Goal: Information Seeking & Learning: Compare options

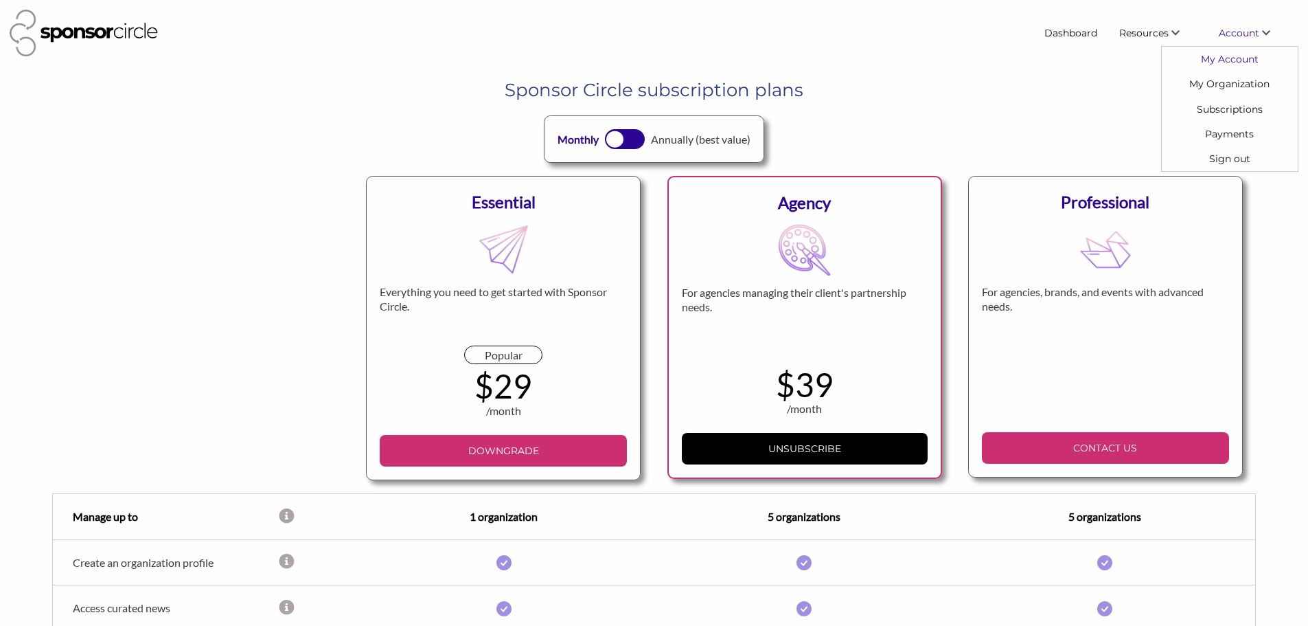
click at [1236, 64] on link "My Account" at bounding box center [1230, 59] width 136 height 25
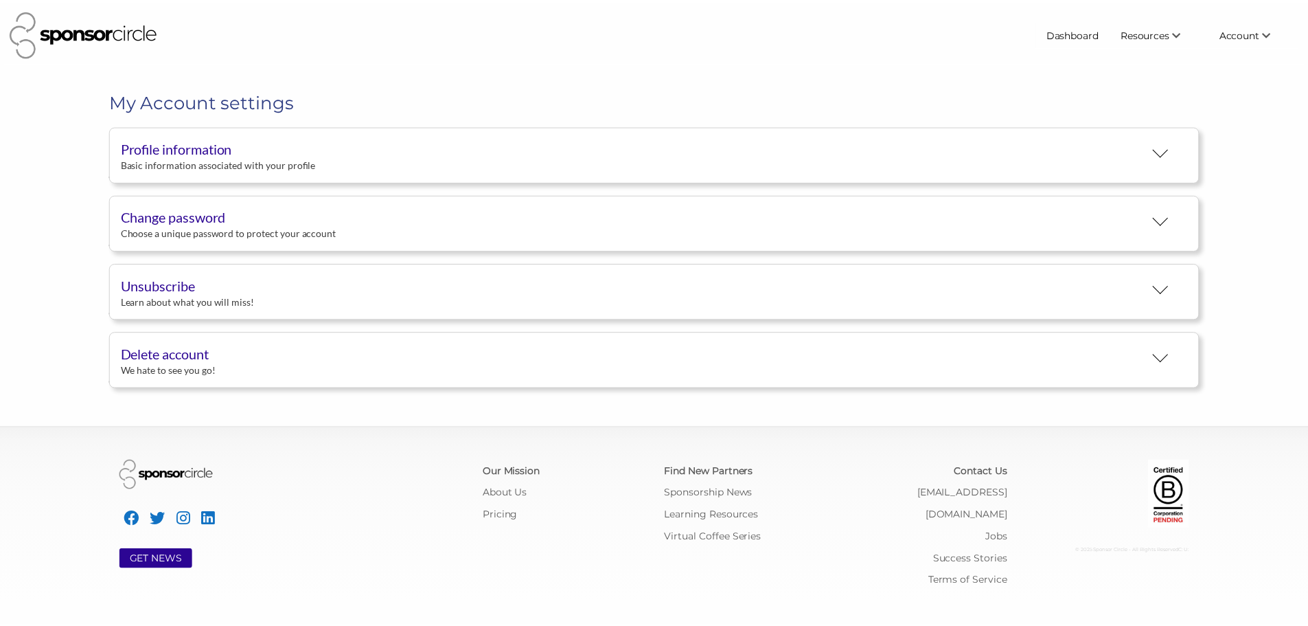
scroll to position [25, 0]
click at [225, 154] on div "Profile information" at bounding box center [637, 147] width 1031 height 21
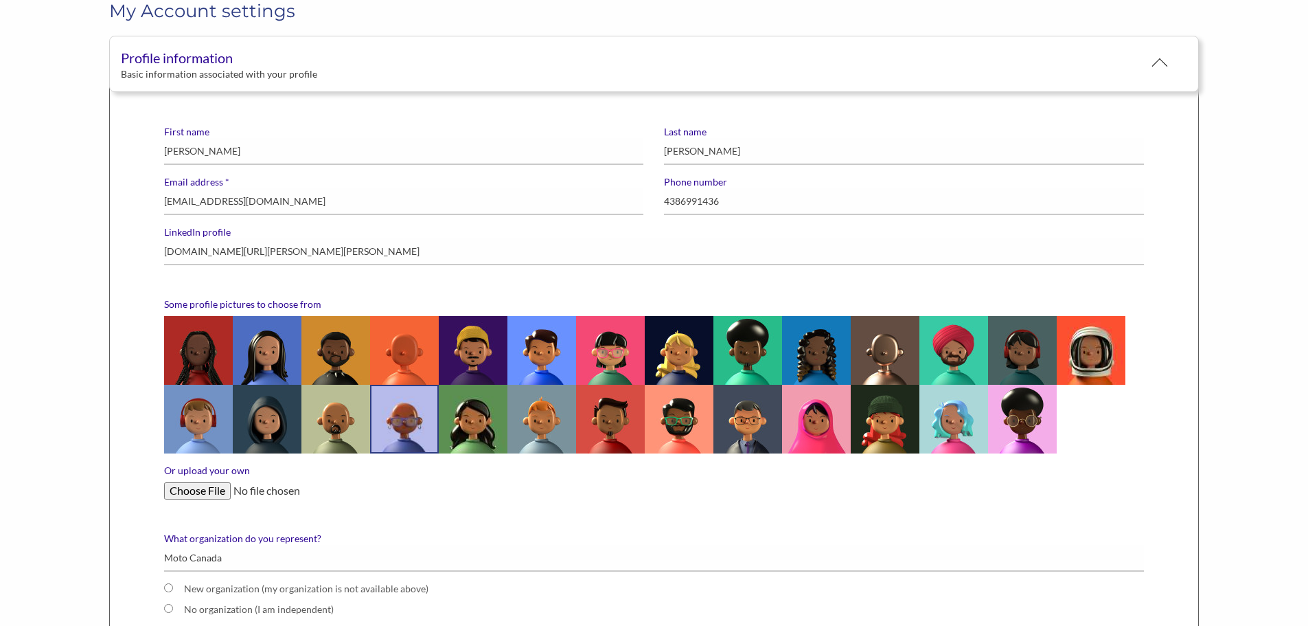
scroll to position [0, 0]
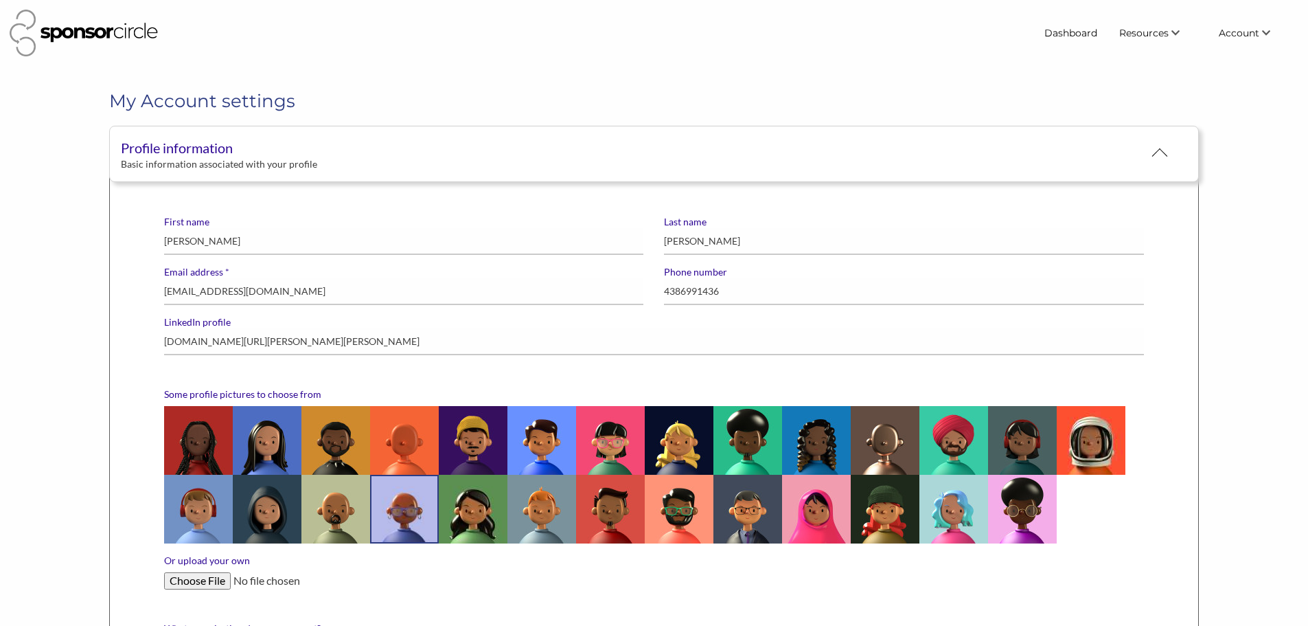
click at [1115, 47] on div "Dashboard Resources Find New Partners Virtual Coffee Series Sponsorship News Jo…" at bounding box center [653, 33] width 1299 height 58
click at [1057, 30] on link "Dashboard" at bounding box center [1070, 33] width 75 height 25
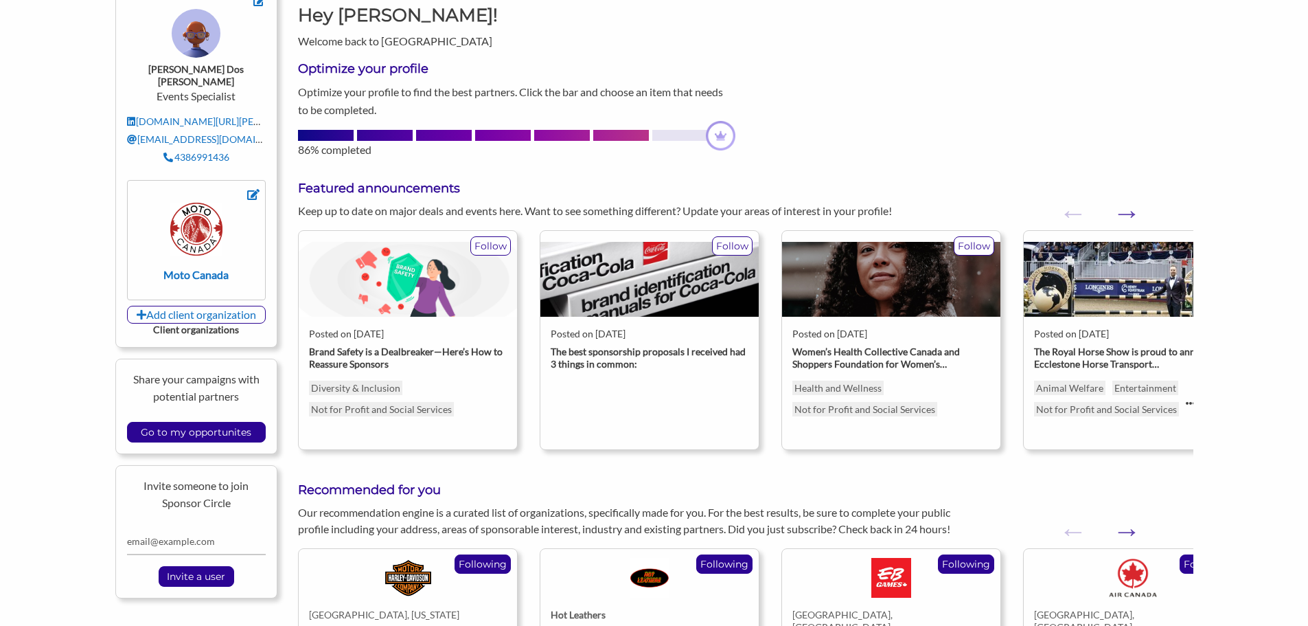
scroll to position [137, 0]
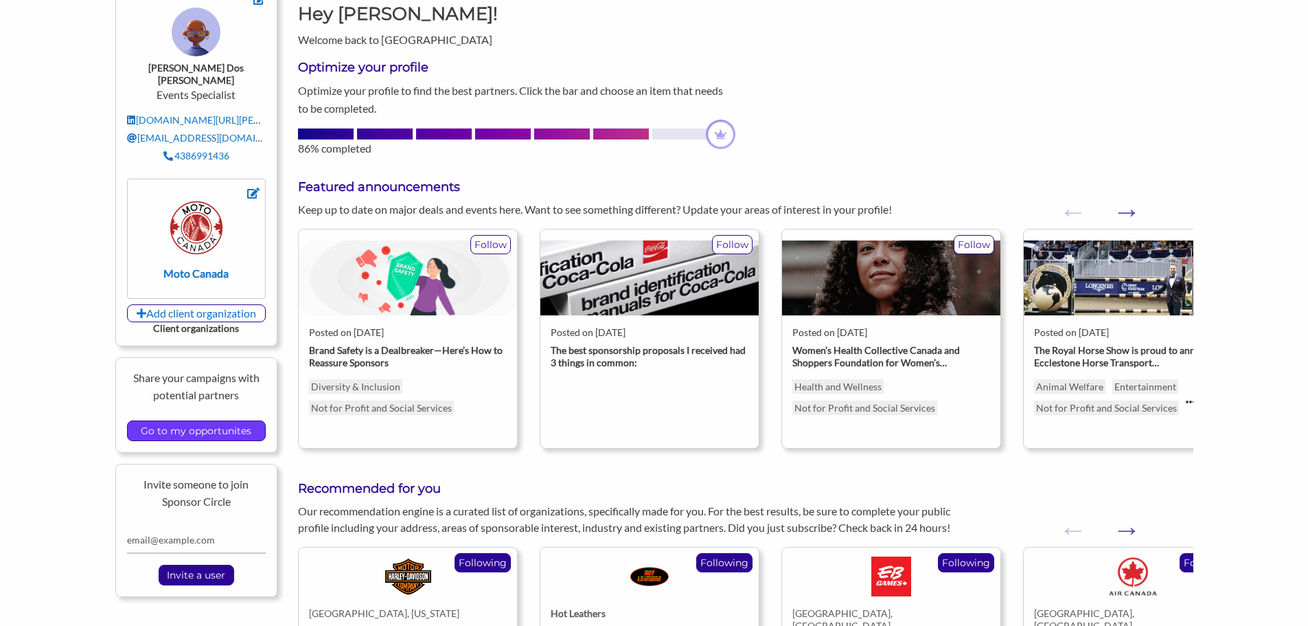
click at [215, 421] on input "Go to my opportunites" at bounding box center [196, 430] width 124 height 19
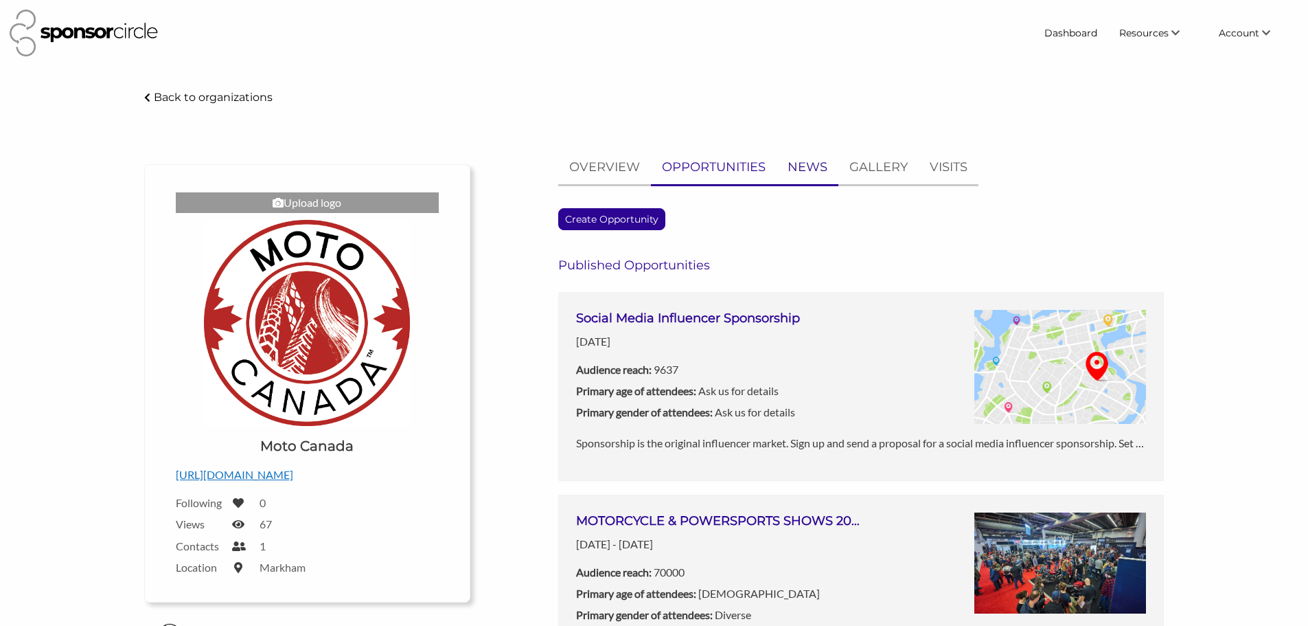
click at [814, 165] on p "NEWS" at bounding box center [808, 167] width 40 height 20
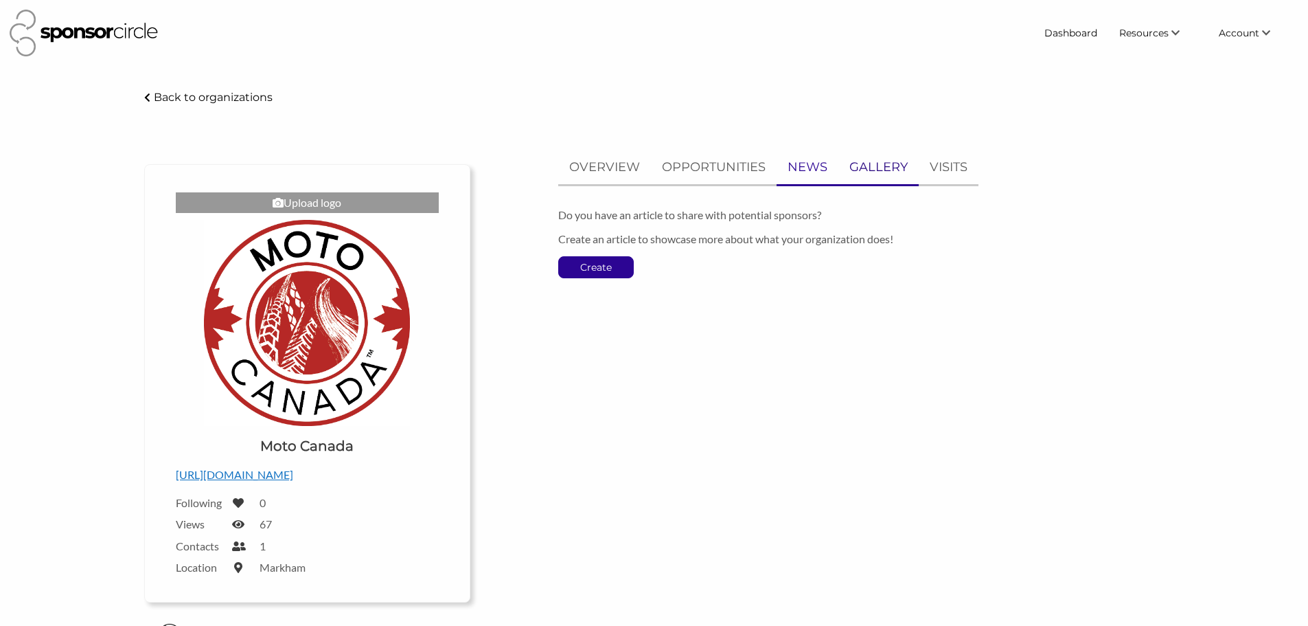
click at [856, 165] on p "GALLERY" at bounding box center [878, 167] width 58 height 20
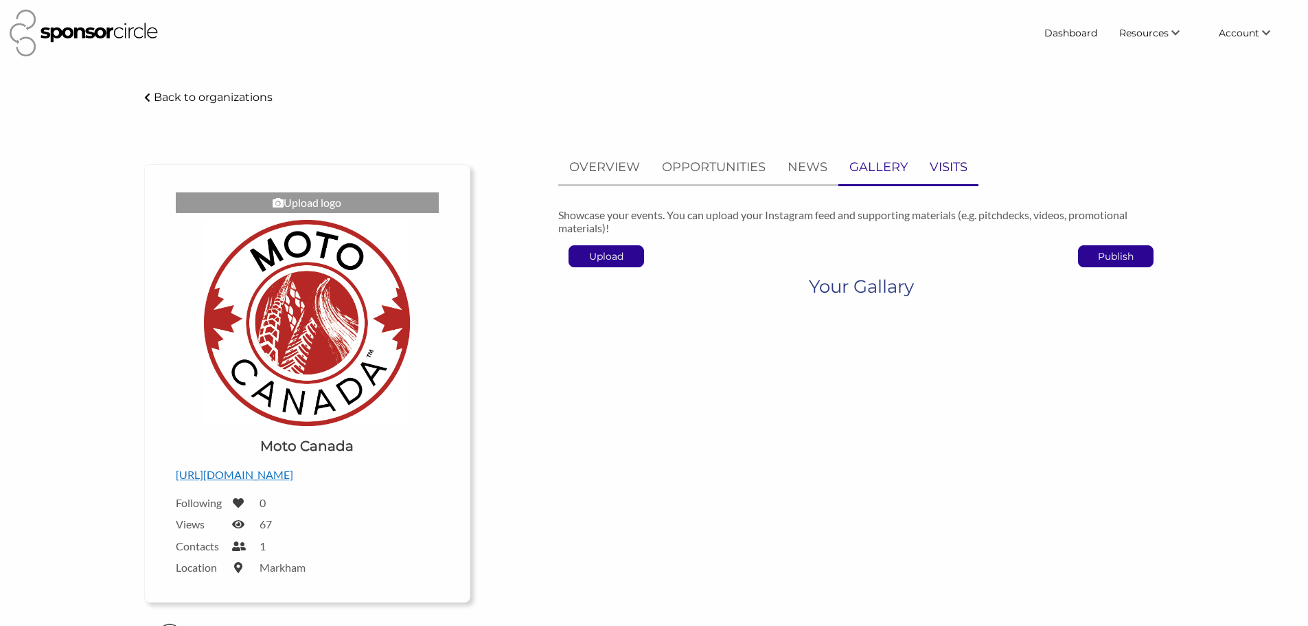
click at [943, 165] on p "VISITS" at bounding box center [949, 167] width 38 height 20
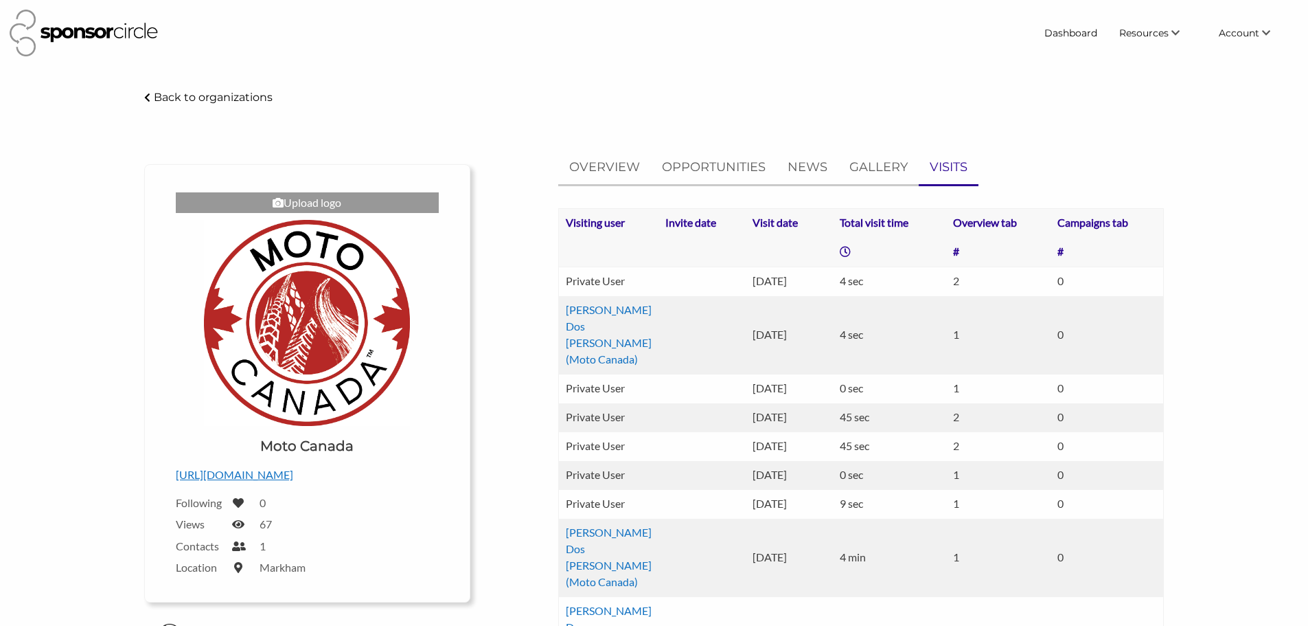
click at [948, 279] on td "2" at bounding box center [998, 281] width 104 height 30
click at [999, 223] on th "Overview tab" at bounding box center [998, 223] width 104 height 30
click at [584, 165] on p "OVERVIEW" at bounding box center [604, 167] width 71 height 20
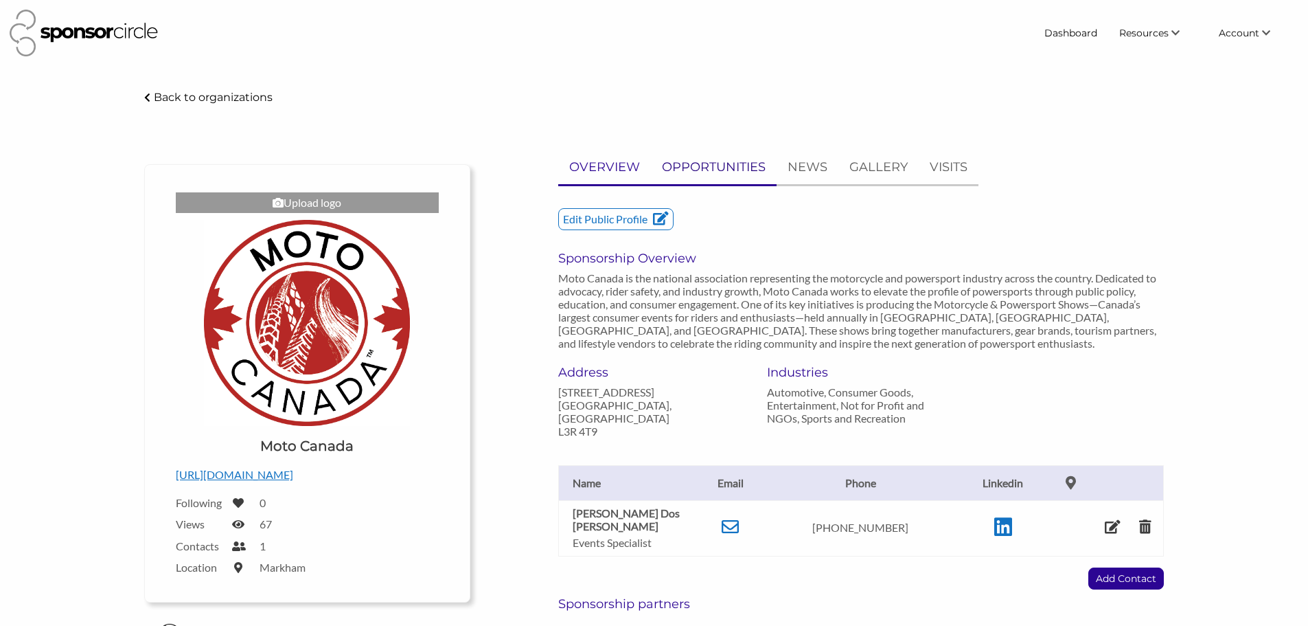
click at [740, 170] on p "OPPORTUNITIES" at bounding box center [714, 167] width 104 height 20
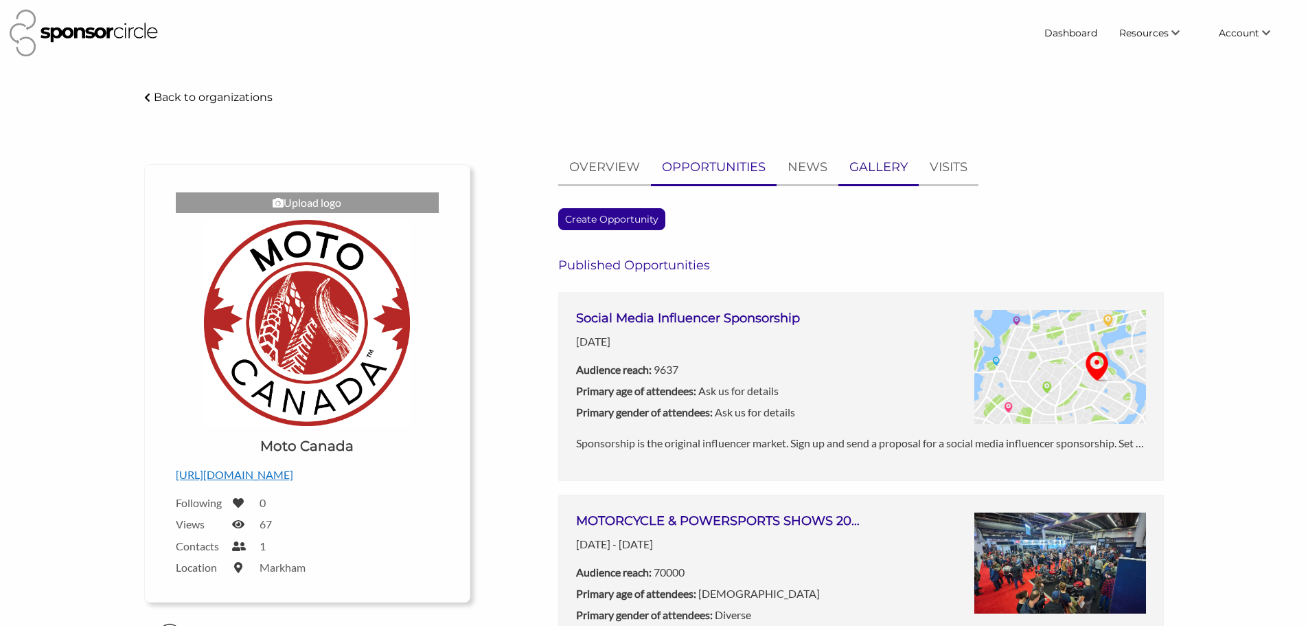
click at [878, 171] on p "GALLERY" at bounding box center [878, 167] width 58 height 20
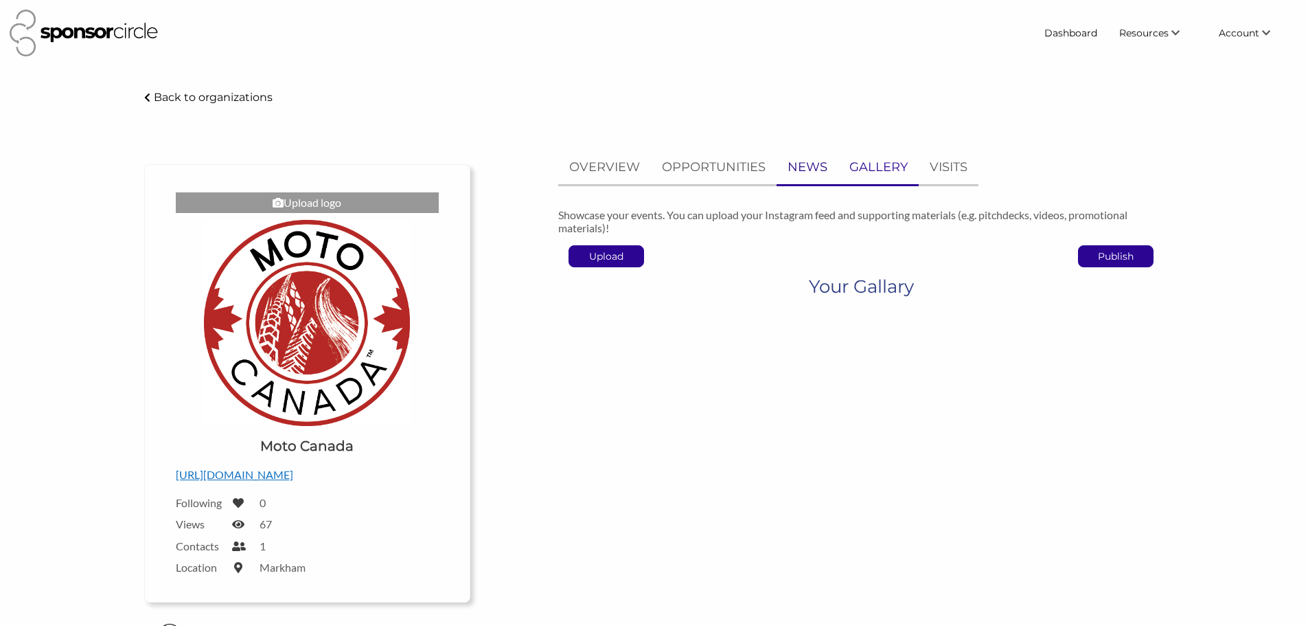
click at [803, 165] on p "NEWS" at bounding box center [808, 167] width 40 height 20
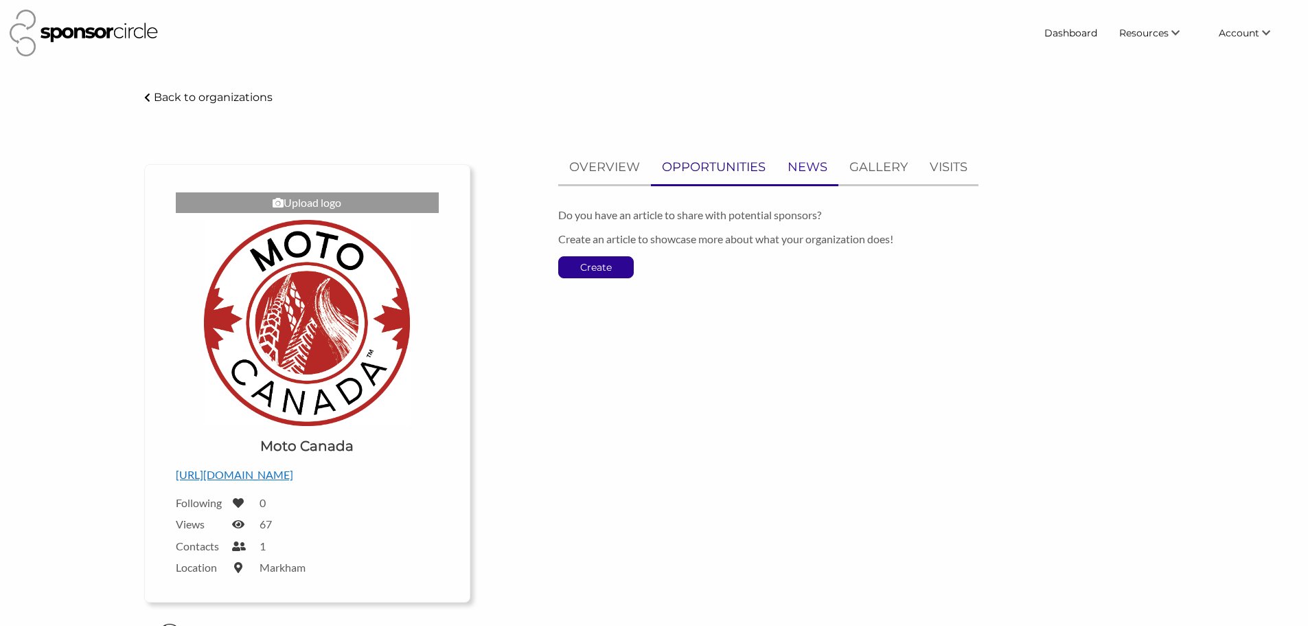
click at [732, 159] on p "OPPORTUNITIES" at bounding box center [714, 167] width 104 height 20
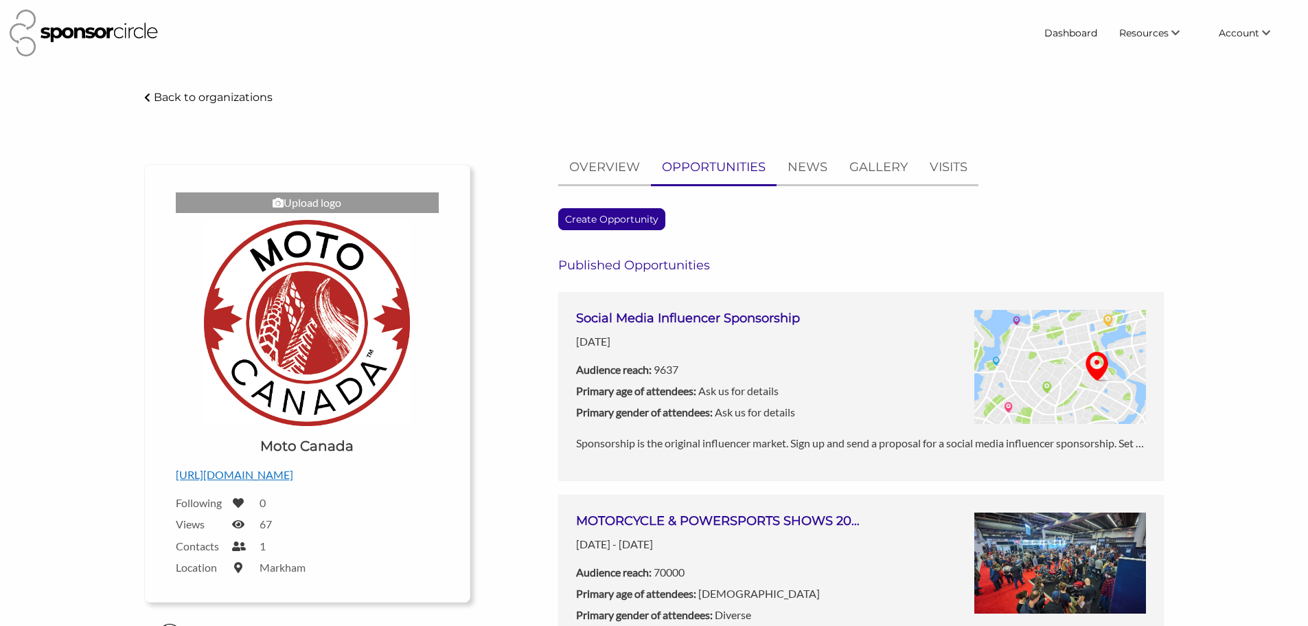
click at [879, 332] on div "Social Media Influencer Sponsorship Jul 29, 2025 Audience reach: 9637 Primary a…" at bounding box center [861, 372] width 570 height 125
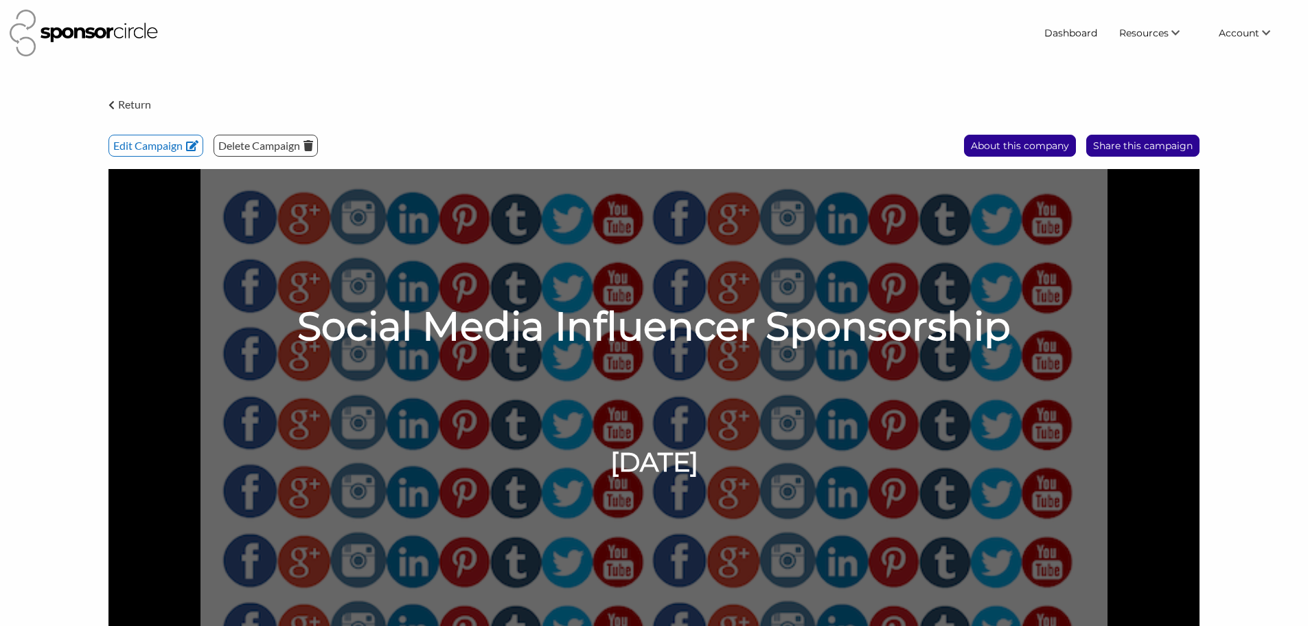
scroll to position [275, 0]
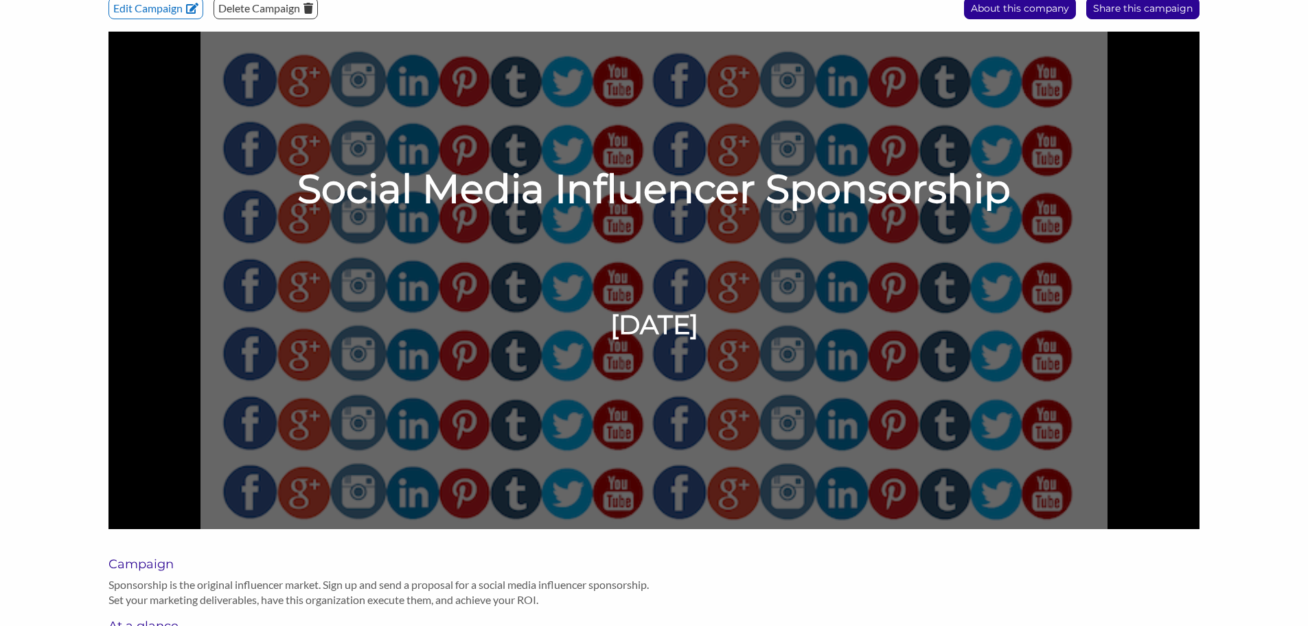
click at [698, 362] on img at bounding box center [653, 280] width 1091 height 497
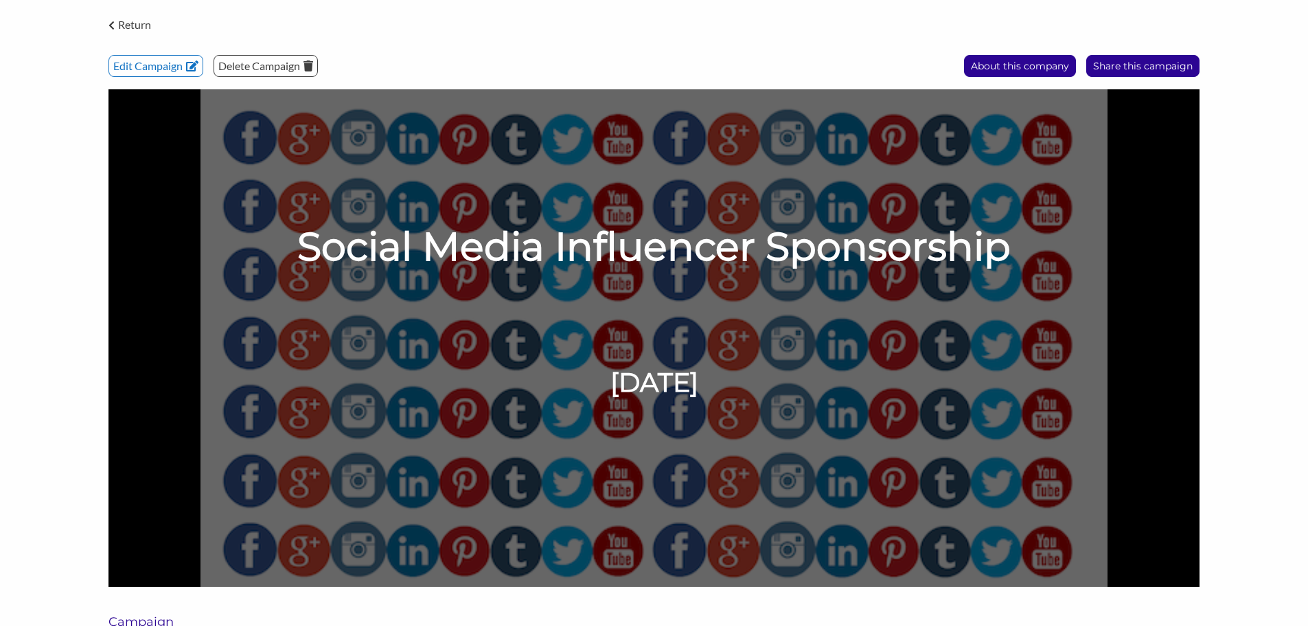
scroll to position [0, 0]
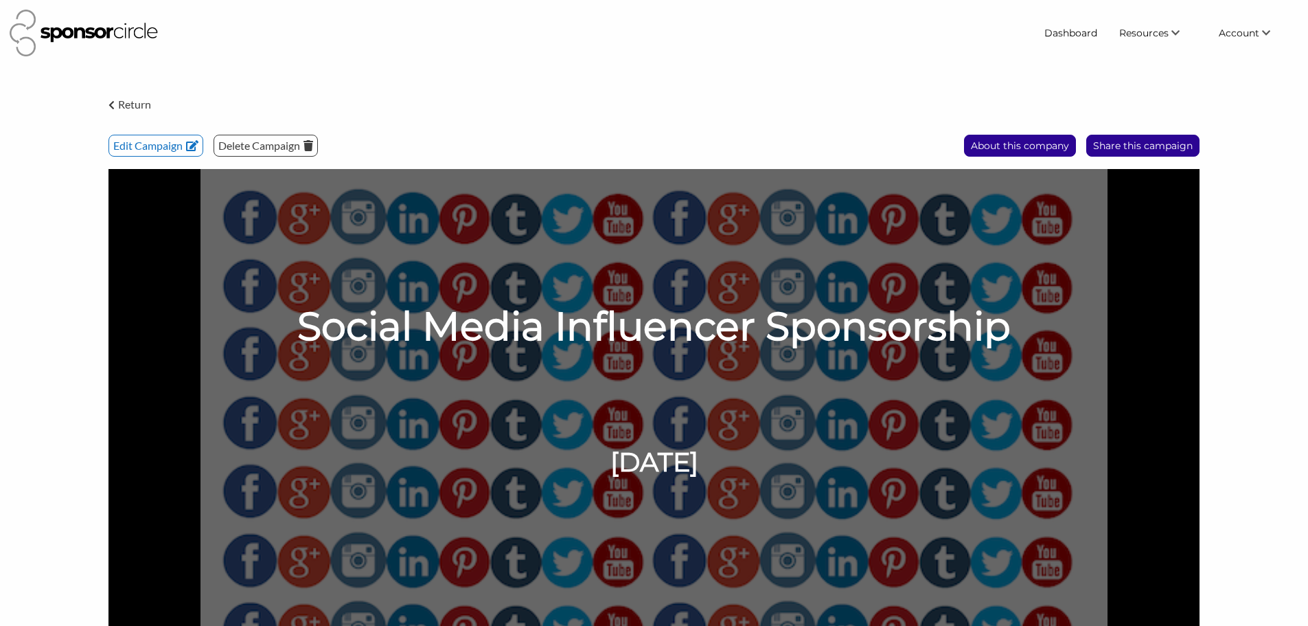
click at [789, 368] on img at bounding box center [653, 417] width 1091 height 497
click at [624, 443] on img at bounding box center [653, 417] width 1091 height 497
click at [1055, 190] on img at bounding box center [653, 417] width 1091 height 497
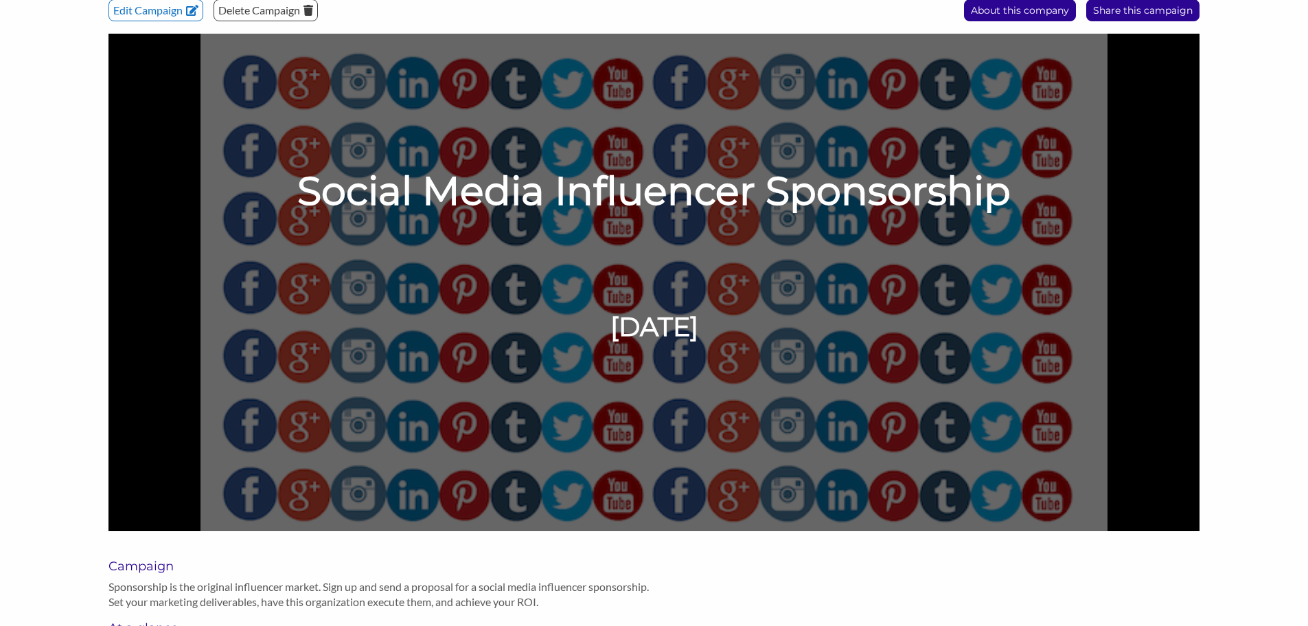
scroll to position [275, 0]
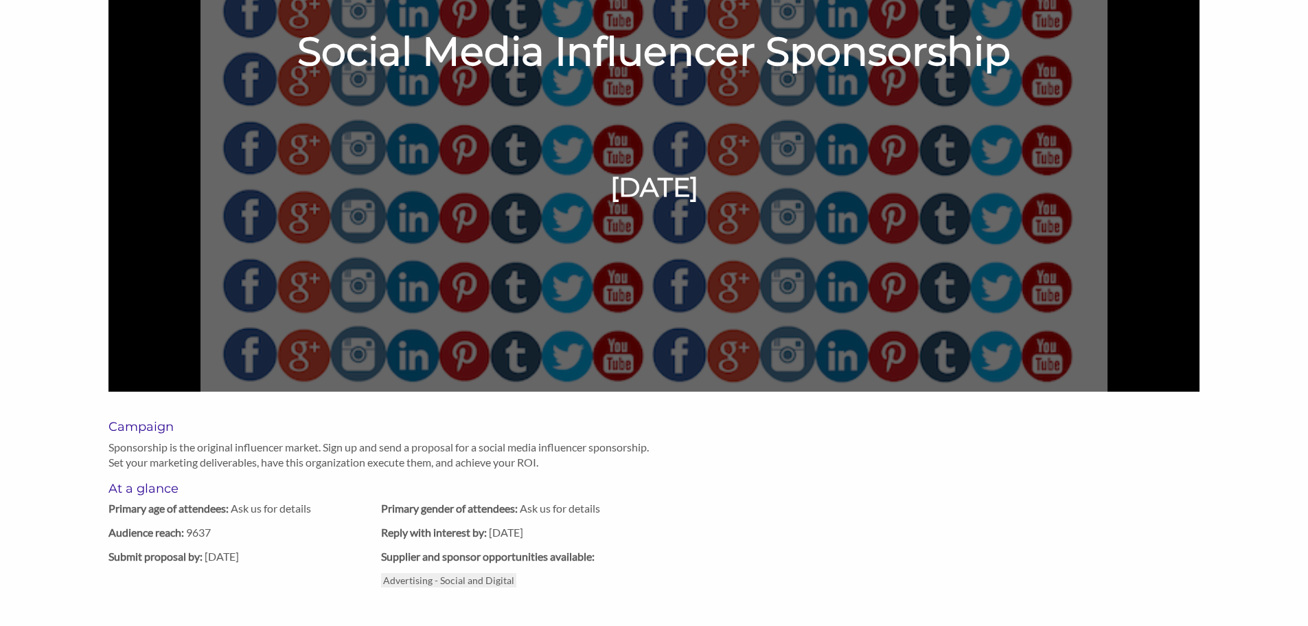
click at [634, 247] on img at bounding box center [653, 142] width 1091 height 497
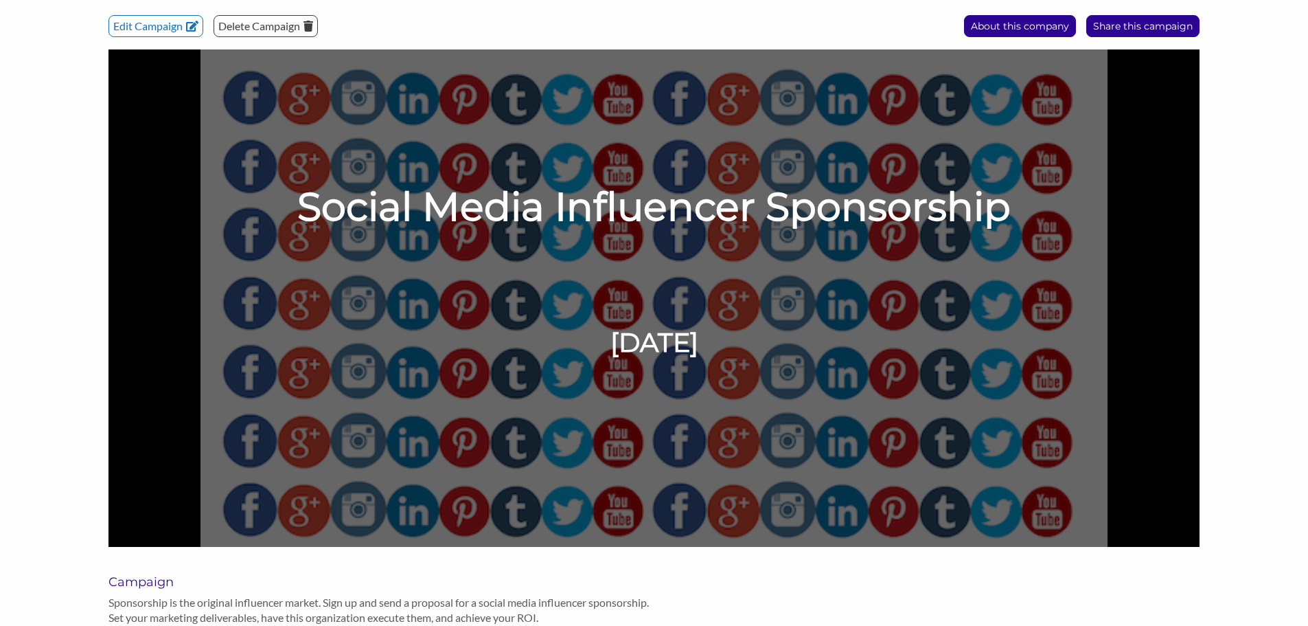
scroll to position [0, 0]
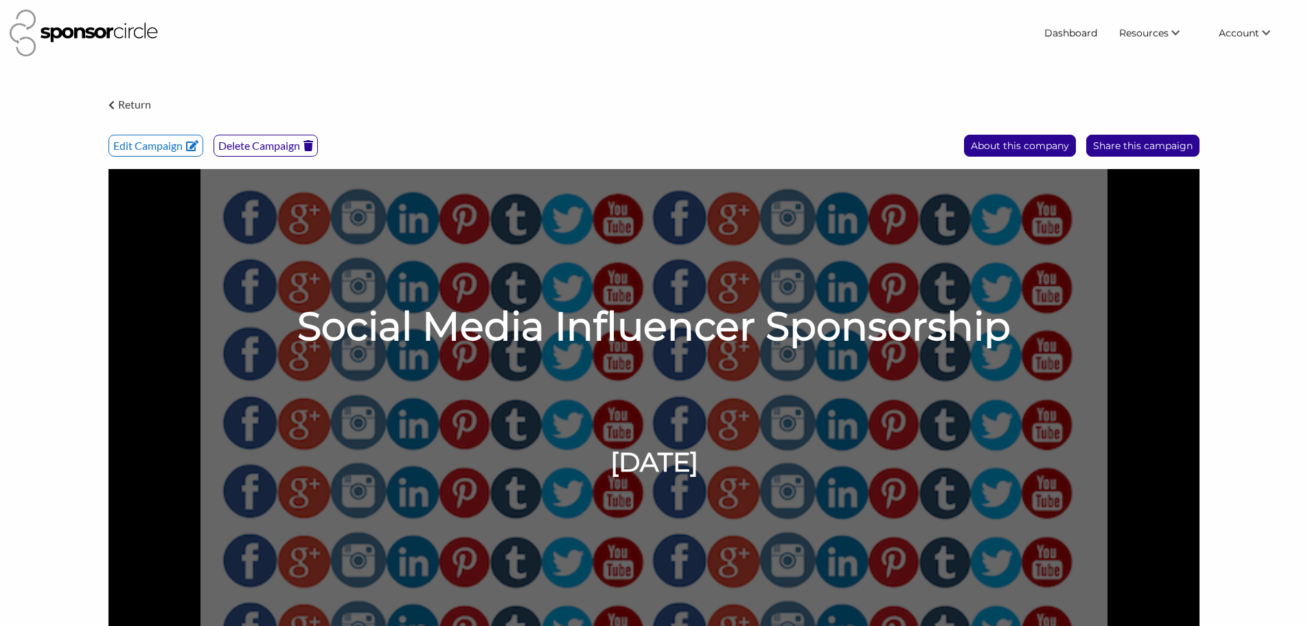
click at [245, 150] on p "Delete Campaign" at bounding box center [265, 145] width 103 height 21
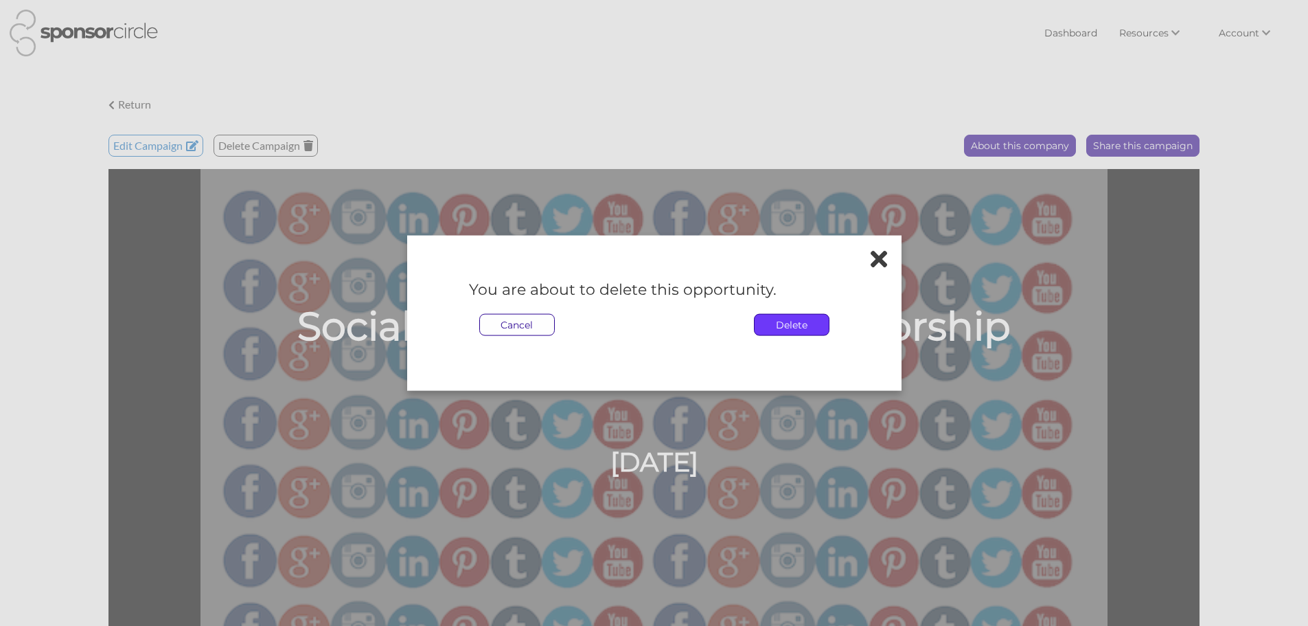
click at [808, 323] on p "Delete" at bounding box center [792, 324] width 74 height 21
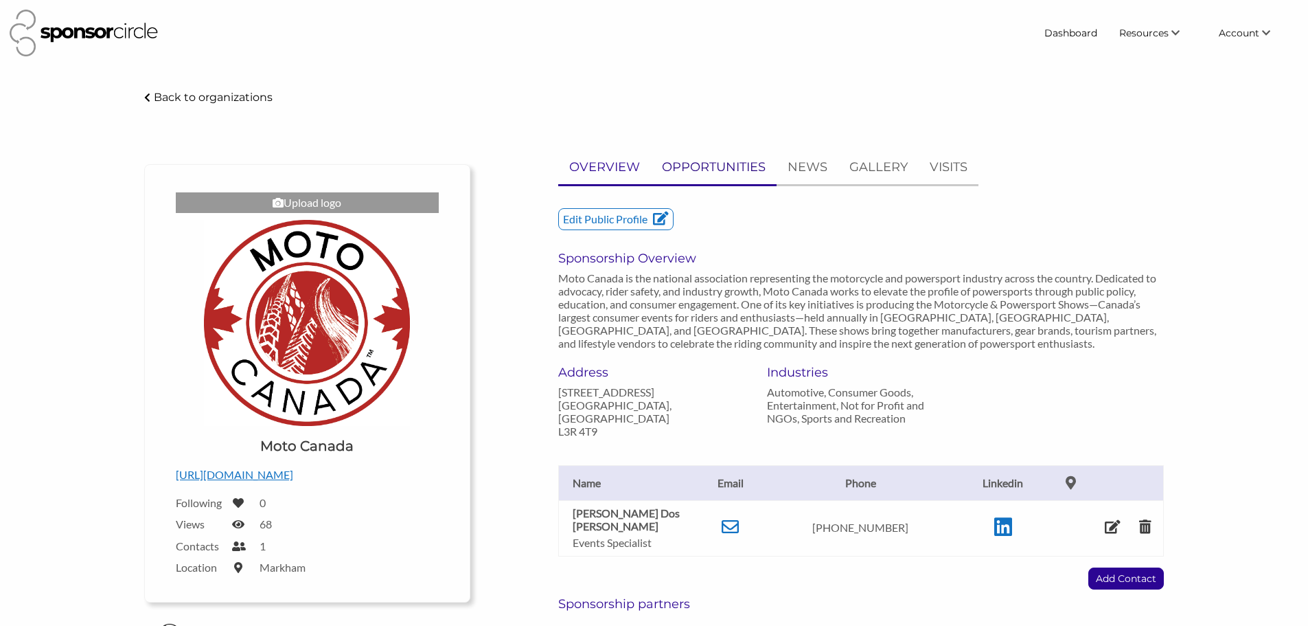
click at [713, 159] on p "OPPORTUNITIES" at bounding box center [714, 167] width 104 height 20
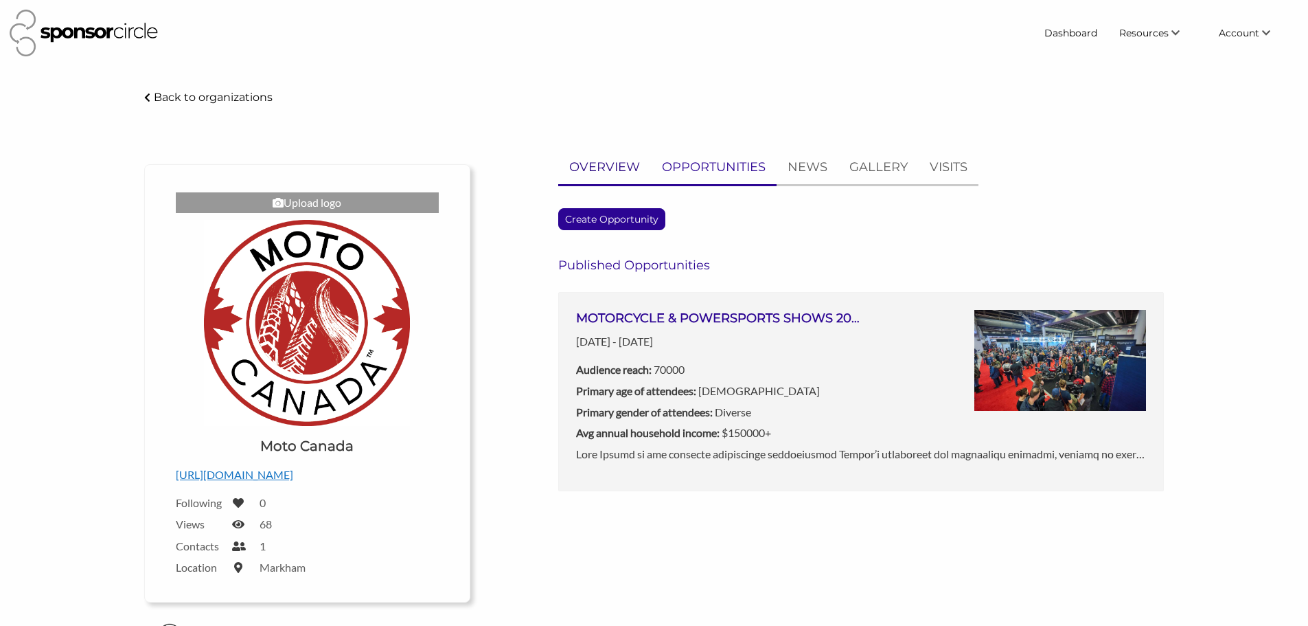
click at [618, 171] on p "OVERVIEW" at bounding box center [604, 167] width 71 height 20
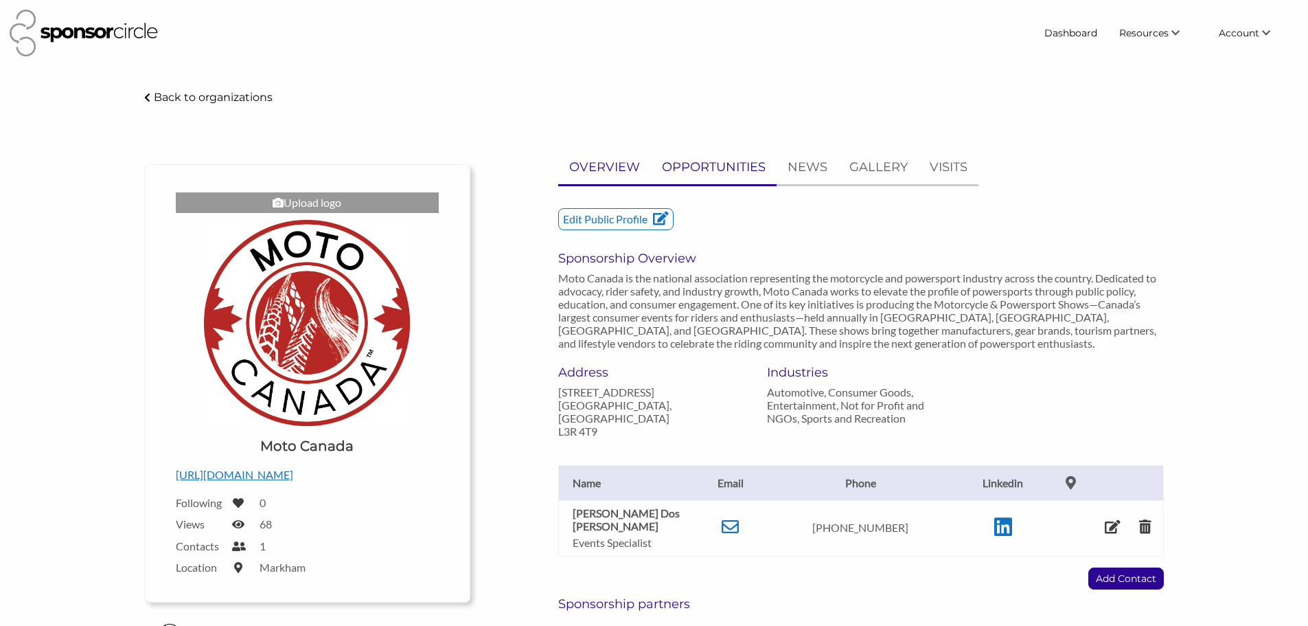
click at [705, 157] on p "OPPORTUNITIES" at bounding box center [714, 167] width 104 height 20
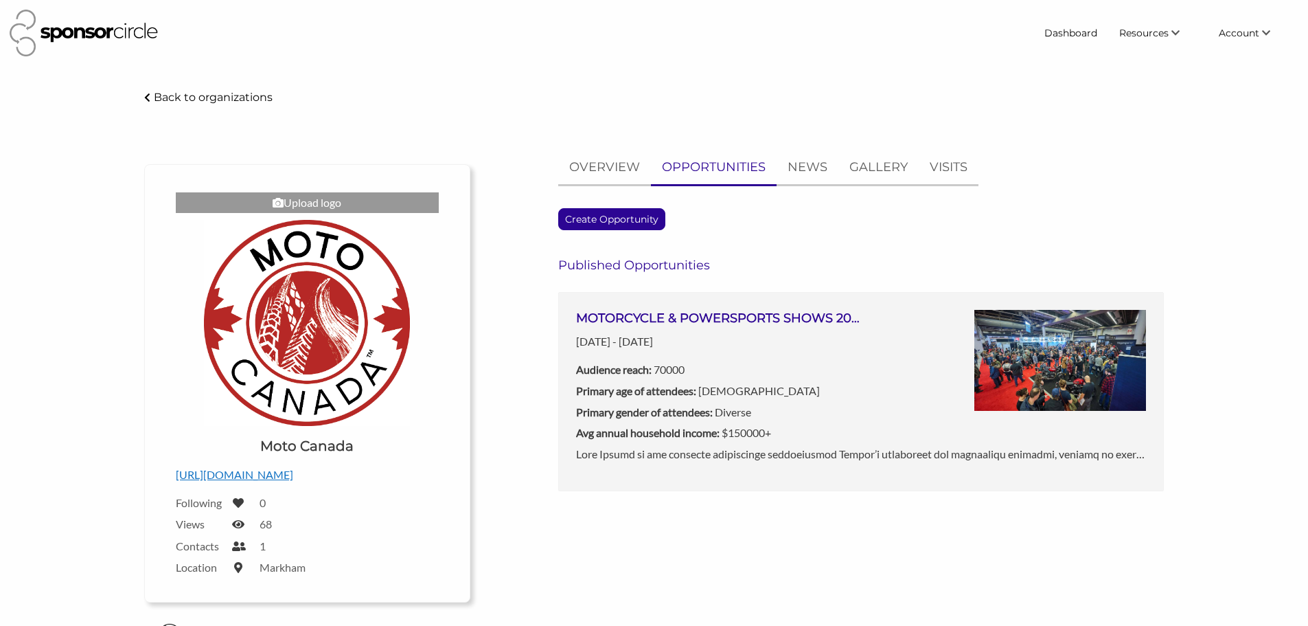
click at [664, 324] on h3 "MOTORCYCLE & POWERSPORTS SHOWS 2026 ([GEOGRAPHIC_DATA], [GEOGRAPHIC_DATA], [GEO…" at bounding box center [718, 318] width 285 height 17
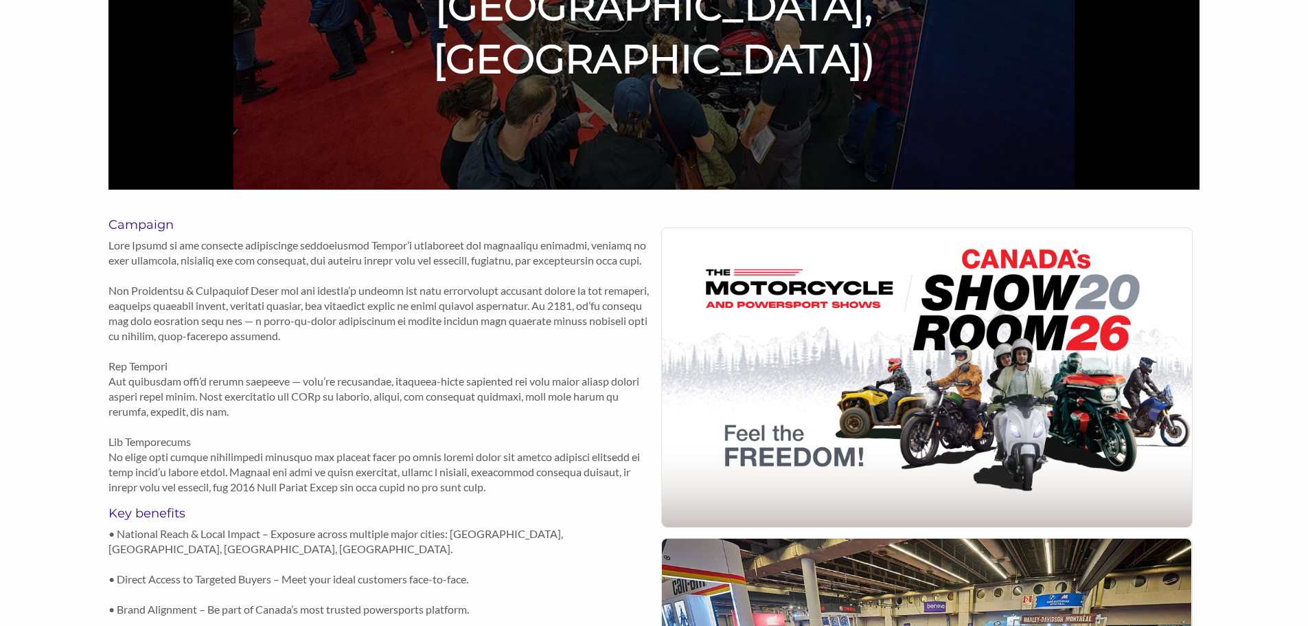
scroll to position [618, 0]
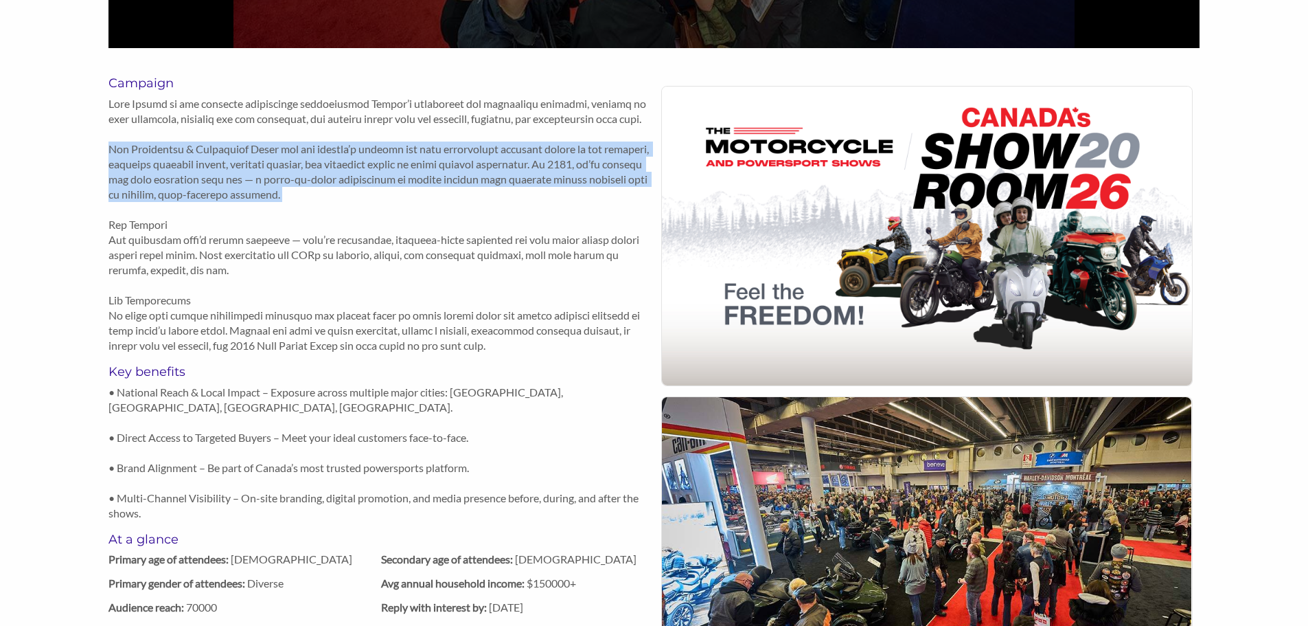
drag, startPoint x: 108, startPoint y: 168, endPoint x: 380, endPoint y: 222, distance: 277.3
click at [380, 222] on p at bounding box center [381, 224] width 546 height 257
copy p "Our Motorcycle & Powersport Shows are the country’s largest and most influentia…"
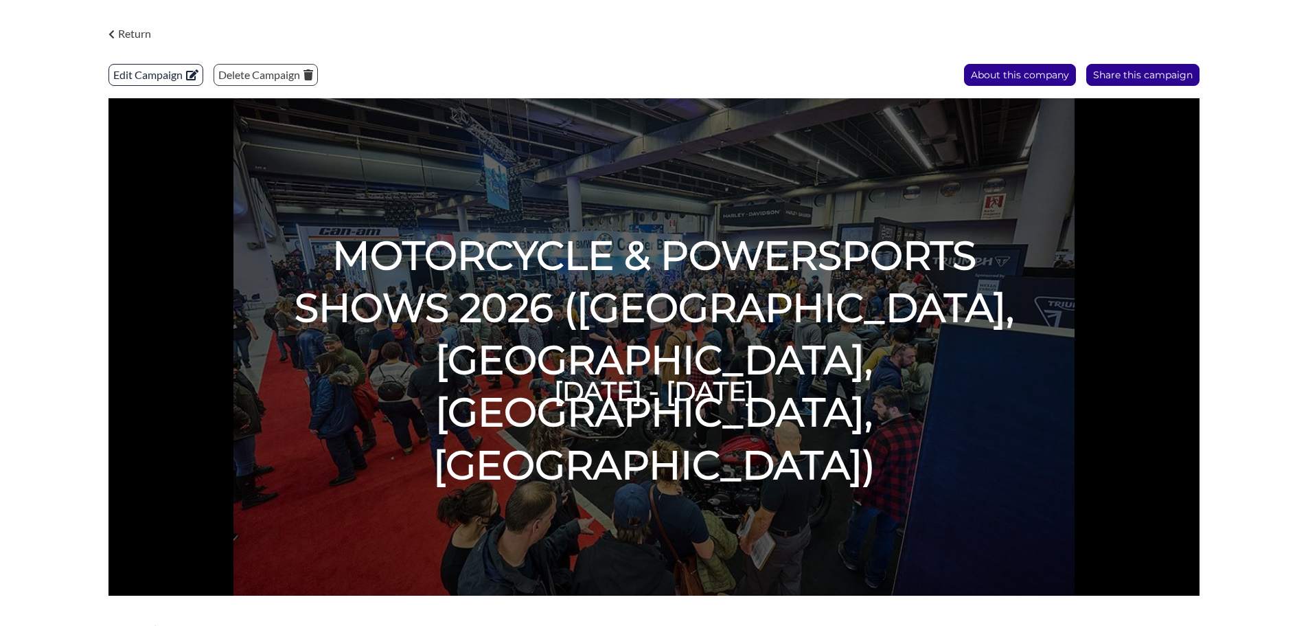
click at [159, 81] on p "Edit Campaign" at bounding box center [155, 75] width 93 height 21
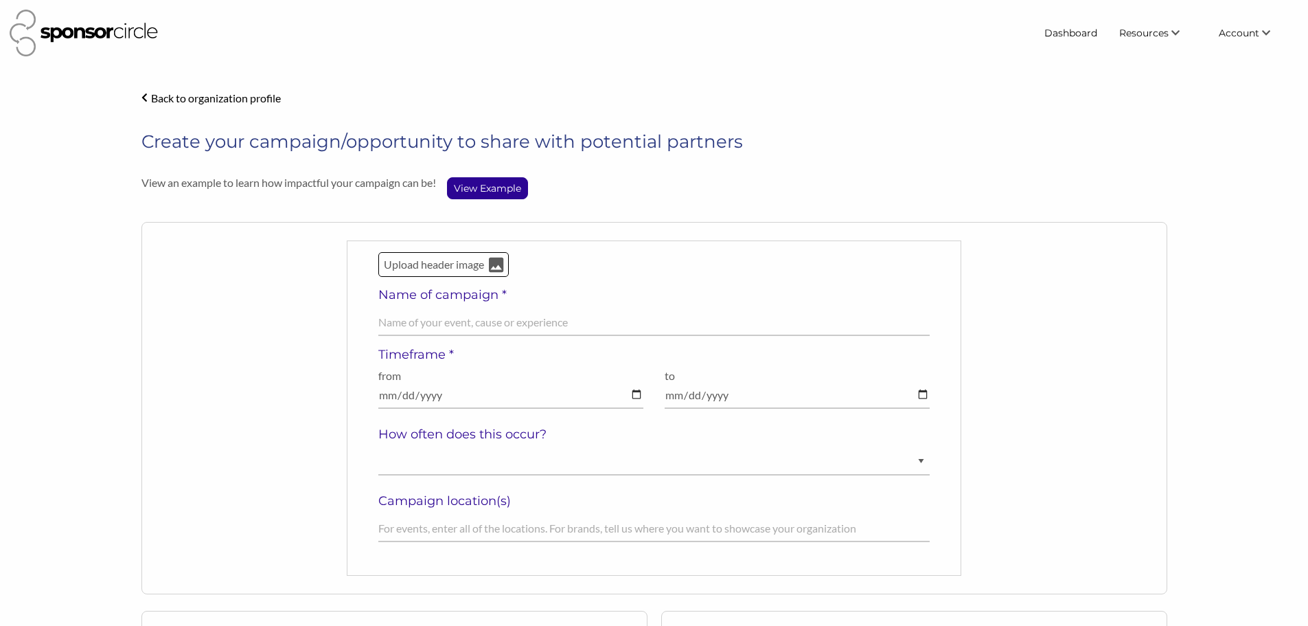
select select "[DEMOGRAPHIC_DATA]"
select select "Diverse"
select select "$150000+"
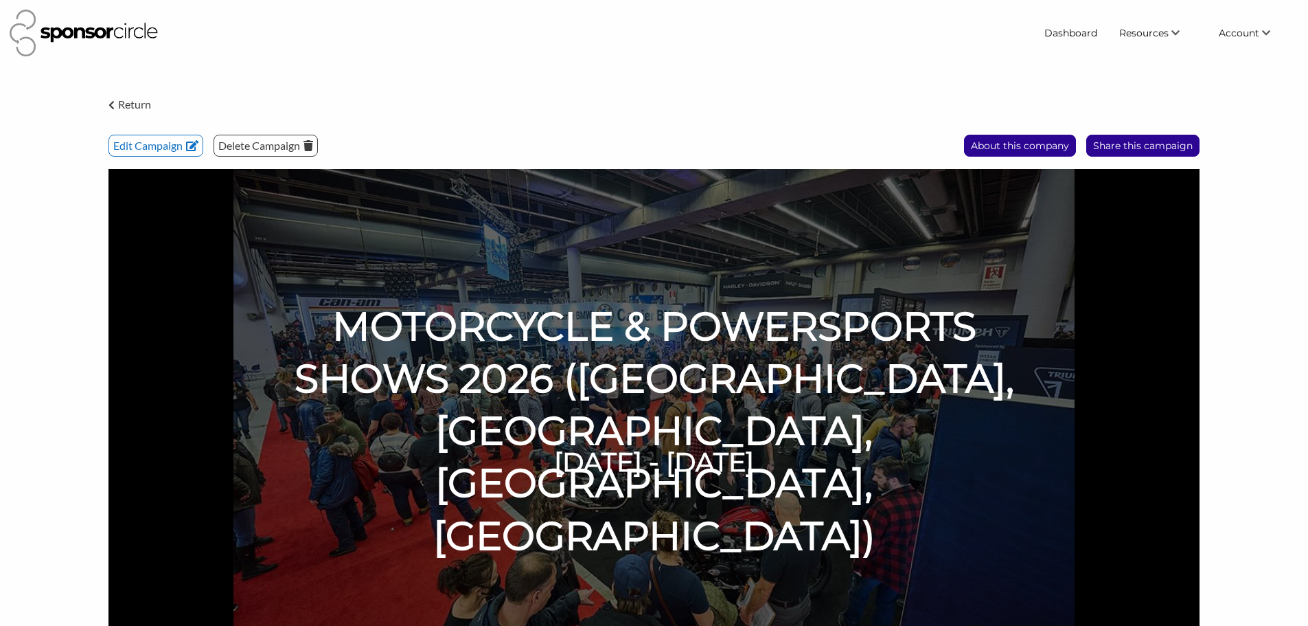
scroll to position [71, 0]
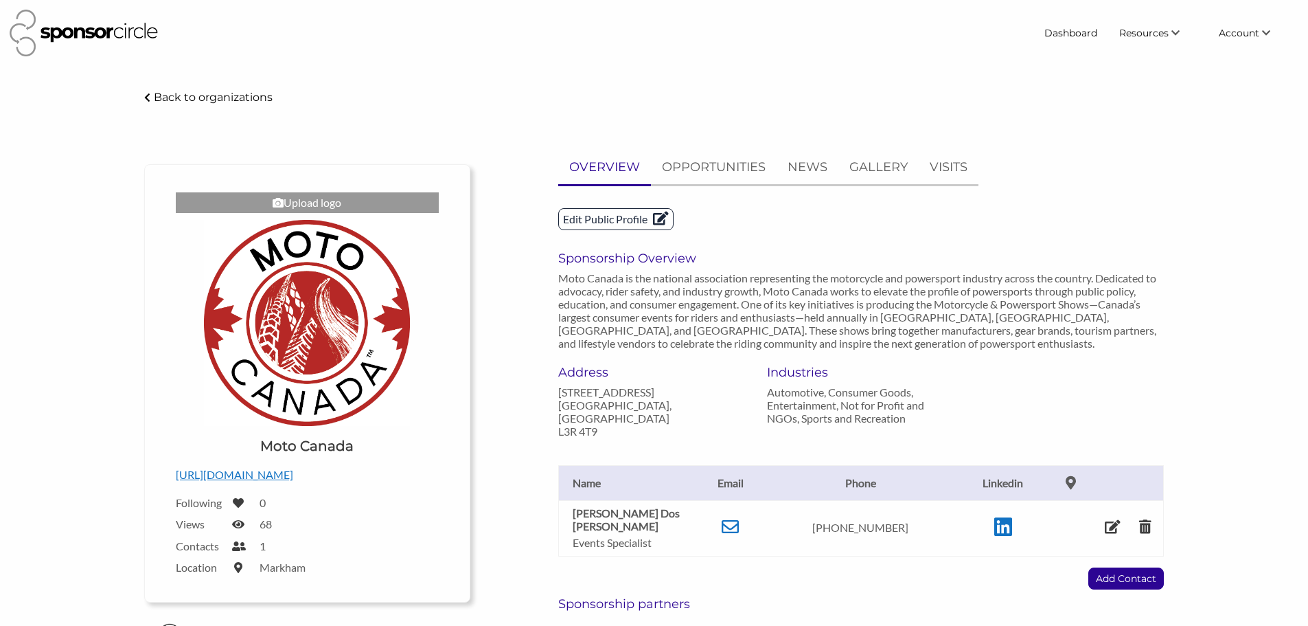
click at [637, 220] on p "Edit Public Profile" at bounding box center [616, 219] width 114 height 21
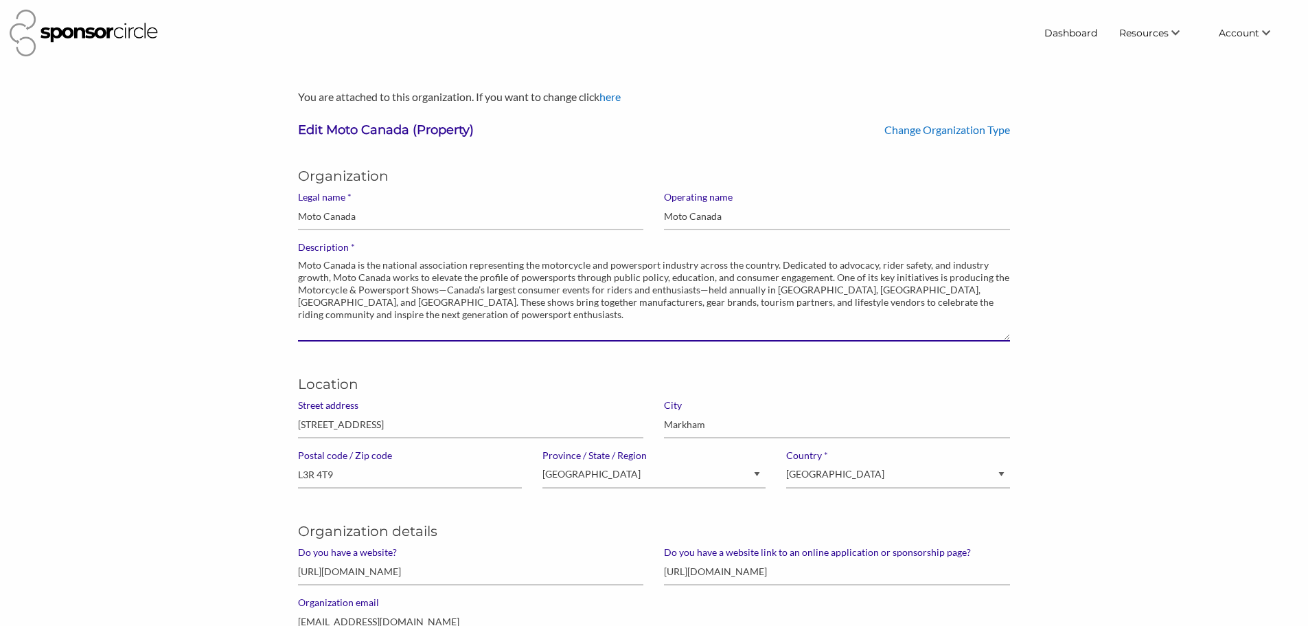
click at [453, 273] on textarea "Moto Canada is the national association representing the motorcycle and powersp…" at bounding box center [654, 297] width 712 height 88
drag, startPoint x: 299, startPoint y: 264, endPoint x: 341, endPoint y: 273, distance: 42.2
click at [301, 264] on textarea "Moto Canada is the national association representing the motorcycle and powersp…" at bounding box center [654, 297] width 712 height 88
paste textarea "Our Motorcycle & Powersport Shows are the country’s largest and most influentia…"
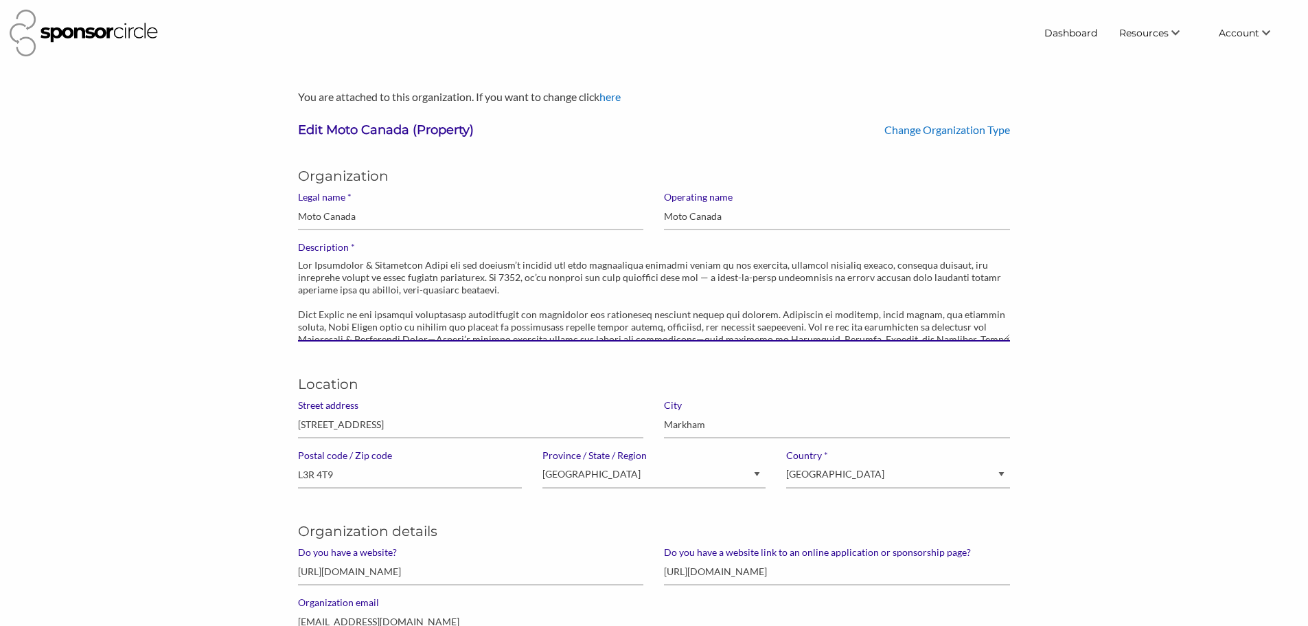
click at [512, 292] on textarea "Moto Canada is the national association representing the motorcycle and powersp…" at bounding box center [654, 297] width 712 height 88
click at [694, 277] on textarea "Moto Canada is the national association representing the motorcycle and powersp…" at bounding box center [654, 297] width 712 height 88
drag, startPoint x: 505, startPoint y: 286, endPoint x: 260, endPoint y: 263, distance: 246.9
click at [489, 302] on textarea "Moto Canada is the national association representing the motorcycle and powersp…" at bounding box center [654, 297] width 712 height 88
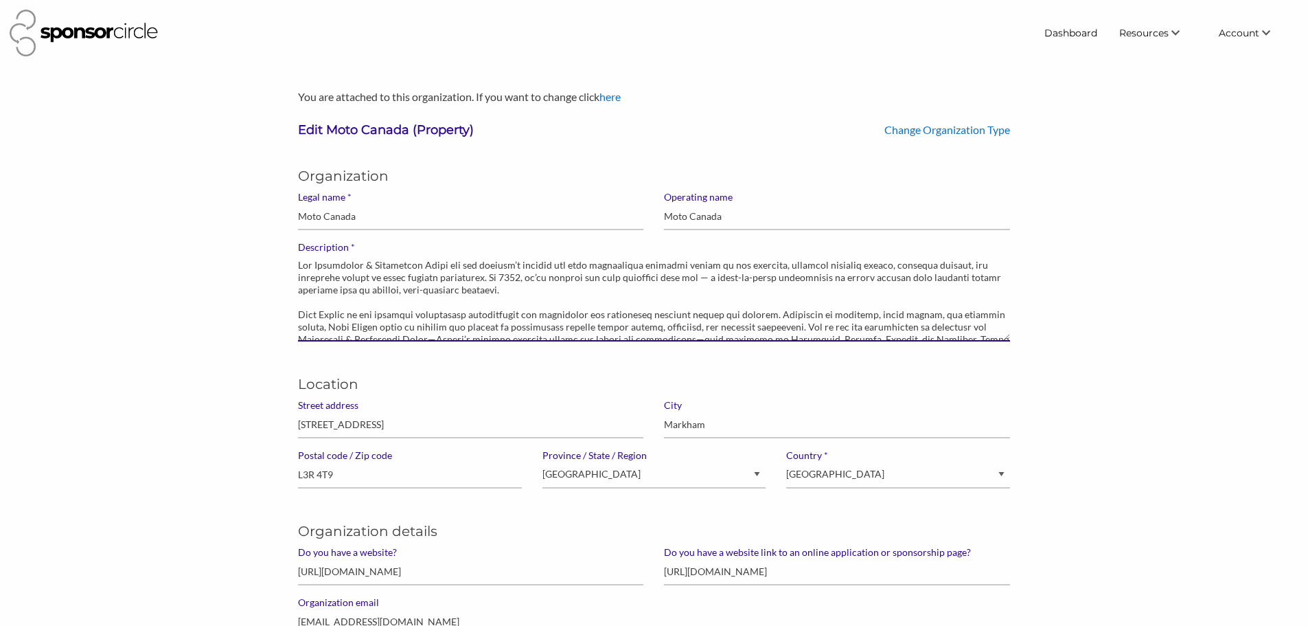
drag, startPoint x: 508, startPoint y: 289, endPoint x: 293, endPoint y: 266, distance: 216.1
click at [293, 266] on div "* Description Moto Canada is the national association representing the motorcyc…" at bounding box center [654, 296] width 733 height 111
paste textarea "Canada’s largest and most influential consumer events in the category, uniting …"
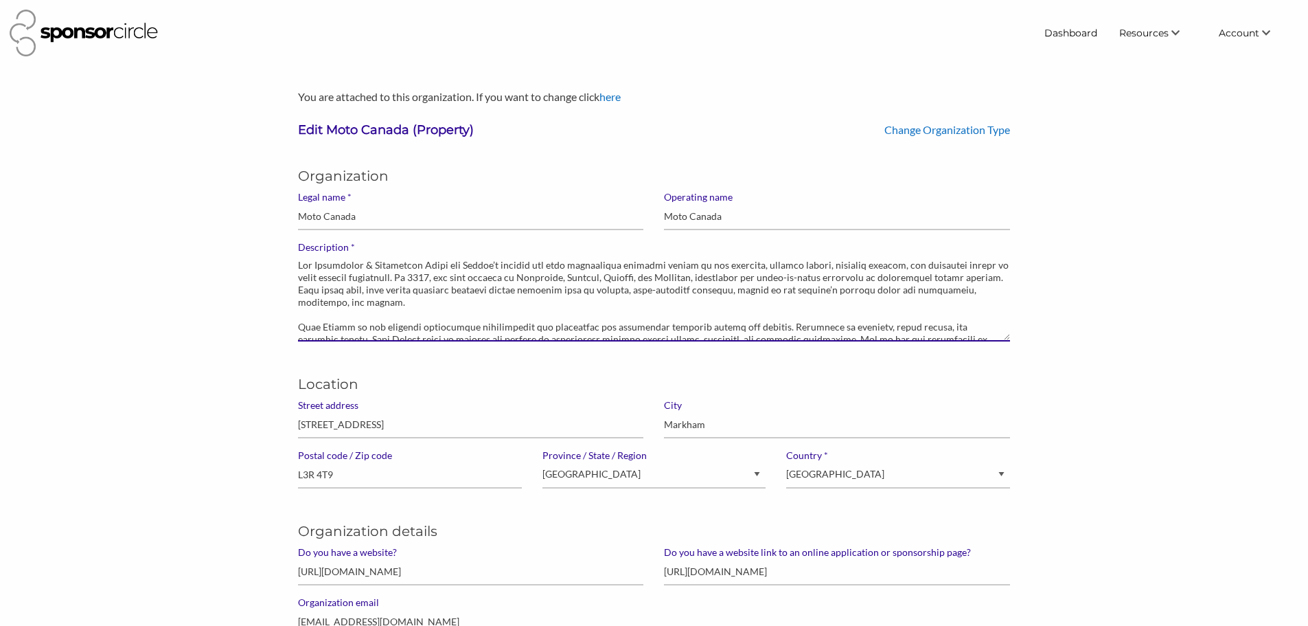
drag, startPoint x: 357, startPoint y: 295, endPoint x: 282, endPoint y: 257, distance: 84.4
click at [347, 306] on textarea "Moto Canada is the national association representing the motorcycle and powersp…" at bounding box center [654, 297] width 712 height 88
drag, startPoint x: 345, startPoint y: 303, endPoint x: 287, endPoint y: 262, distance: 70.9
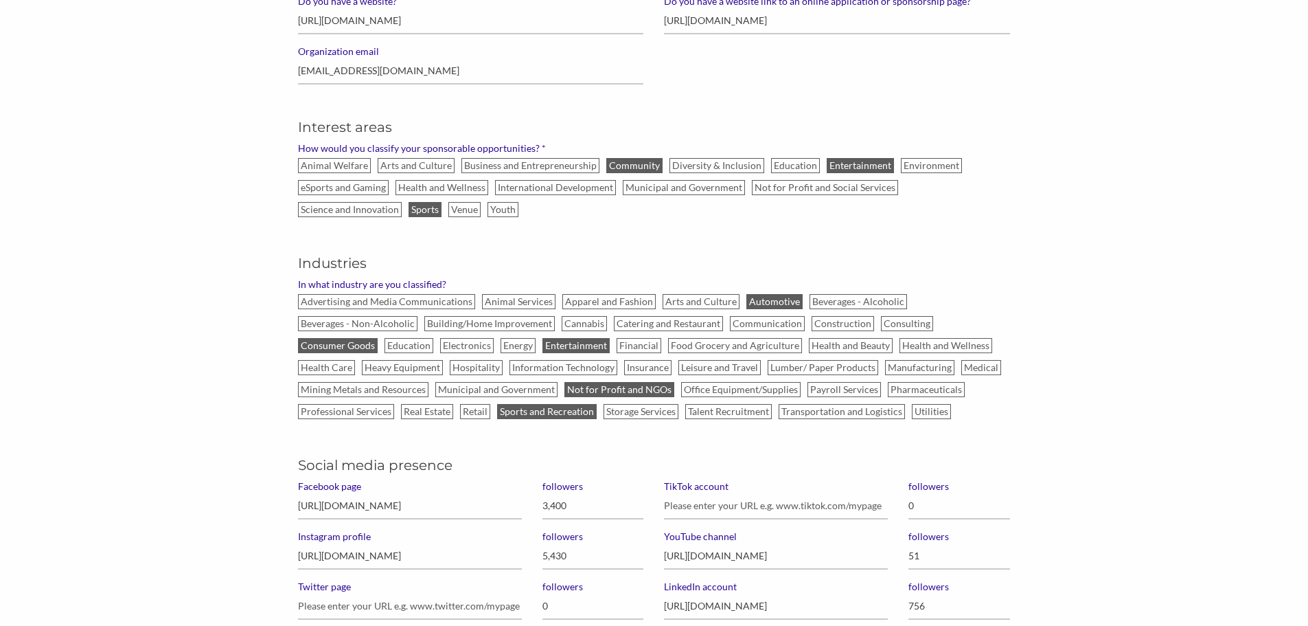
scroll to position [549, 0]
type textarea "Our Motorcycle & Powersport Shows are Canada’s largest and most influential con…"
click at [643, 298] on label "Apparel and Fashion" at bounding box center [608, 302] width 93 height 15
click at [0, 0] on input "Apparel and Fashion" at bounding box center [0, 0] width 0 height 0
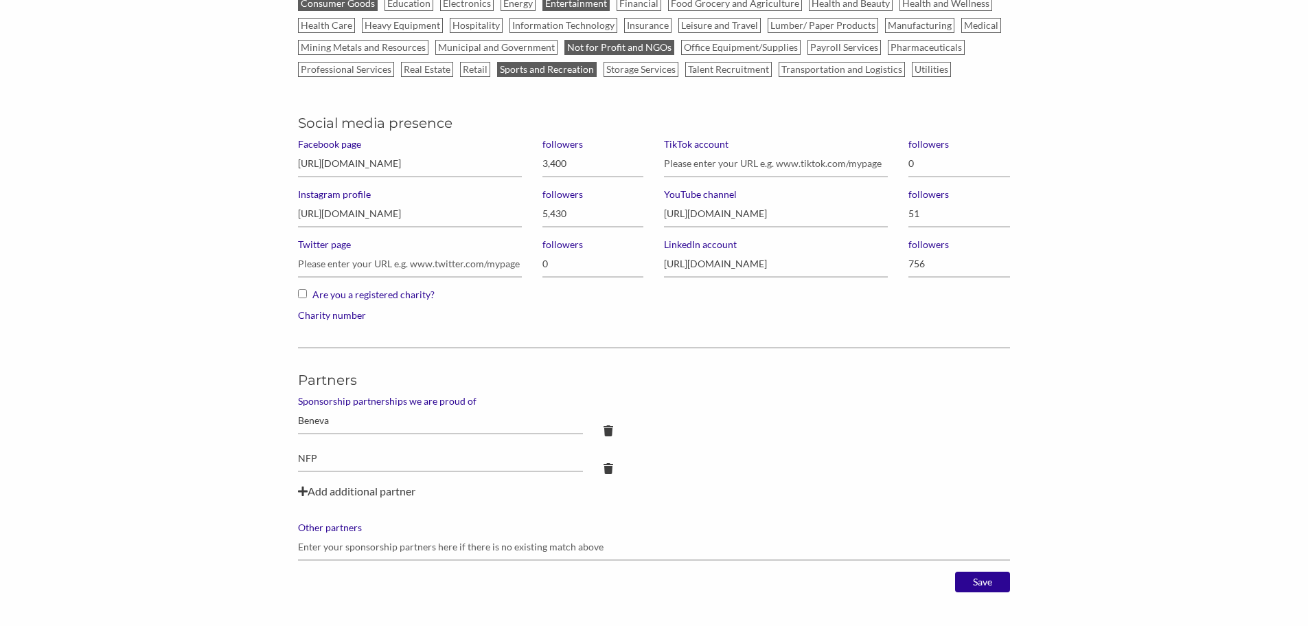
scroll to position [1090, 0]
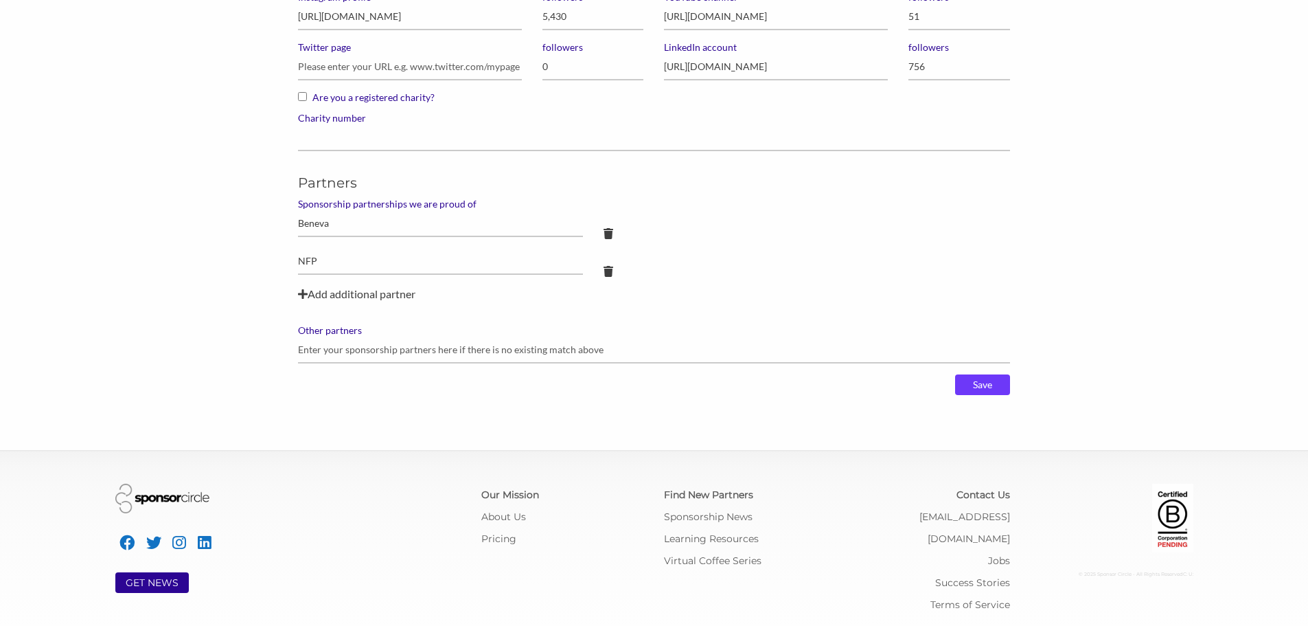
click at [985, 387] on input "Save" at bounding box center [982, 384] width 55 height 21
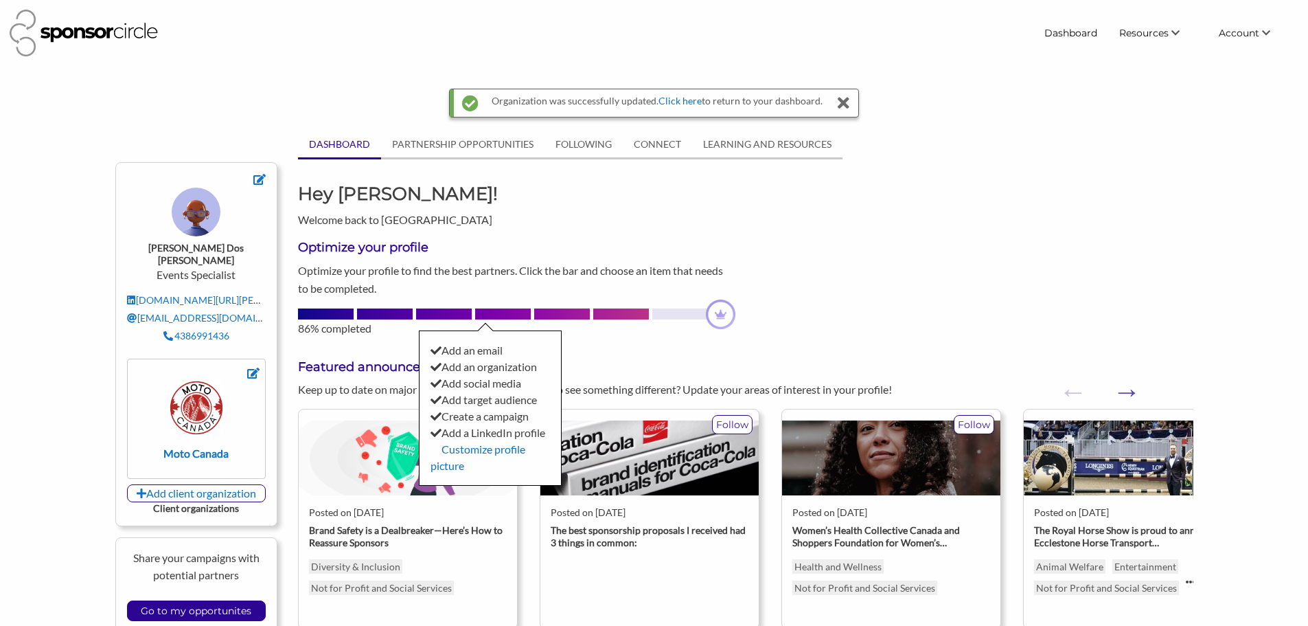
click at [1042, 297] on div "Optimize your profile Optimize your profile to find the best partners. Click th…" at bounding box center [745, 282] width 915 height 108
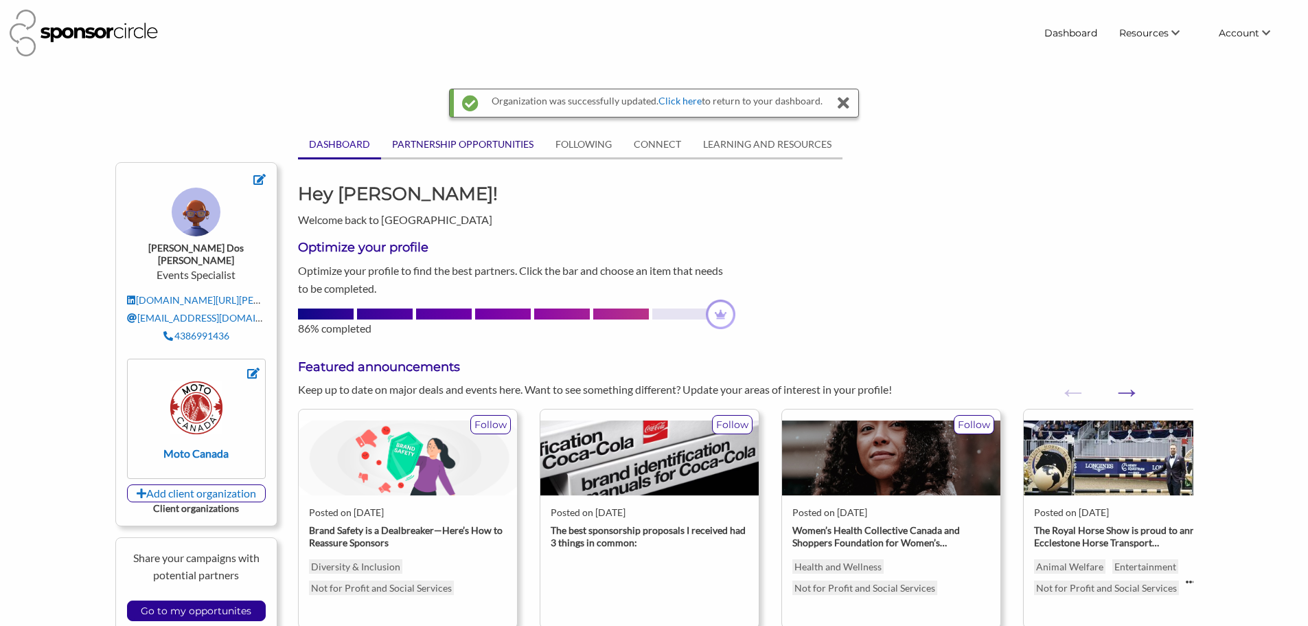
click at [496, 149] on link "PARTNERSHIP OPPORTUNITIES" at bounding box center [462, 144] width 163 height 26
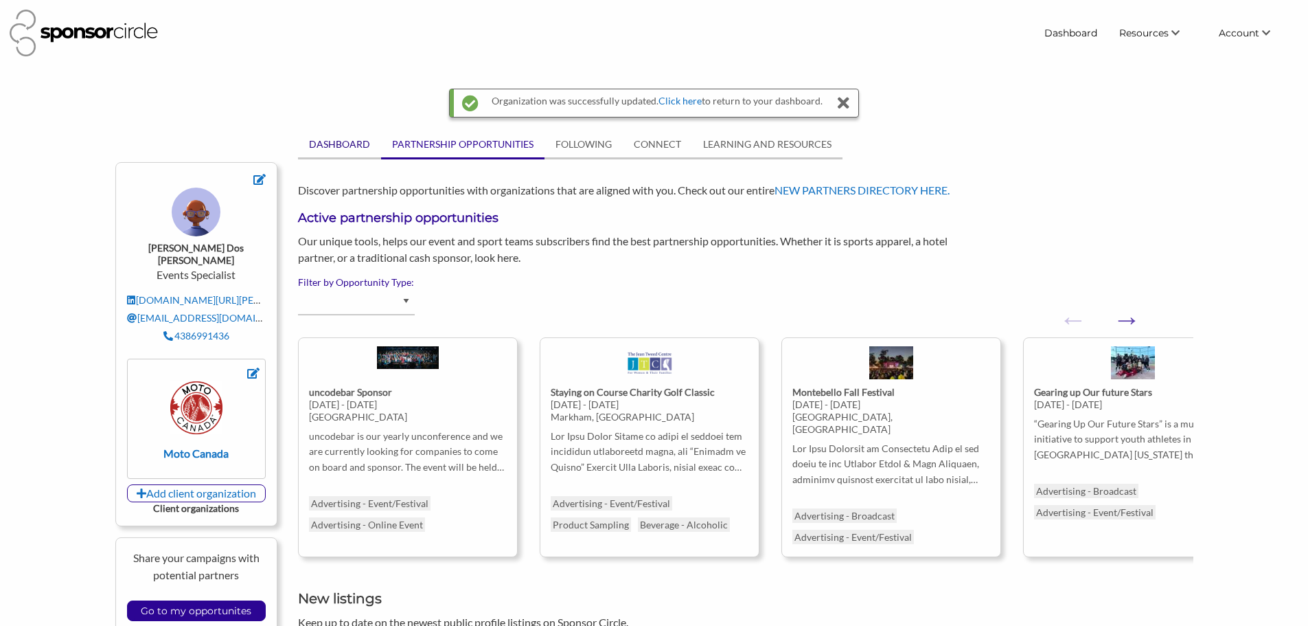
click at [347, 141] on link "DASHBOARD" at bounding box center [339, 144] width 83 height 26
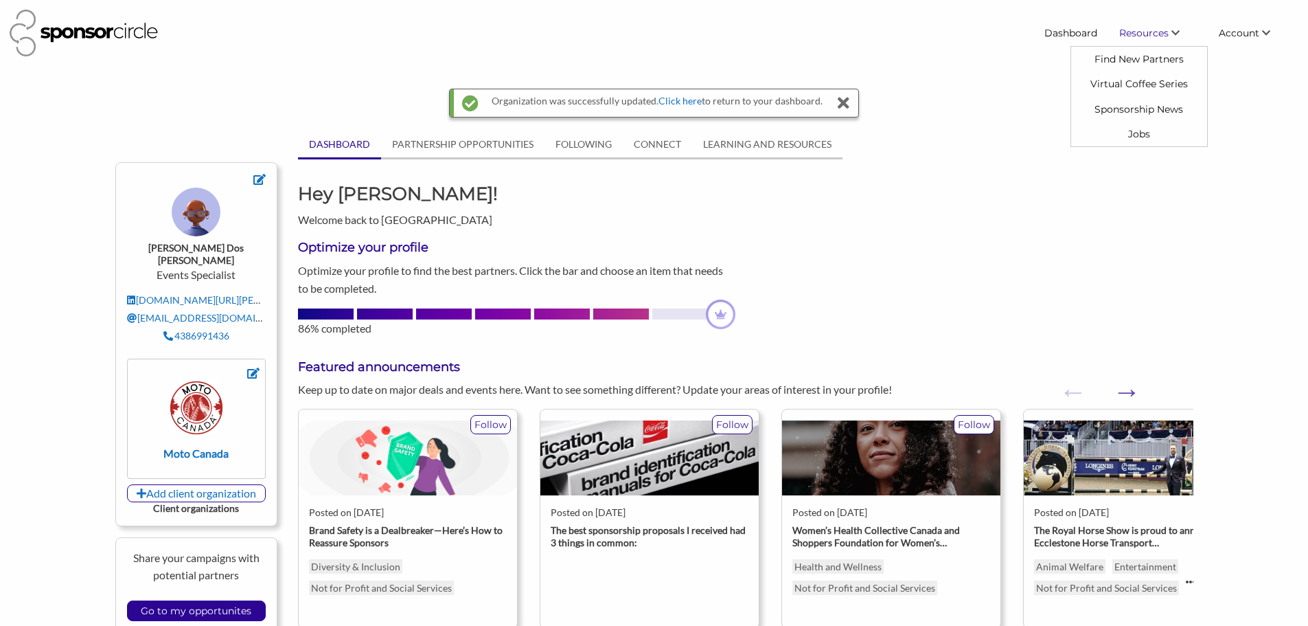
click at [1149, 49] on link "Find New Partners" at bounding box center [1139, 59] width 136 height 25
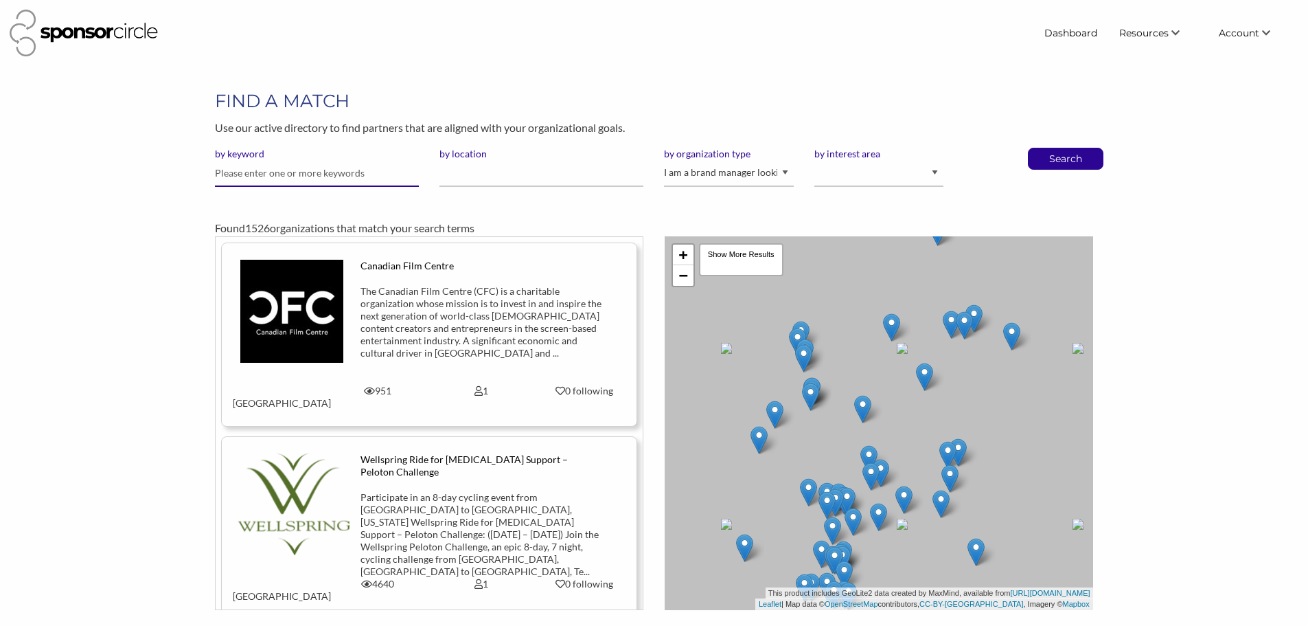
click at [331, 180] on input "text" at bounding box center [317, 173] width 204 height 27
type input "coffee"
click at [1043, 148] on button "Search" at bounding box center [1065, 158] width 45 height 21
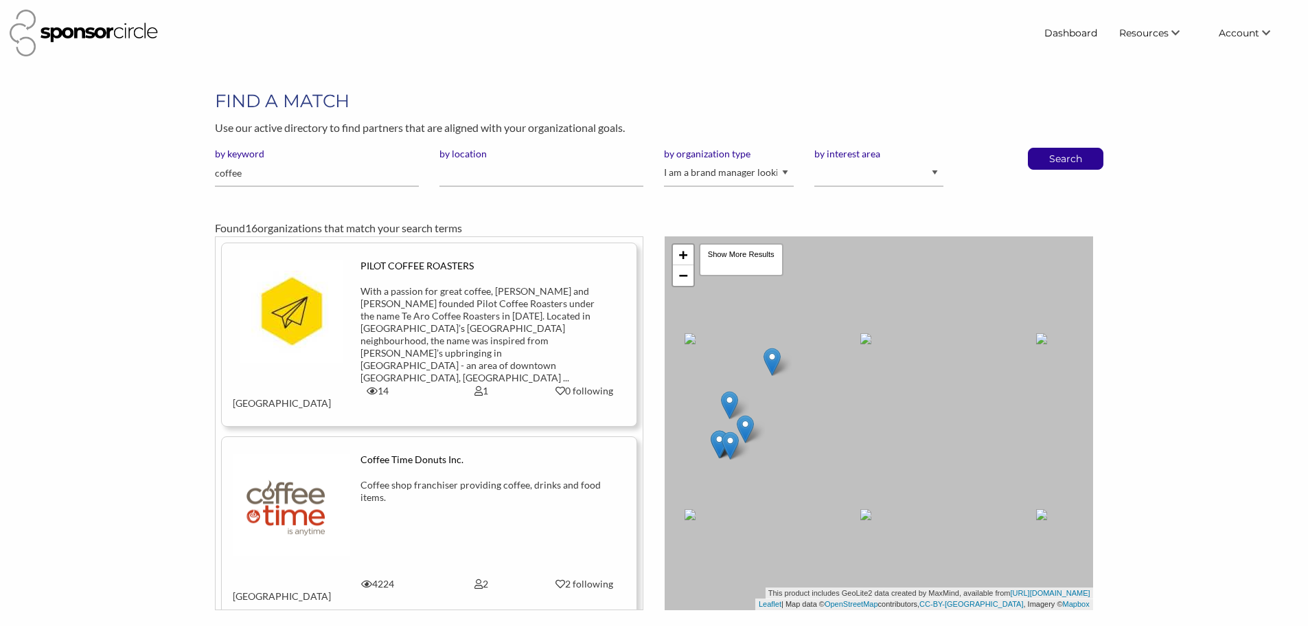
scroll to position [5, 0]
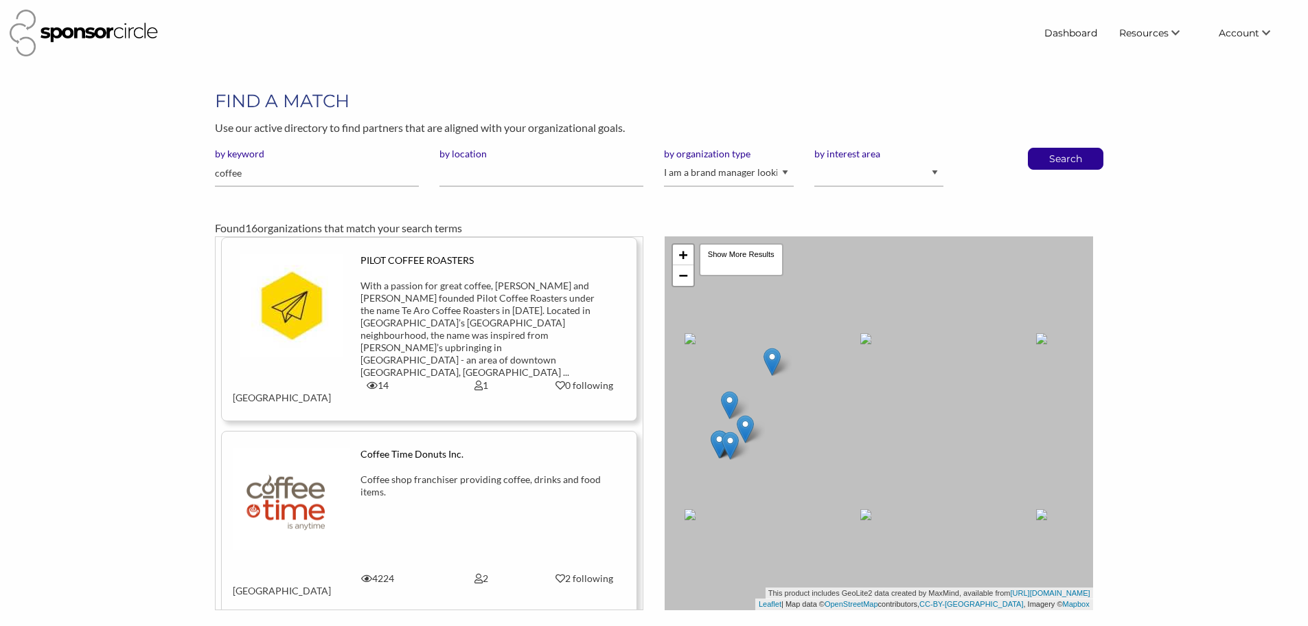
click at [348, 459] on div at bounding box center [291, 499] width 138 height 103
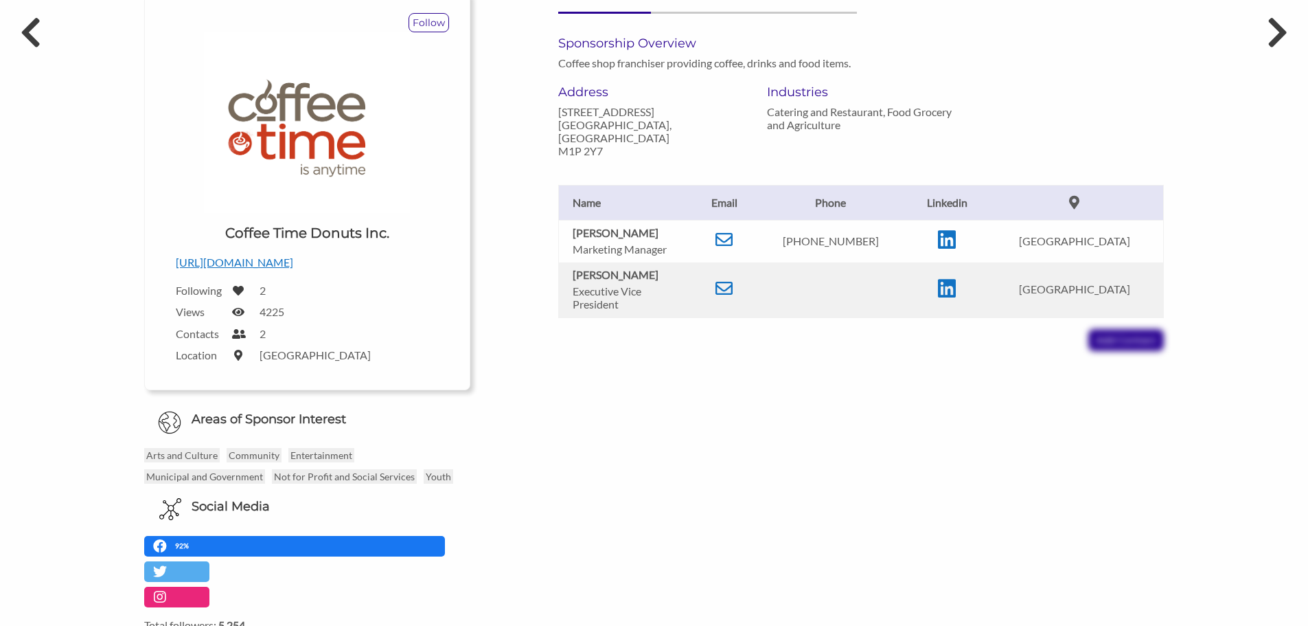
scroll to position [206, 0]
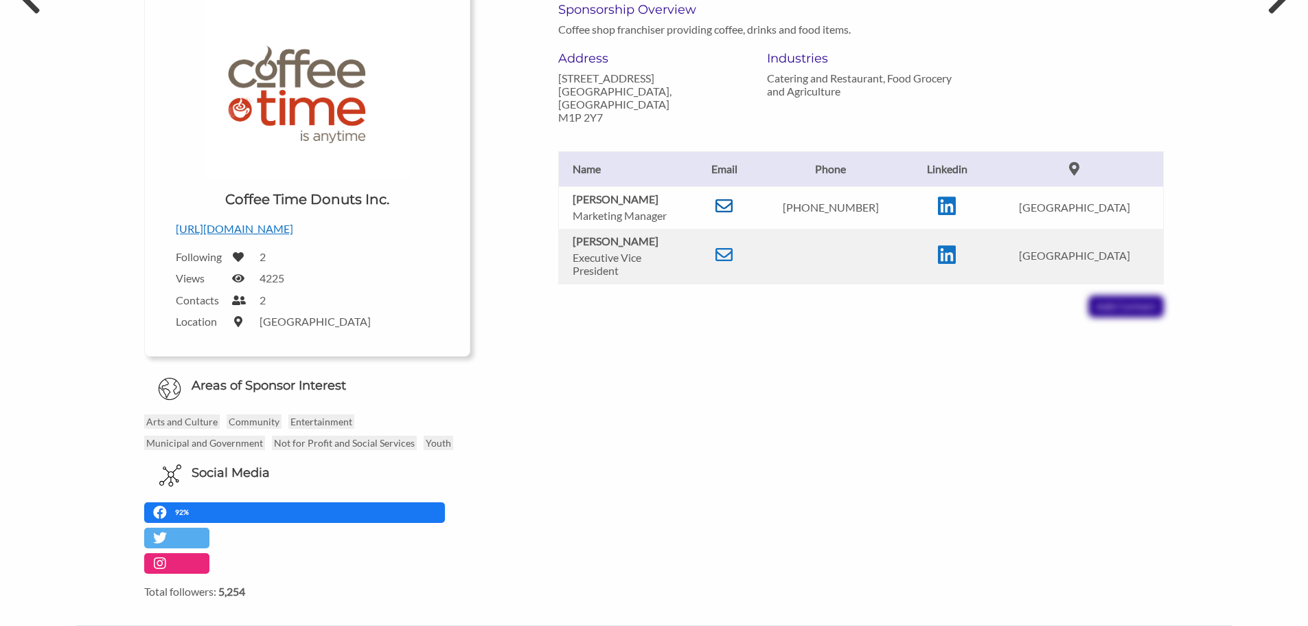
click at [733, 197] on icon at bounding box center [724, 205] width 17 height 17
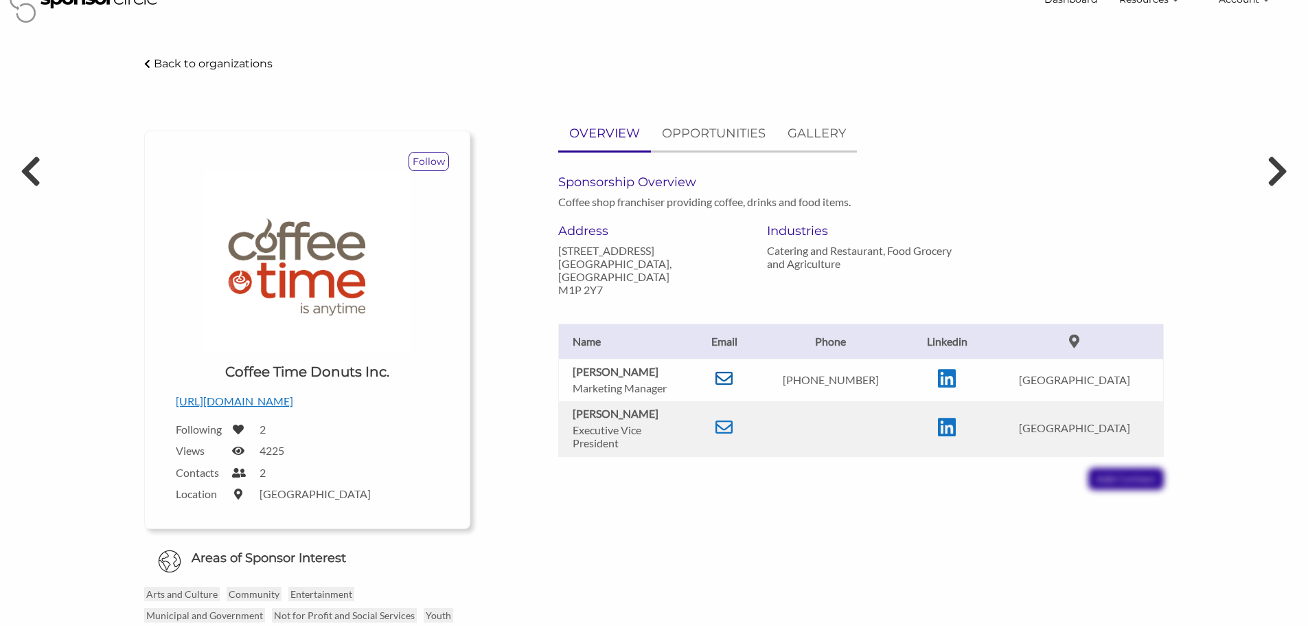
scroll to position [0, 0]
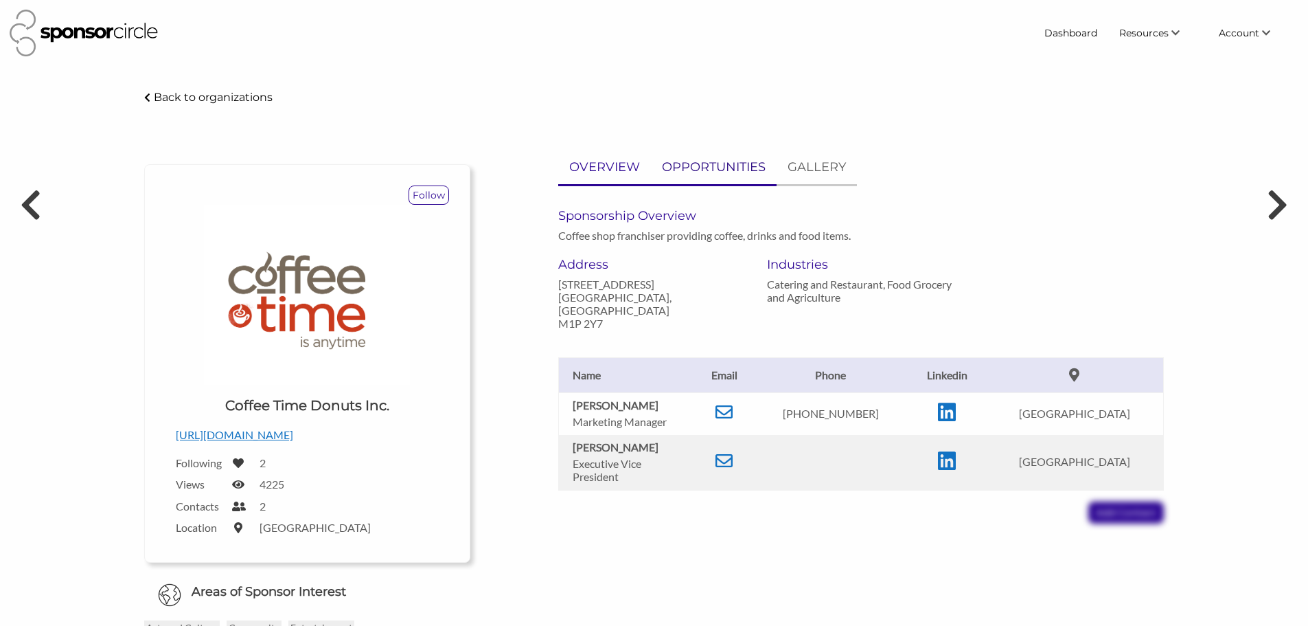
click at [707, 170] on p "OPPORTUNITIES" at bounding box center [714, 167] width 104 height 20
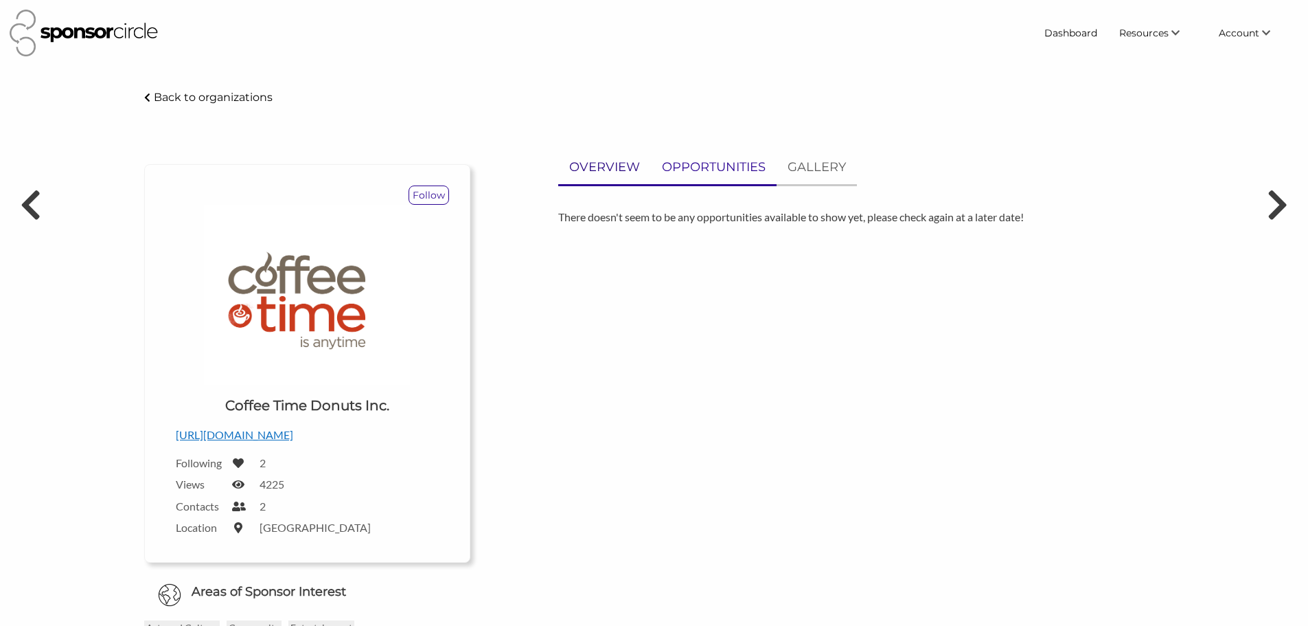
click at [618, 172] on p "OVERVIEW" at bounding box center [604, 167] width 71 height 20
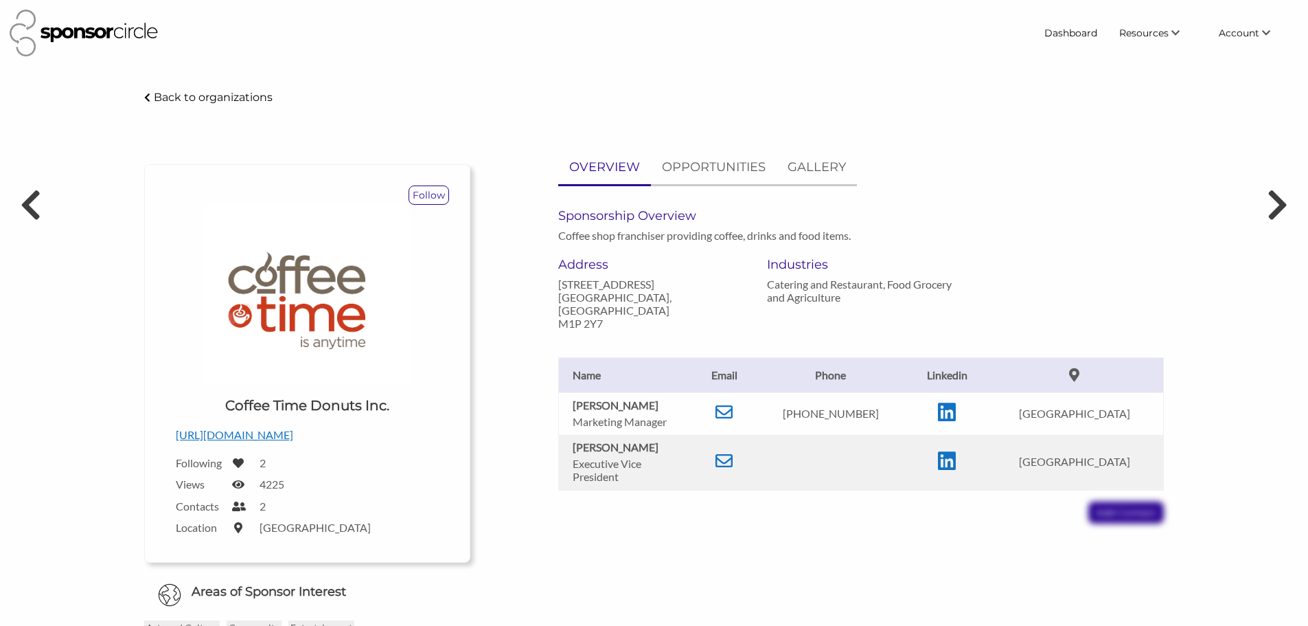
drag, startPoint x: 680, startPoint y: 397, endPoint x: 676, endPoint y: 389, distance: 8.9
click at [679, 398] on p "Dagmar Schoiswohl" at bounding box center [631, 404] width 117 height 13
drag, startPoint x: 676, startPoint y: 389, endPoint x: 575, endPoint y: 390, distance: 101.6
click at [575, 398] on p "Dagmar Schoiswohl" at bounding box center [631, 404] width 117 height 13
copy b "Dagmar Schoiswohl"
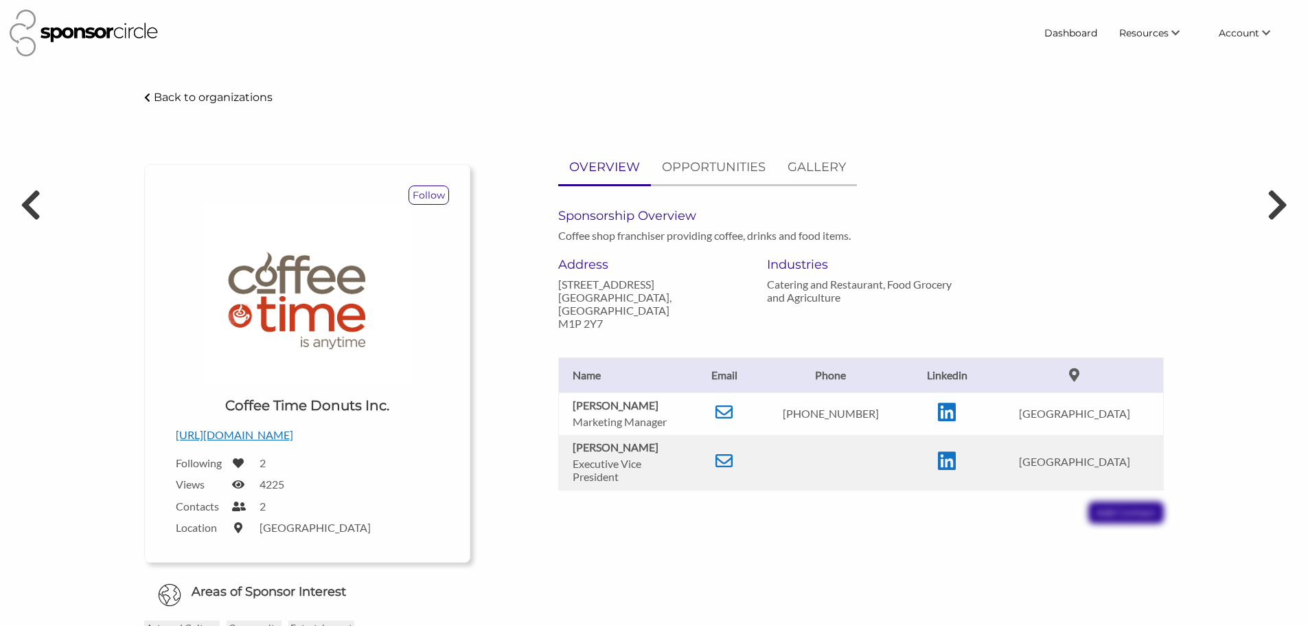
click at [146, 96] on icon at bounding box center [147, 98] width 6 height 10
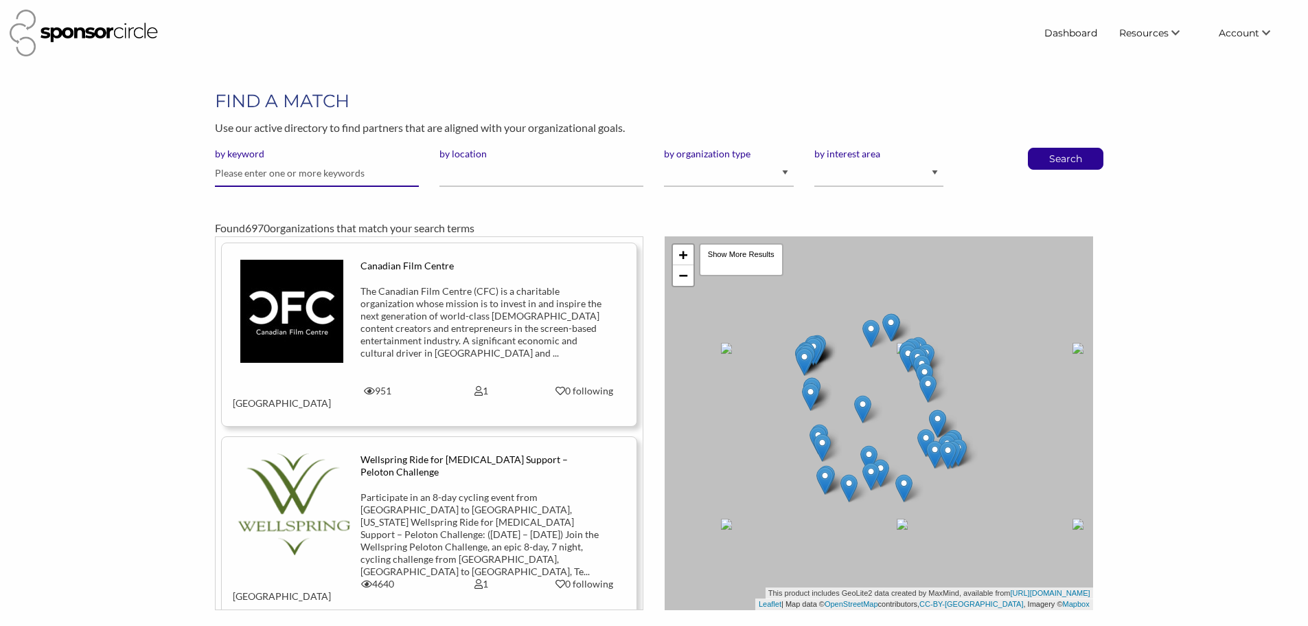
click at [299, 161] on input "text" at bounding box center [317, 173] width 204 height 27
click at [351, 175] on input "text" at bounding box center [317, 173] width 204 height 27
click at [782, 18] on div at bounding box center [521, 33] width 1023 height 47
click at [285, 171] on input "text" at bounding box center [317, 173] width 204 height 27
click at [112, 155] on div "FIND A MATCH Use our active directory to find partners that are aligned with yo…" at bounding box center [654, 349] width 1099 height 521
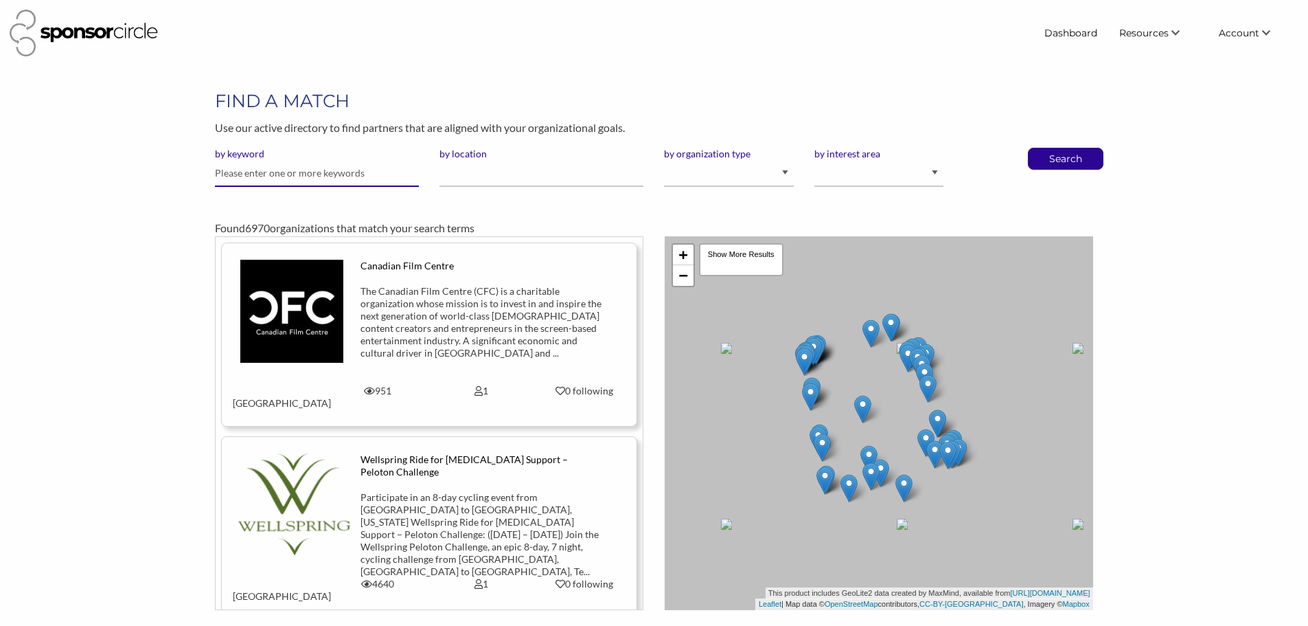
click at [254, 168] on input "text" at bounding box center [317, 173] width 204 height 27
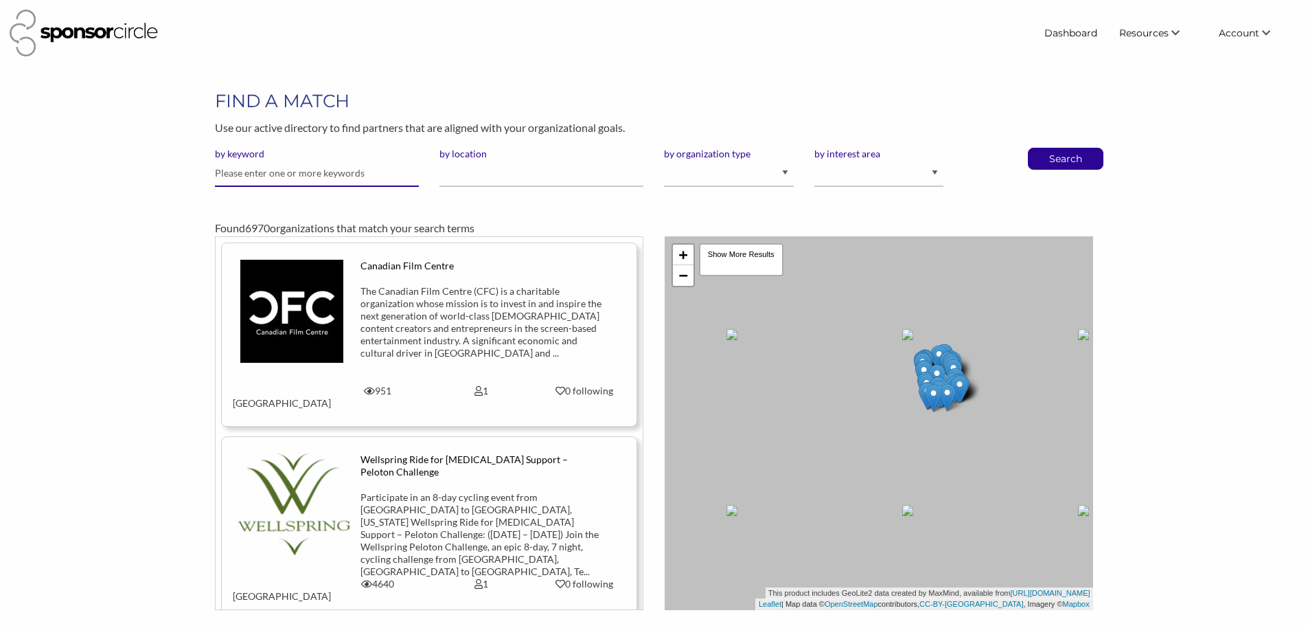
click at [282, 172] on input "text" at bounding box center [317, 173] width 204 height 27
type input "mechanic"
click at [1043, 148] on button "Search" at bounding box center [1065, 158] width 45 height 21
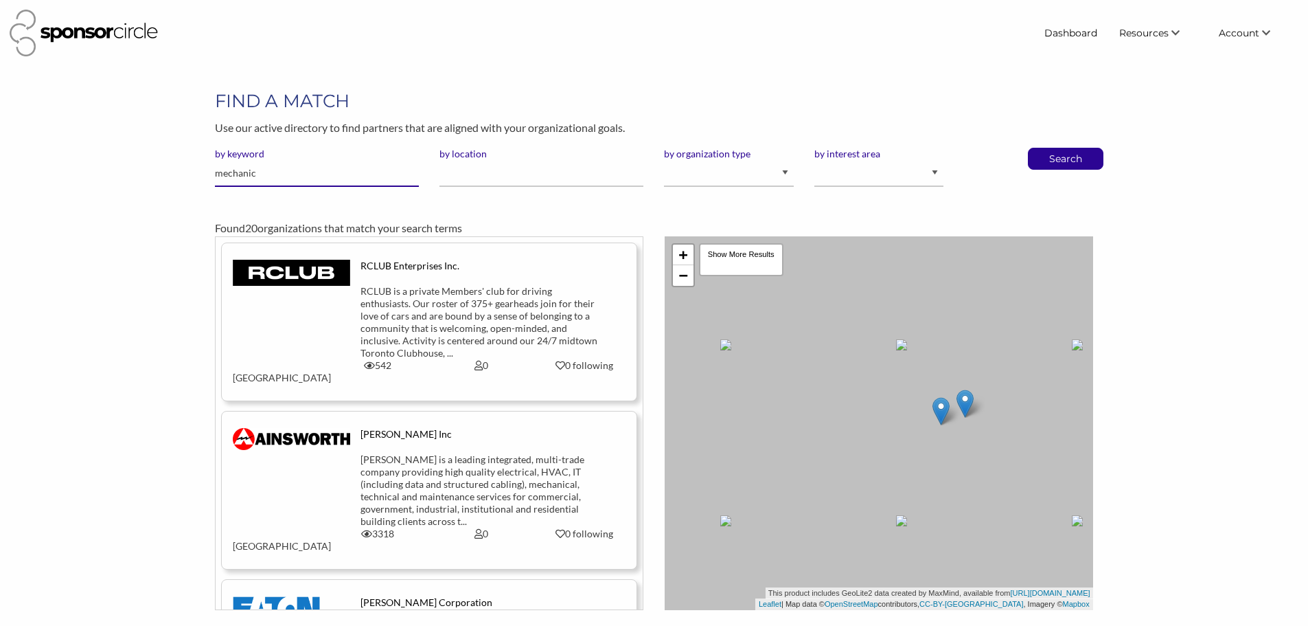
click at [306, 168] on input "mechanic" at bounding box center [317, 173] width 204 height 27
click at [257, 172] on input "text" at bounding box center [317, 173] width 204 height 27
type input "track"
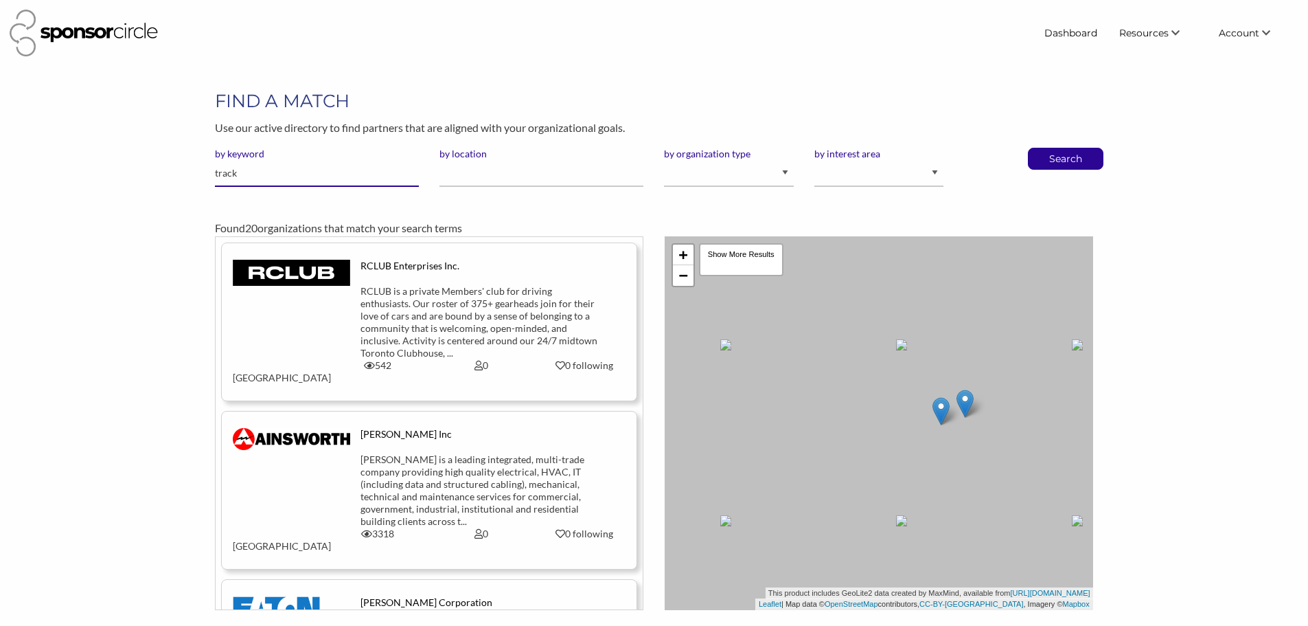
click at [1043, 148] on button "Search" at bounding box center [1065, 158] width 45 height 21
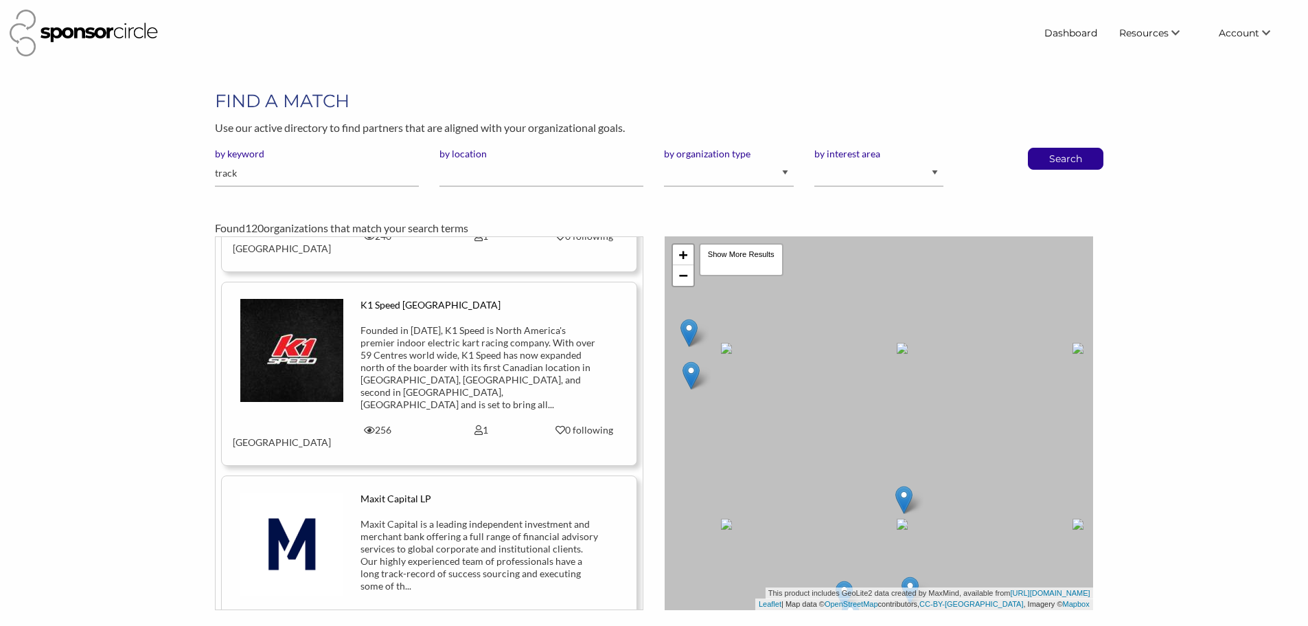
scroll to position [1511, 0]
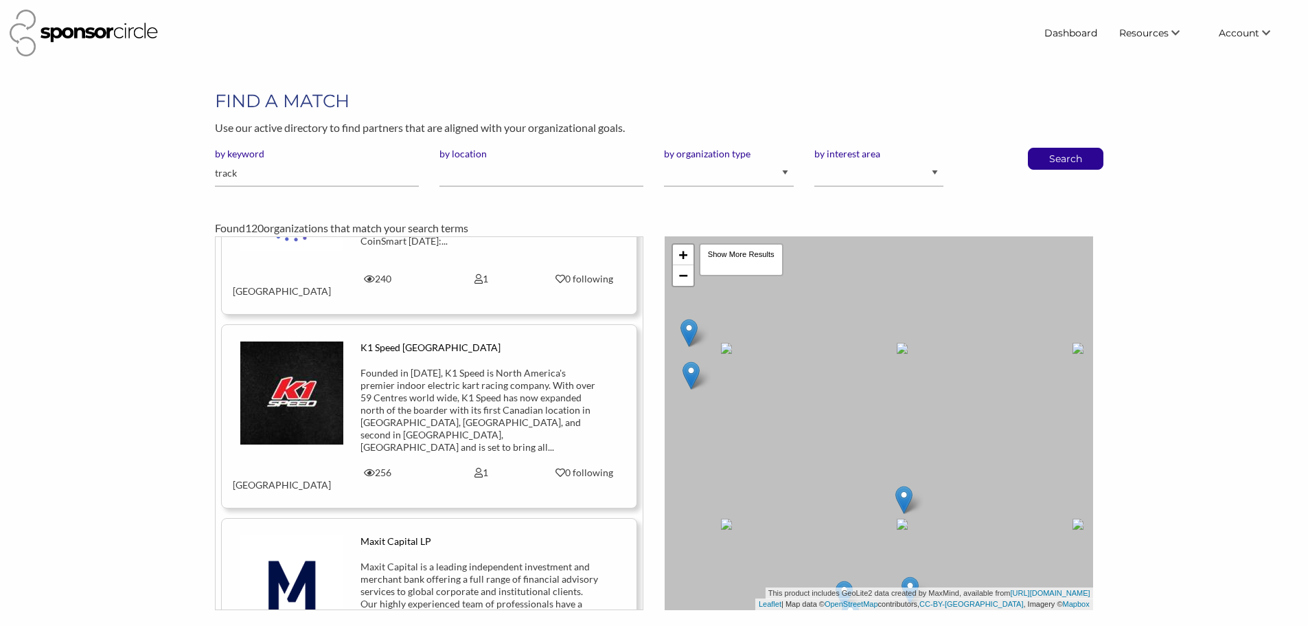
click at [407, 367] on div "Founded in 2003, K1 Speed is North America's premier indoor electric kart racin…" at bounding box center [480, 410] width 241 height 87
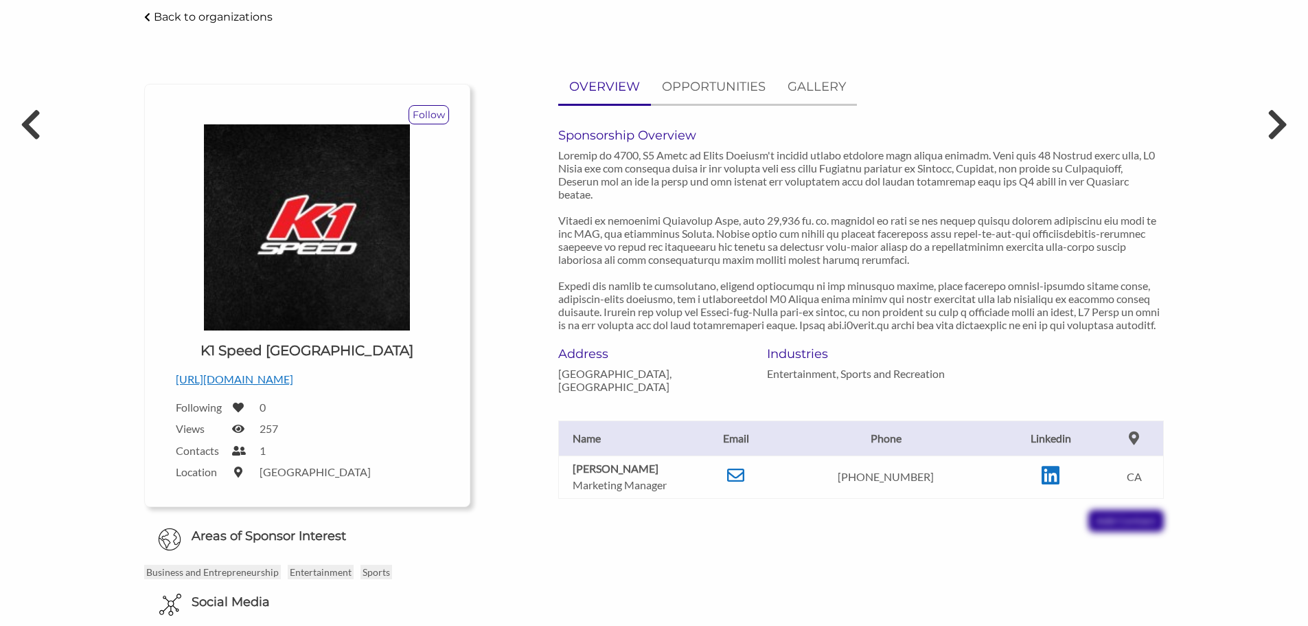
scroll to position [69, 0]
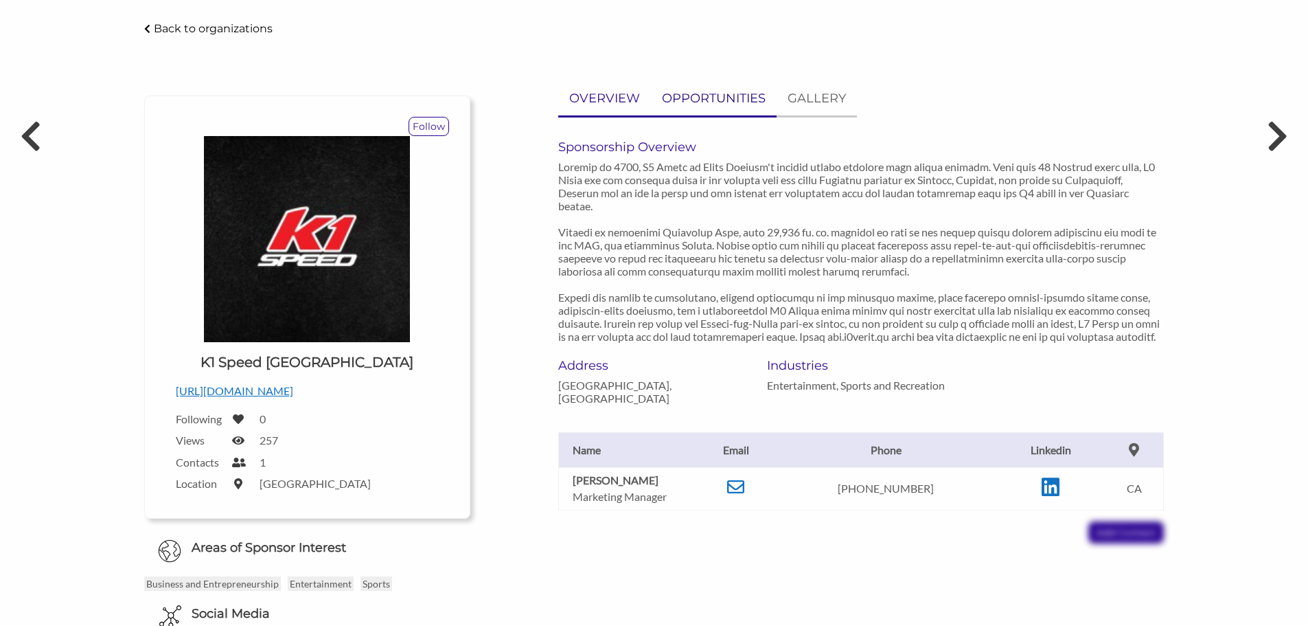
click at [711, 98] on p "OPPORTUNITIES" at bounding box center [714, 99] width 104 height 20
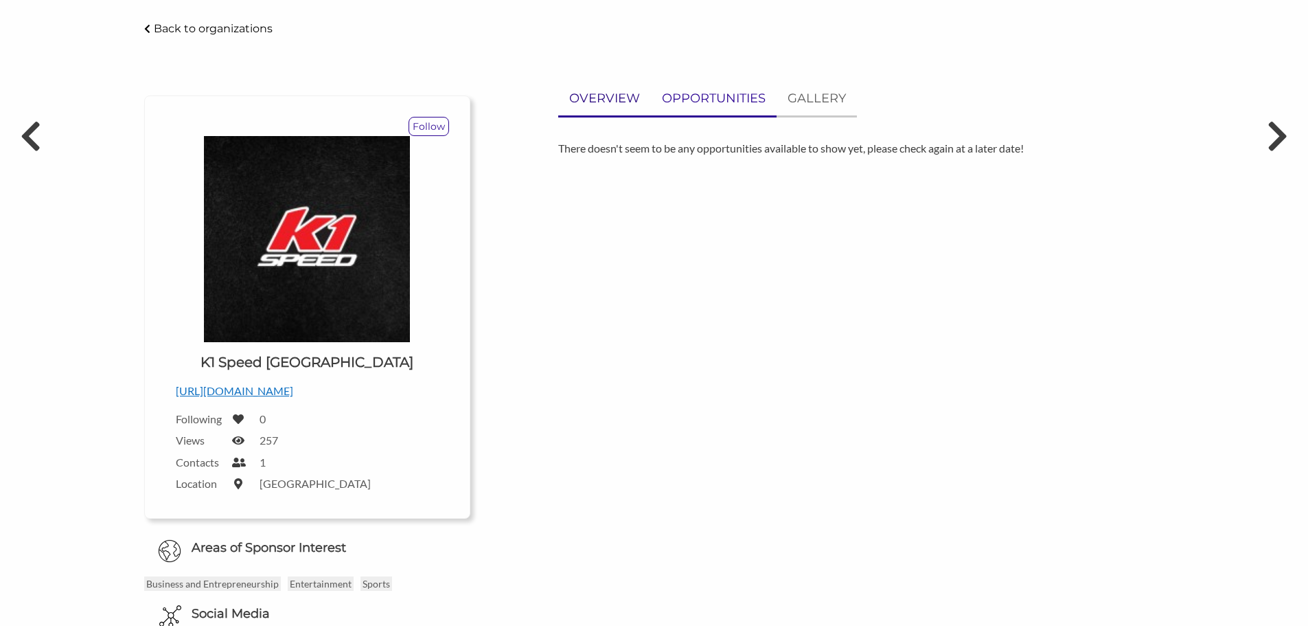
click at [607, 94] on p "OVERVIEW" at bounding box center [604, 99] width 71 height 20
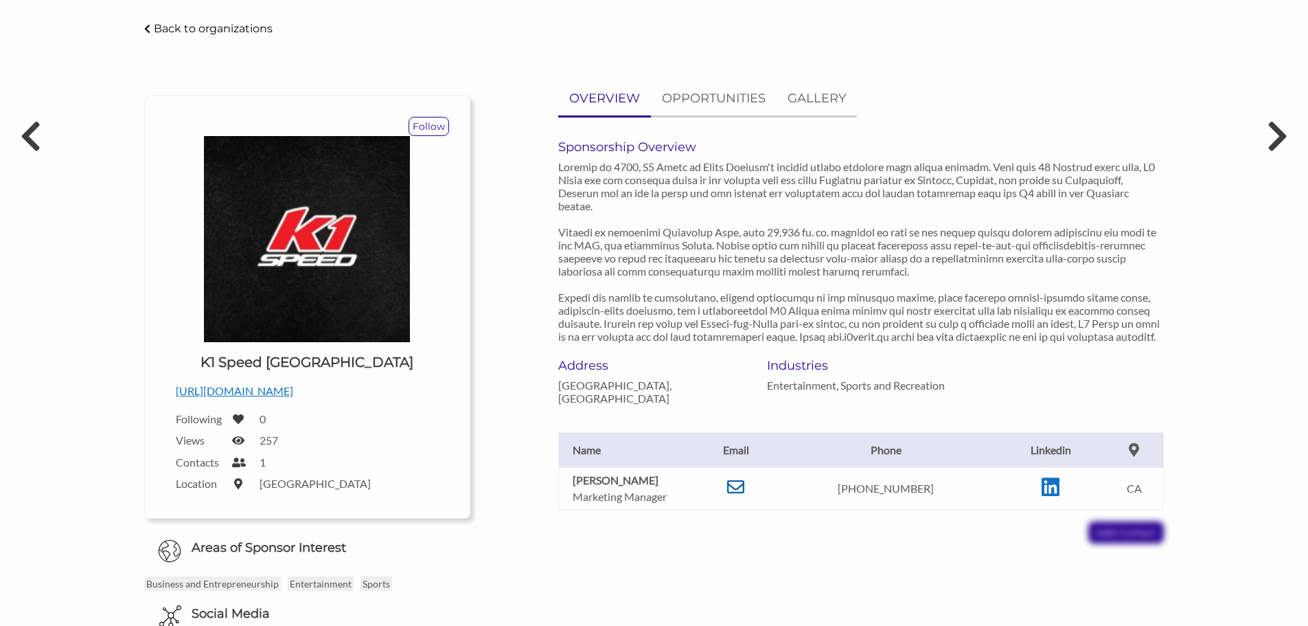
click at [744, 485] on icon at bounding box center [735, 486] width 17 height 17
drag, startPoint x: 634, startPoint y: 479, endPoint x: 617, endPoint y: 484, distance: 18.0
click at [560, 478] on td "Jason Aguiar Marketing Manager" at bounding box center [626, 488] width 137 height 43
click at [736, 108] on p "OPPORTUNITIES" at bounding box center [714, 99] width 104 height 20
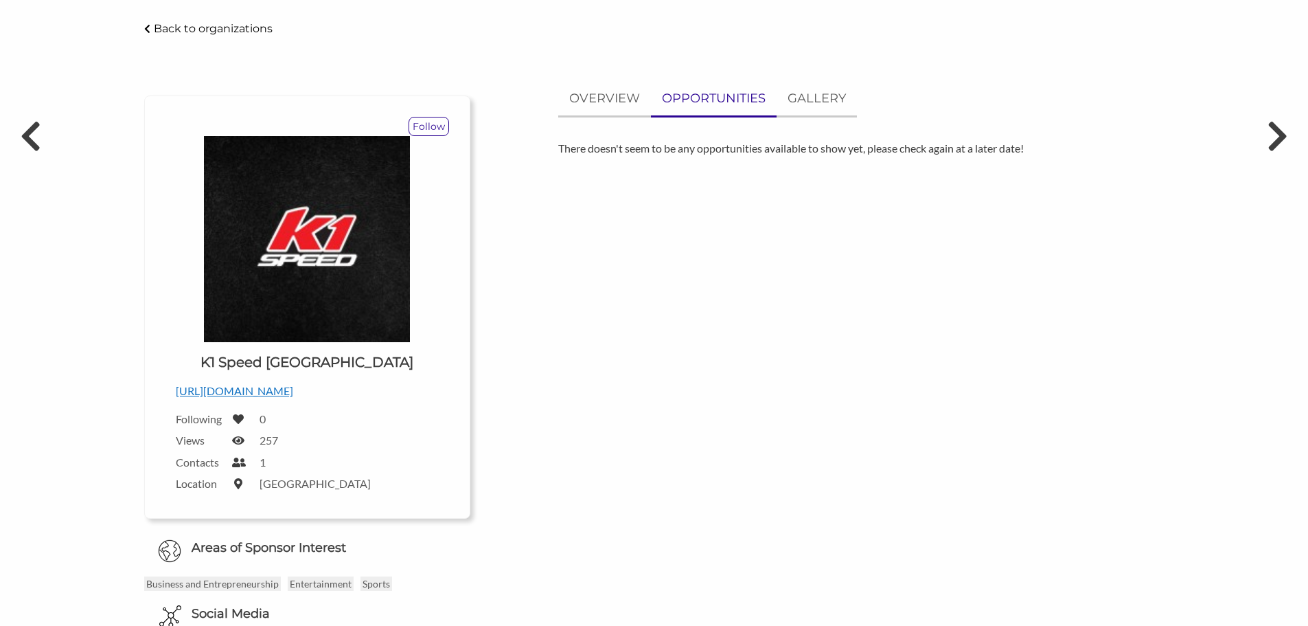
click at [864, 103] on ul "OVERVIEW OPPORTUNITIES GALLERY" at bounding box center [861, 100] width 606 height 36
click at [831, 100] on p "GALLERY" at bounding box center [817, 99] width 58 height 20
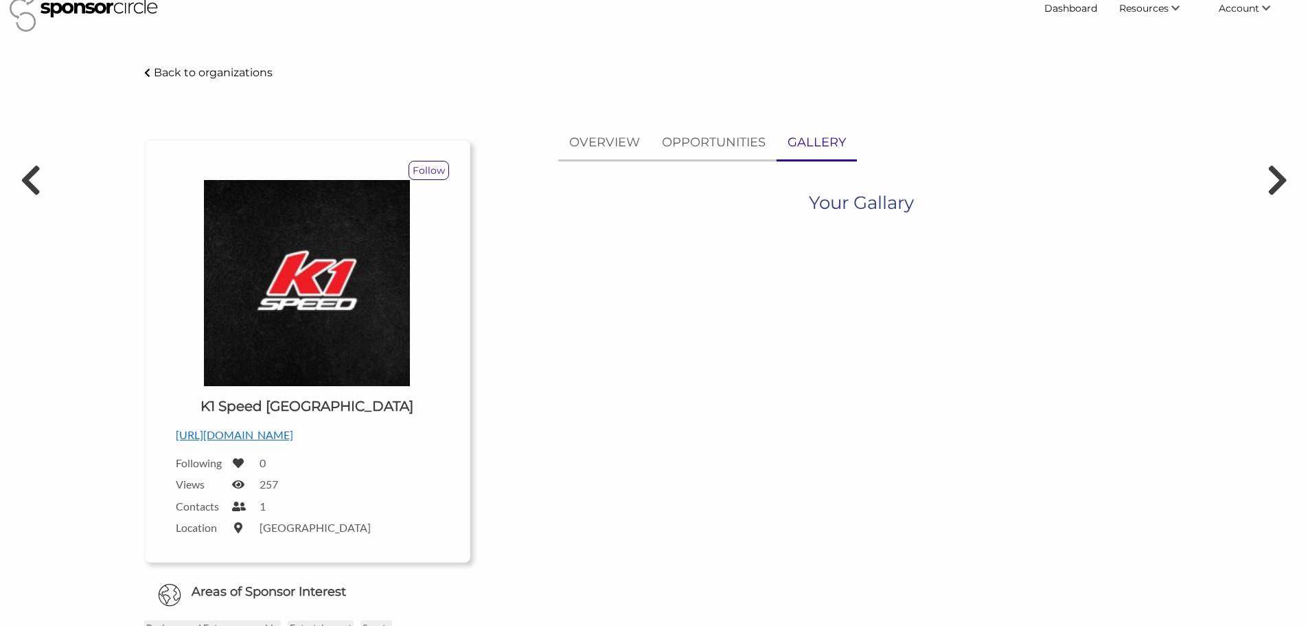
scroll to position [0, 0]
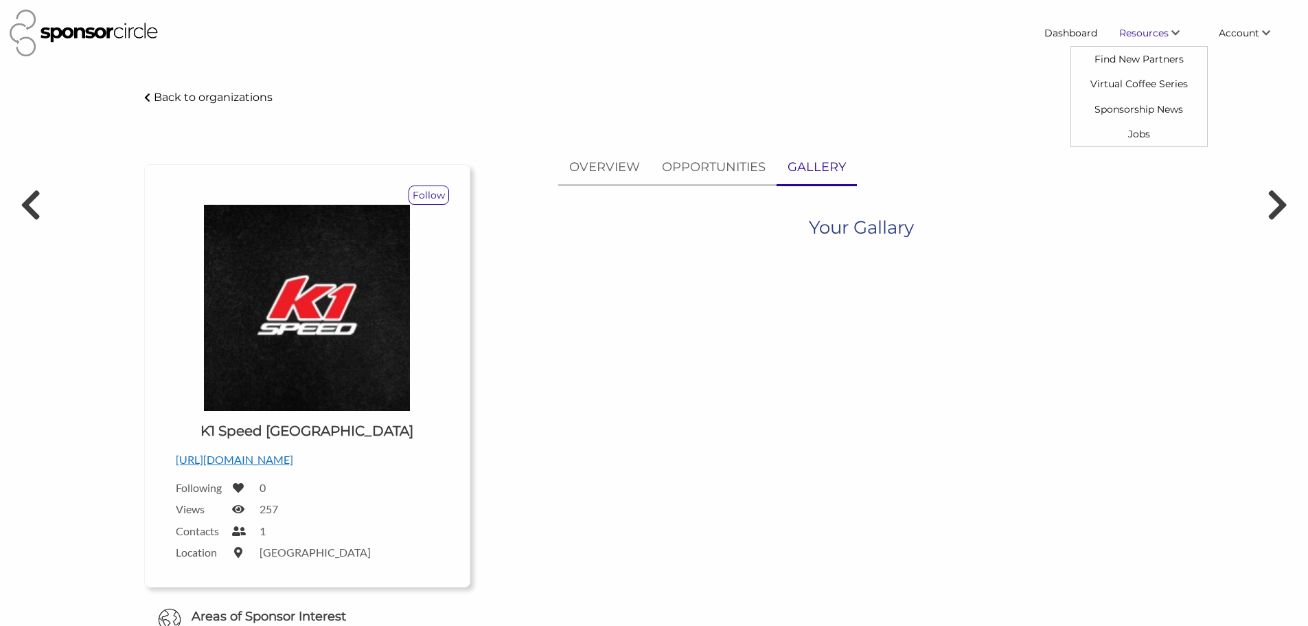
click at [1165, 35] on span "Resources" at bounding box center [1143, 33] width 49 height 12
click at [1125, 34] on span "Resources" at bounding box center [1143, 33] width 49 height 12
click at [1117, 56] on link "Find New Partners" at bounding box center [1139, 59] width 136 height 25
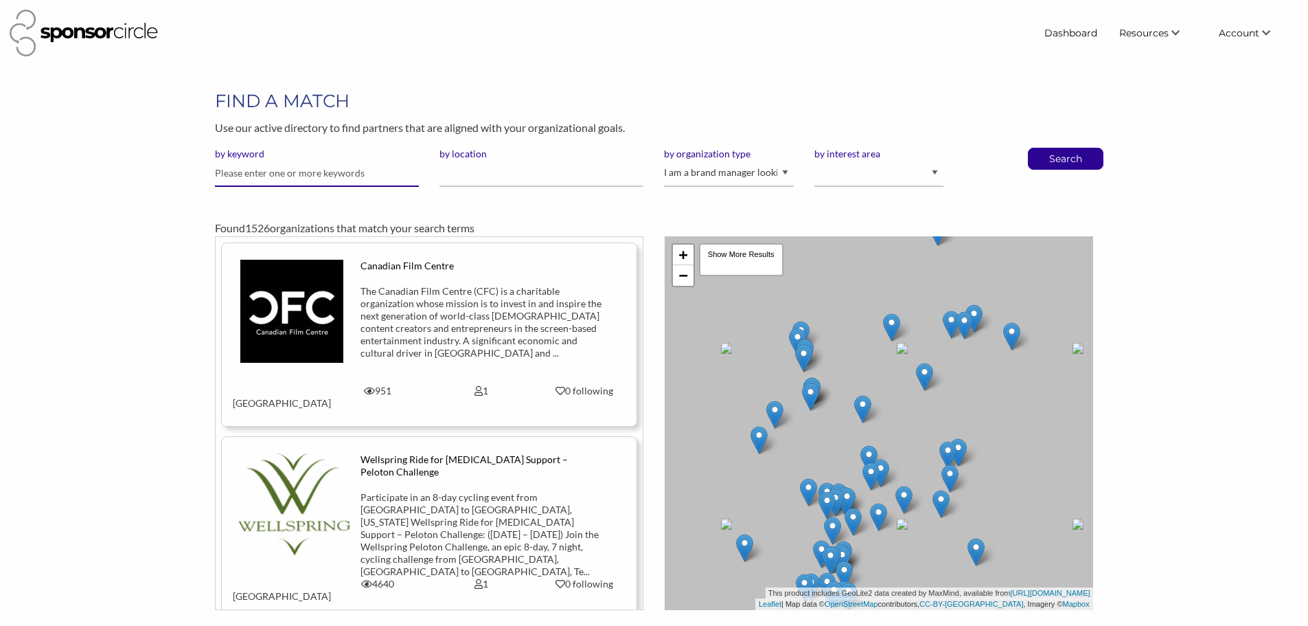
click at [312, 163] on input "text" at bounding box center [317, 173] width 204 height 27
type input "s"
type input "supermarket"
click at [1043, 148] on button "Search" at bounding box center [1065, 158] width 45 height 21
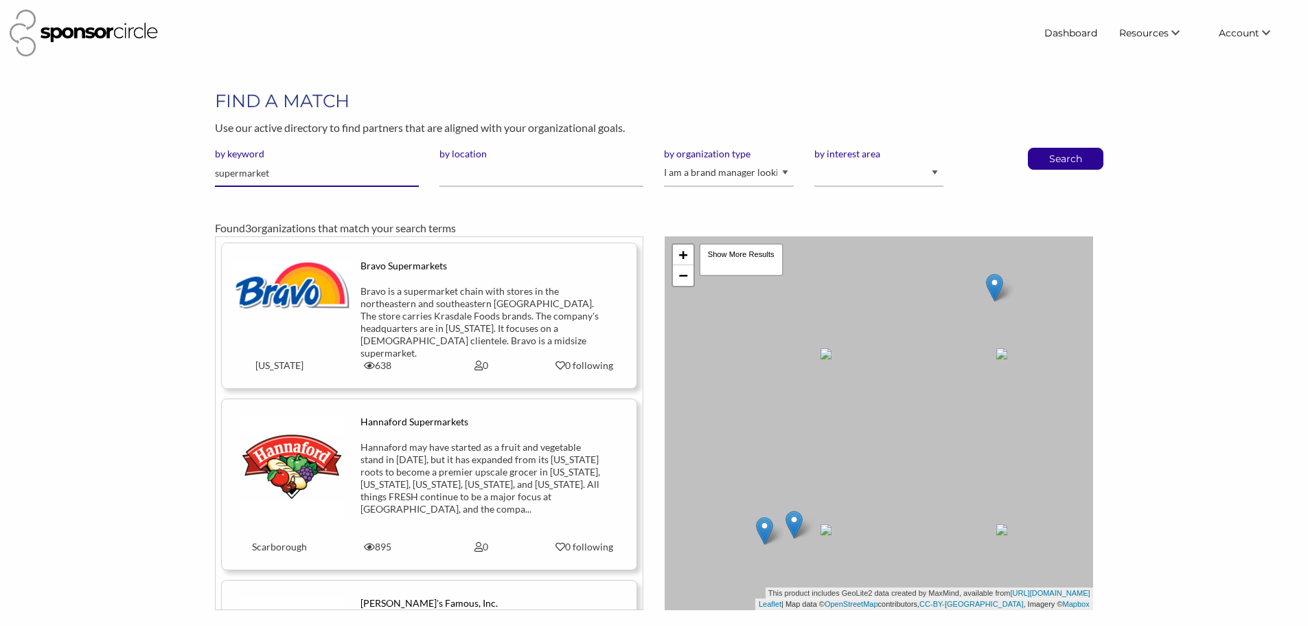
click at [304, 181] on input "supermarket" at bounding box center [317, 173] width 204 height 27
type input "market"
click at [1043, 148] on button "Search" at bounding box center [1065, 158] width 45 height 21
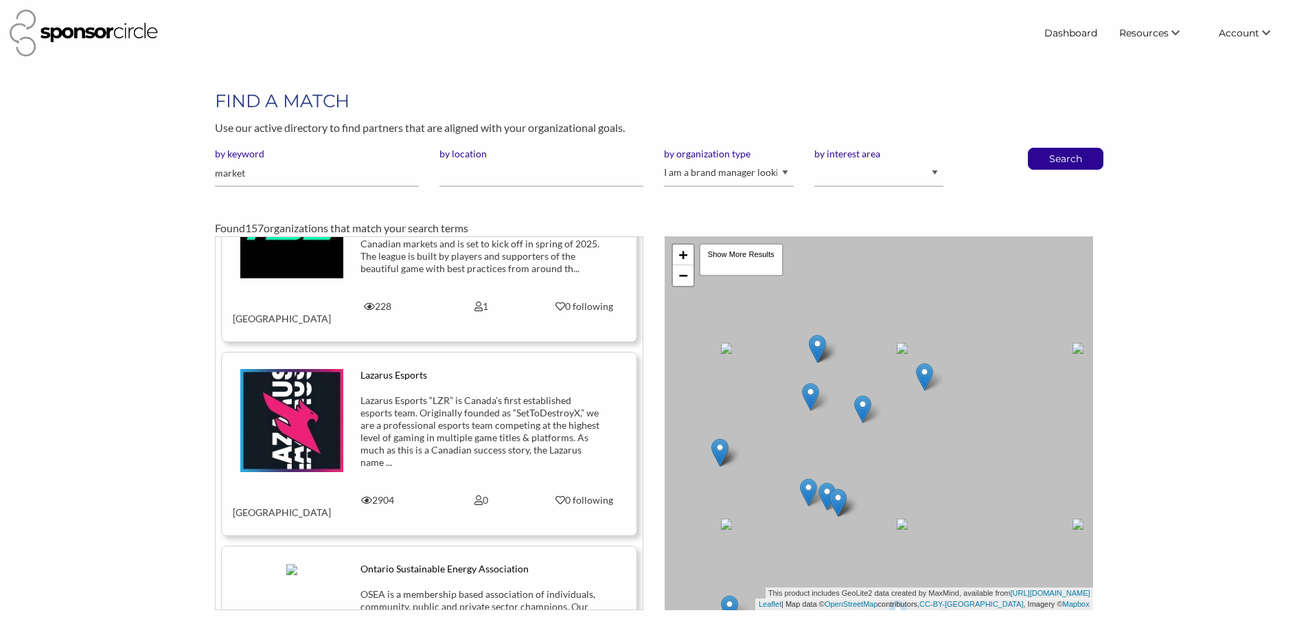
scroll to position [11399, 0]
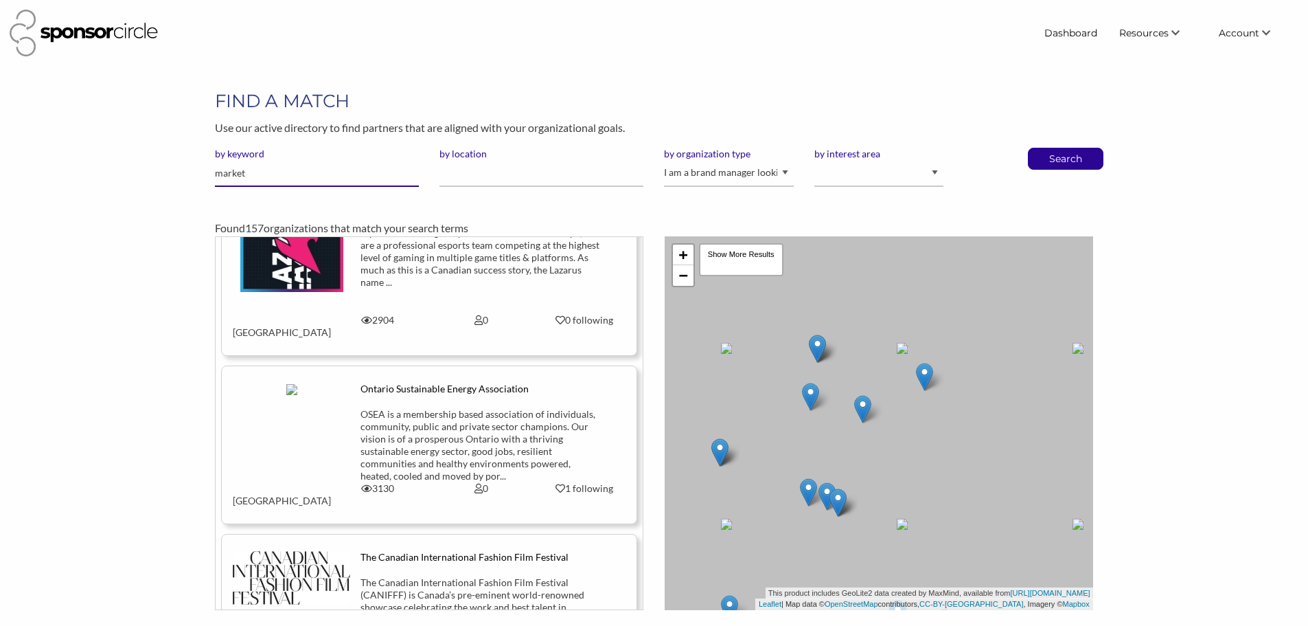
click at [270, 177] on input "market" at bounding box center [317, 173] width 204 height 27
type input "convinience"
click at [1043, 148] on button "Search" at bounding box center [1065, 158] width 45 height 21
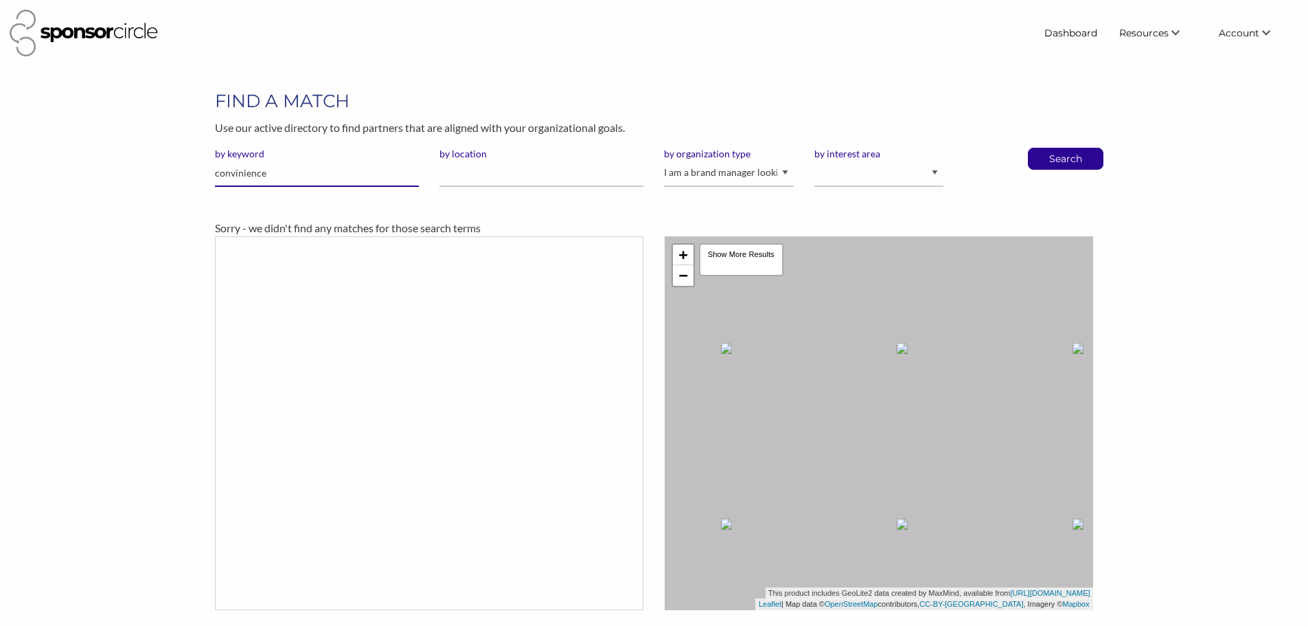
click at [284, 180] on input "convinience" at bounding box center [317, 173] width 204 height 27
type input "convenience"
click at [1043, 148] on button "Search" at bounding box center [1065, 158] width 45 height 21
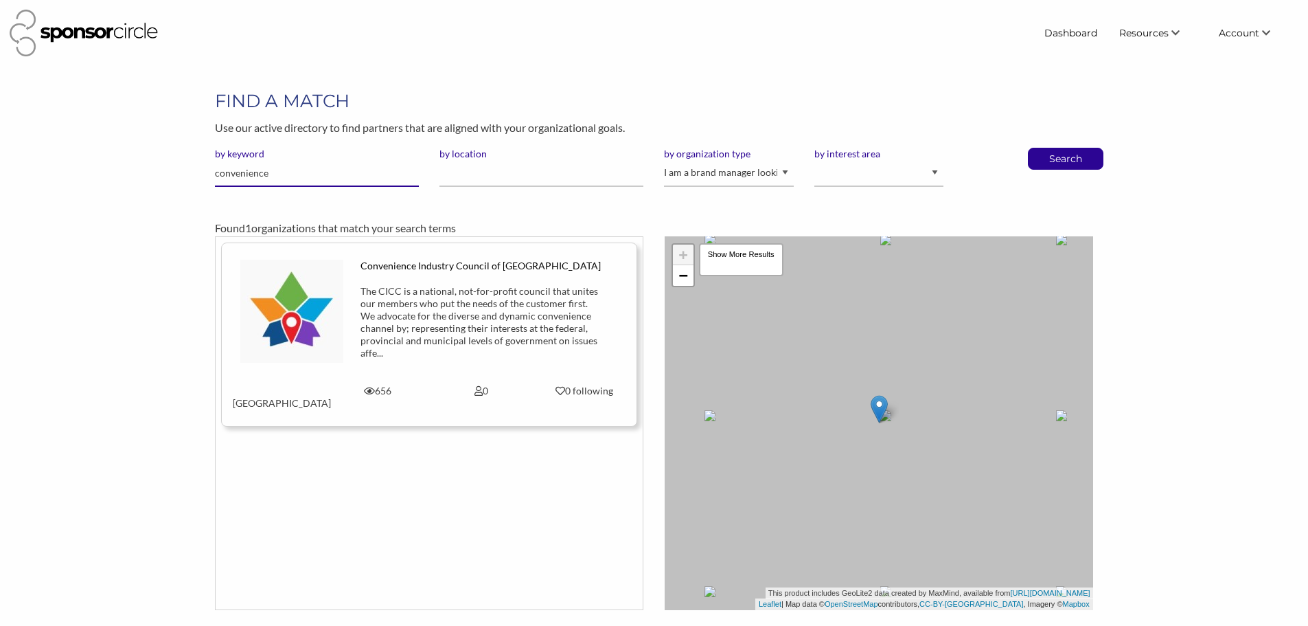
click at [281, 171] on input "convenience" at bounding box center [317, 173] width 204 height 27
click at [733, 167] on select "I am an event organizer seeking new partnerships with suppliers, exhibitors or …" at bounding box center [728, 173] width 129 height 27
select select "Property"
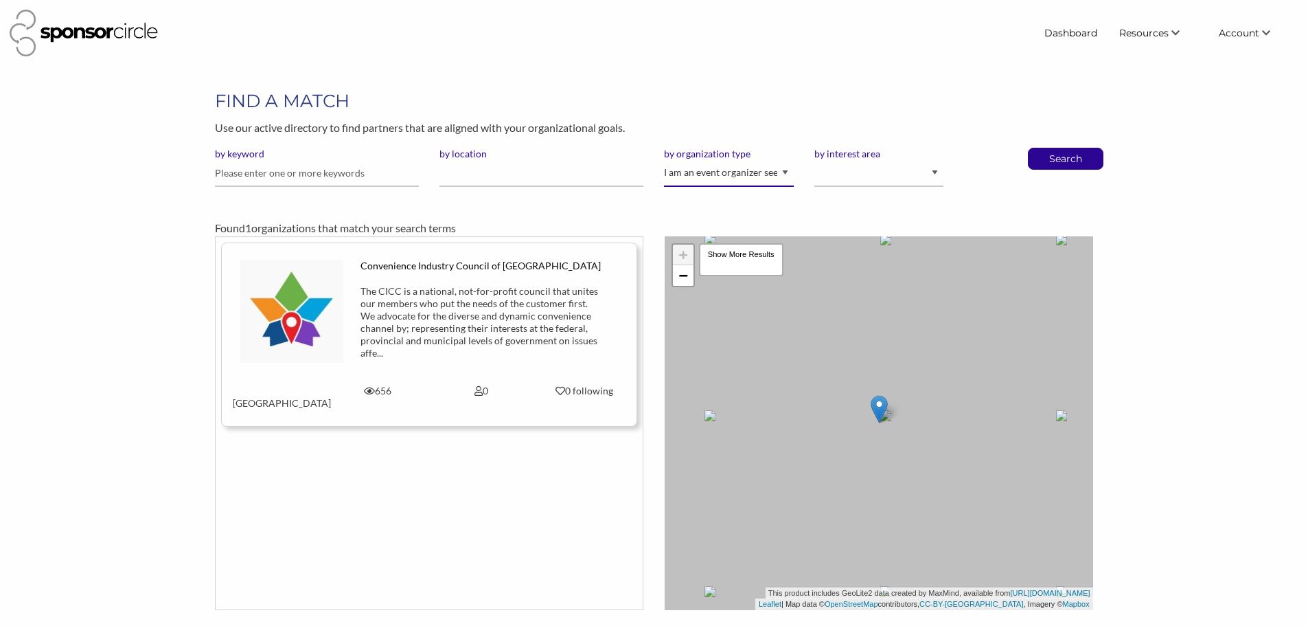
click at [664, 160] on select "I am an event organizer seeking new partnerships with suppliers, exhibitors or …" at bounding box center [728, 173] width 129 height 27
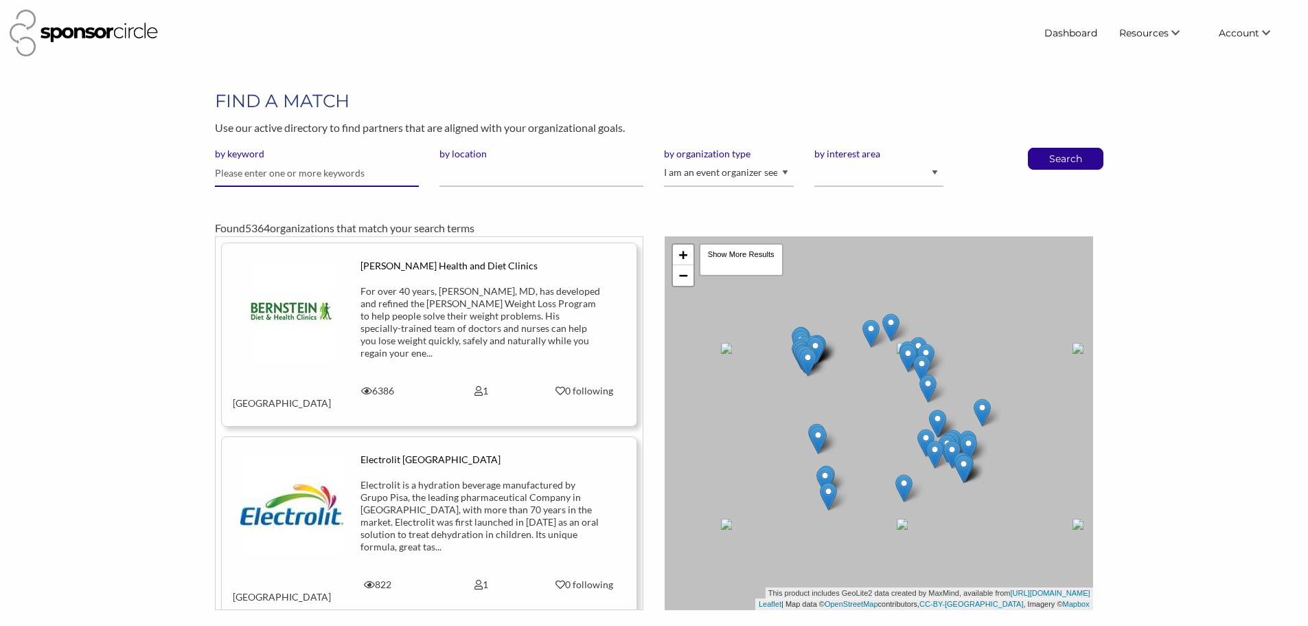
click at [282, 176] on input "text" at bounding box center [317, 173] width 204 height 27
type input "Circle K"
click at [1043, 148] on button "Search" at bounding box center [1065, 158] width 45 height 21
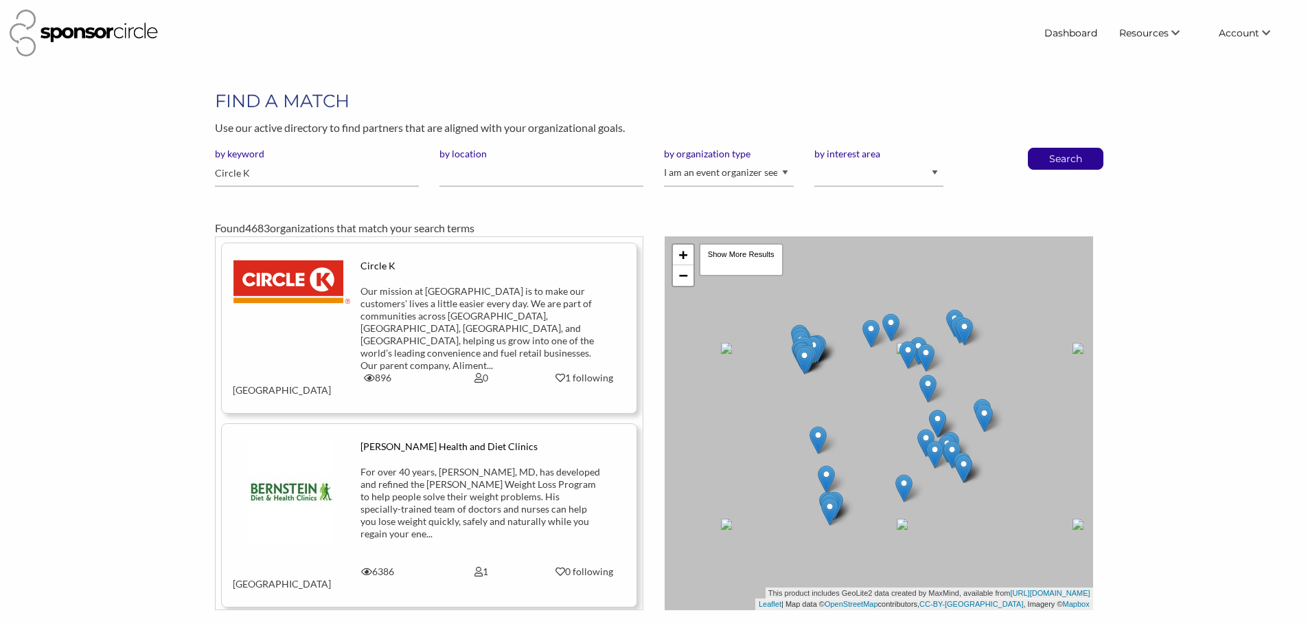
click at [323, 297] on img at bounding box center [291, 282] width 117 height 44
click at [248, 175] on input "Circle K" at bounding box center [317, 173] width 204 height 27
paste input "7-Eleven"
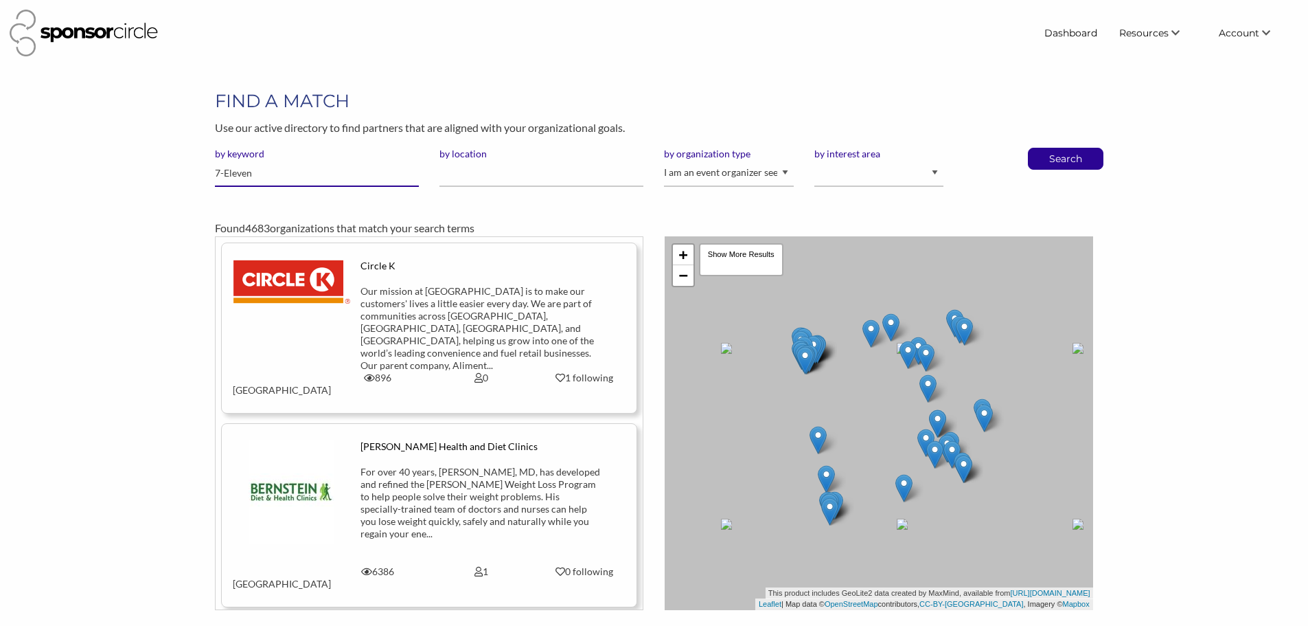
type input "7-Eleven"
click at [1043, 148] on button "Search" at bounding box center [1065, 158] width 45 height 21
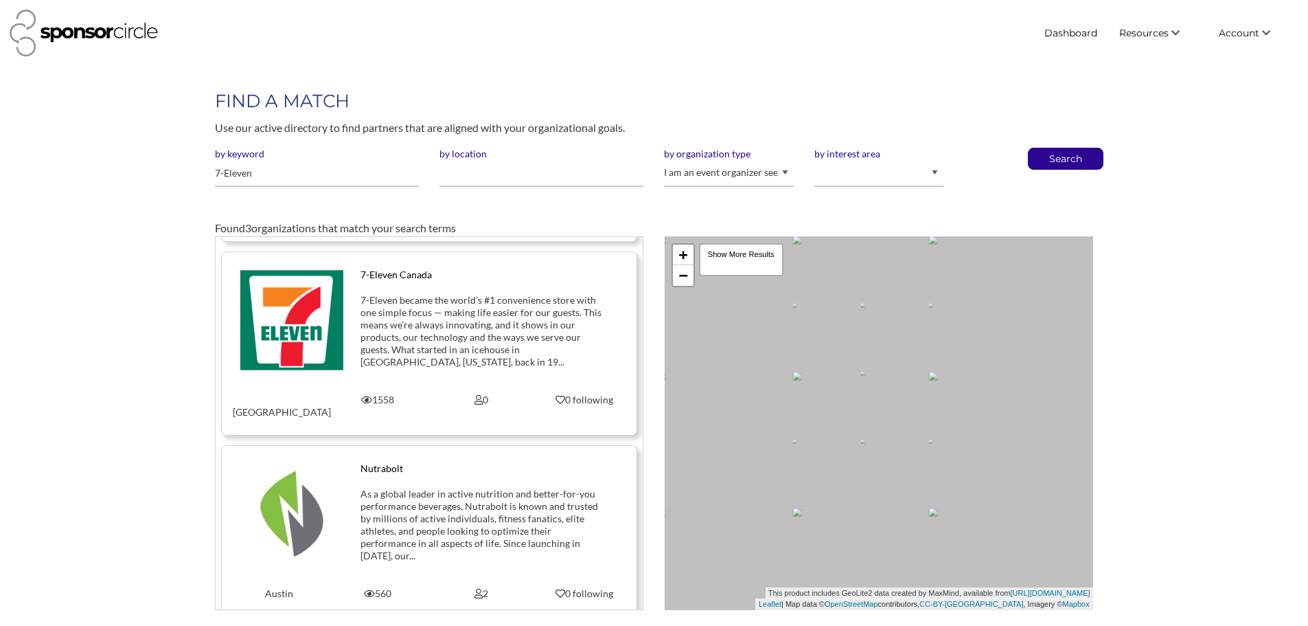
scroll to position [165, 0]
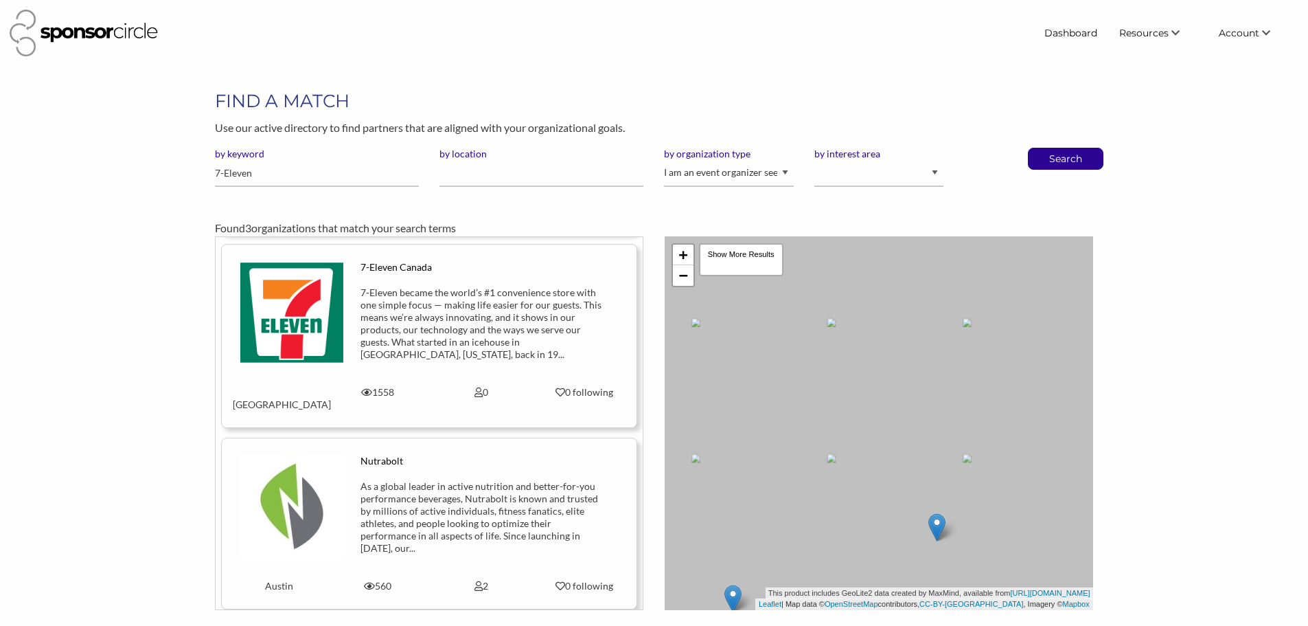
click at [426, 304] on div "7‑Eleven became the world’s #1 convenience store with one simple focus — making…" at bounding box center [480, 323] width 241 height 74
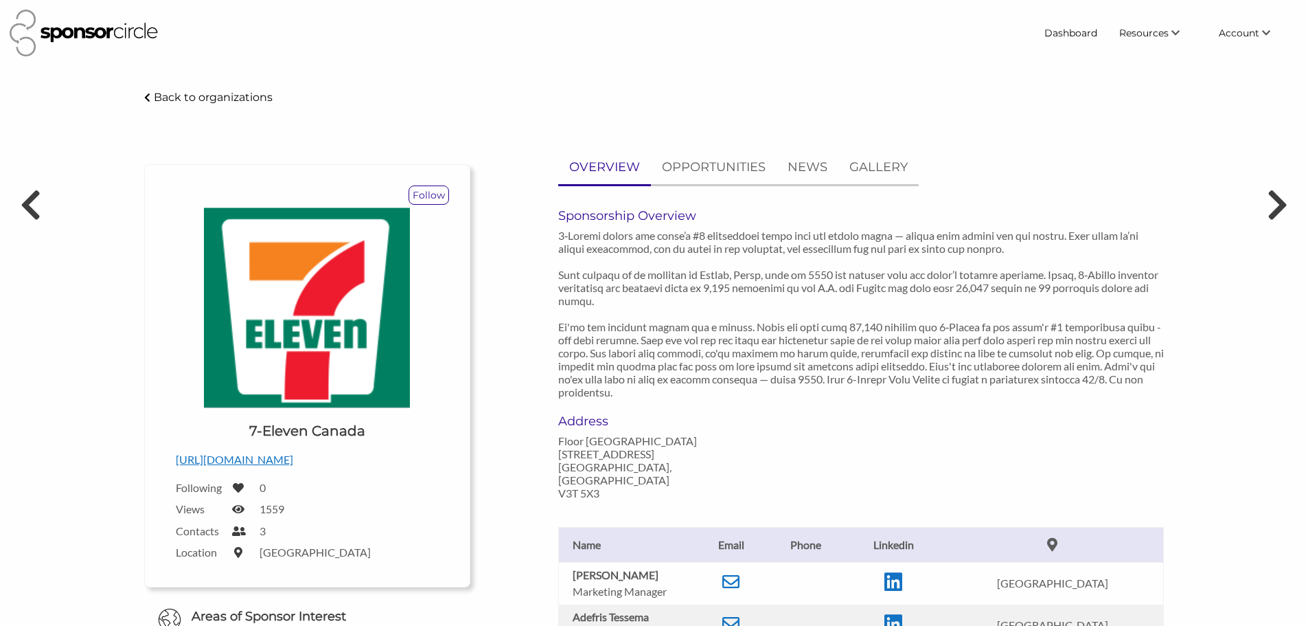
click at [404, 65] on header "Dashboard Resources Find New Partners Virtual Coffee Series Sponsorship News Jo…" at bounding box center [654, 33] width 1308 height 67
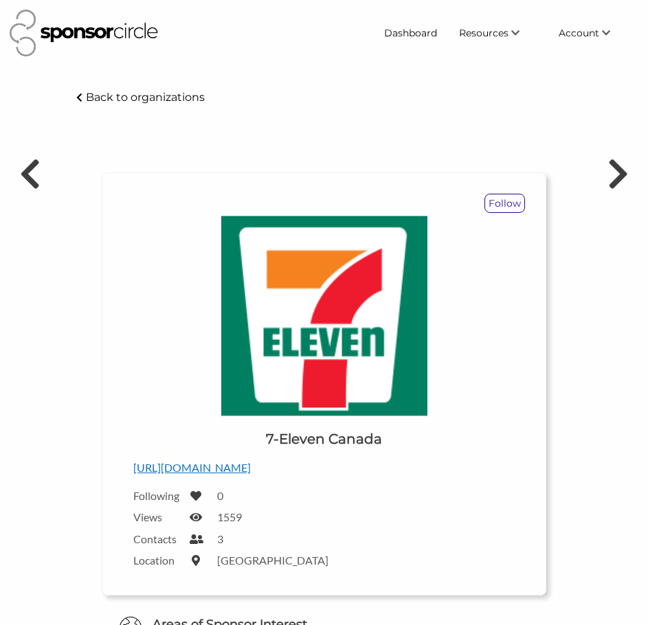
click at [365, 73] on body "Dashboard Resources Find New Partners Virtual Coffee Series Sponsorship News Jo…" at bounding box center [324, 312] width 648 height 625
click at [321, 98] on div "Back to organizations" at bounding box center [323, 98] width 515 height 18
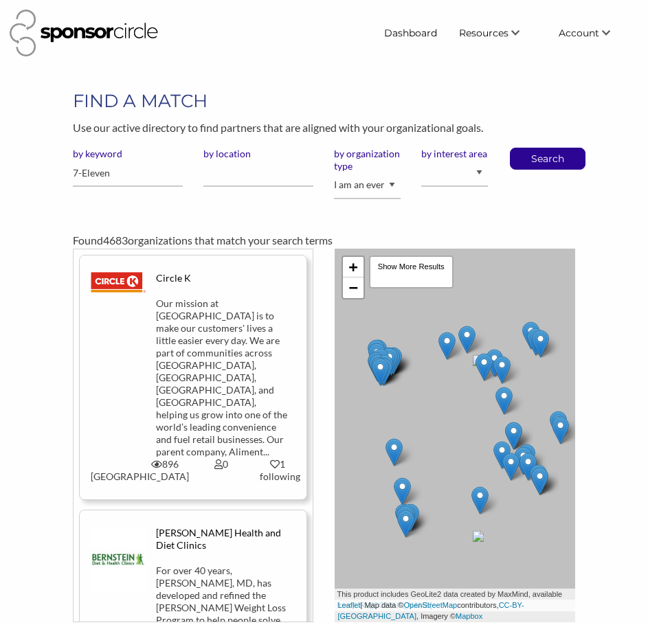
click at [251, 339] on div "Our mission at [GEOGRAPHIC_DATA] is to make our customers' lives a little easie…" at bounding box center [222, 377] width 132 height 161
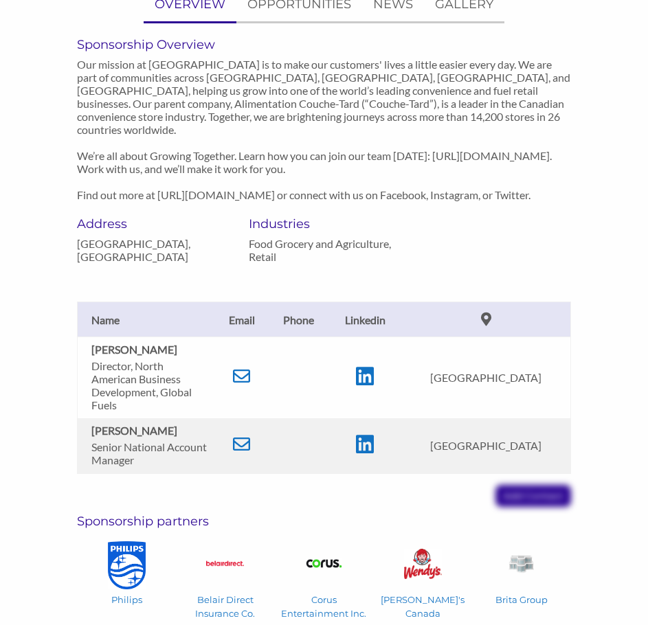
scroll to position [824, 0]
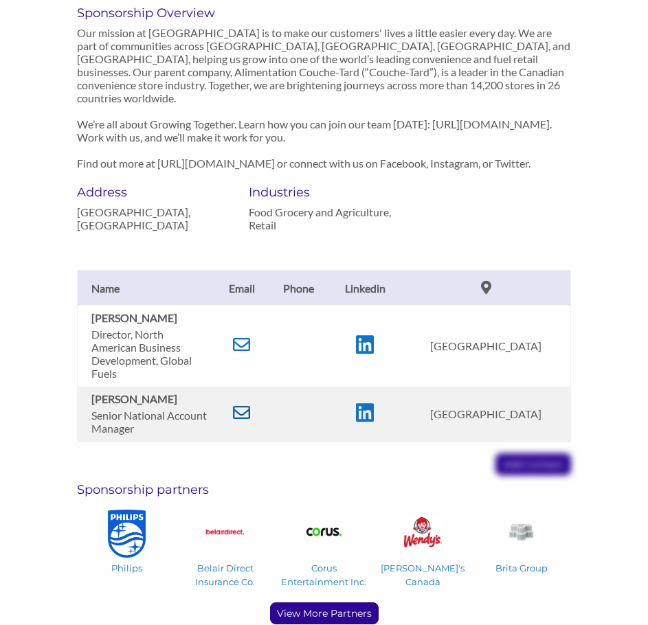
click at [249, 404] on icon at bounding box center [241, 412] width 17 height 17
click at [615, 118] on div "Circle K - Sponsor Circle Back to organizations Follow Upload a logo for your o…" at bounding box center [324, 152] width 648 height 1774
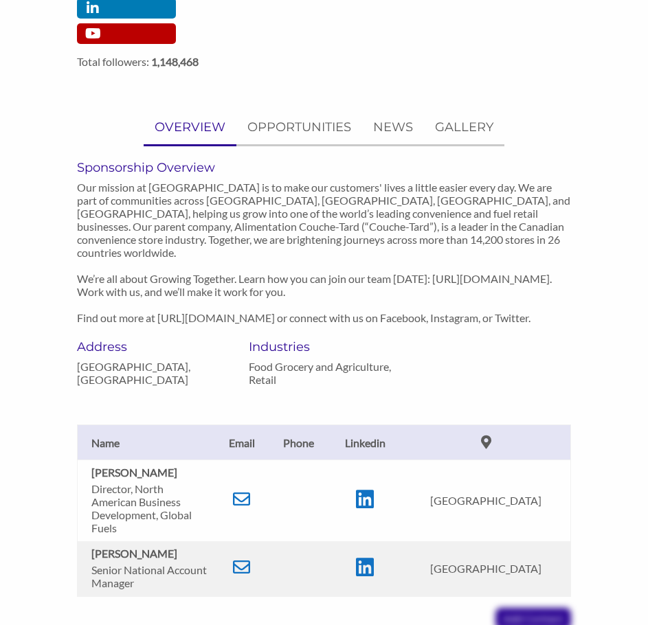
scroll to position [0, 0]
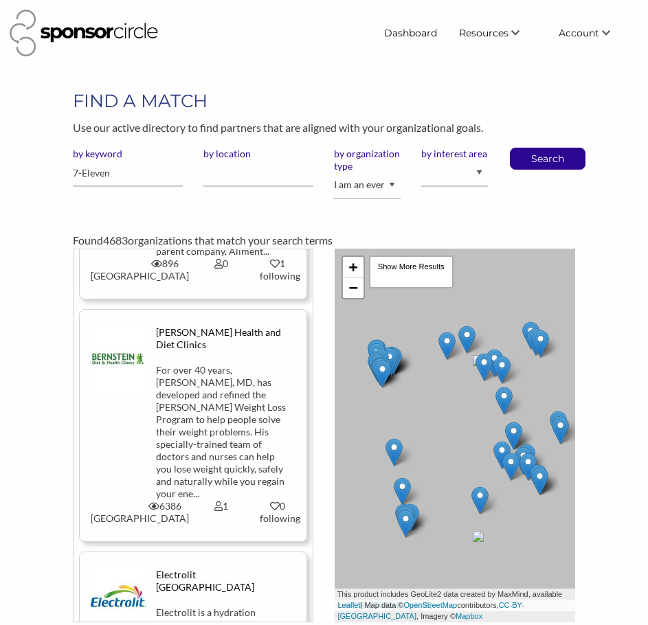
scroll to position [206, 0]
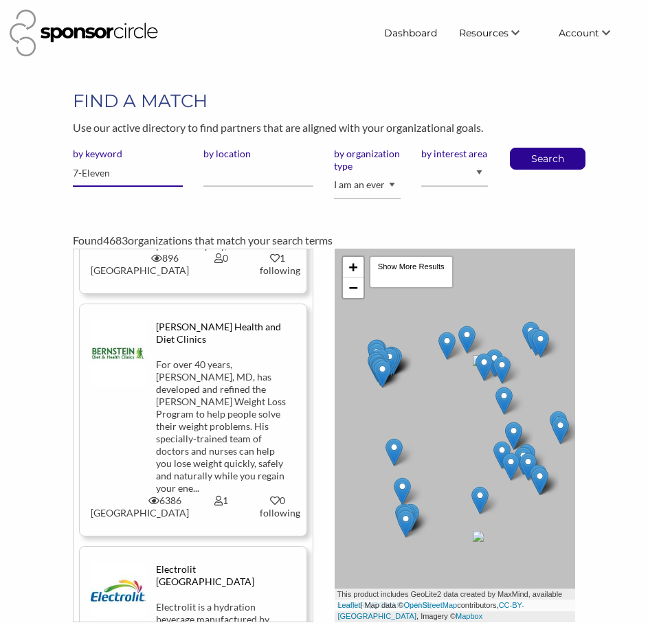
click at [126, 176] on input "7-Eleven" at bounding box center [128, 173] width 110 height 27
click at [525, 148] on button "Search" at bounding box center [547, 158] width 45 height 21
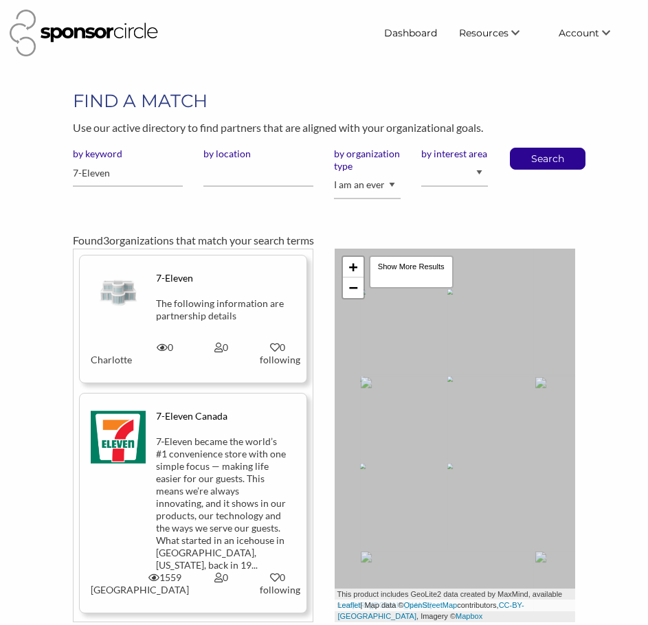
click at [185, 520] on div "7‑Eleven became the world’s #1 convenience store with one simple focus — making…" at bounding box center [222, 503] width 132 height 136
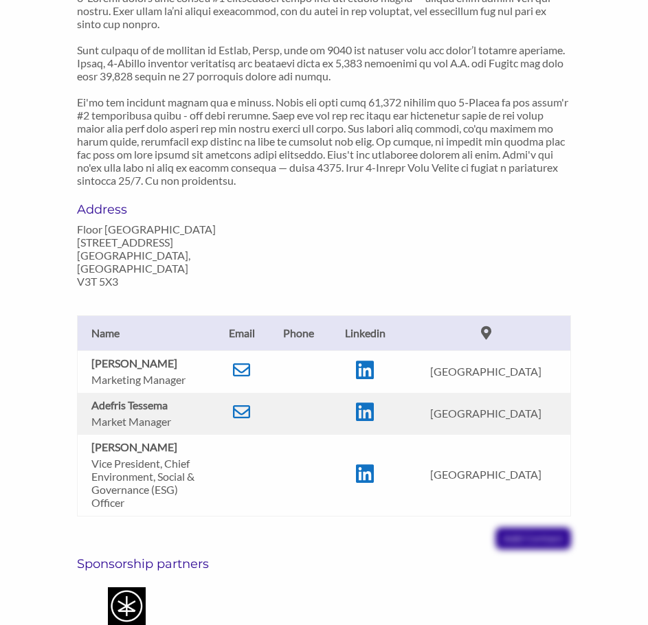
scroll to position [893, 0]
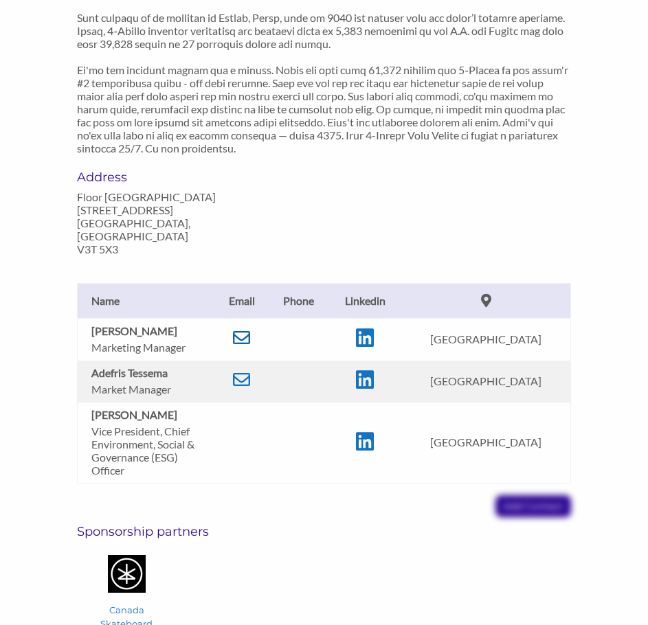
click at [247, 329] on icon at bounding box center [241, 337] width 17 height 17
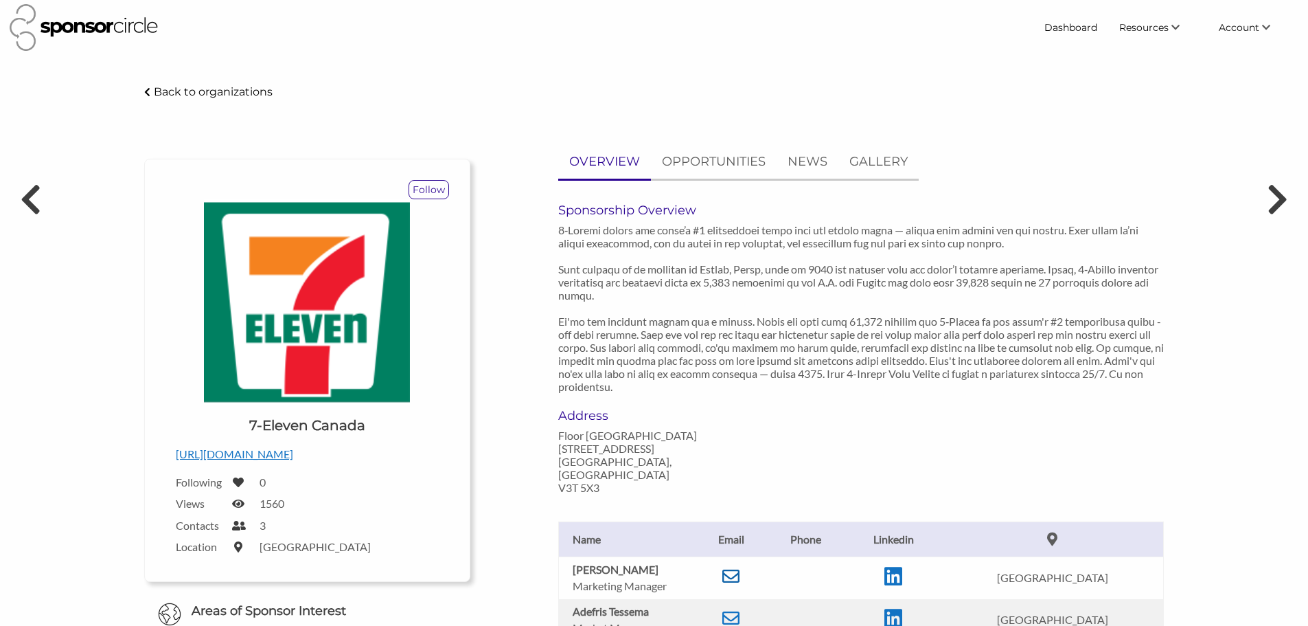
scroll to position [0, 0]
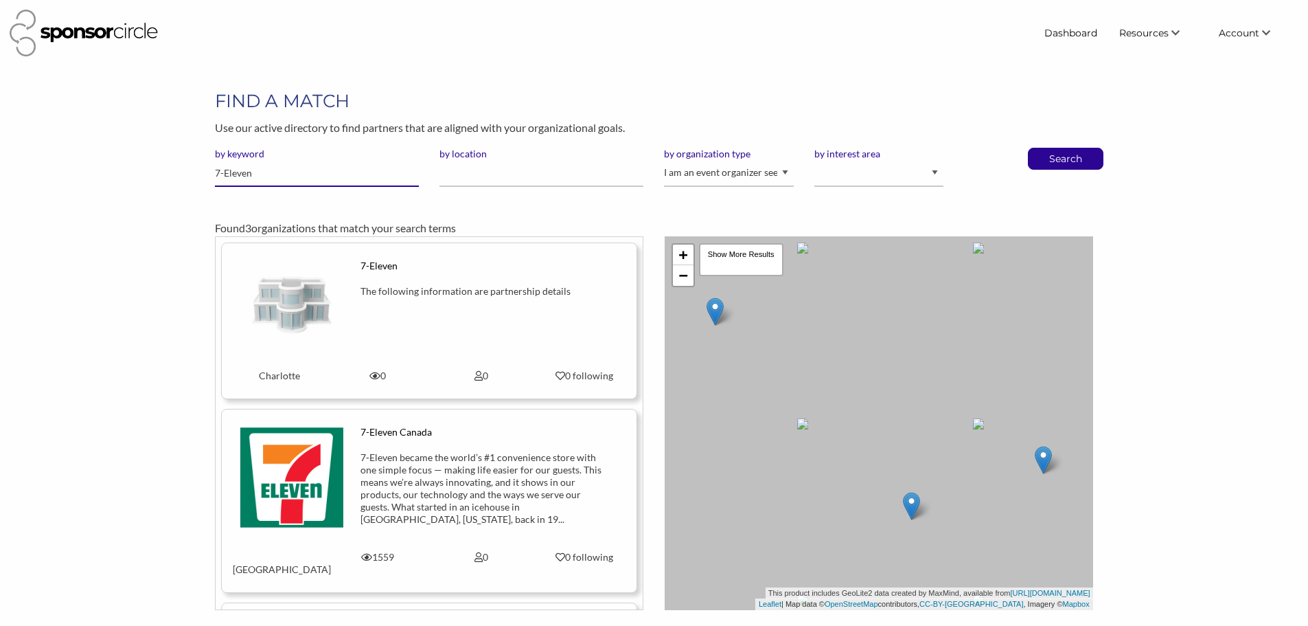
click at [299, 172] on input "7-Eleven" at bounding box center [317, 173] width 204 height 27
type input "metro"
click at [1043, 148] on button "Search" at bounding box center [1065, 158] width 45 height 21
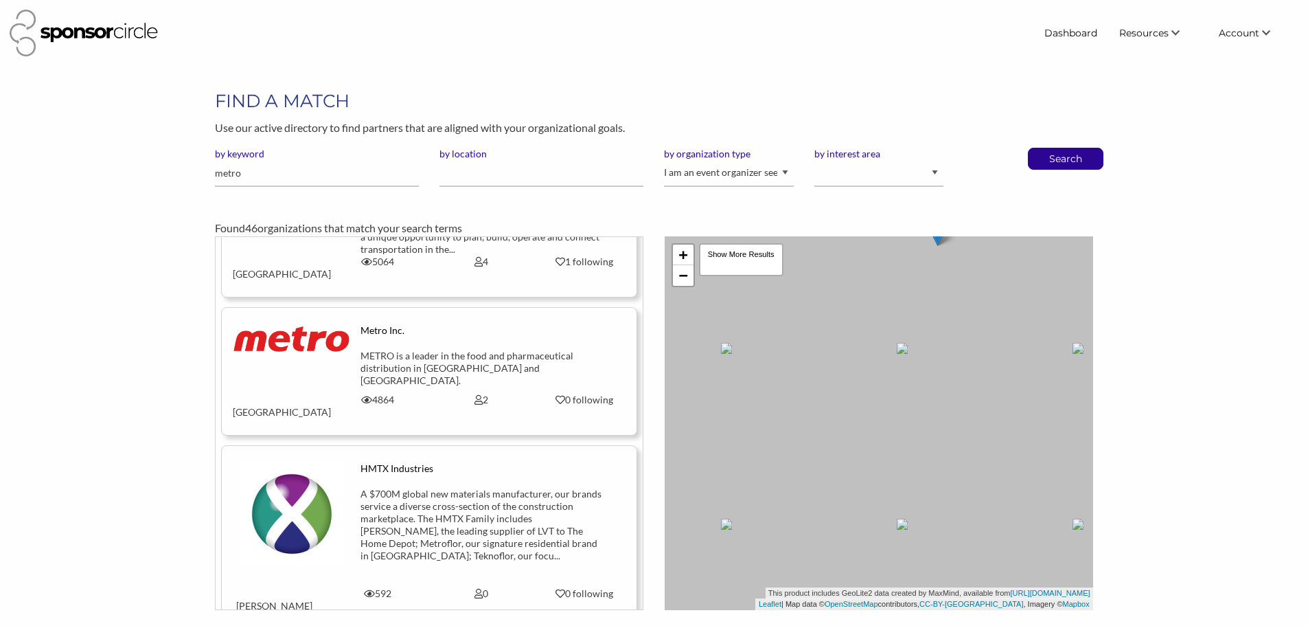
scroll to position [618, 0]
click at [493, 348] on div "METRO is a leader in the food and pharmaceutical distribution in [GEOGRAPHIC_DA…" at bounding box center [480, 370] width 241 height 44
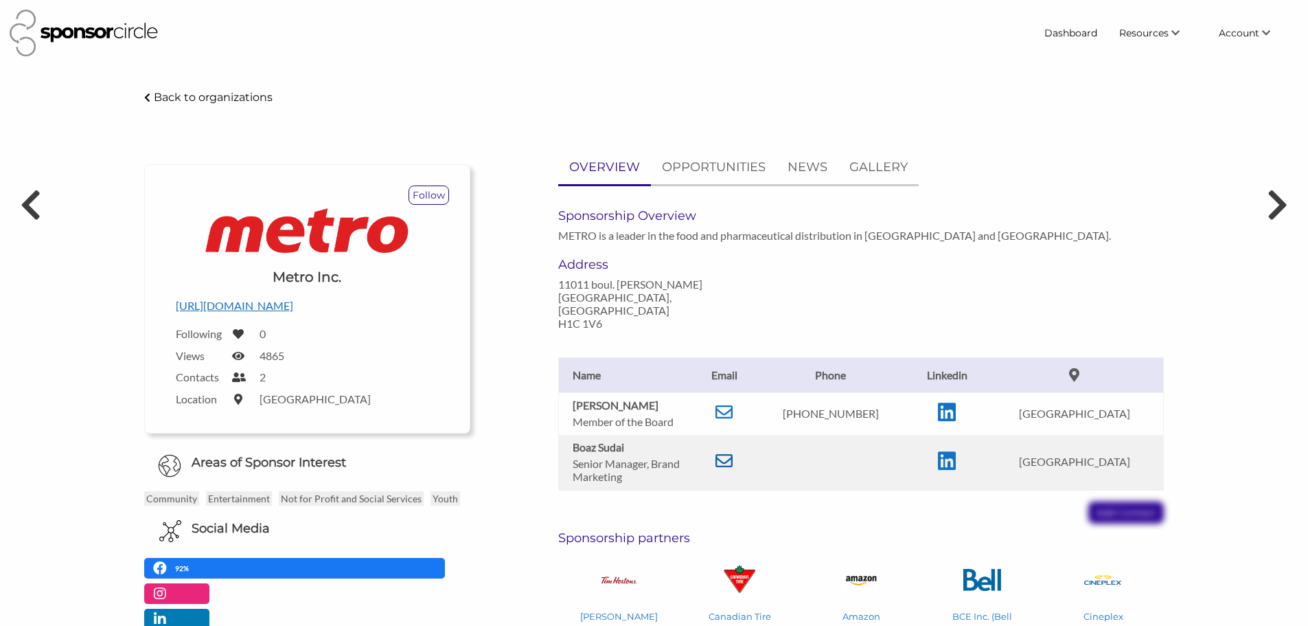
click at [733, 452] on icon at bounding box center [724, 460] width 17 height 17
click at [1141, 156] on ul "OVERVIEW OPPORTUNITIES NEWS GALLERY" at bounding box center [861, 168] width 606 height 36
click at [733, 403] on icon at bounding box center [724, 411] width 17 height 17
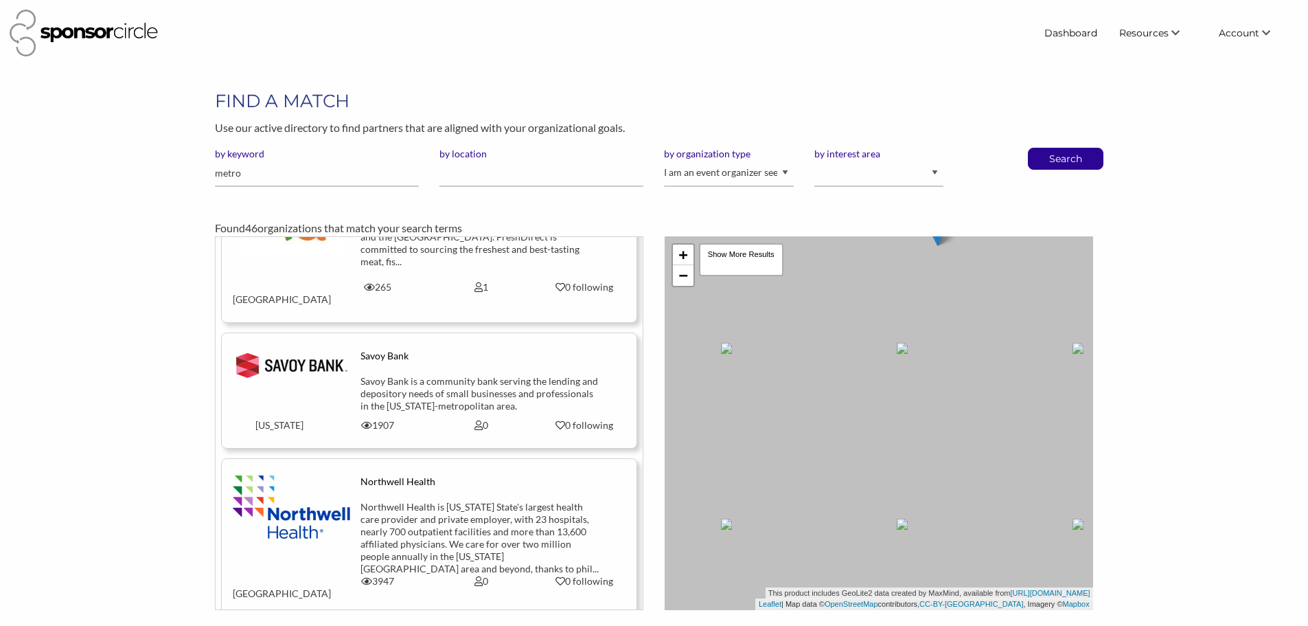
scroll to position [3639, 0]
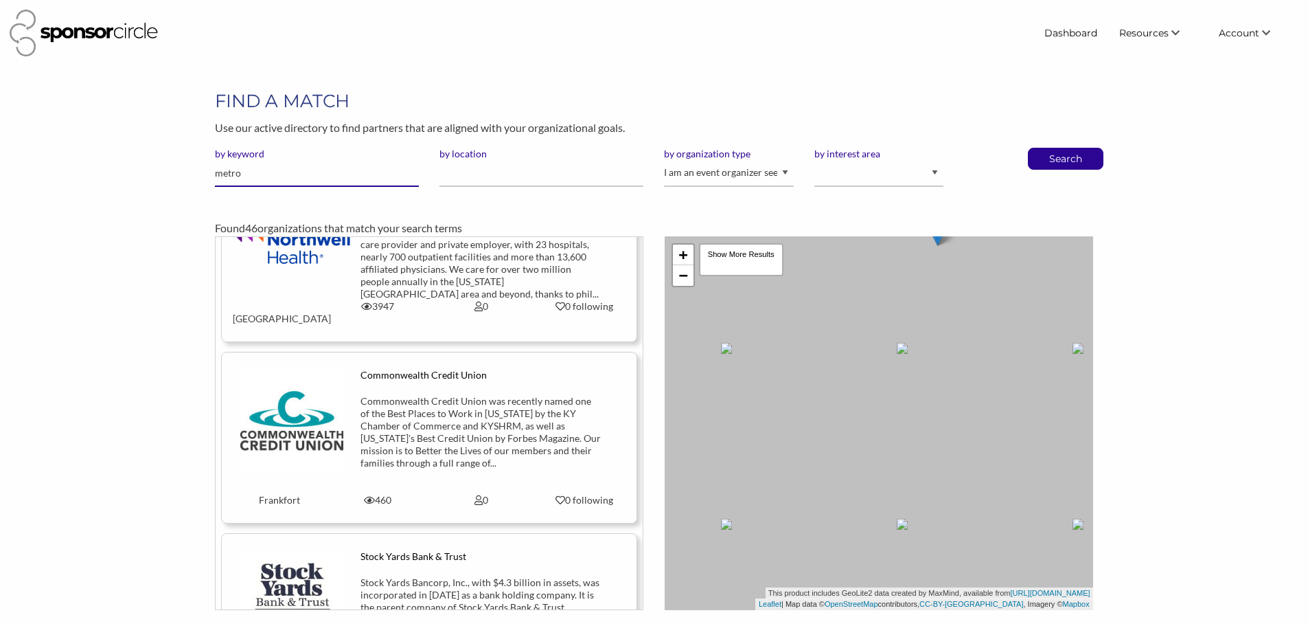
click at [249, 173] on input "metro" at bounding box center [317, 173] width 204 height 27
type input "food"
click at [1043, 148] on button "Search" at bounding box center [1065, 158] width 45 height 21
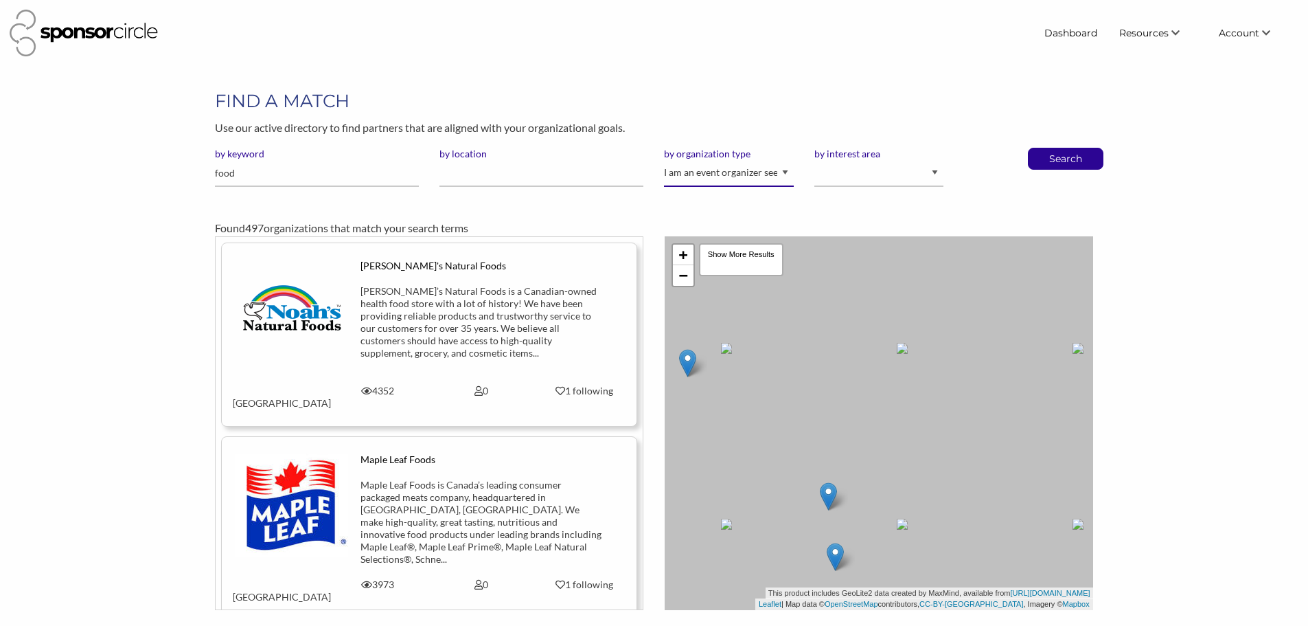
click at [737, 178] on select "I am an event organizer seeking new partnerships with suppliers, exhibitors or …" at bounding box center [728, 173] width 129 height 27
click at [664, 160] on select "I am an event organizer seeking new partnerships with suppliers, exhibitors or …" at bounding box center [728, 173] width 129 height 27
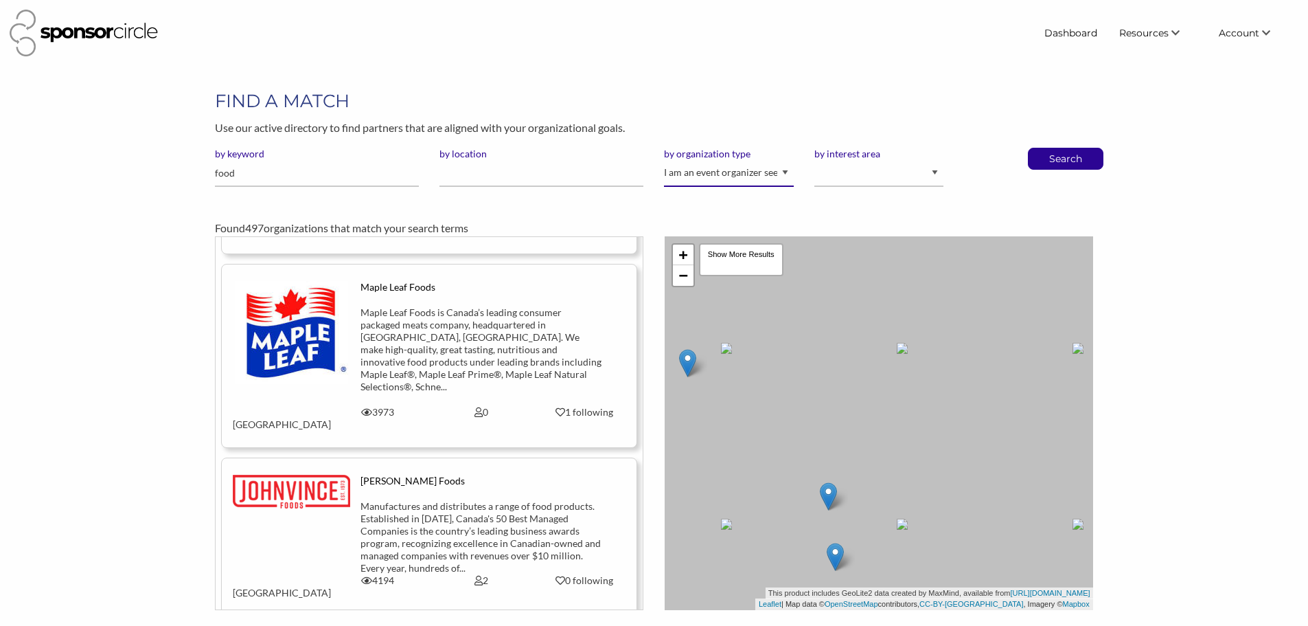
scroll to position [137, 0]
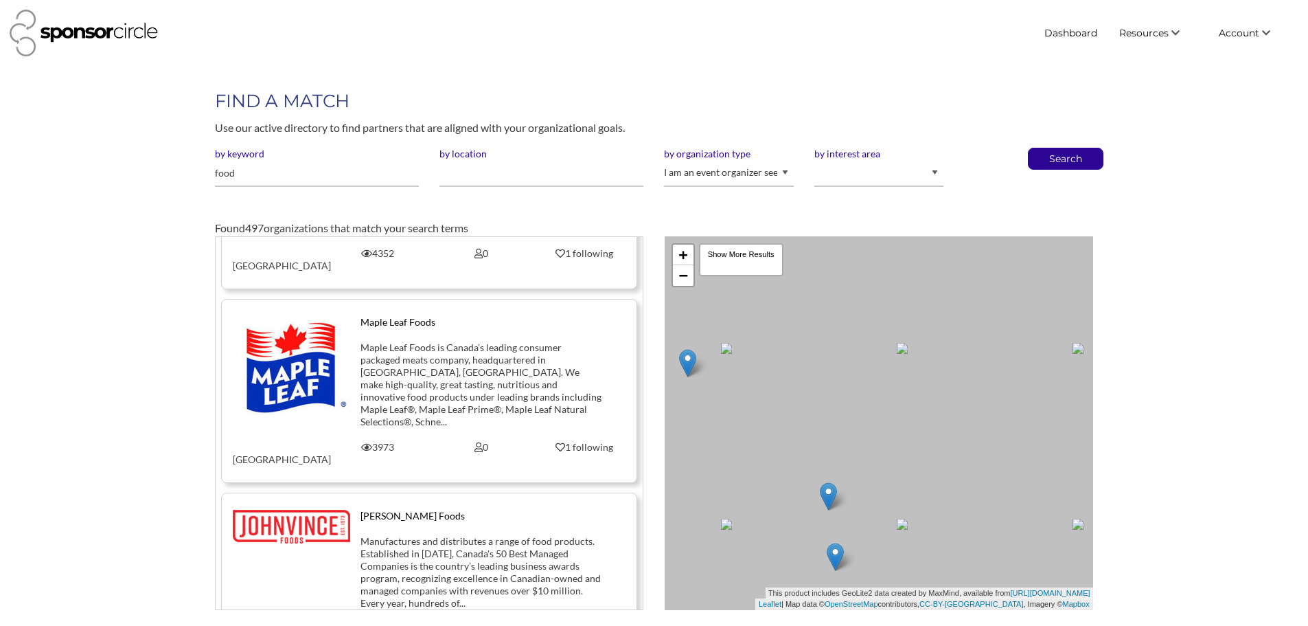
click at [453, 368] on div "Maple Leaf Foods is Canada’s leading consumer packaged meats company, headquart…" at bounding box center [480, 384] width 241 height 87
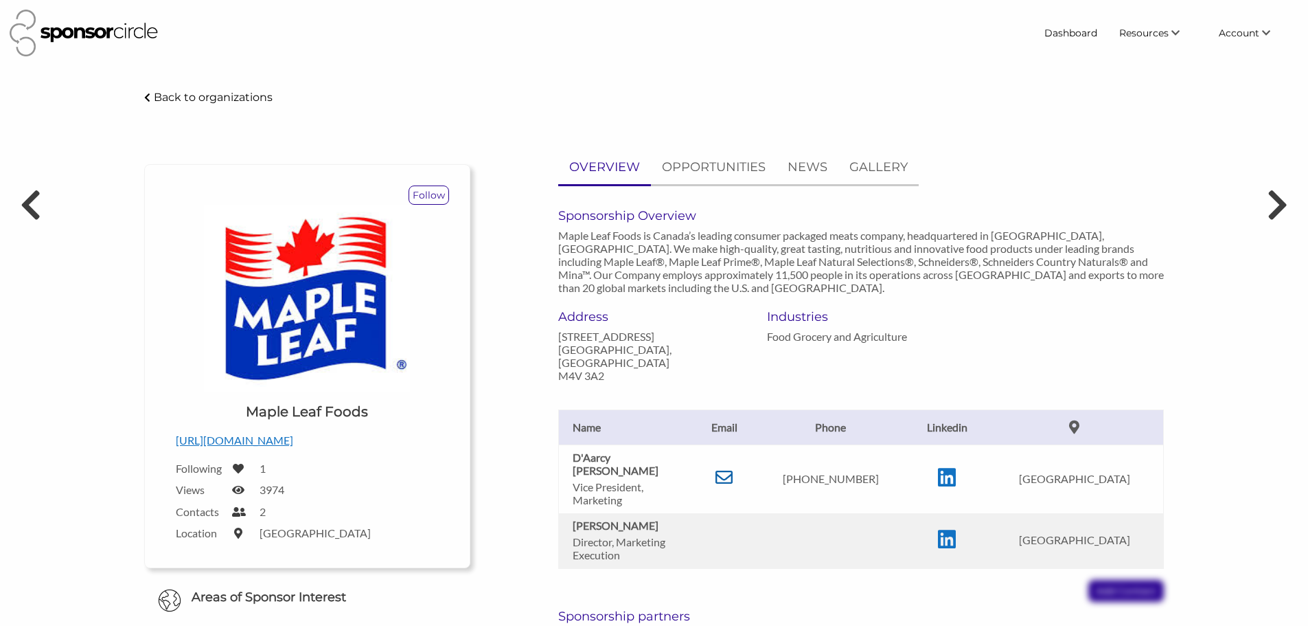
click at [733, 468] on icon at bounding box center [724, 476] width 17 height 17
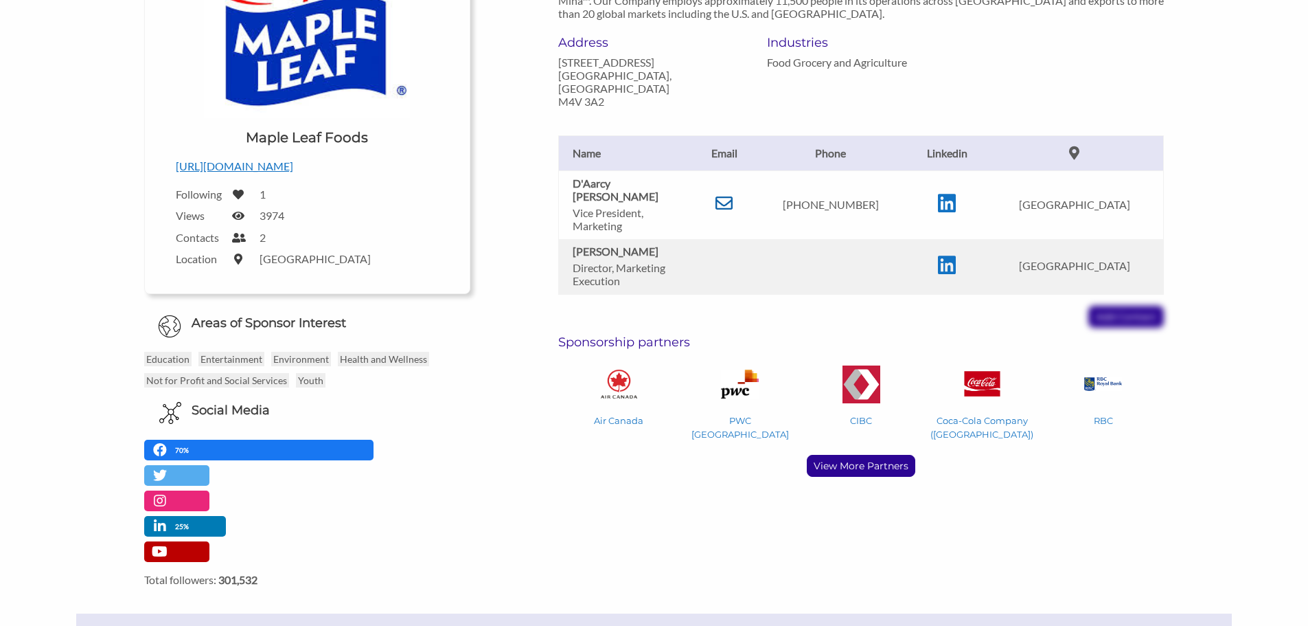
scroll to position [275, 0]
click at [906, 455] on p "View More Partners" at bounding box center [861, 465] width 107 height 21
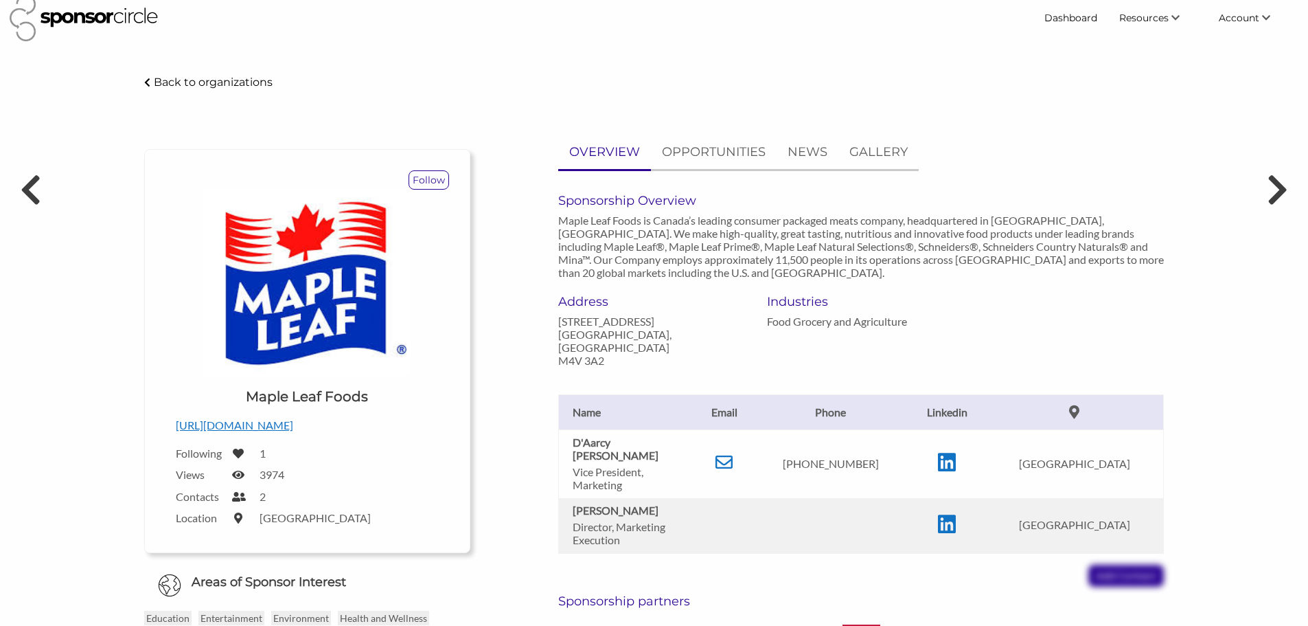
scroll to position [0, 0]
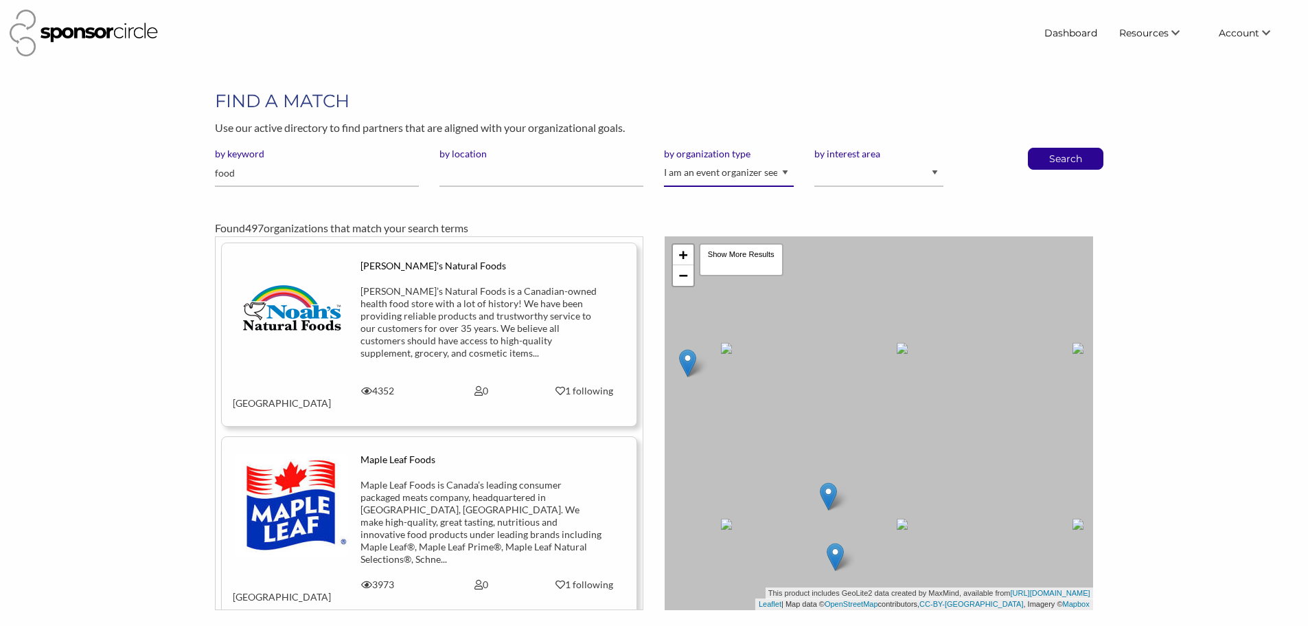
click at [772, 170] on select "I am an event organizer seeking new partnerships with suppliers, exhibitors or …" at bounding box center [728, 173] width 129 height 27
click at [891, 132] on p "Use our active directory to find partners that are aligned with your organizati…" at bounding box center [654, 128] width 878 height 18
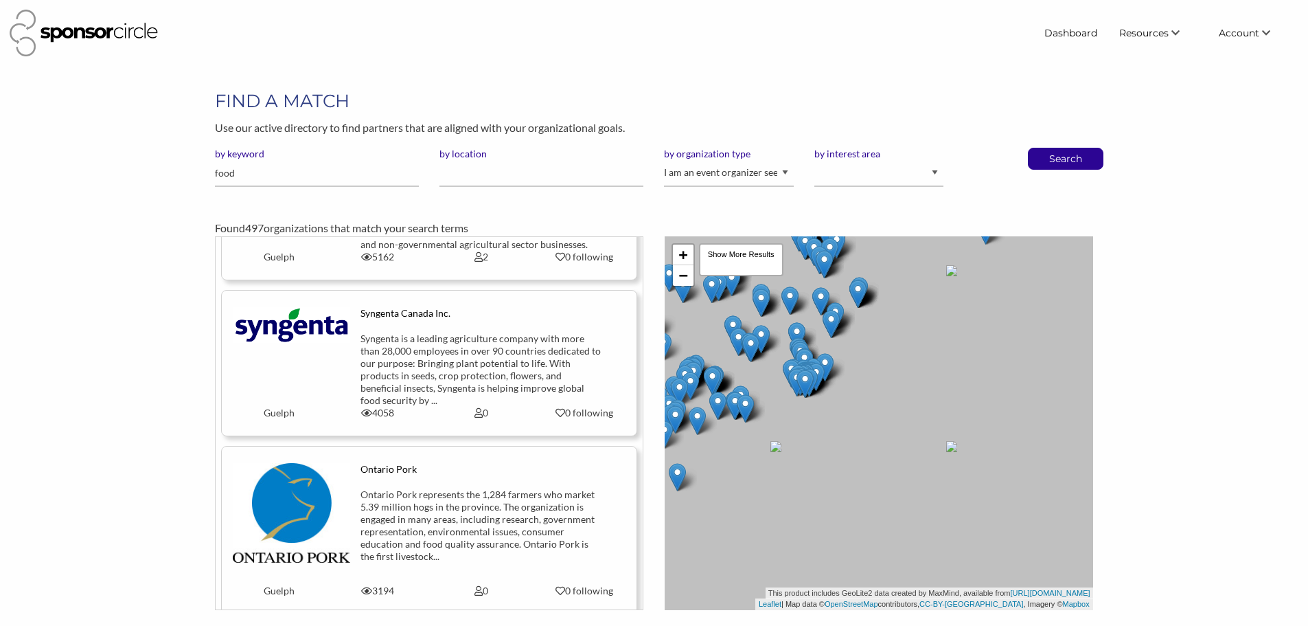
scroll to position [32349, 0]
click at [245, 175] on input "food" at bounding box center [317, 173] width 204 height 27
type input "pizza"
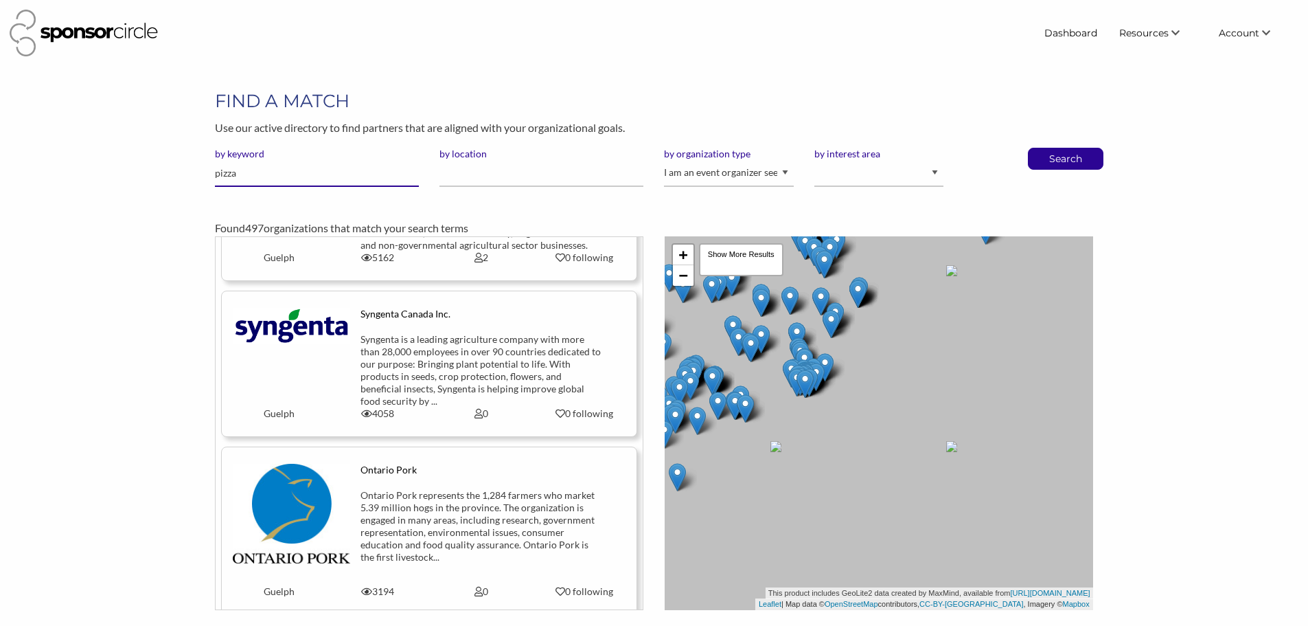
click at [1043, 148] on button "Search" at bounding box center [1065, 158] width 45 height 21
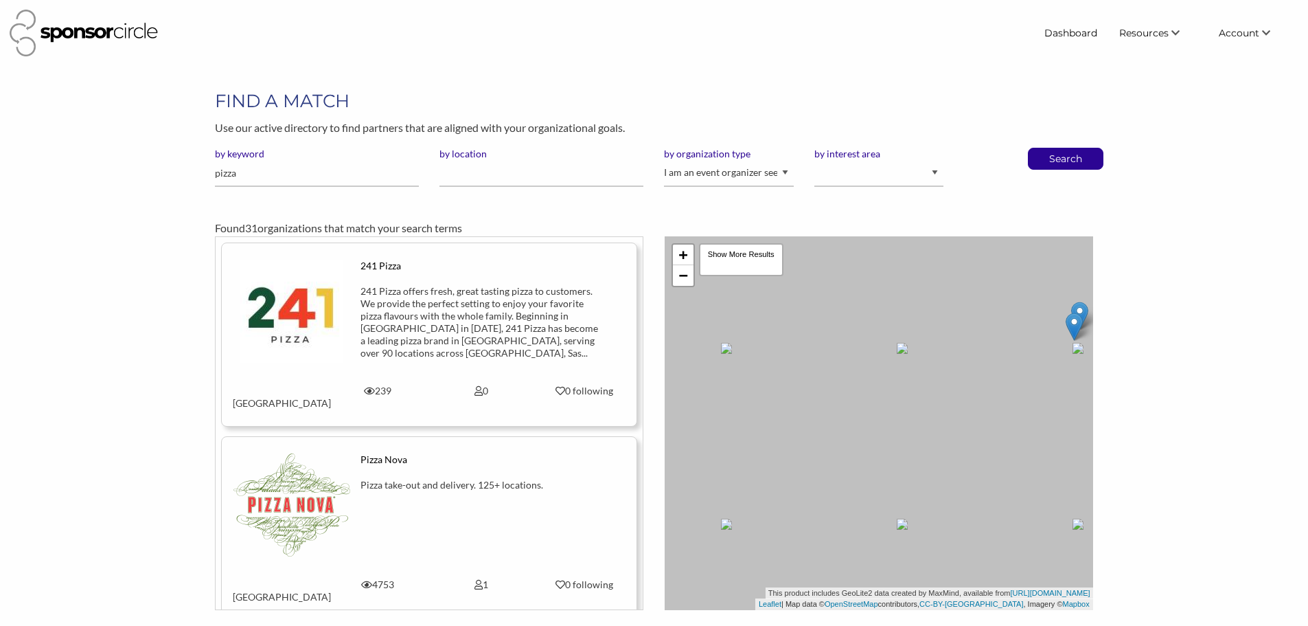
click at [515, 302] on div "241 Pizza offers fresh, great tasting pizza to customers. We provide the perfec…" at bounding box center [480, 322] width 241 height 74
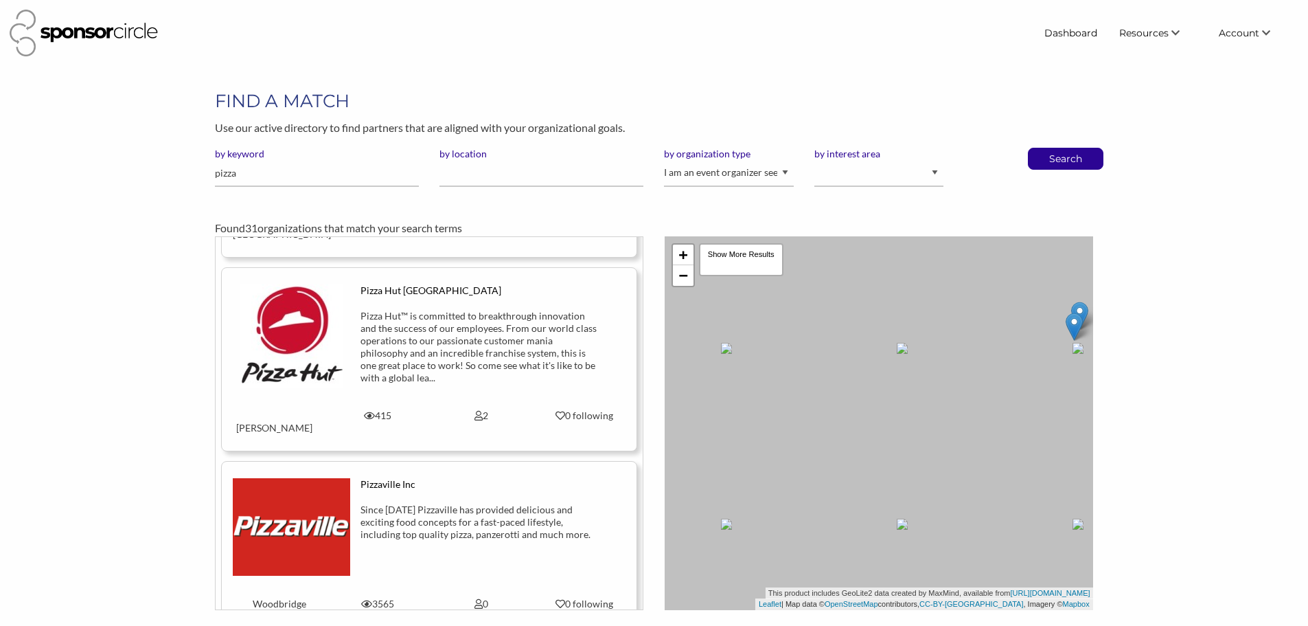
scroll to position [687, 0]
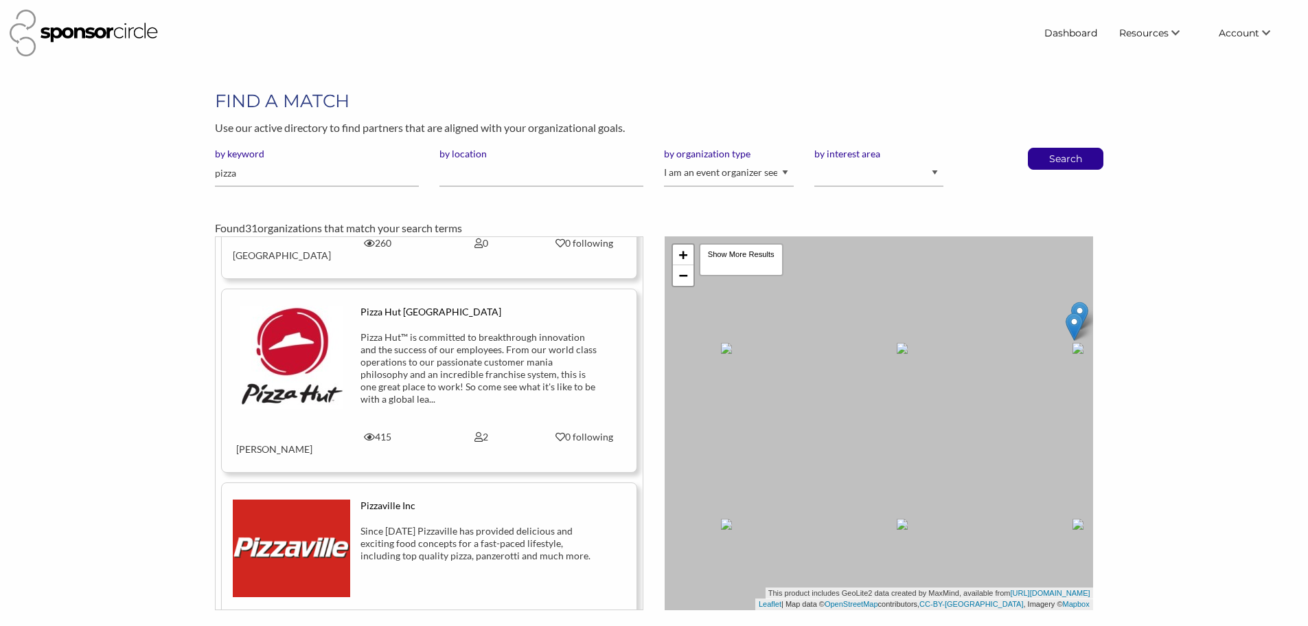
click at [310, 306] on img at bounding box center [291, 357] width 103 height 103
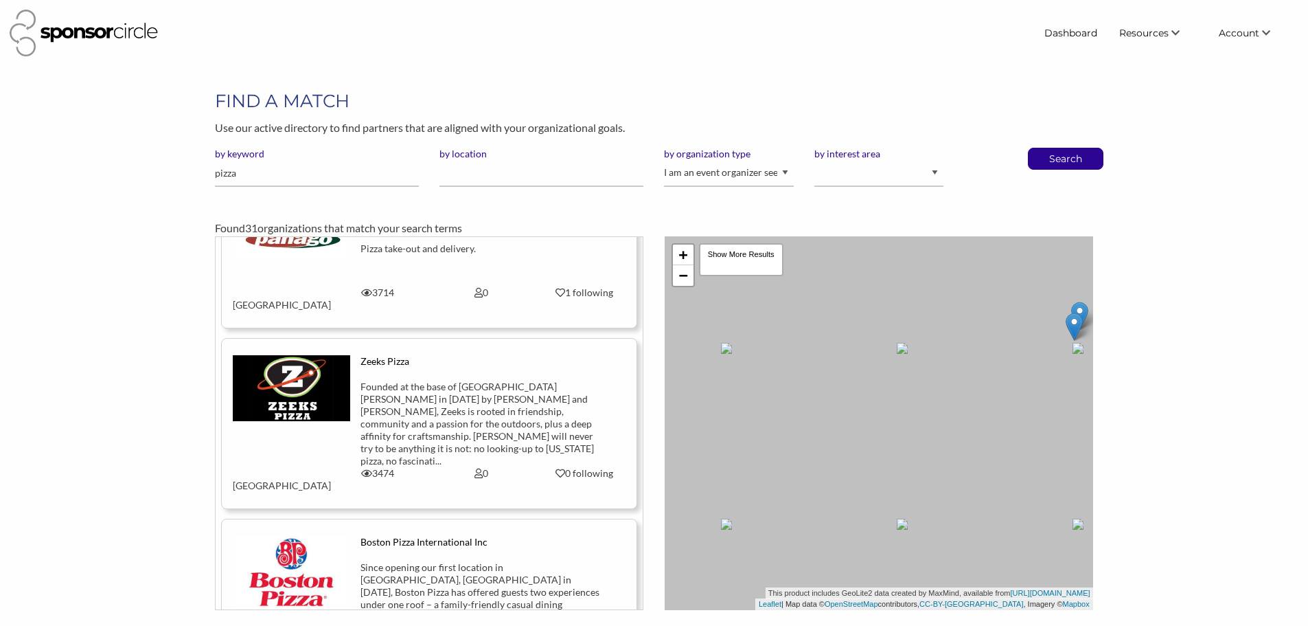
scroll to position [3571, 0]
click at [318, 536] on img at bounding box center [291, 573] width 117 height 74
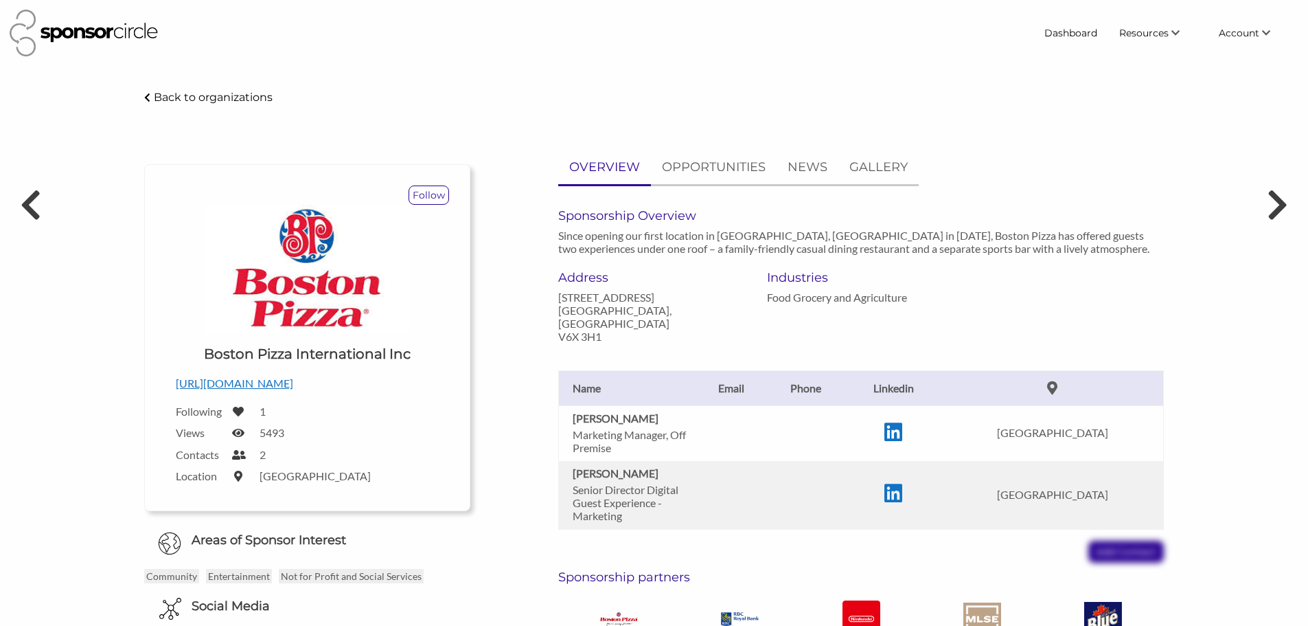
click at [571, 437] on td "Sarah Baird Marketing Manager, Off Premise" at bounding box center [626, 433] width 137 height 56
click at [606, 442] on p "Marketing Manager, Off Premise" at bounding box center [631, 441] width 117 height 26
drag, startPoint x: 567, startPoint y: 415, endPoint x: 645, endPoint y: 416, distance: 77.6
click at [645, 416] on td "Sarah Baird Marketing Manager, Off Premise" at bounding box center [626, 433] width 137 height 56
copy b "Sarah Baird"
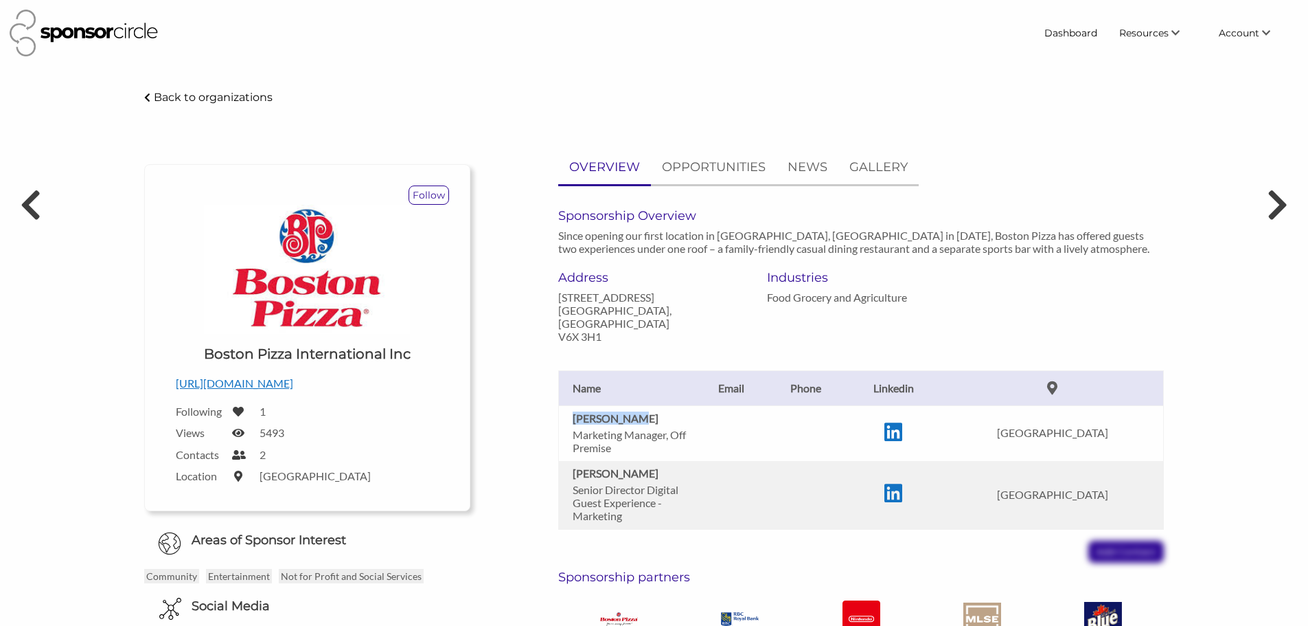
click at [629, 415] on p "Sarah Baird" at bounding box center [631, 417] width 117 height 13
drag, startPoint x: 630, startPoint y: 417, endPoint x: 571, endPoint y: 414, distance: 58.5
click at [571, 414] on td "Sarah Baird Marketing Manager, Off Premise" at bounding box center [626, 433] width 137 height 56
copy b "Sarah Baird"
click at [632, 447] on p "Marketing Manager, Off Premise" at bounding box center [631, 441] width 117 height 26
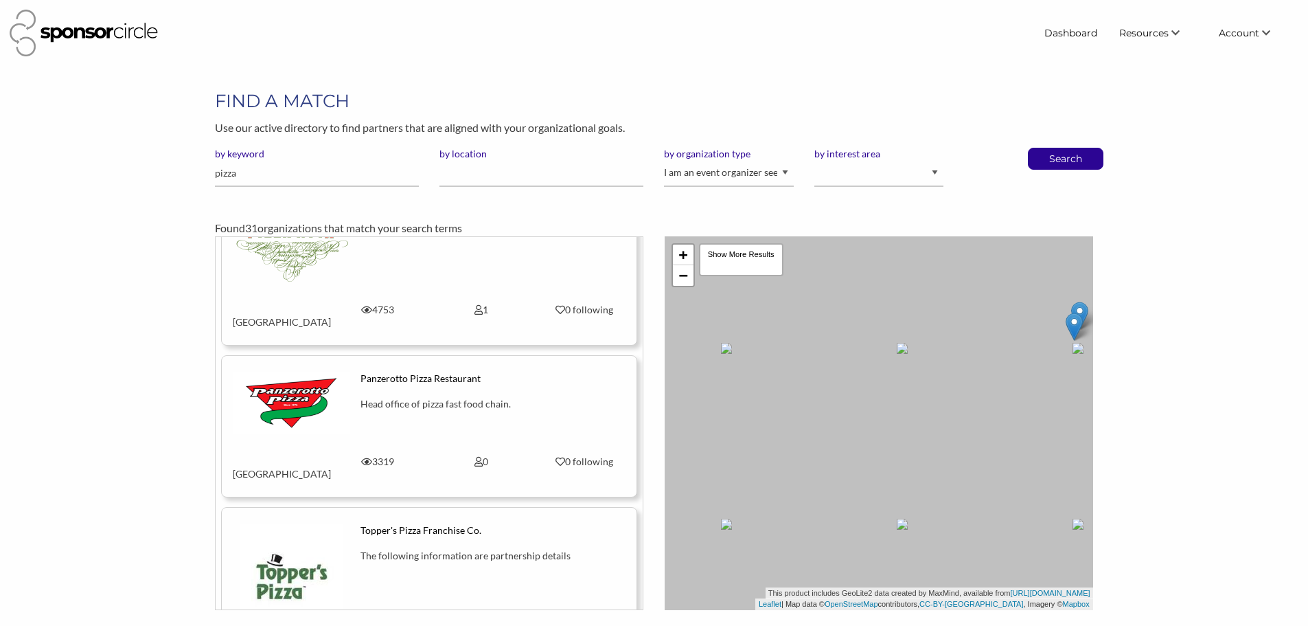
scroll to position [618, 0]
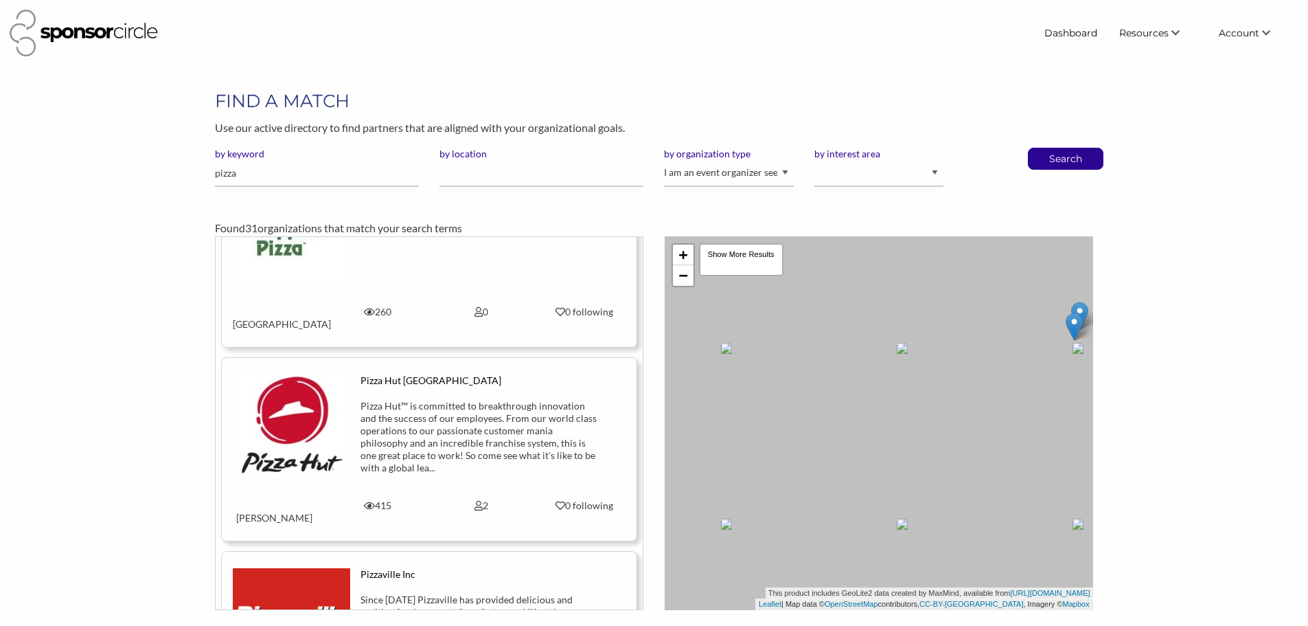
click at [454, 400] on div "Pizza Hut™ is committed to breakthrough innovation and the success of our emplo…" at bounding box center [480, 437] width 241 height 74
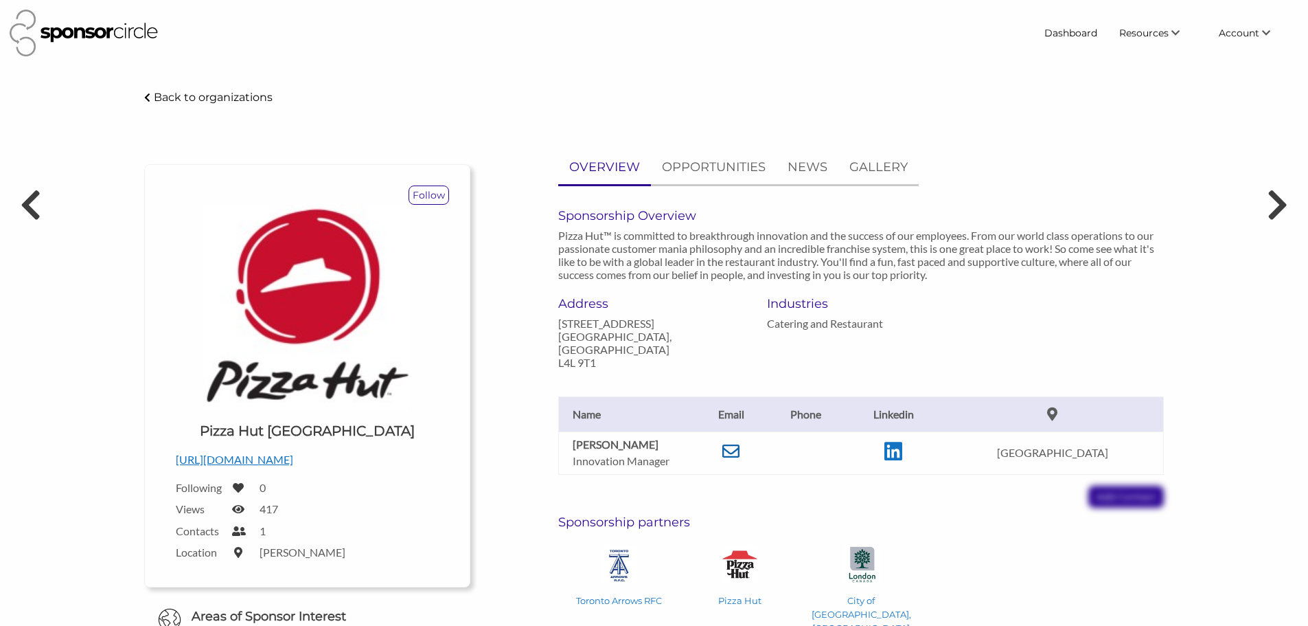
click at [740, 450] on icon at bounding box center [730, 450] width 17 height 17
click at [972, 570] on div "Toronto Arrows RFC Pizza Hut City of London, Canada" at bounding box center [861, 585] width 606 height 100
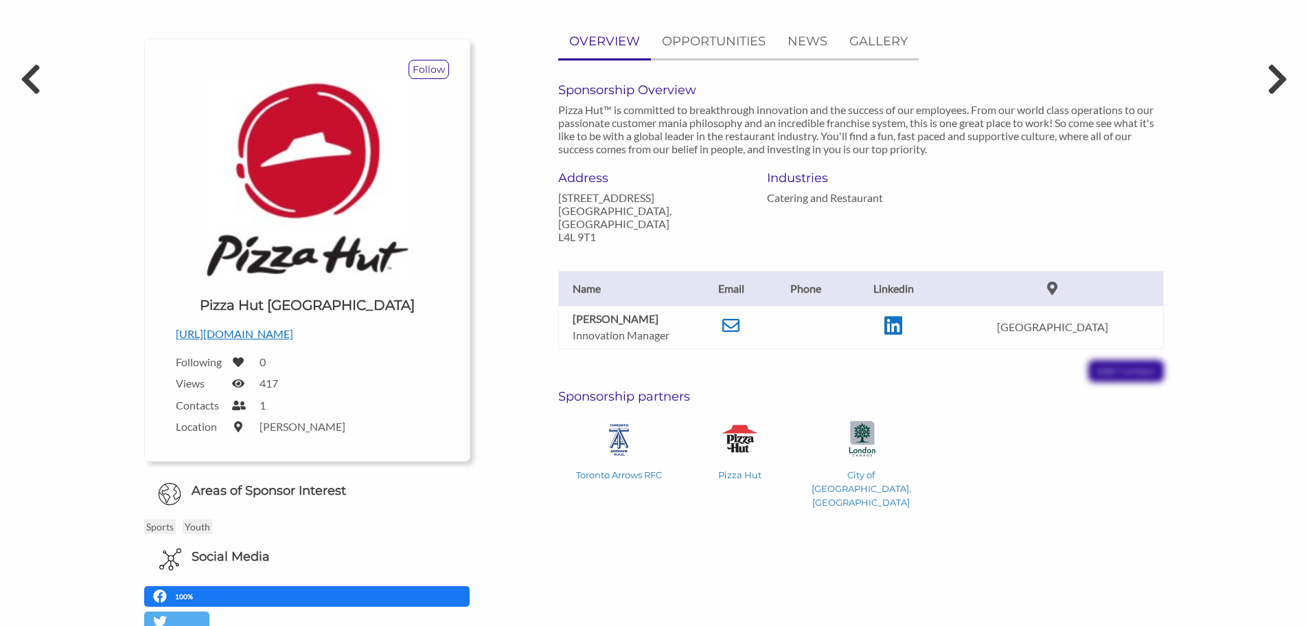
scroll to position [137, 0]
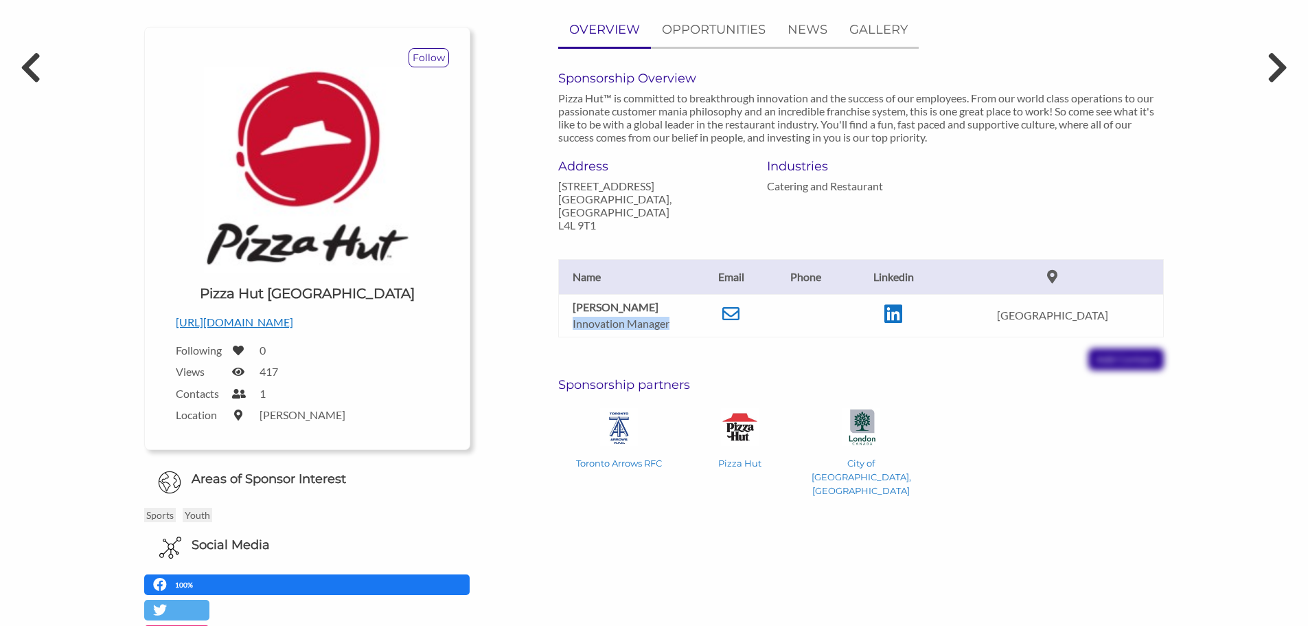
drag, startPoint x: 568, startPoint y: 314, endPoint x: 669, endPoint y: 314, distance: 101.6
click at [669, 314] on td "[PERSON_NAME] Innovation Manager" at bounding box center [626, 315] width 137 height 43
click at [740, 315] on icon at bounding box center [730, 313] width 17 height 17
drag, startPoint x: 656, startPoint y: 308, endPoint x: 570, endPoint y: 307, distance: 86.5
click at [570, 307] on td "Daniel Fingerote Innovation Manager" at bounding box center [626, 315] width 137 height 43
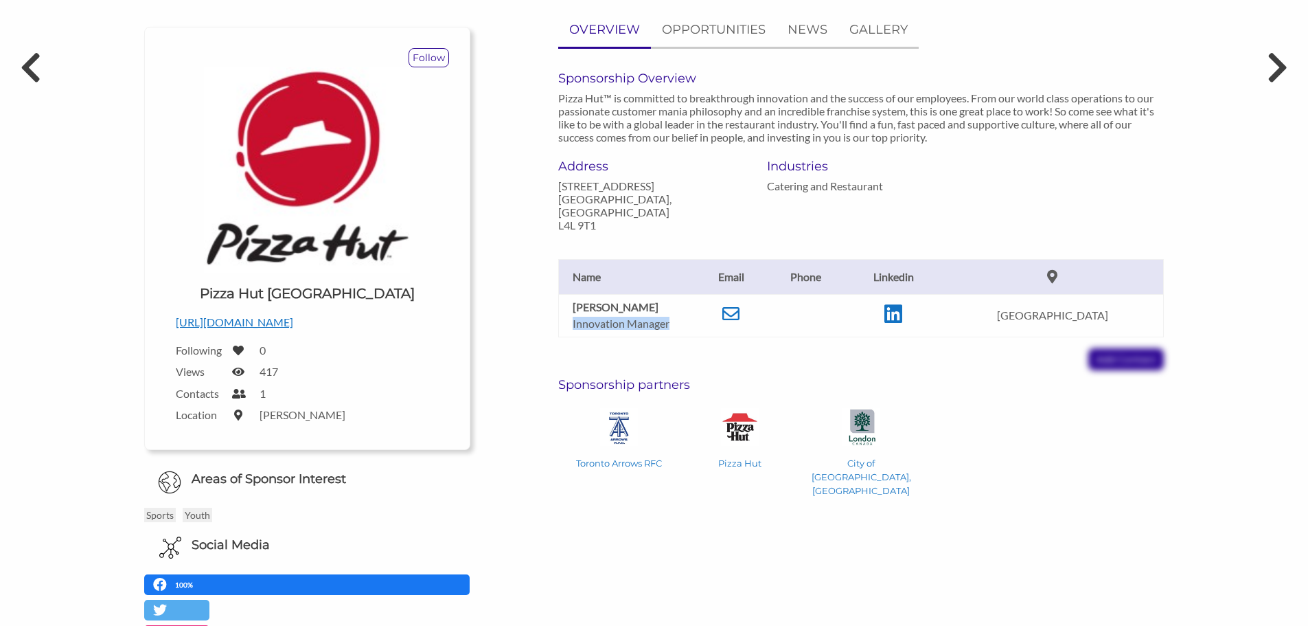
copy b "Daniel Fingerote"
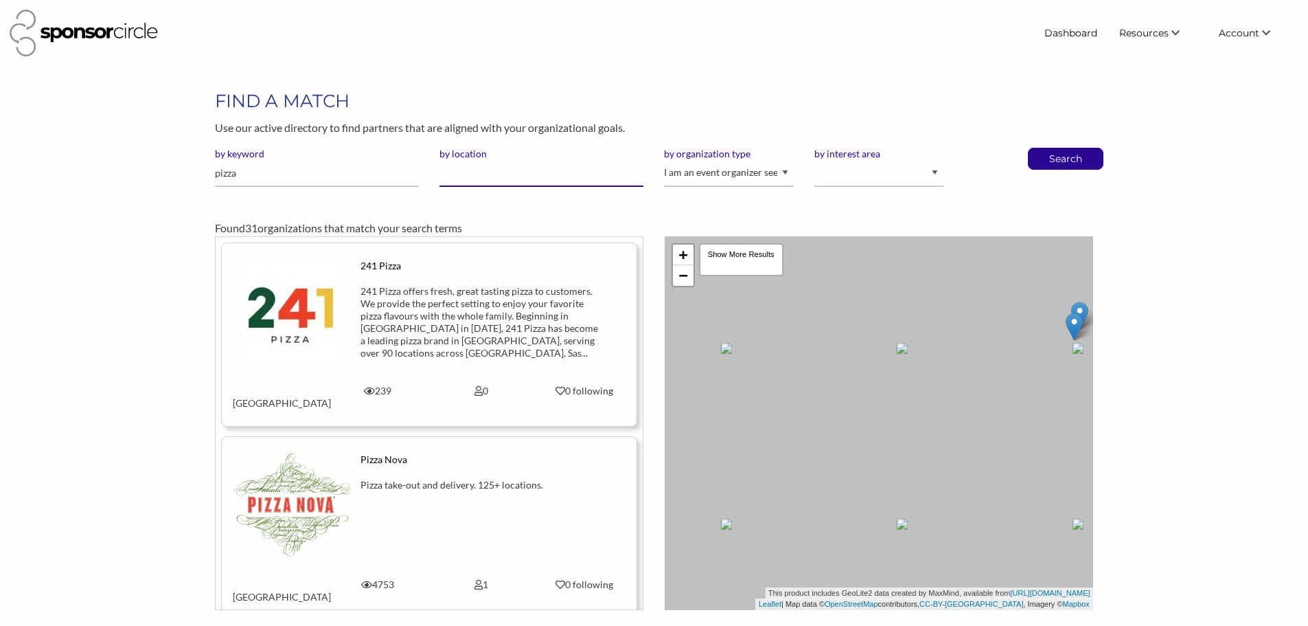
click at [499, 174] on input "by location" at bounding box center [541, 173] width 204 height 27
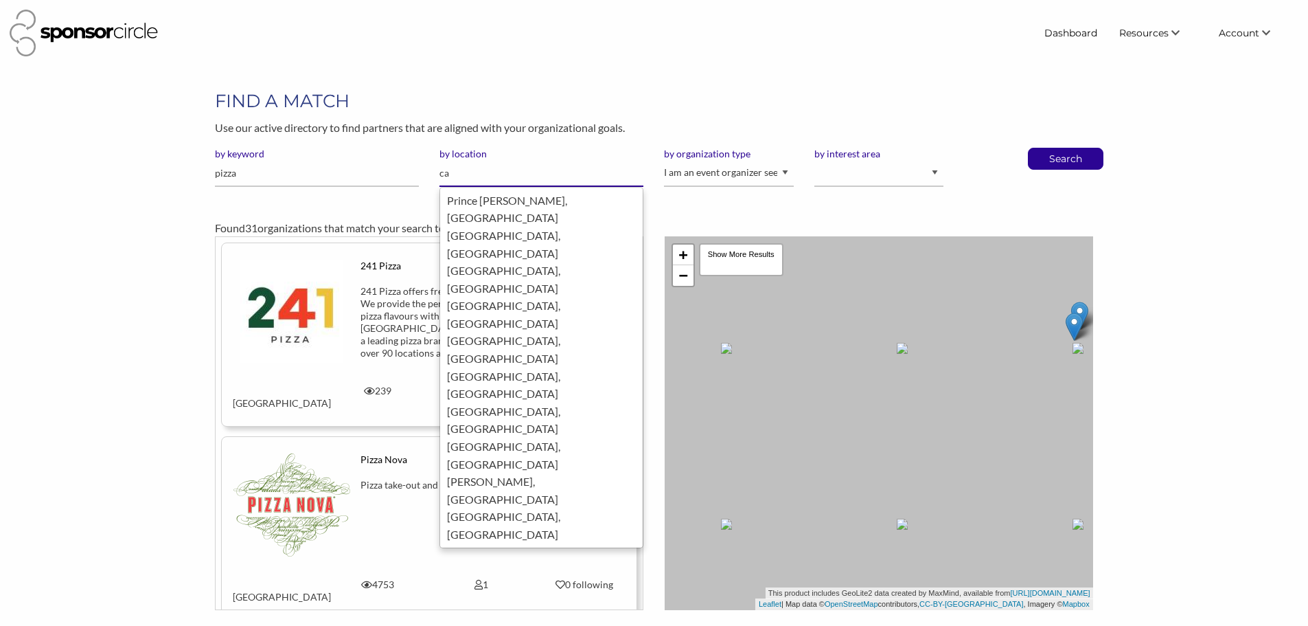
type input "c"
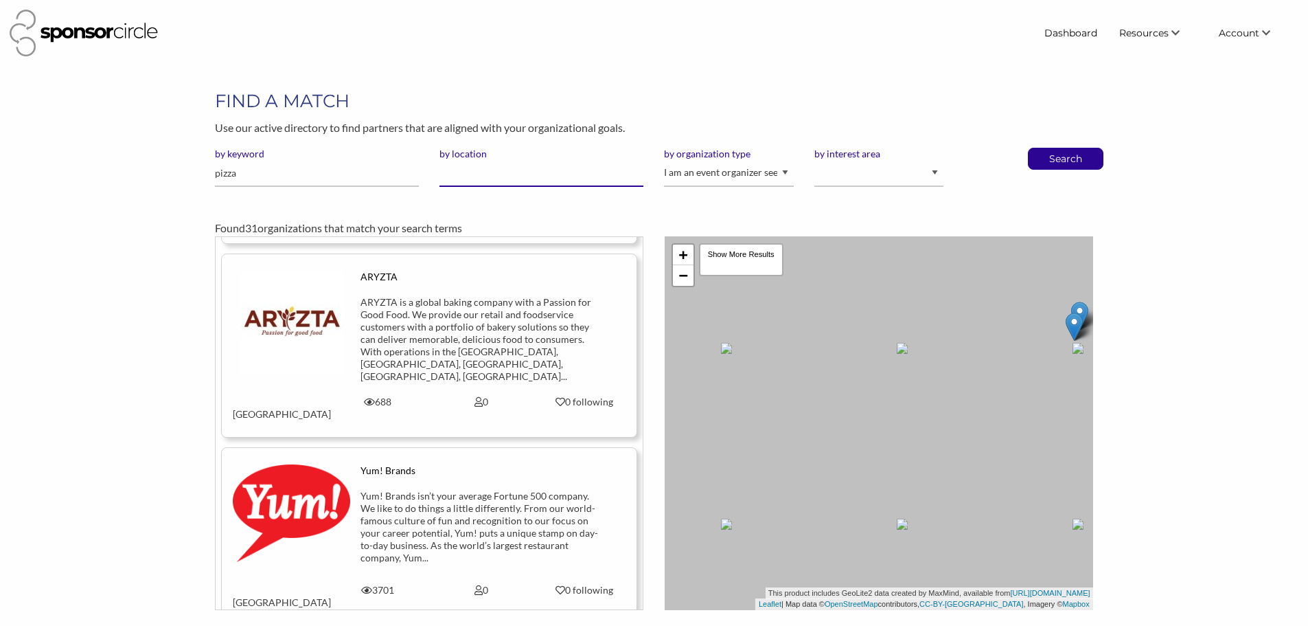
scroll to position [4925, 0]
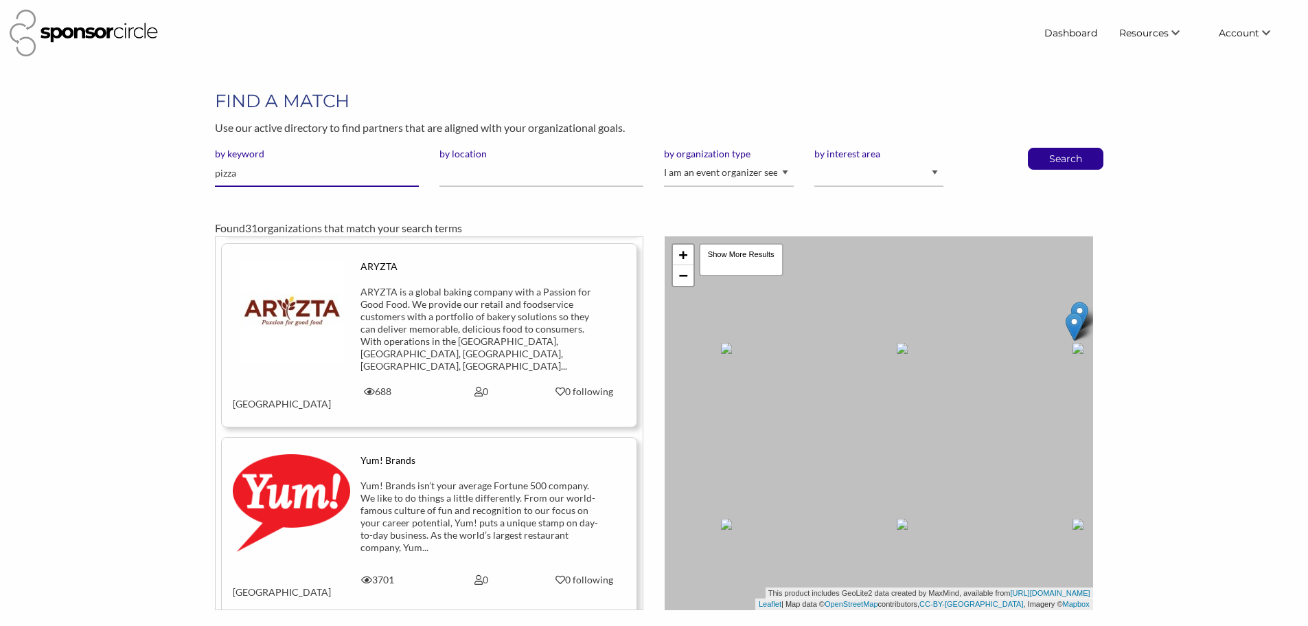
click at [278, 174] on input "pizza" at bounding box center [317, 173] width 204 height 27
type input "burger"
click at [1043, 148] on button "Search" at bounding box center [1065, 158] width 45 height 21
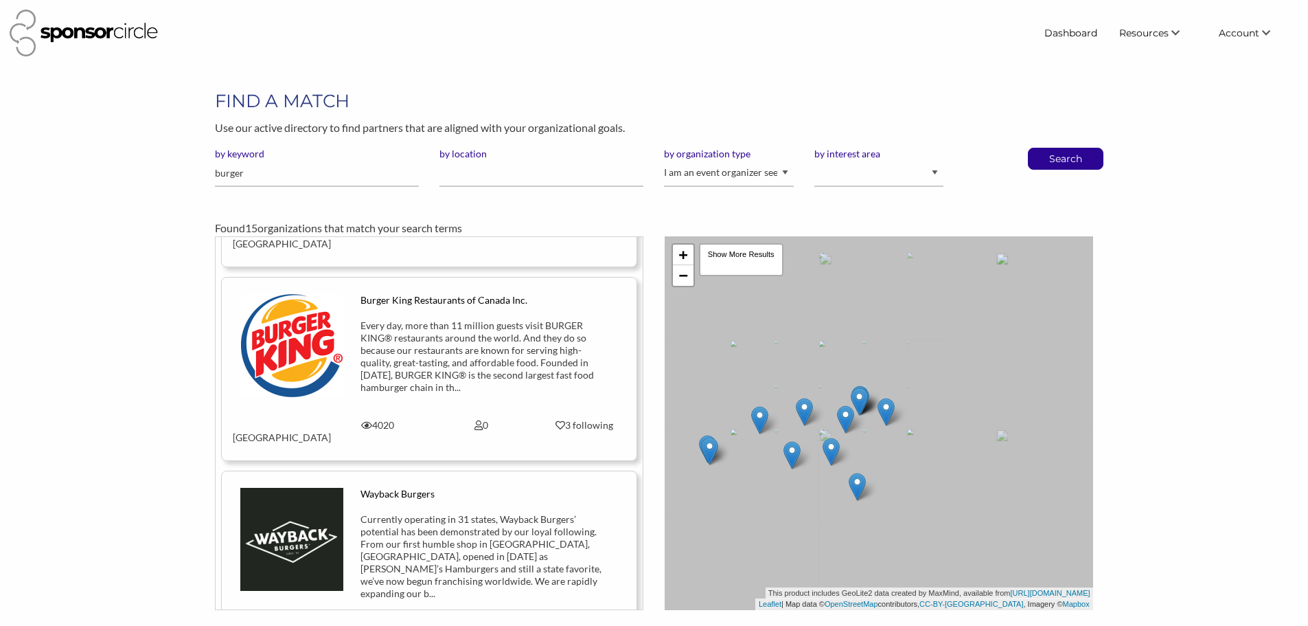
scroll to position [137, 0]
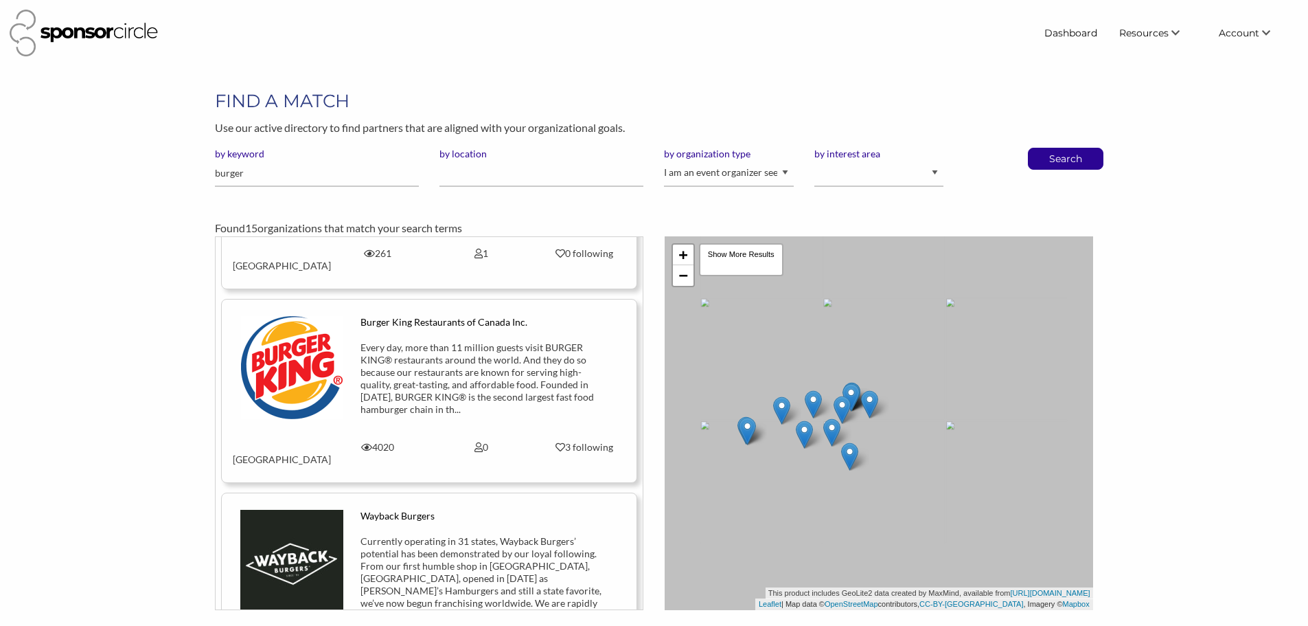
click at [479, 363] on div "Every day, more than 11 million guests visit BURGER KING® restaurants around th…" at bounding box center [480, 378] width 241 height 74
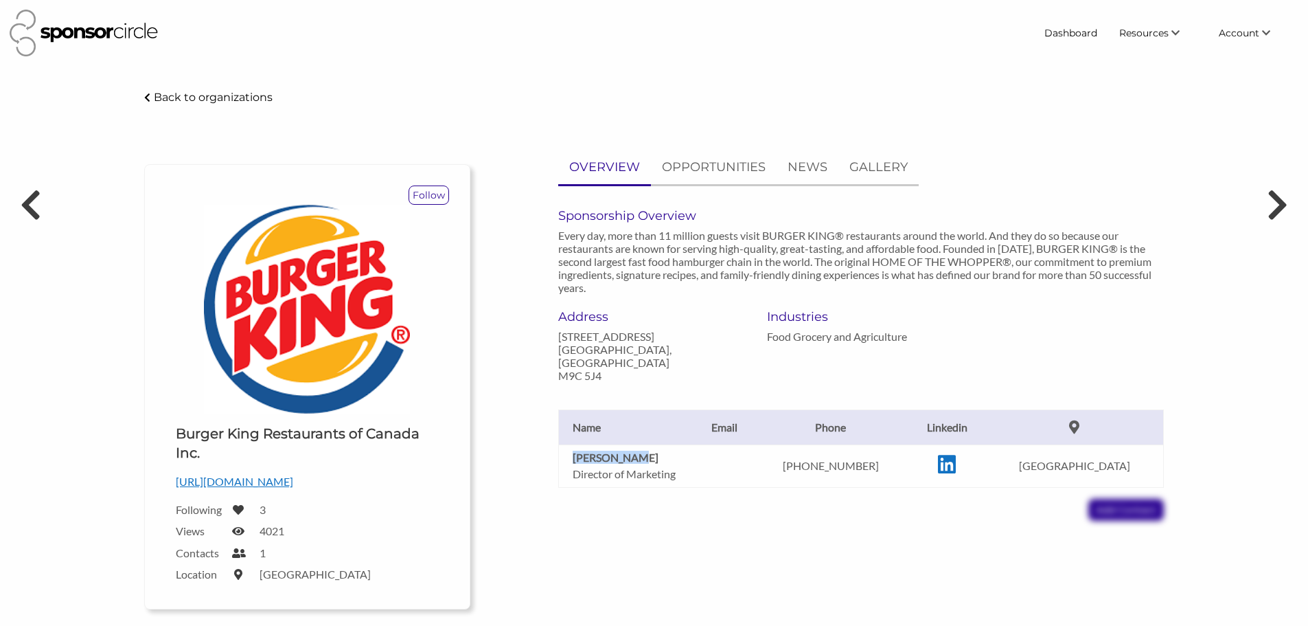
drag, startPoint x: 637, startPoint y: 459, endPoint x: 571, endPoint y: 459, distance: 65.9
click at [571, 459] on td "[PERSON_NAME] Director of Marketing" at bounding box center [626, 465] width 137 height 43
copy b "[PERSON_NAME]"
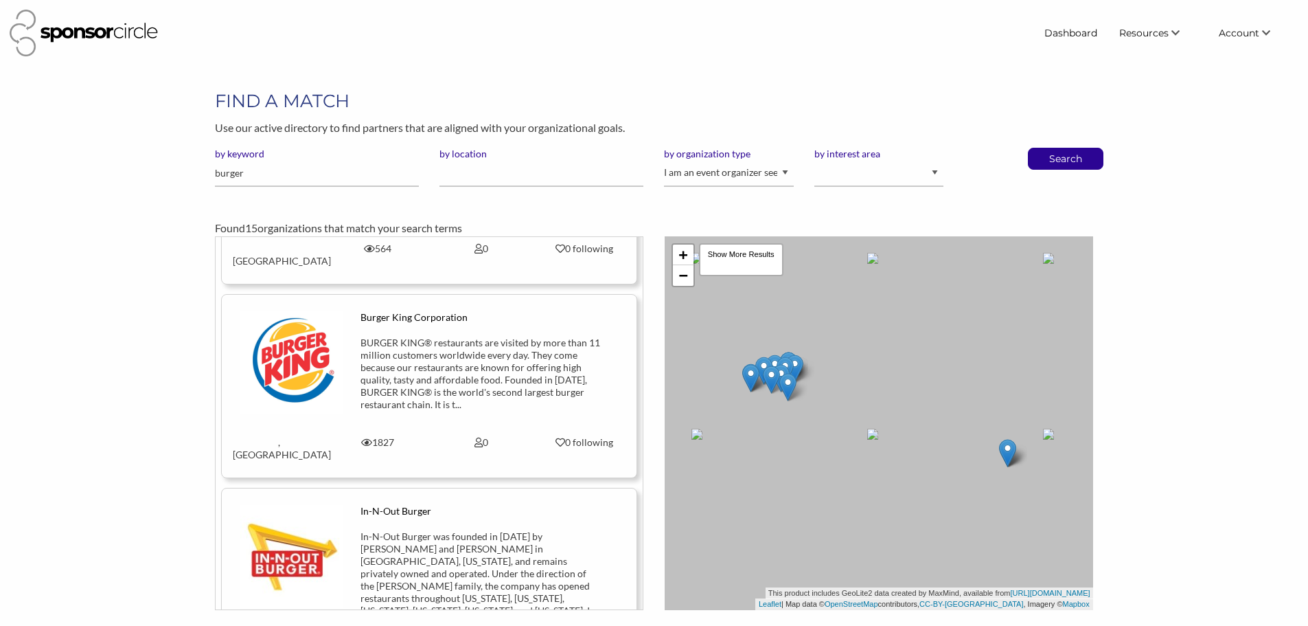
scroll to position [549, 0]
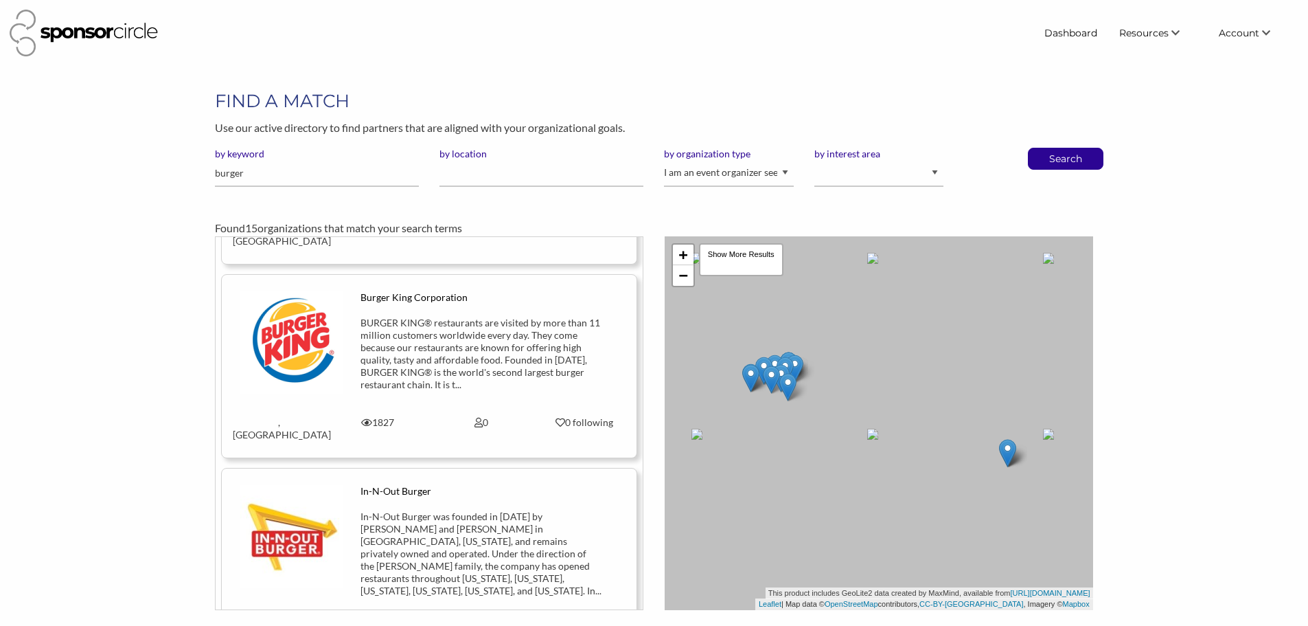
click at [489, 317] on div "BURGER KING® restaurants are visited by more than 11 million customers worldwid…" at bounding box center [480, 354] width 241 height 74
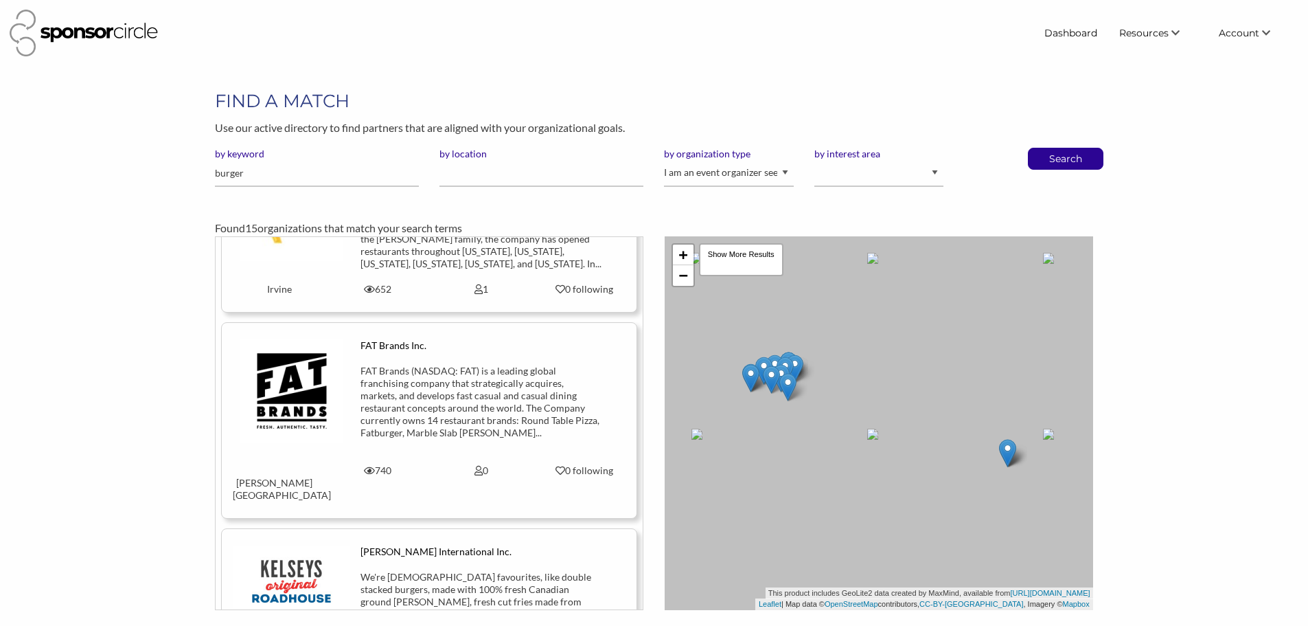
scroll to position [1030, 0]
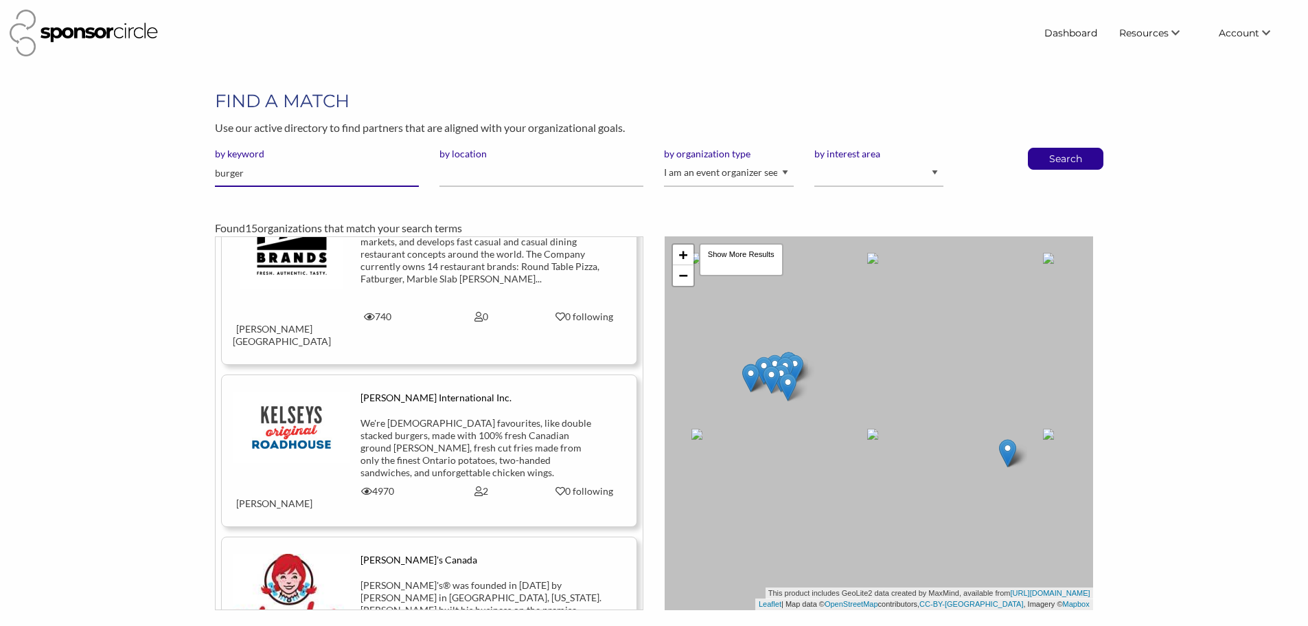
click at [263, 172] on input "burger" at bounding box center [317, 173] width 204 height 27
type input "burrito"
click at [1043, 148] on button "Search" at bounding box center [1065, 158] width 45 height 21
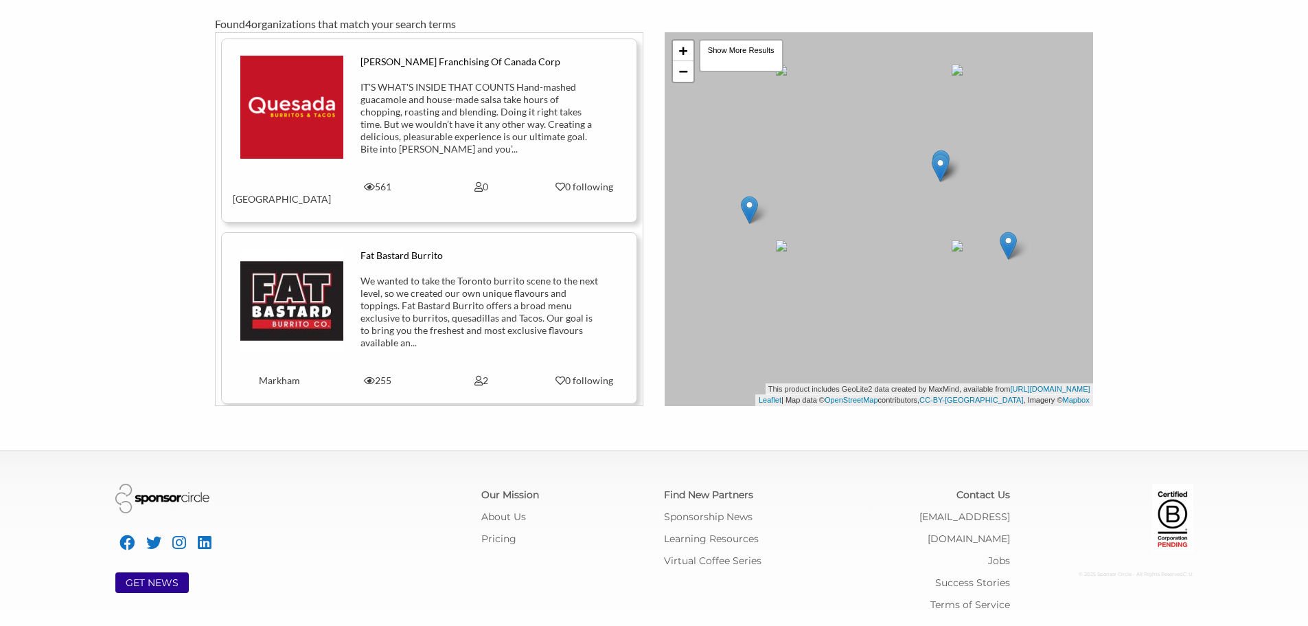
click at [391, 294] on div "We wanted to take the Toronto burrito scene to the next level, so we created ou…" at bounding box center [480, 312] width 241 height 74
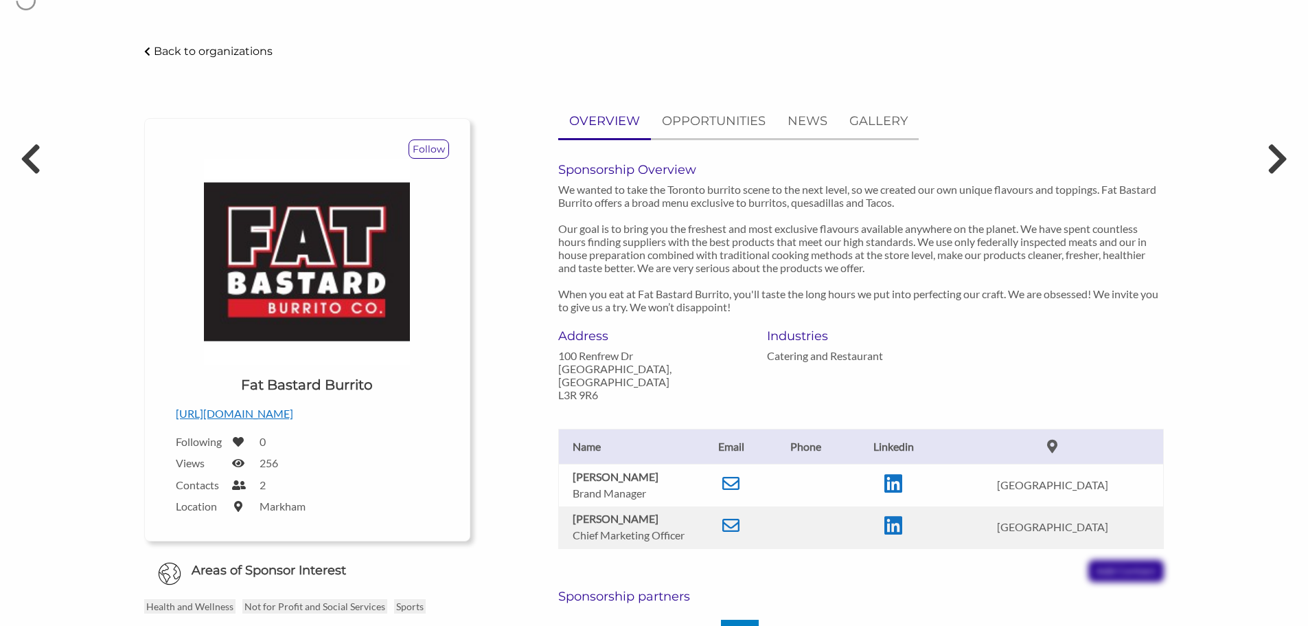
scroll to position [69, 0]
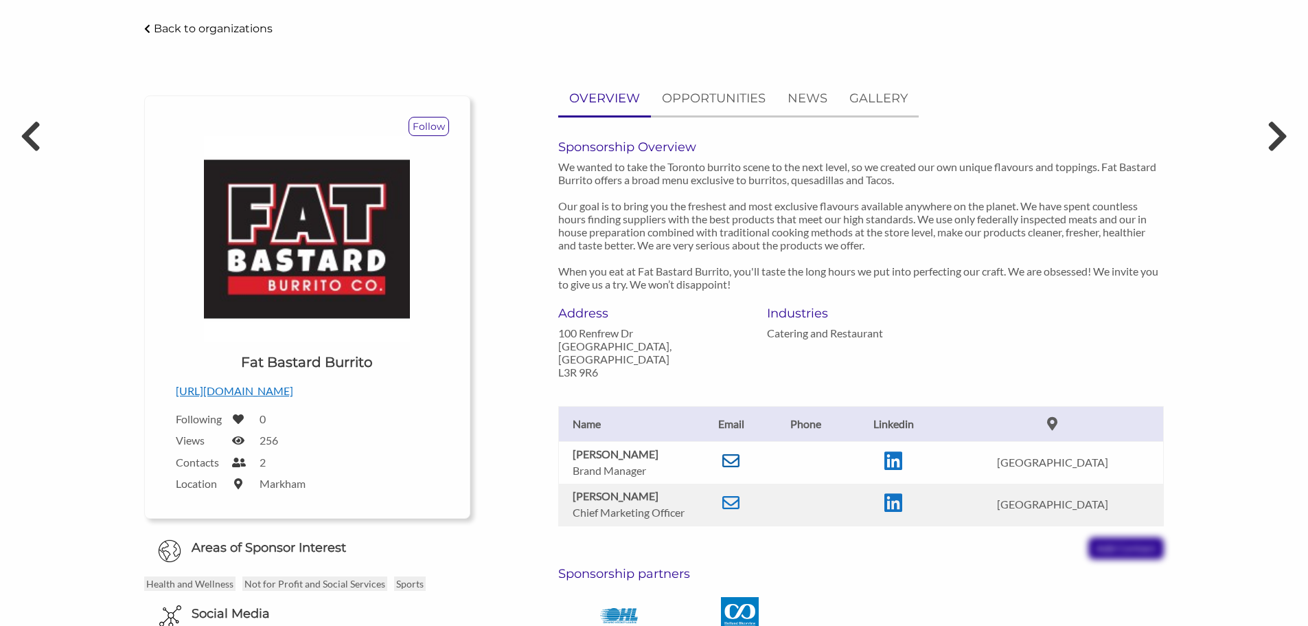
click at [740, 452] on icon at bounding box center [730, 460] width 17 height 17
drag, startPoint x: 1204, startPoint y: 62, endPoint x: 1220, endPoint y: 1, distance: 63.1
click at [1204, 58] on div "Fat Bastard Burrito - Sponsor Circle Back to organizations Follow Upload a logo…" at bounding box center [653, 491] width 1151 height 943
drag, startPoint x: 645, startPoint y: 444, endPoint x: 570, endPoint y: 444, distance: 75.5
click at [570, 444] on td "Judy Corvetti Brand Manager" at bounding box center [626, 462] width 137 height 43
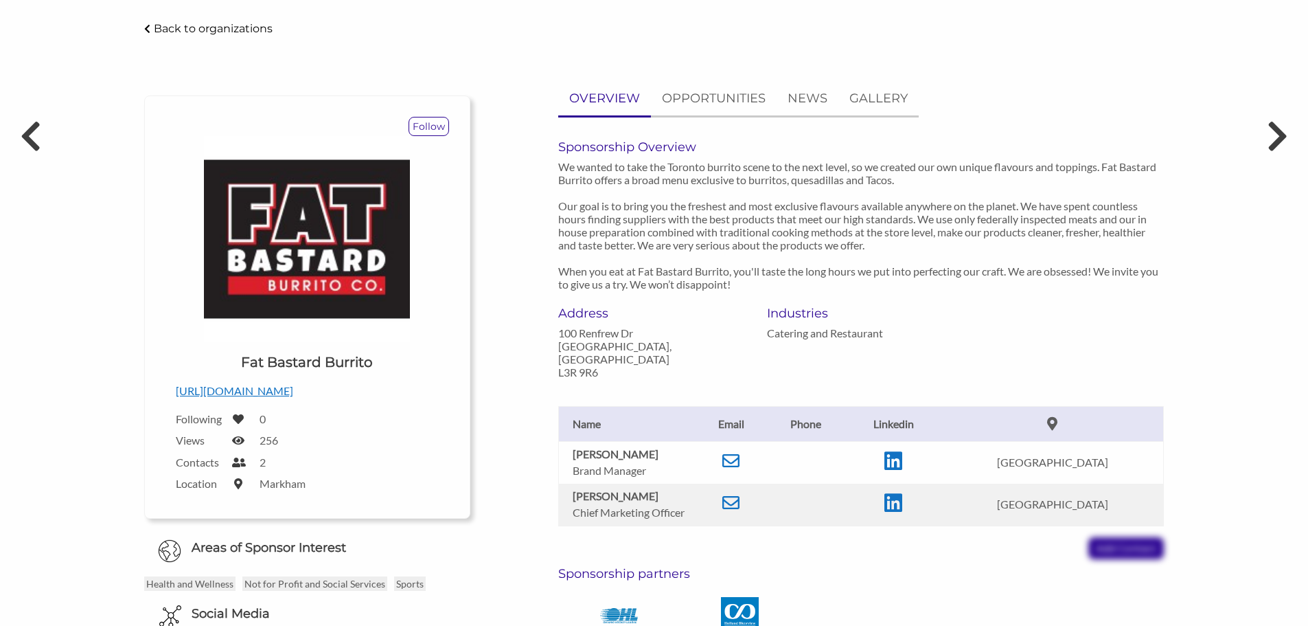
copy b "Judy Corvetti"
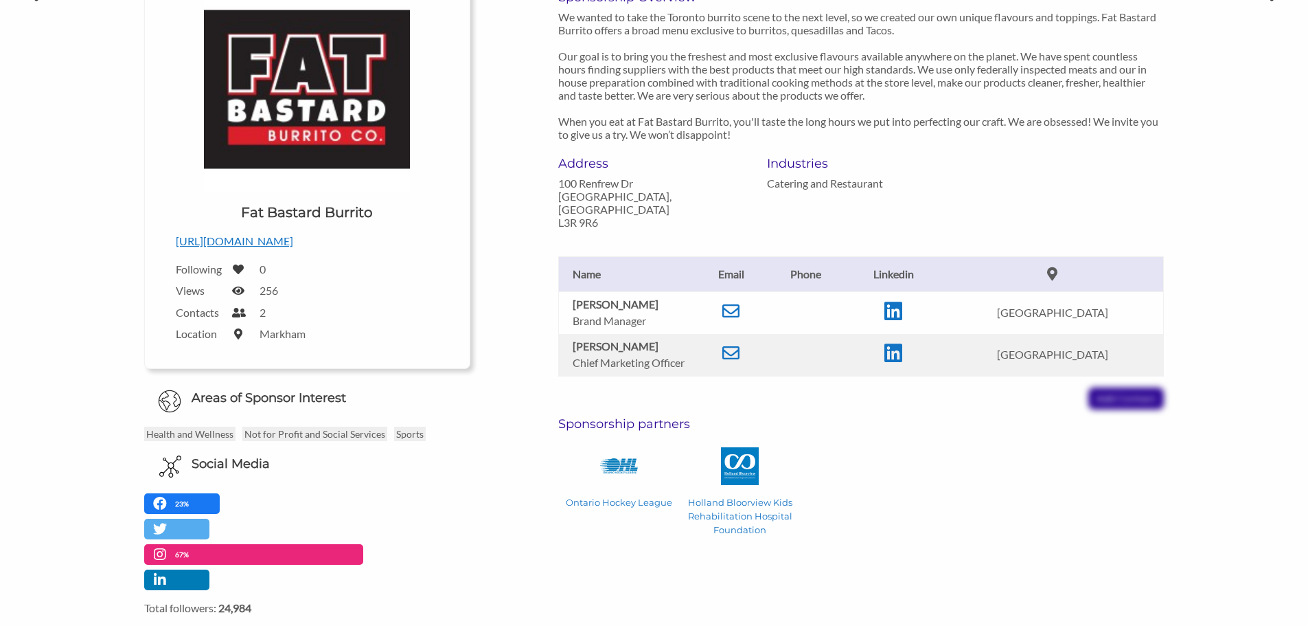
scroll to position [206, 0]
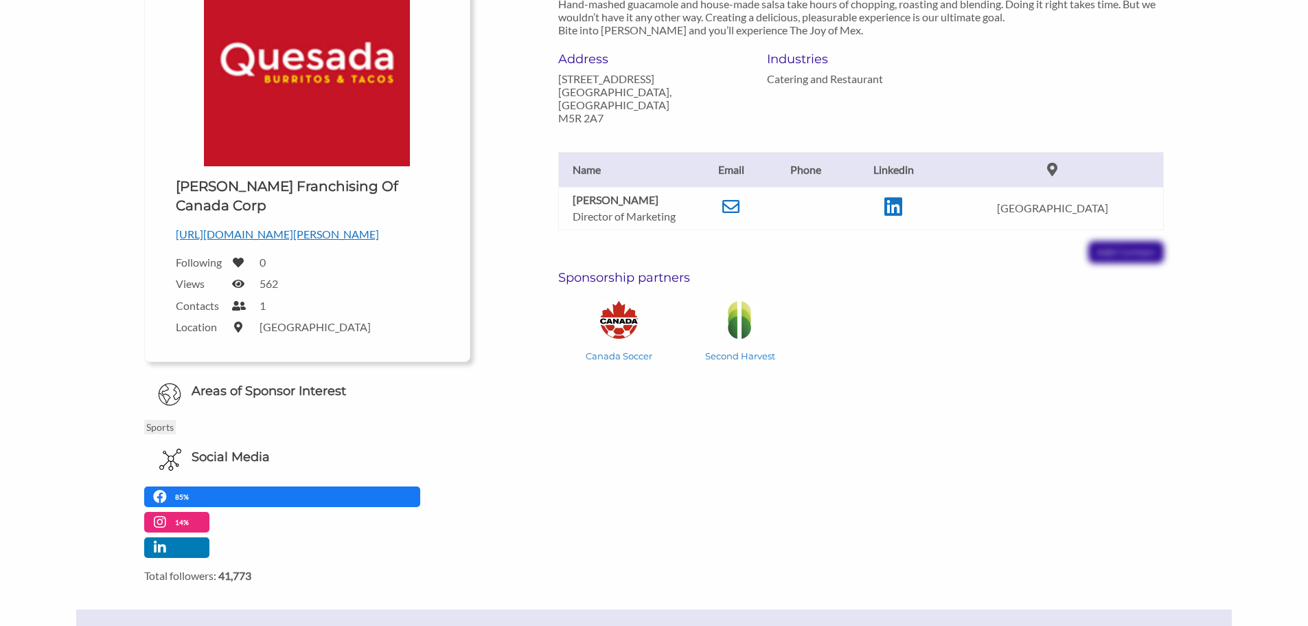
scroll to position [343, 0]
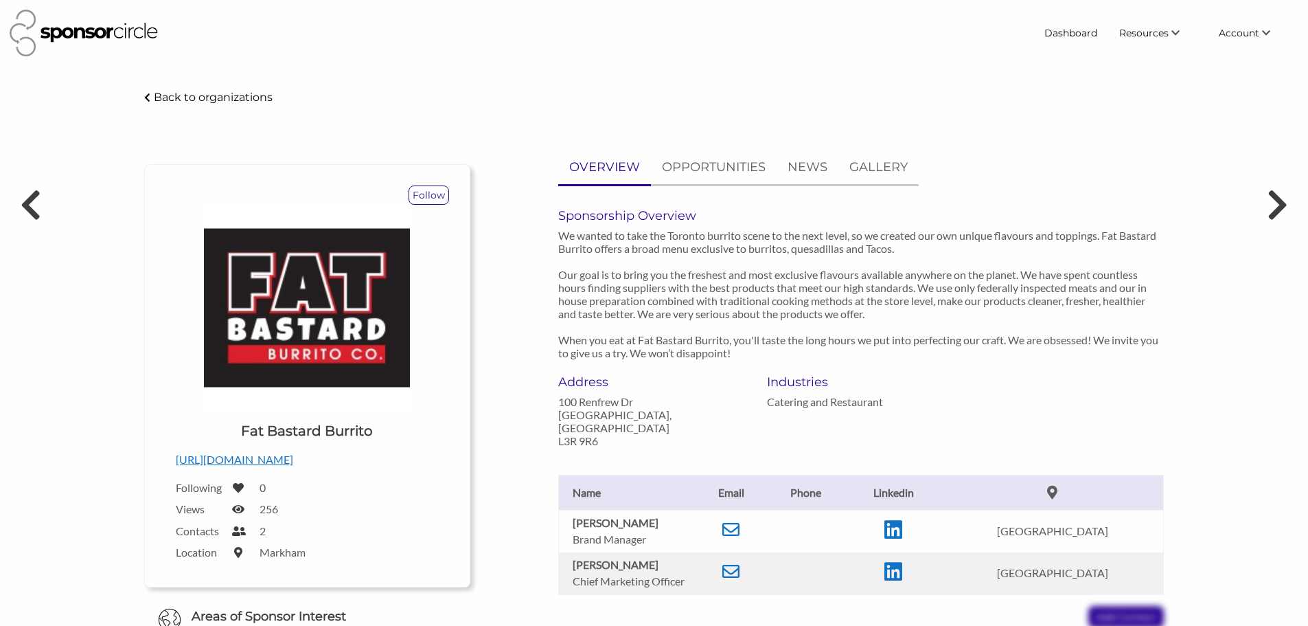
scroll to position [206, 0]
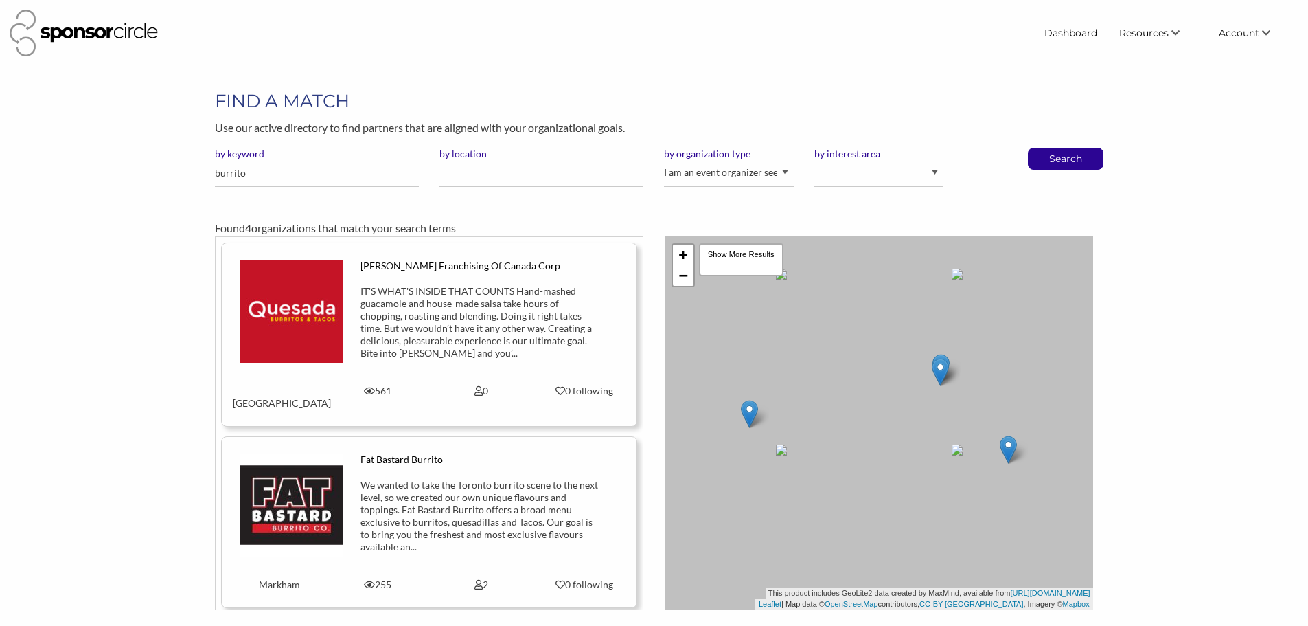
click at [531, 314] on div "IT'S WHAT'S INSIDE THAT COUNTS Hand-mashed guacamole and house-made salsa take …" at bounding box center [480, 322] width 241 height 74
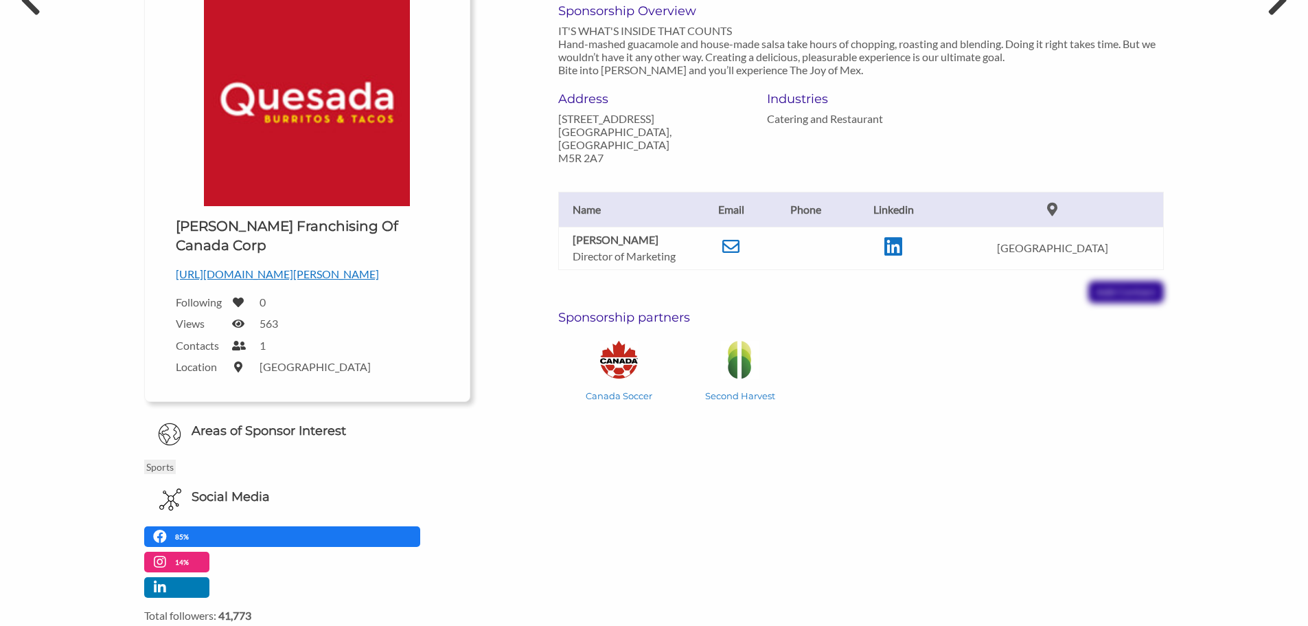
scroll to position [206, 0]
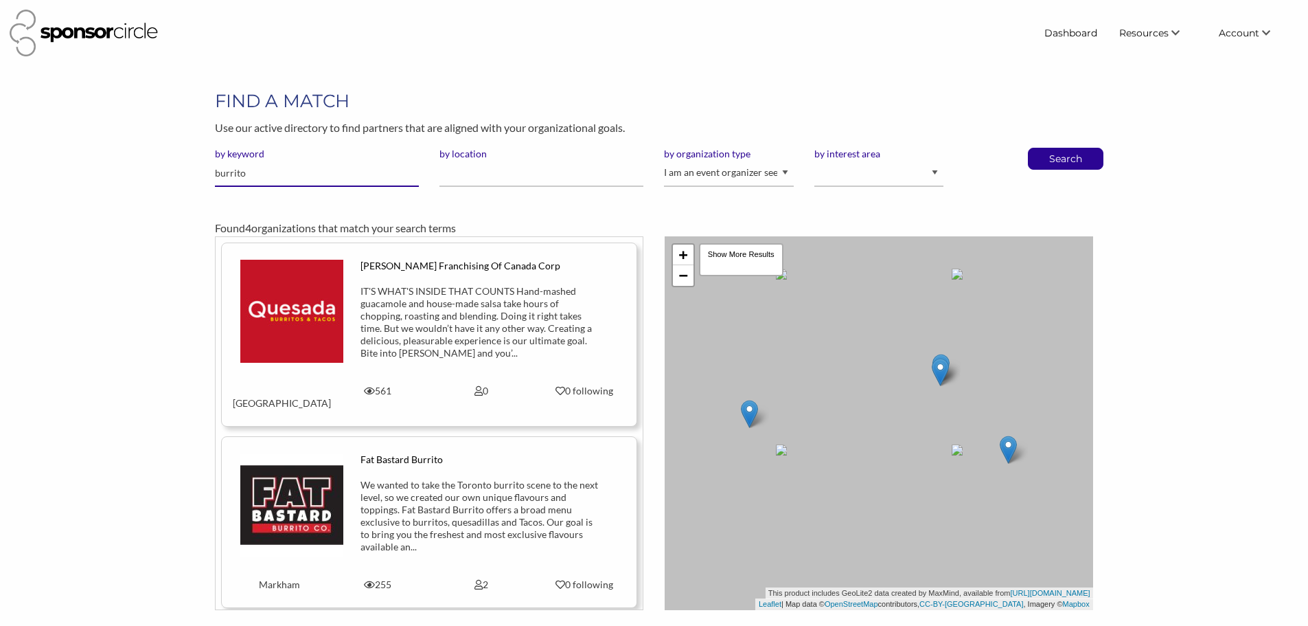
click at [249, 183] on input "burrito" at bounding box center [317, 173] width 204 height 27
click at [251, 180] on input "burrito" at bounding box center [317, 173] width 204 height 27
type input "restaurant"
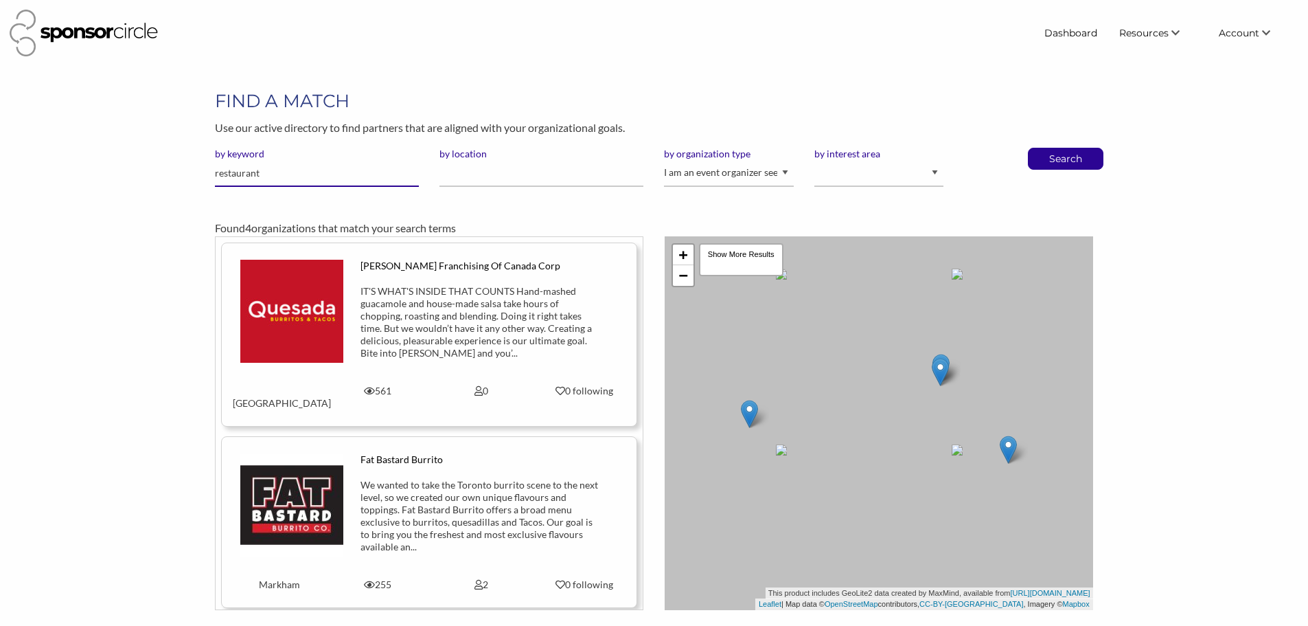
click at [1043, 148] on button "Search" at bounding box center [1065, 158] width 45 height 21
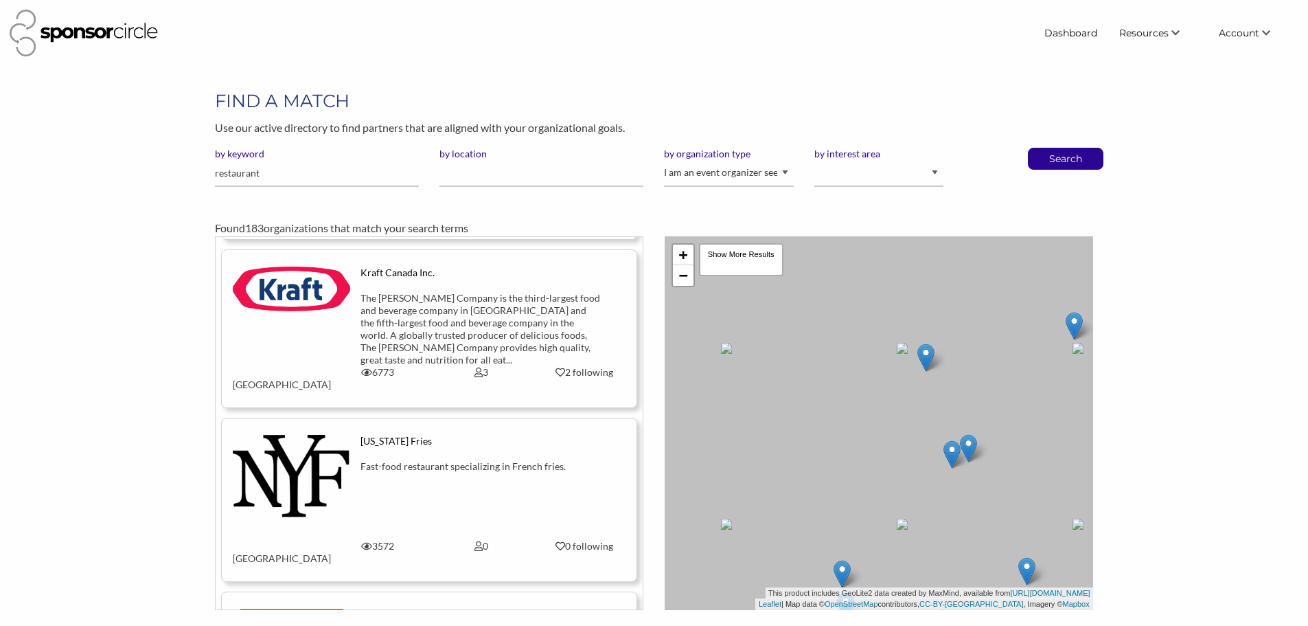
scroll to position [4738, 0]
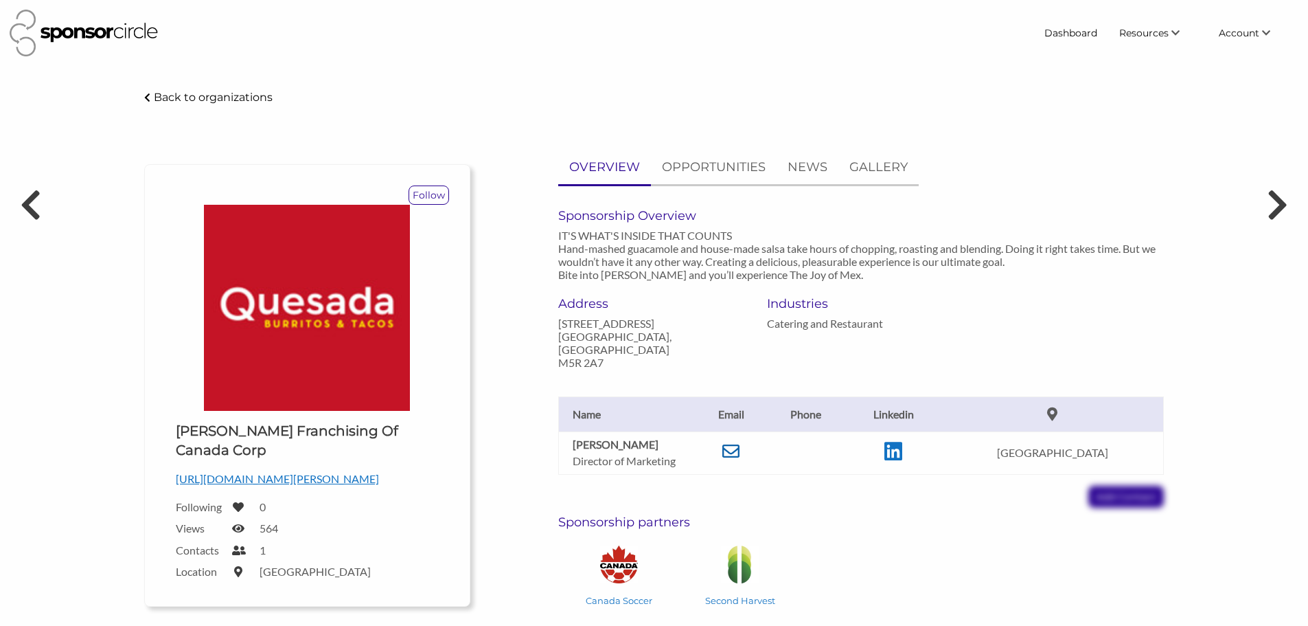
click at [740, 453] on icon at bounding box center [730, 450] width 17 height 17
drag, startPoint x: 630, startPoint y: 448, endPoint x: 571, endPoint y: 447, distance: 59.1
click at [571, 447] on td "[PERSON_NAME] Director of Marketing" at bounding box center [626, 452] width 137 height 43
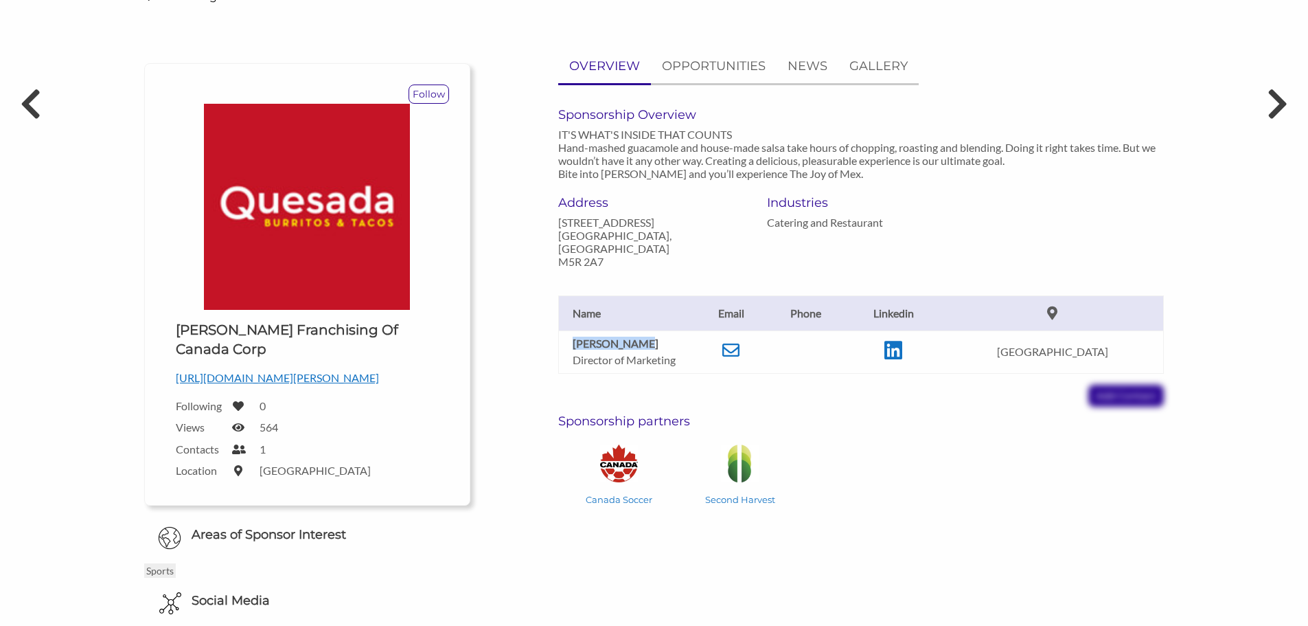
scroll to position [275, 0]
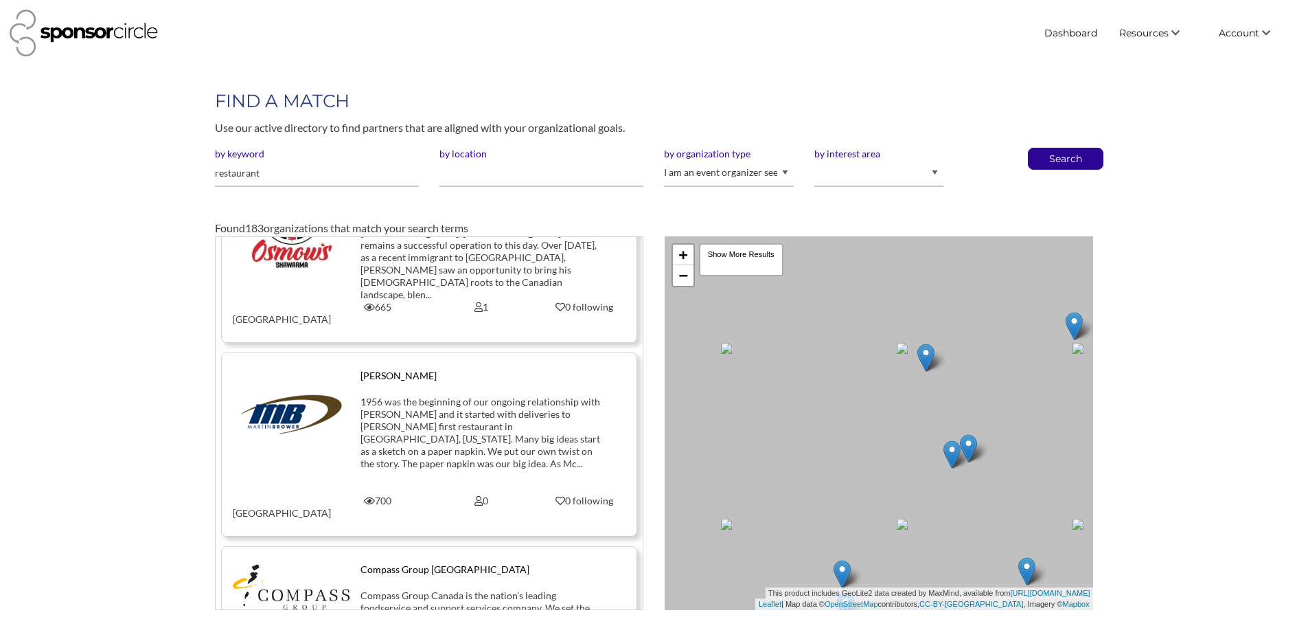
scroll to position [9476, 0]
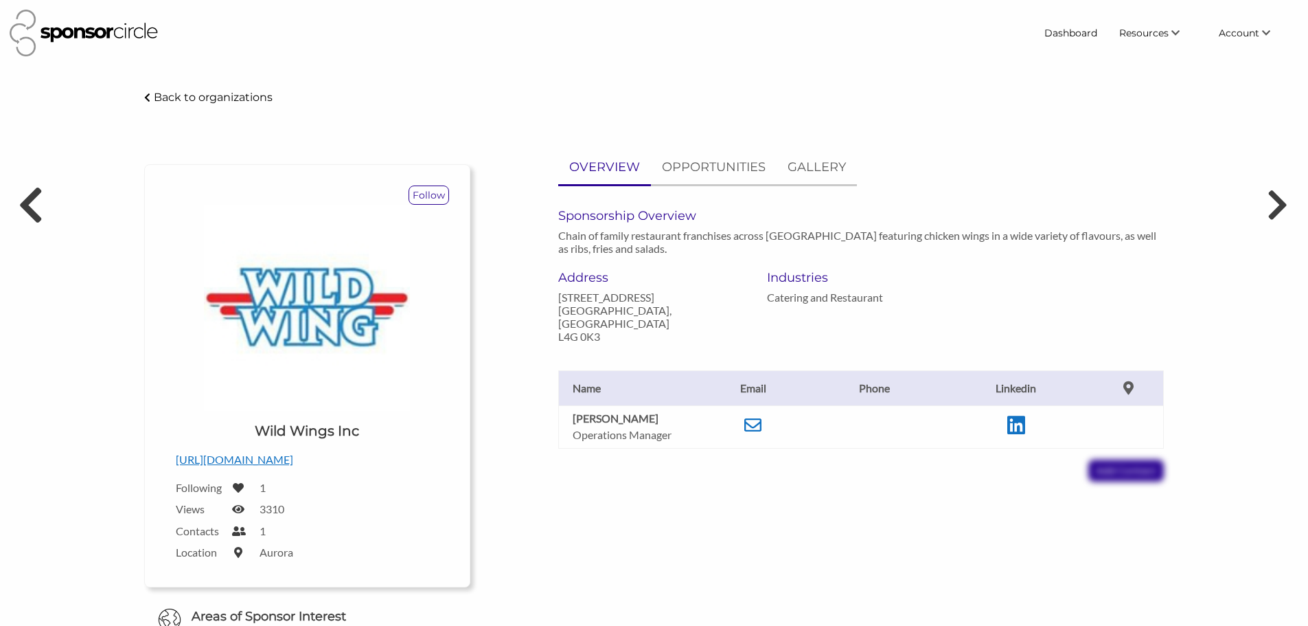
click at [29, 210] on icon at bounding box center [29, 204] width 25 height 41
click at [1137, 56] on link "Find New Partners" at bounding box center [1139, 59] width 136 height 25
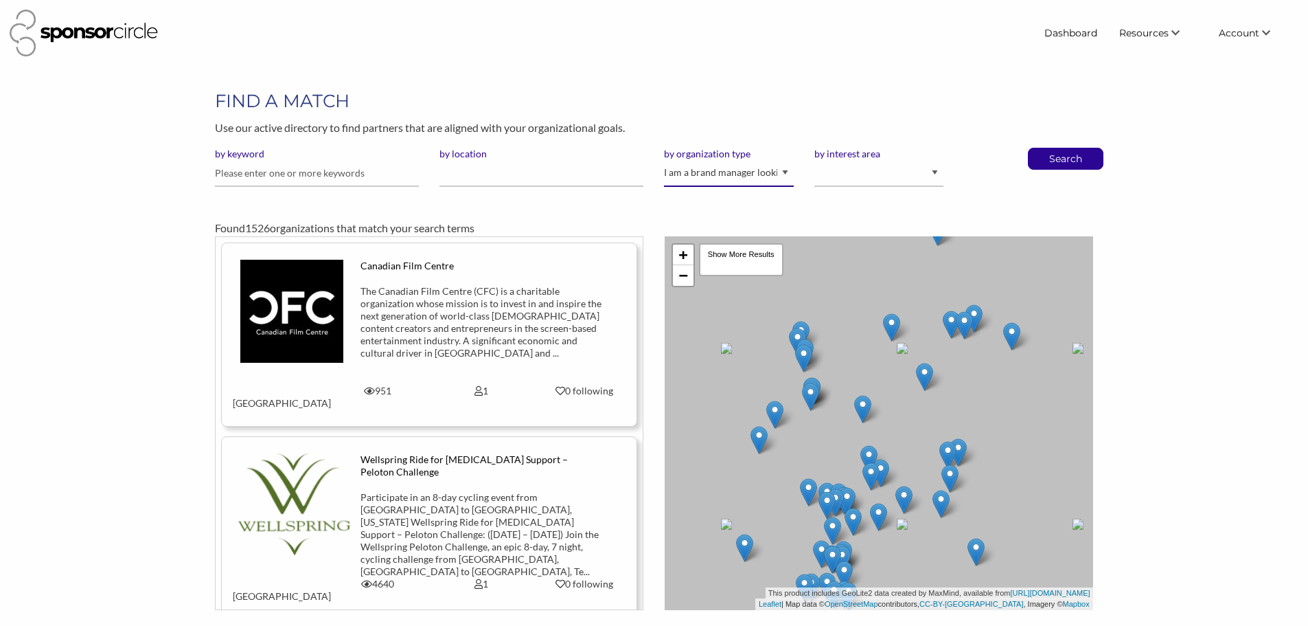
click at [731, 177] on select "I am an event organizer seeking new partnerships with suppliers, exhibitors or …" at bounding box center [728, 173] width 129 height 27
select select "Property"
click at [664, 160] on select "I am an event organizer seeking new partnerships with suppliers, exhibitors or …" at bounding box center [728, 173] width 129 height 27
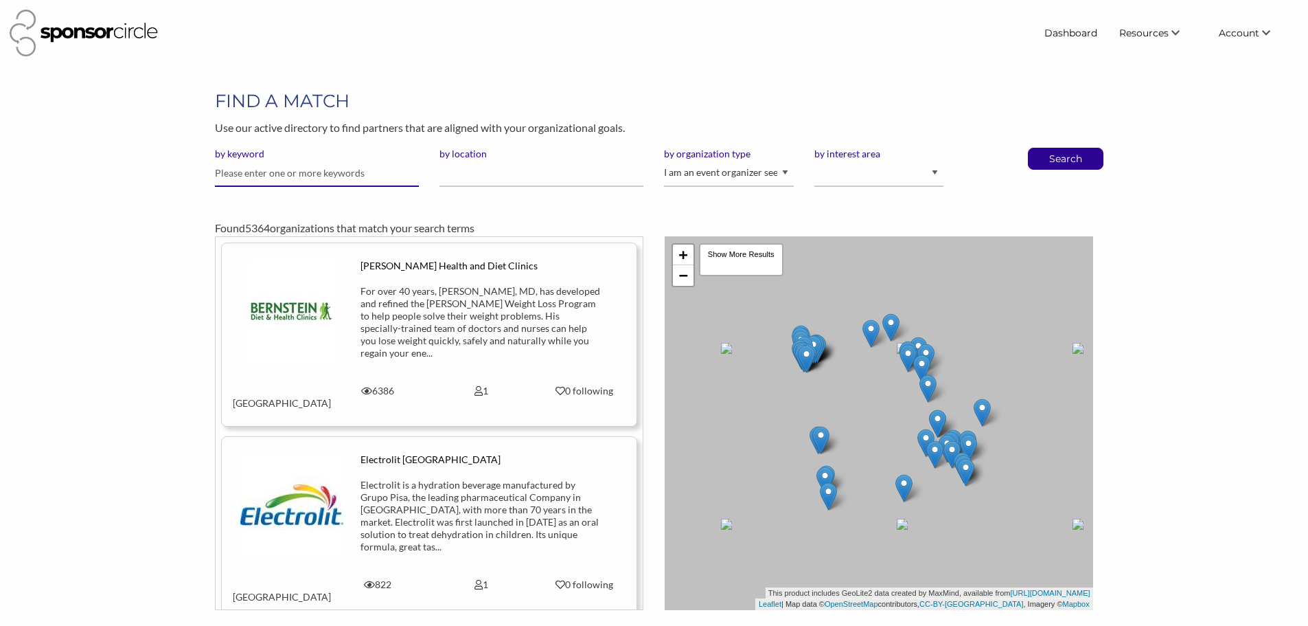
click at [333, 179] on input "text" at bounding box center [317, 173] width 204 height 27
type input "wings"
click at [1043, 148] on button "Search" at bounding box center [1065, 158] width 45 height 21
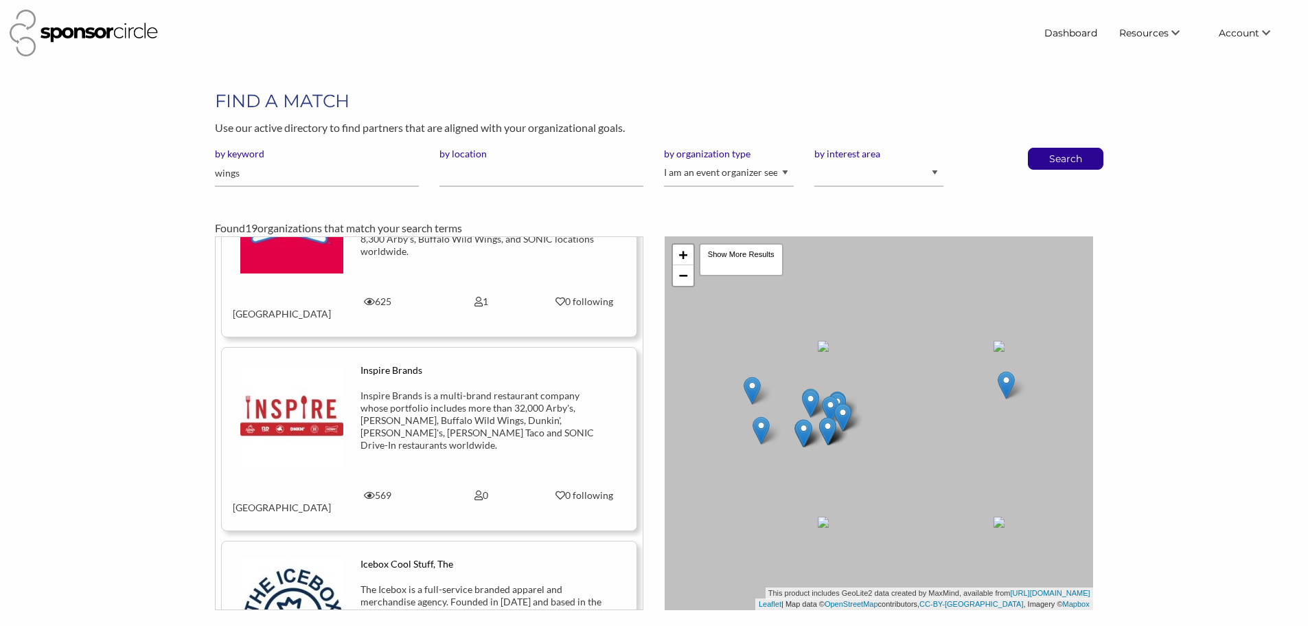
scroll to position [2920, 0]
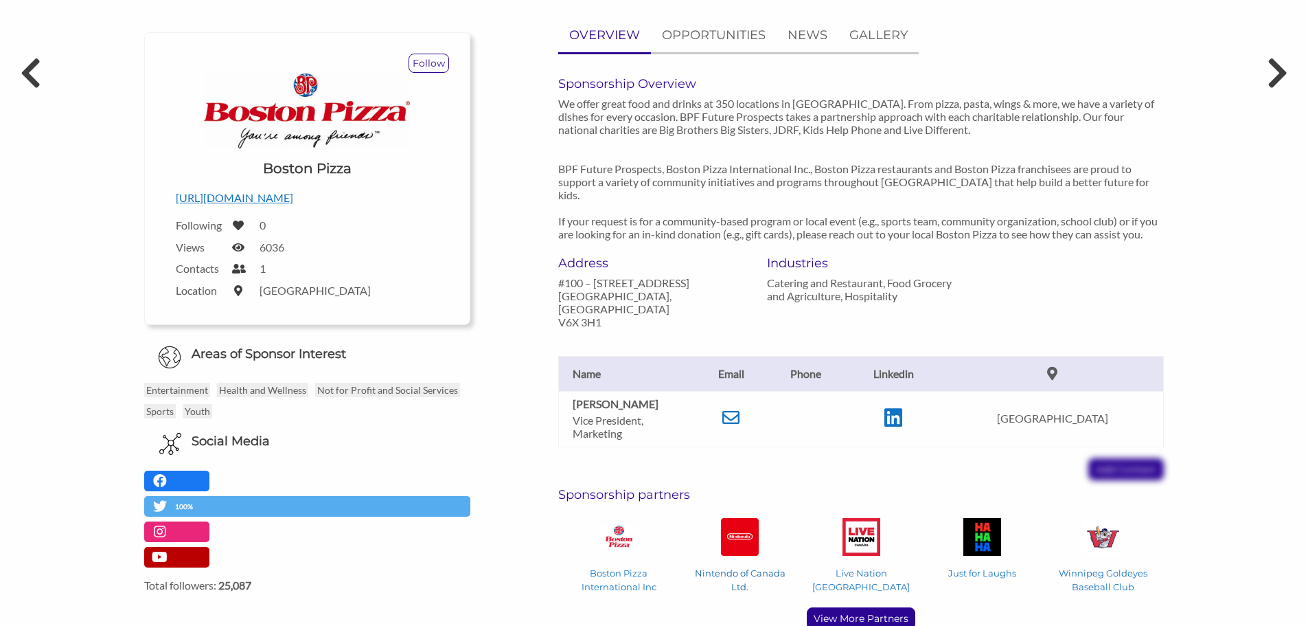
scroll to position [137, 0]
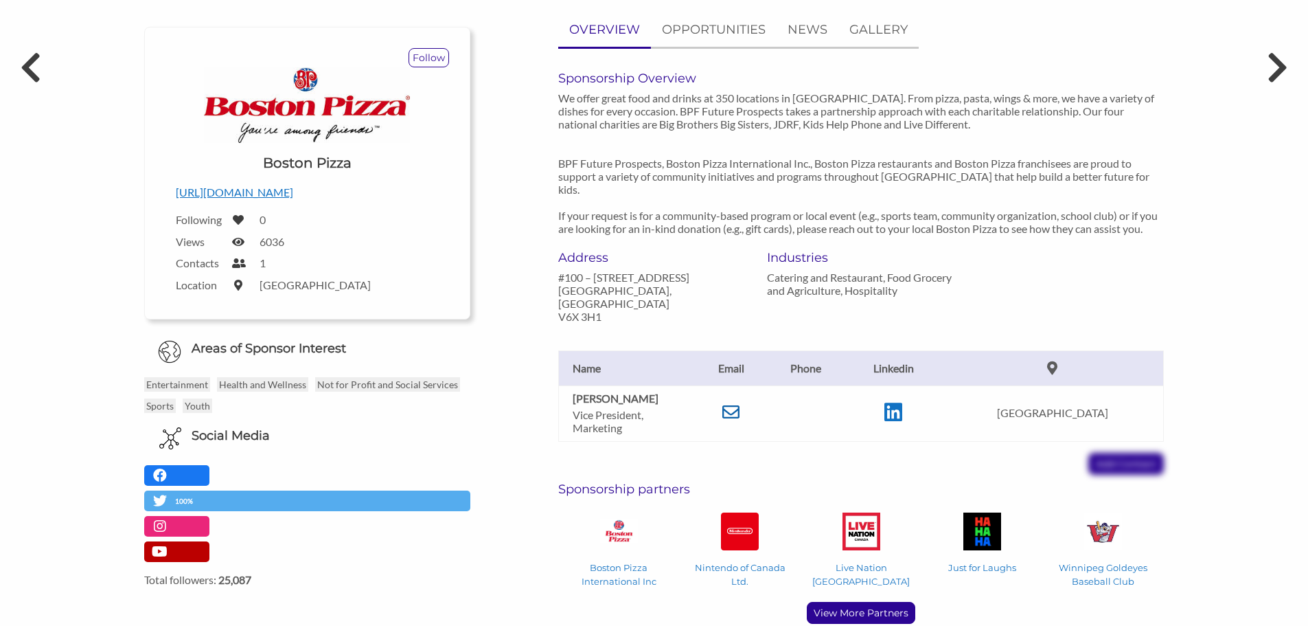
click at [740, 403] on icon at bounding box center [730, 411] width 17 height 17
drag, startPoint x: 1132, startPoint y: 210, endPoint x: 1060, endPoint y: 247, distance: 80.8
click at [1132, 210] on p "We offer great food and drinks at 350 locations in Canada. From pizza, pasta, w…" at bounding box center [861, 163] width 606 height 144
drag, startPoint x: 571, startPoint y: 389, endPoint x: 655, endPoint y: 385, distance: 83.9
click at [655, 385] on td "James Kawalecki Vice President, Marketing" at bounding box center [626, 413] width 137 height 56
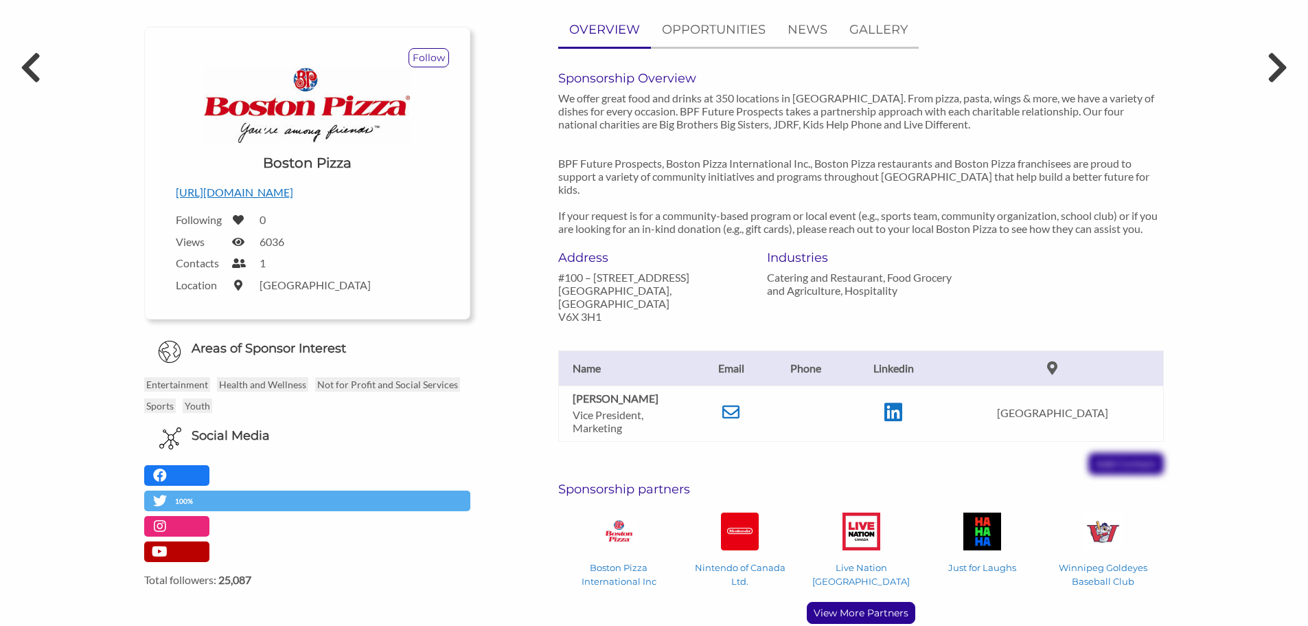
copy b "James Kawalecki"
click at [32, 76] on icon at bounding box center [29, 67] width 25 height 41
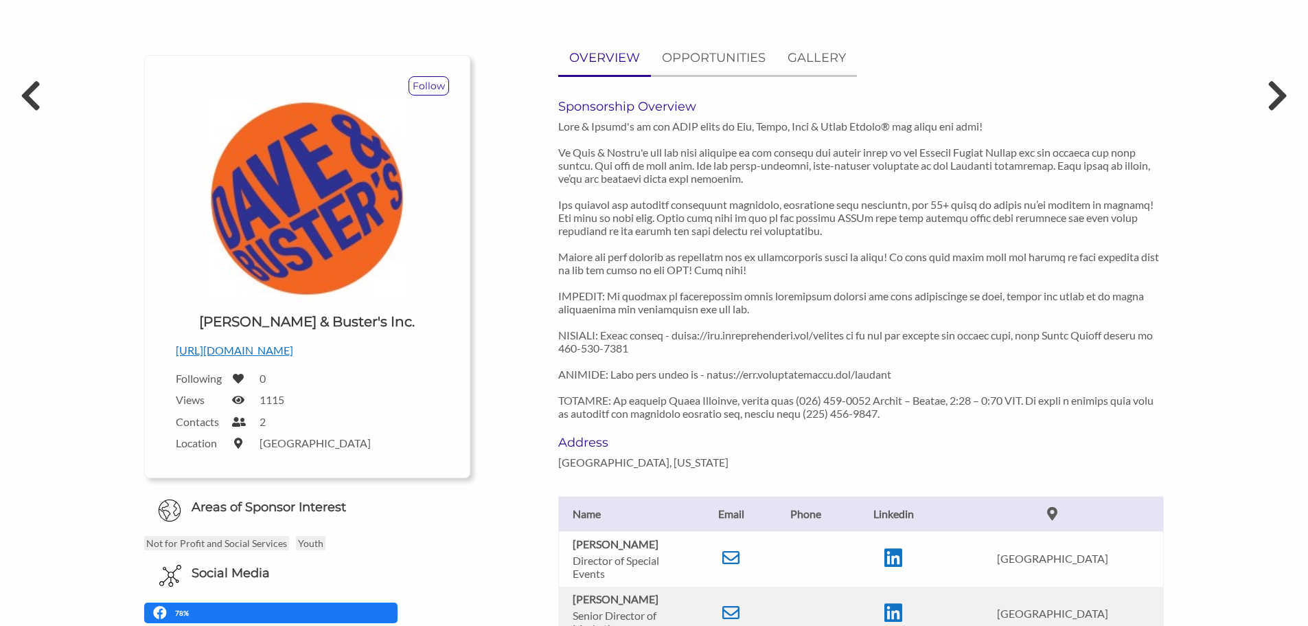
scroll to position [69, 0]
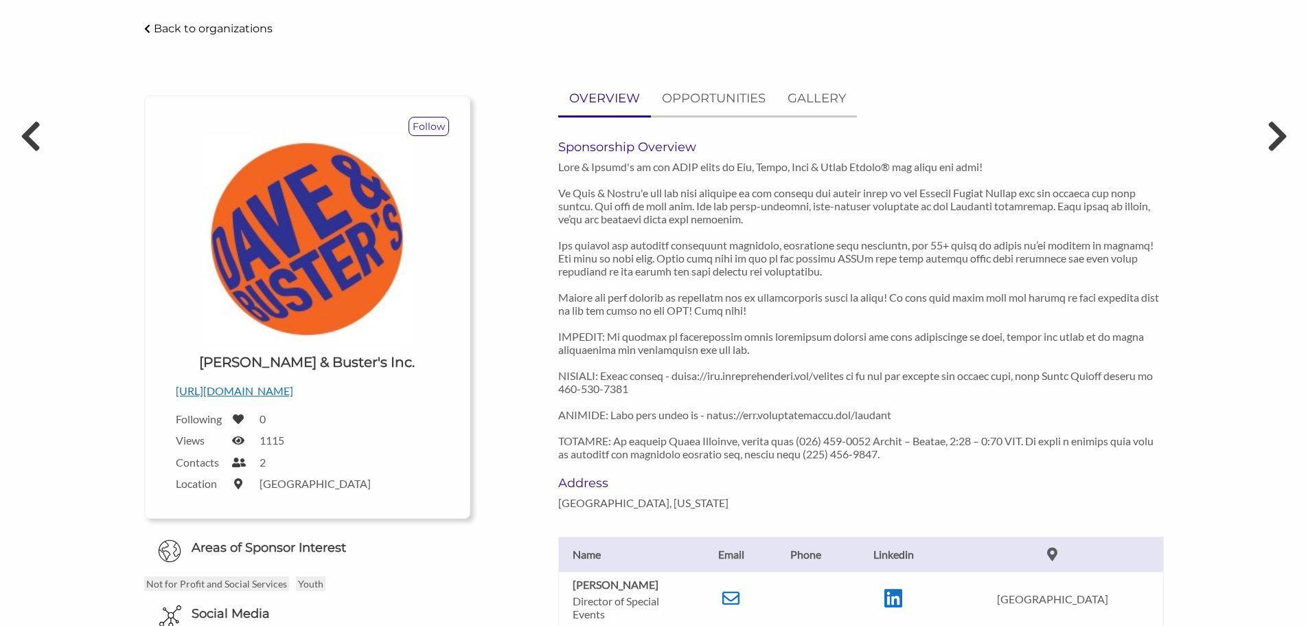
click at [290, 391] on p "[URL][DOMAIN_NAME]" at bounding box center [307, 391] width 263 height 18
click at [716, 97] on p "OPPORTUNITIES" at bounding box center [714, 99] width 104 height 20
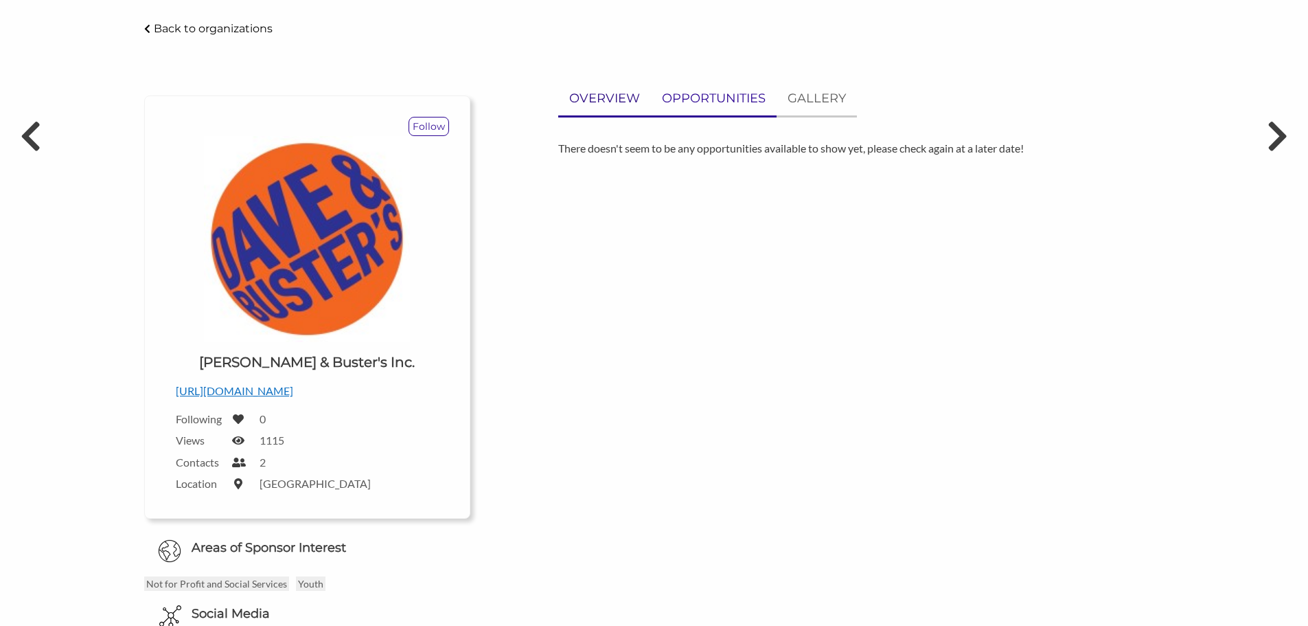
click at [609, 97] on p "OVERVIEW" at bounding box center [604, 99] width 71 height 20
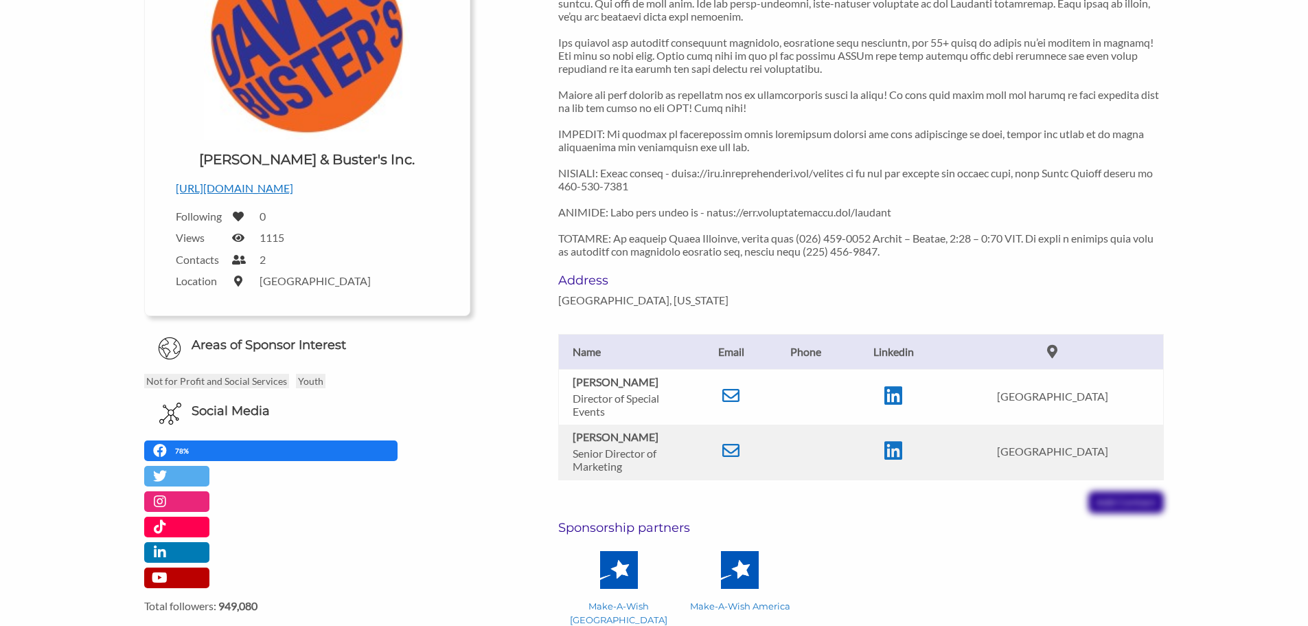
scroll to position [275, 0]
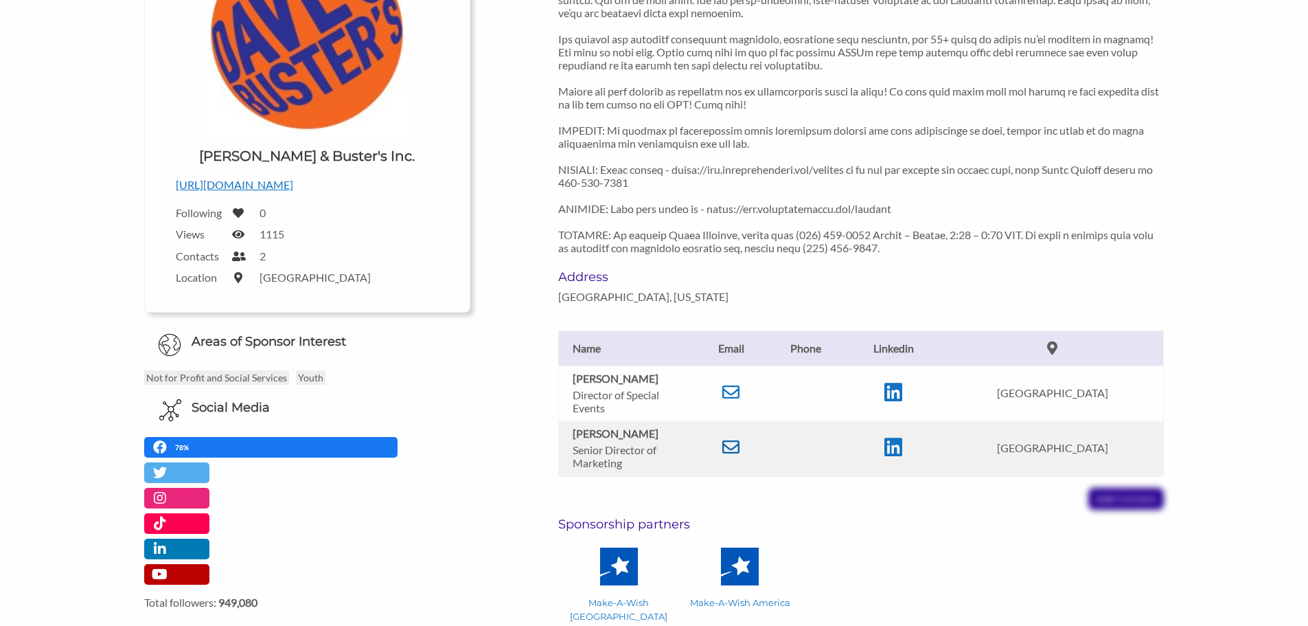
click at [739, 446] on icon at bounding box center [730, 446] width 17 height 17
click at [739, 393] on icon at bounding box center [730, 391] width 17 height 17
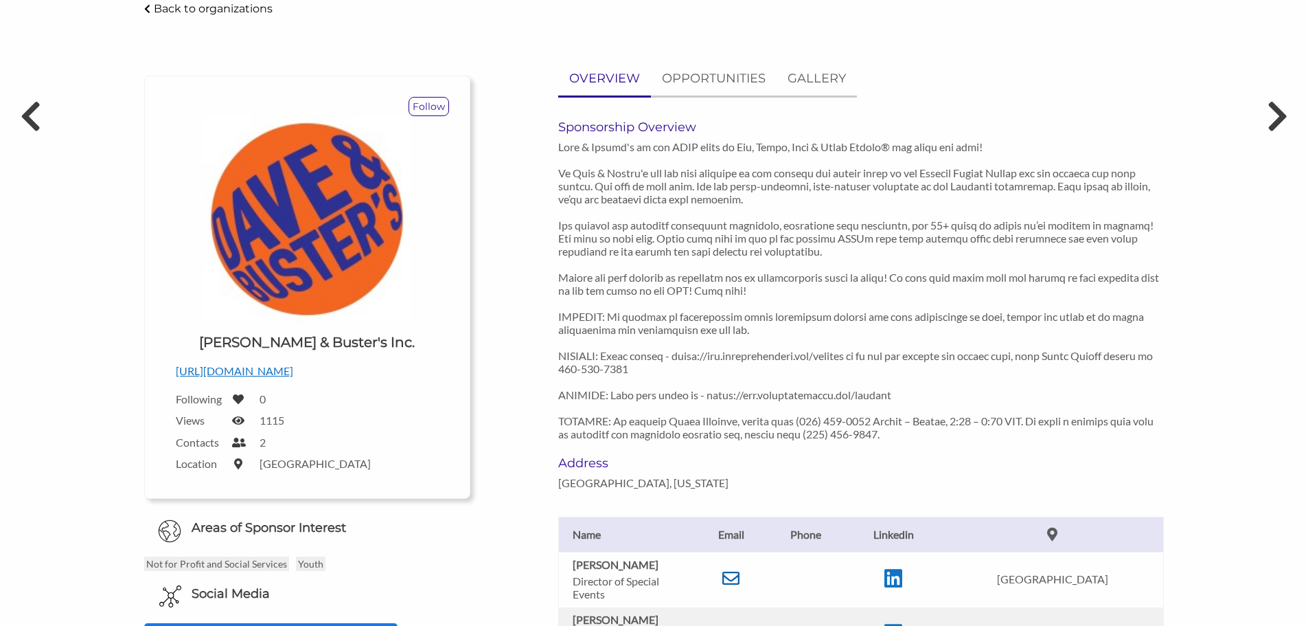
scroll to position [69, 0]
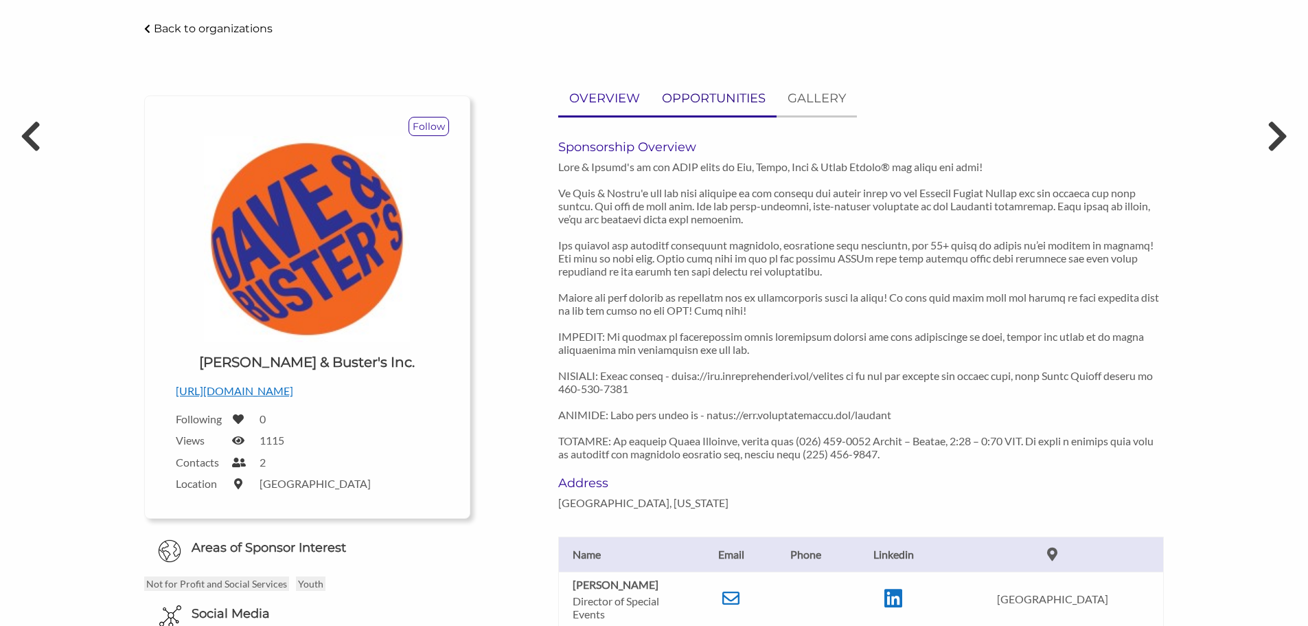
click at [667, 102] on p "OPPORTUNITIES" at bounding box center [714, 99] width 104 height 20
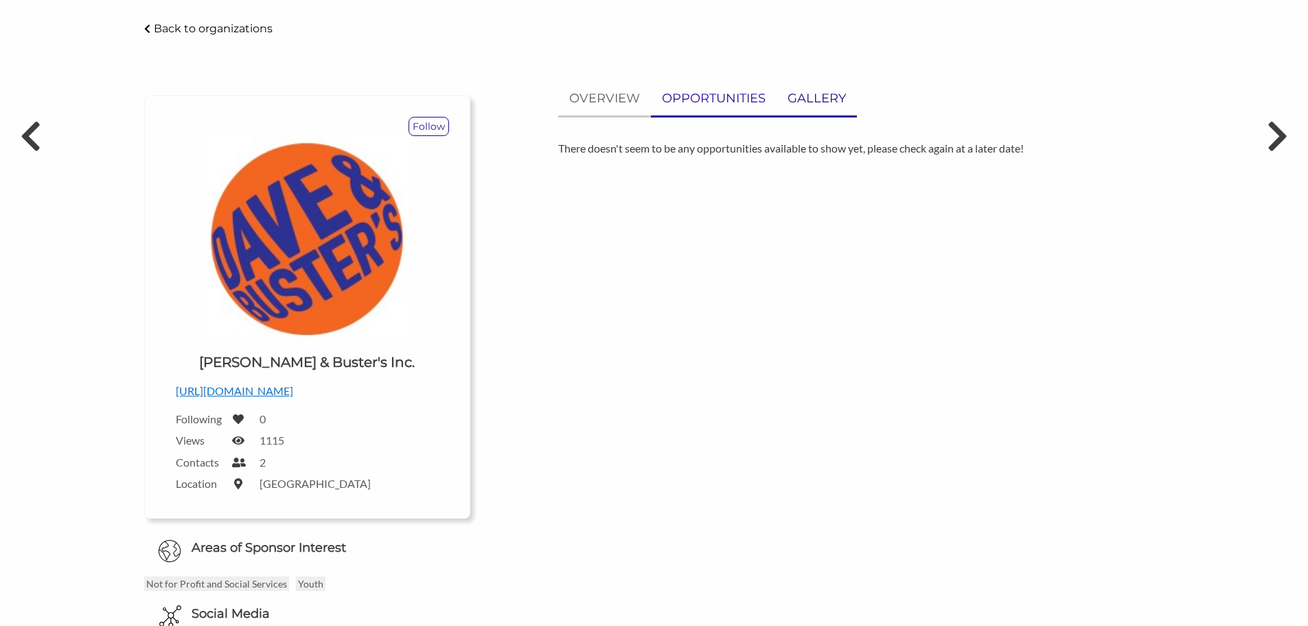
click at [790, 100] on p "GALLERY" at bounding box center [817, 99] width 58 height 20
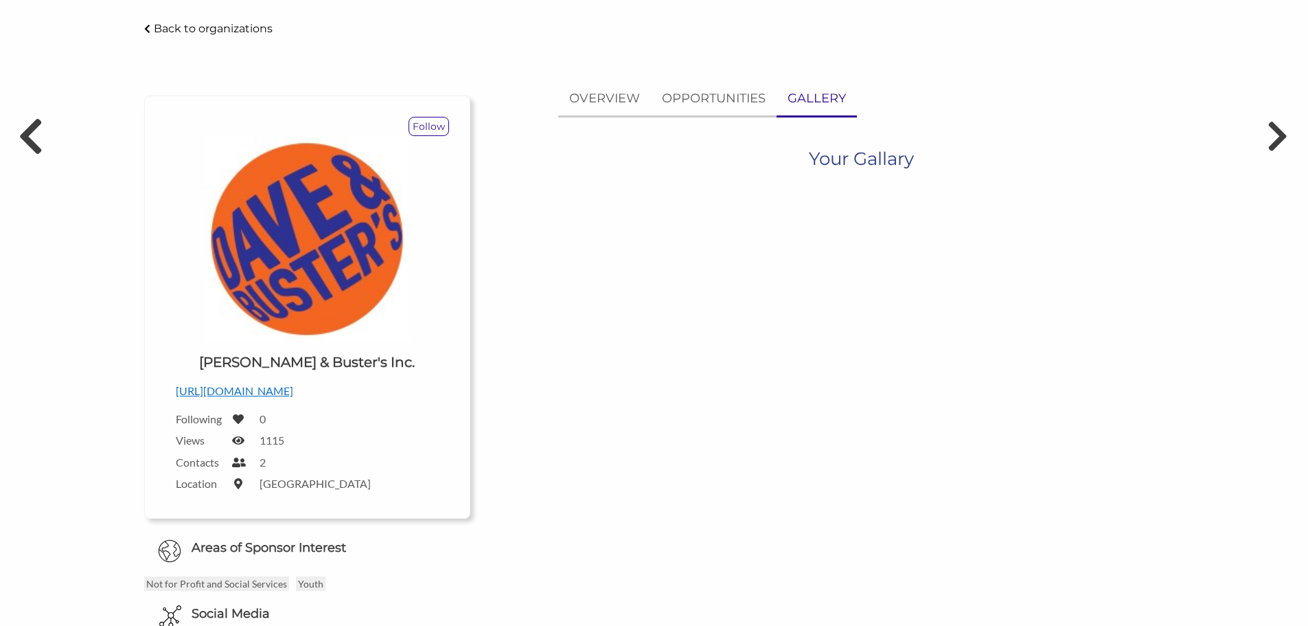
click at [32, 144] on icon at bounding box center [29, 135] width 25 height 41
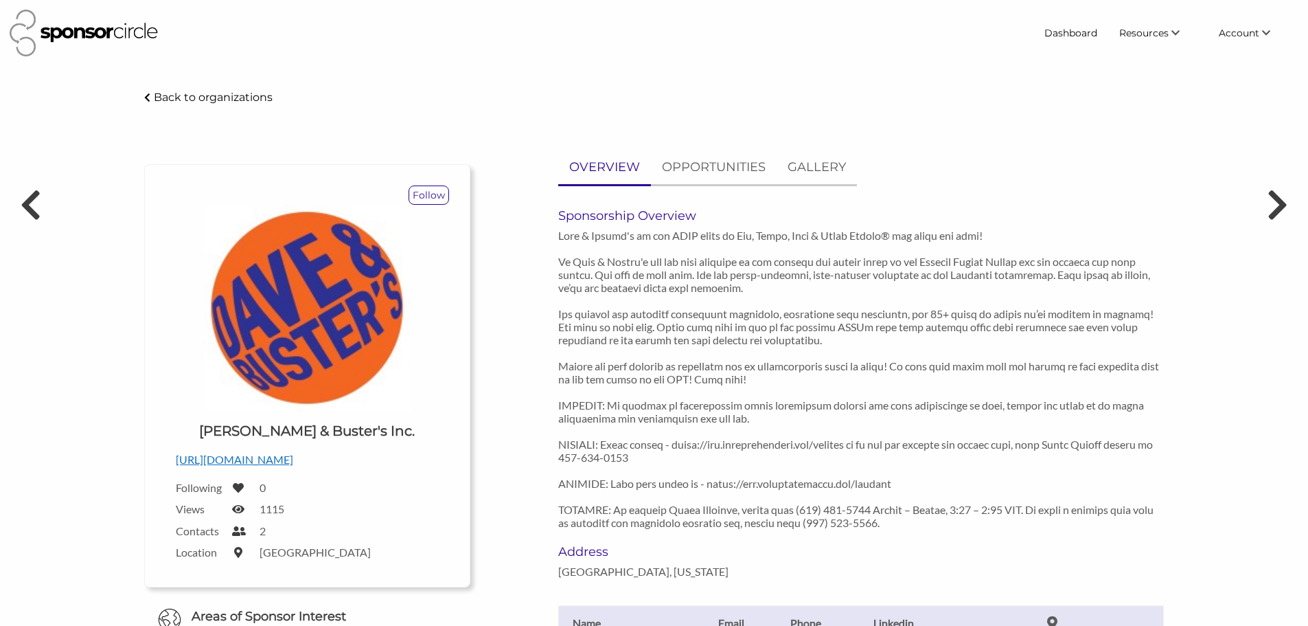
scroll to position [69, 0]
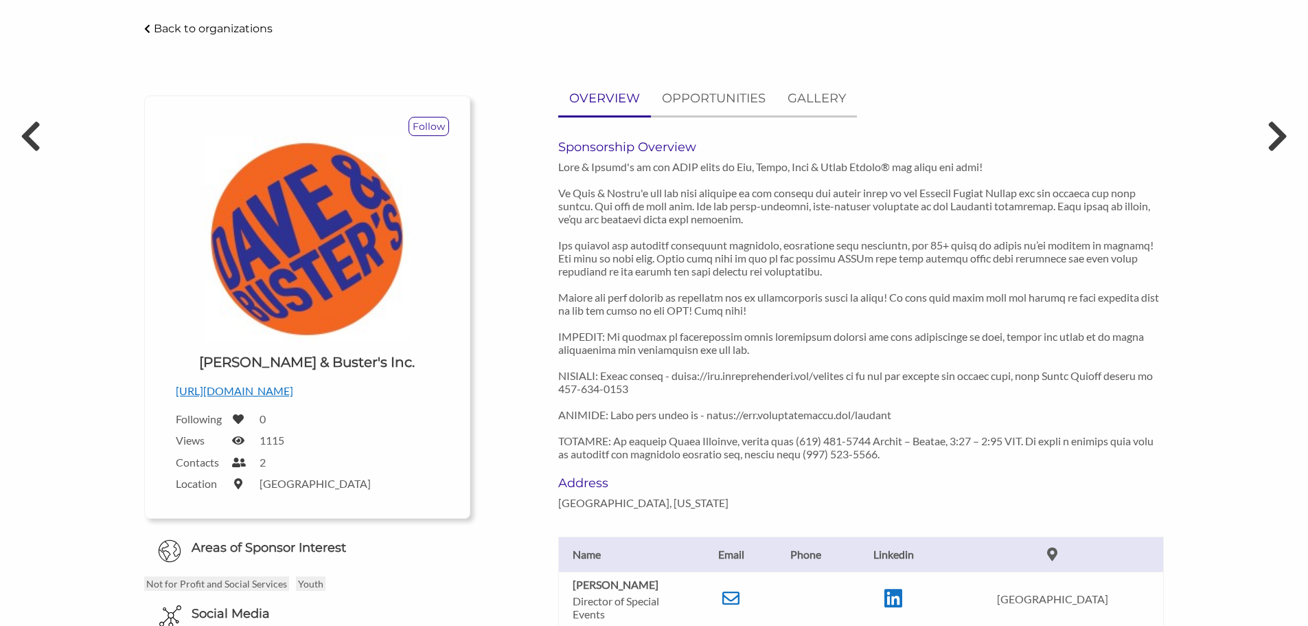
click at [222, 27] on p "Back to organizations" at bounding box center [213, 28] width 119 height 13
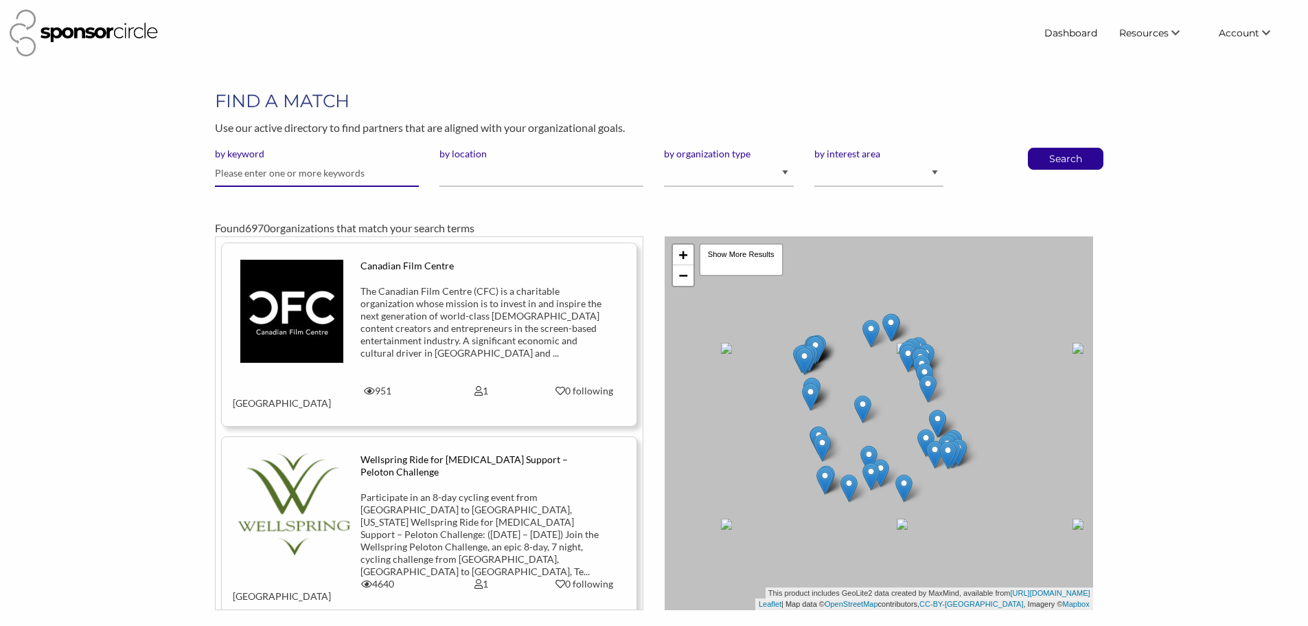
click at [389, 178] on input "text" at bounding box center [317, 173] width 204 height 27
click at [762, 178] on select "I am an event organizer seeking new partnerships with suppliers, exhibitors or …" at bounding box center [728, 173] width 129 height 27
select select "Property"
click at [664, 160] on select "I am an event organizer seeking new partnerships with suppliers, exhibitors or …" at bounding box center [728, 173] width 129 height 27
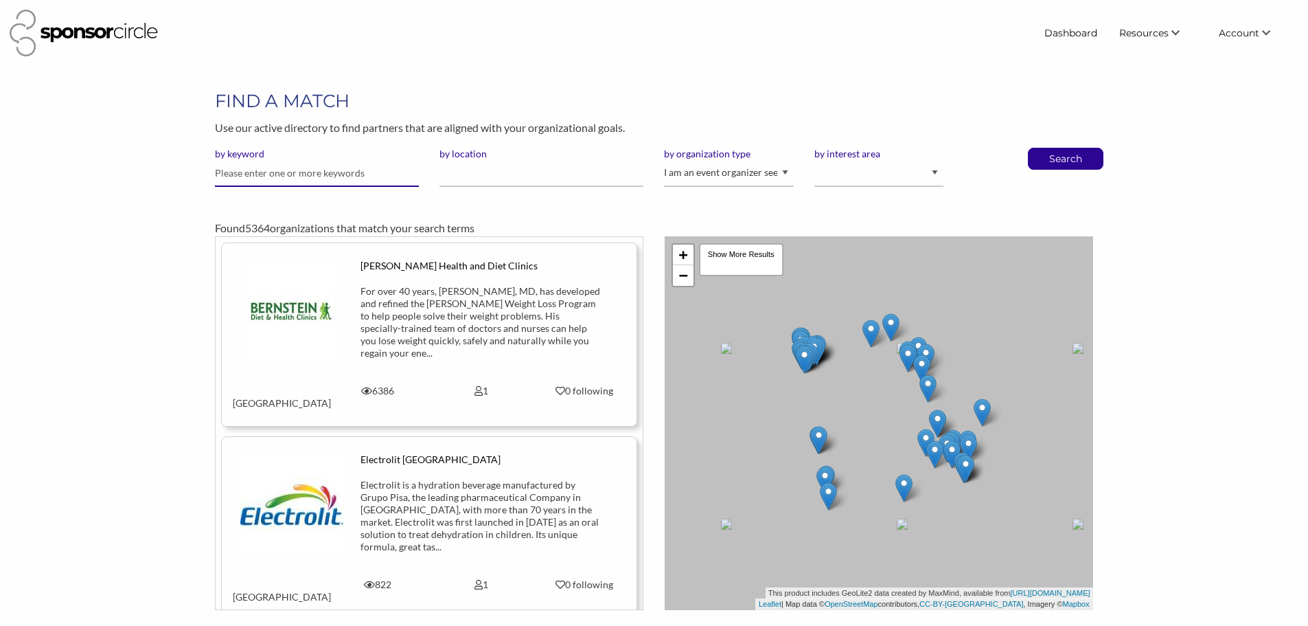
drag, startPoint x: 0, startPoint y: 0, endPoint x: 358, endPoint y: 177, distance: 399.2
click at [358, 177] on input "text" at bounding box center [317, 173] width 204 height 27
click at [349, 179] on input "text" at bounding box center [317, 173] width 204 height 27
type input "burger"
click at [1043, 148] on button "Search" at bounding box center [1065, 158] width 45 height 21
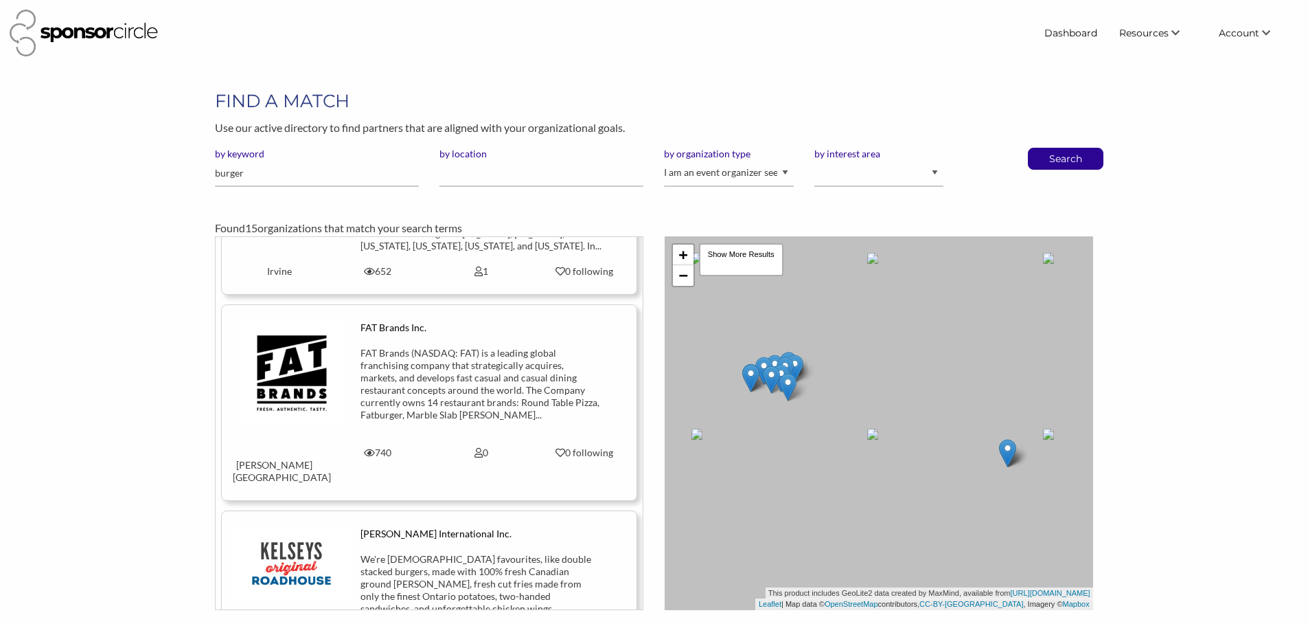
scroll to position [893, 0]
click at [483, 353] on div "FAT Brands (NASDAQ: FAT) is a leading global franchising company that strategic…" at bounding box center [480, 385] width 241 height 74
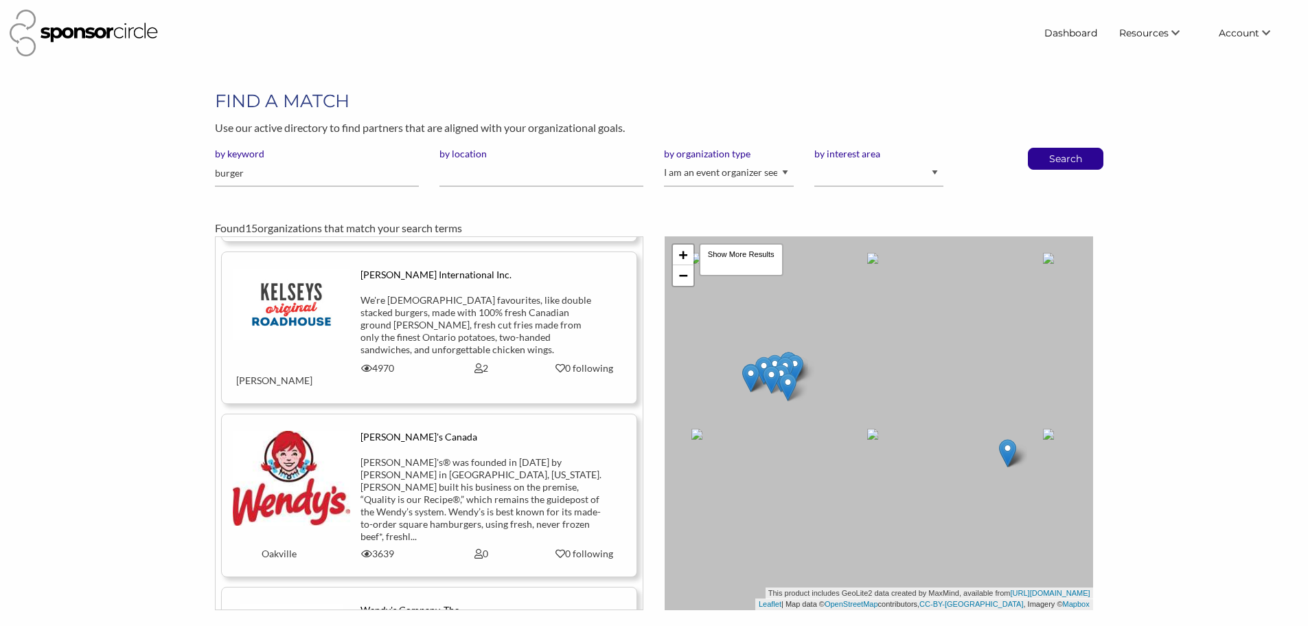
scroll to position [1099, 0]
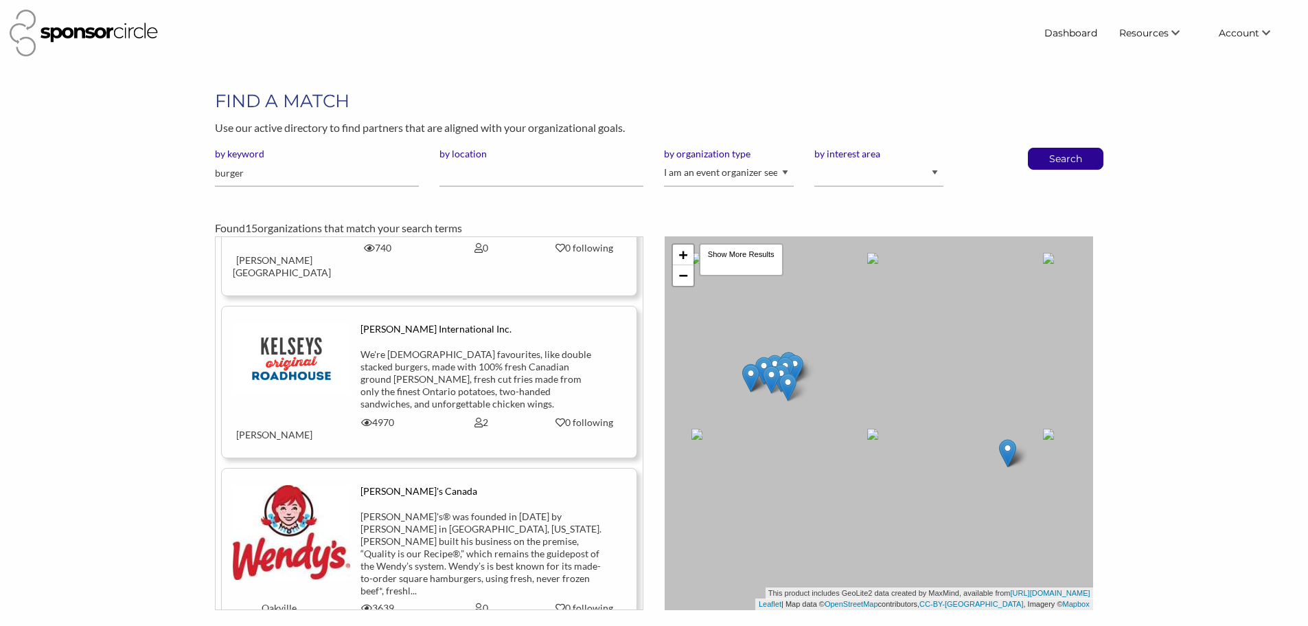
click at [326, 485] on img at bounding box center [291, 532] width 117 height 95
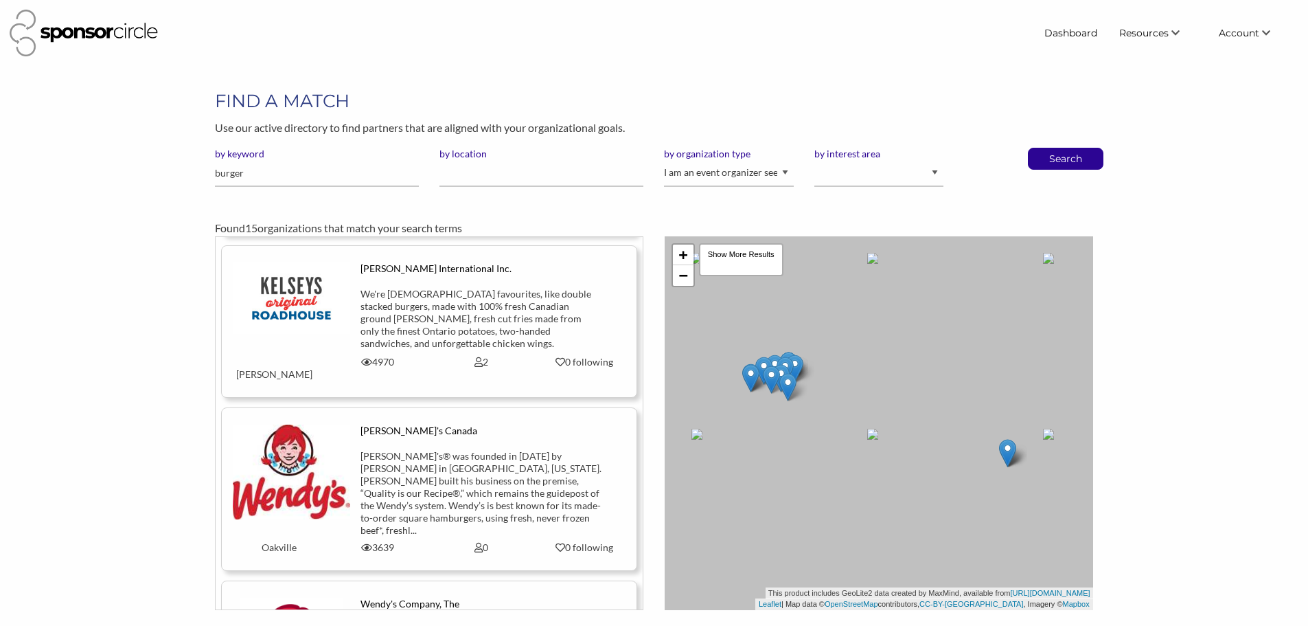
scroll to position [1167, 0]
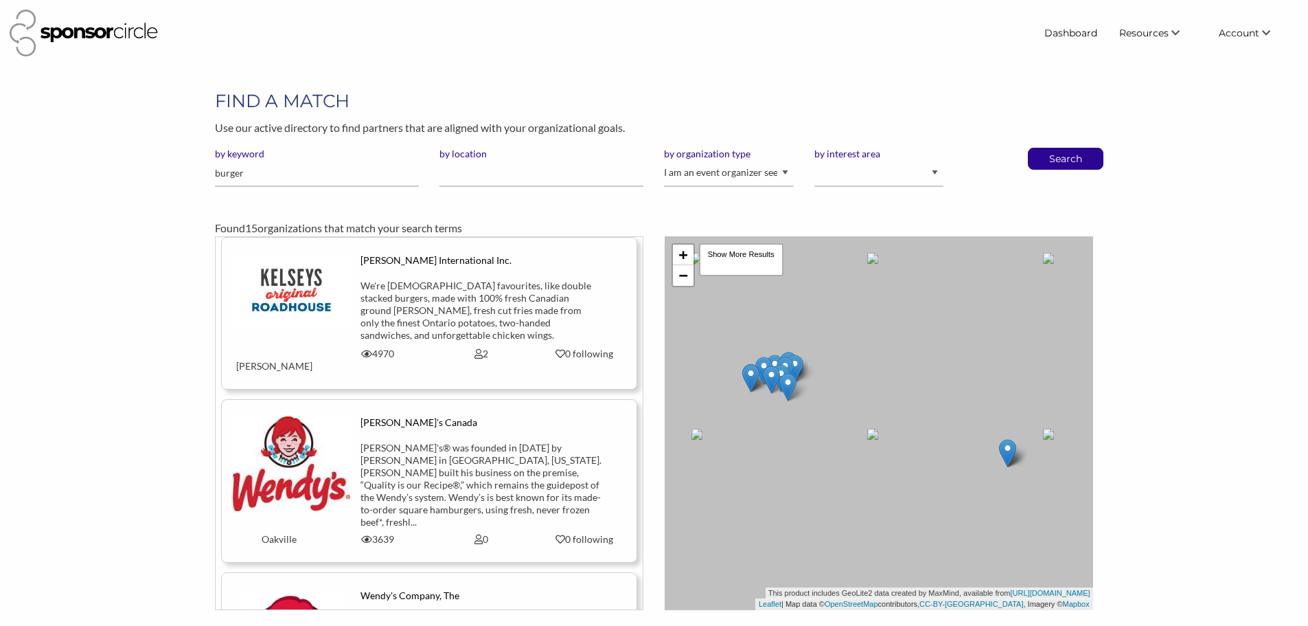
click at [407, 442] on div "[PERSON_NAME]'s® was founded in [DATE] by [PERSON_NAME] in [GEOGRAPHIC_DATA], […" at bounding box center [480, 485] width 241 height 87
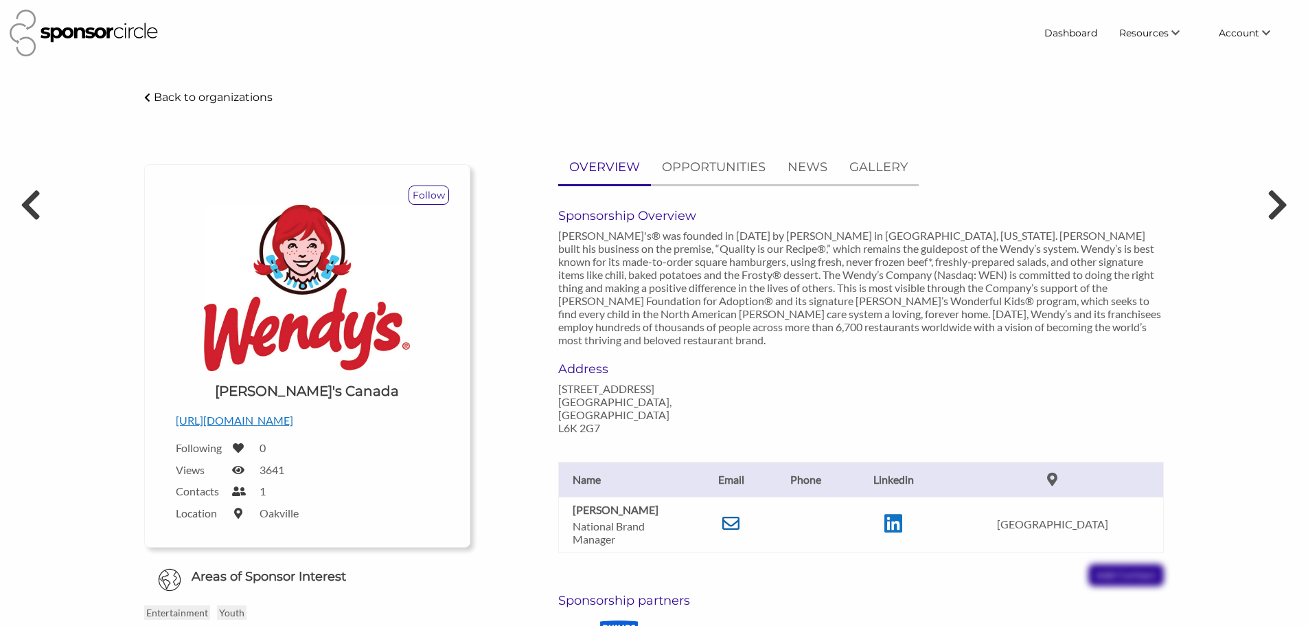
click at [740, 514] on icon at bounding box center [730, 522] width 17 height 17
drag, startPoint x: 1082, startPoint y: 104, endPoint x: 1060, endPoint y: 56, distance: 53.8
click at [1082, 104] on div "Back to organizations" at bounding box center [654, 98] width 1040 height 18
click at [740, 514] on icon at bounding box center [730, 522] width 17 height 17
click at [282, 415] on p "https://www.wendys.com/en-ca" at bounding box center [307, 420] width 263 height 18
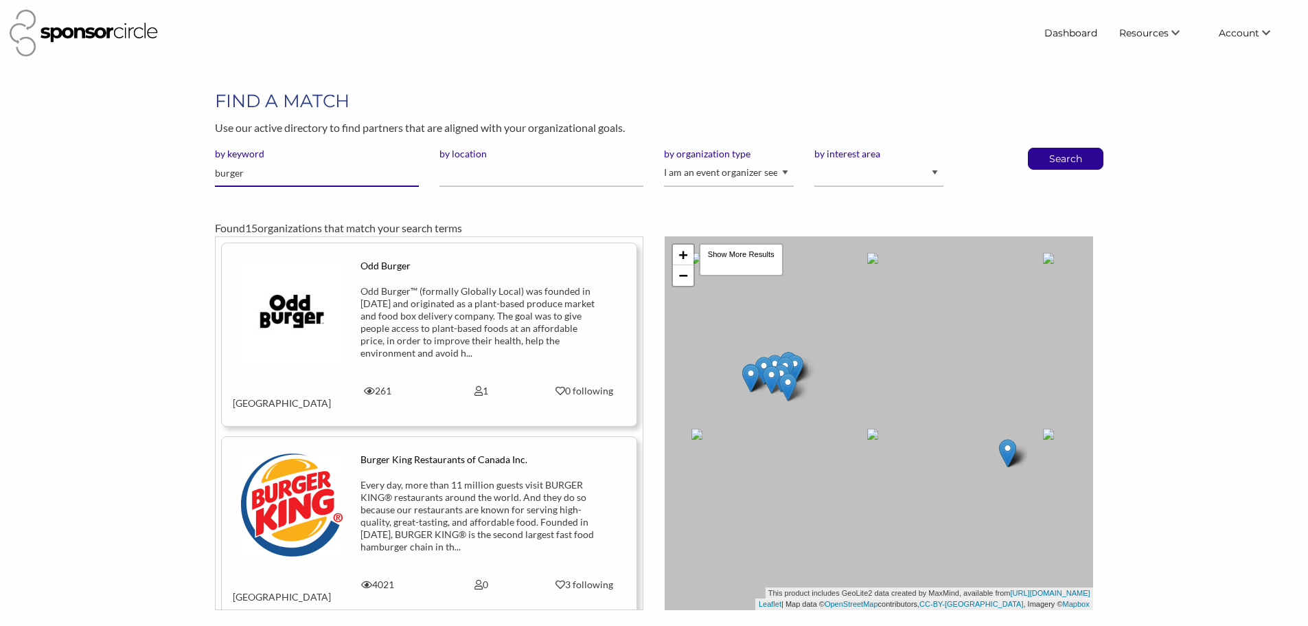
click at [278, 174] on input "burger" at bounding box center [317, 173] width 204 height 27
type input "tacos"
click at [1043, 148] on button "Search" at bounding box center [1065, 158] width 45 height 21
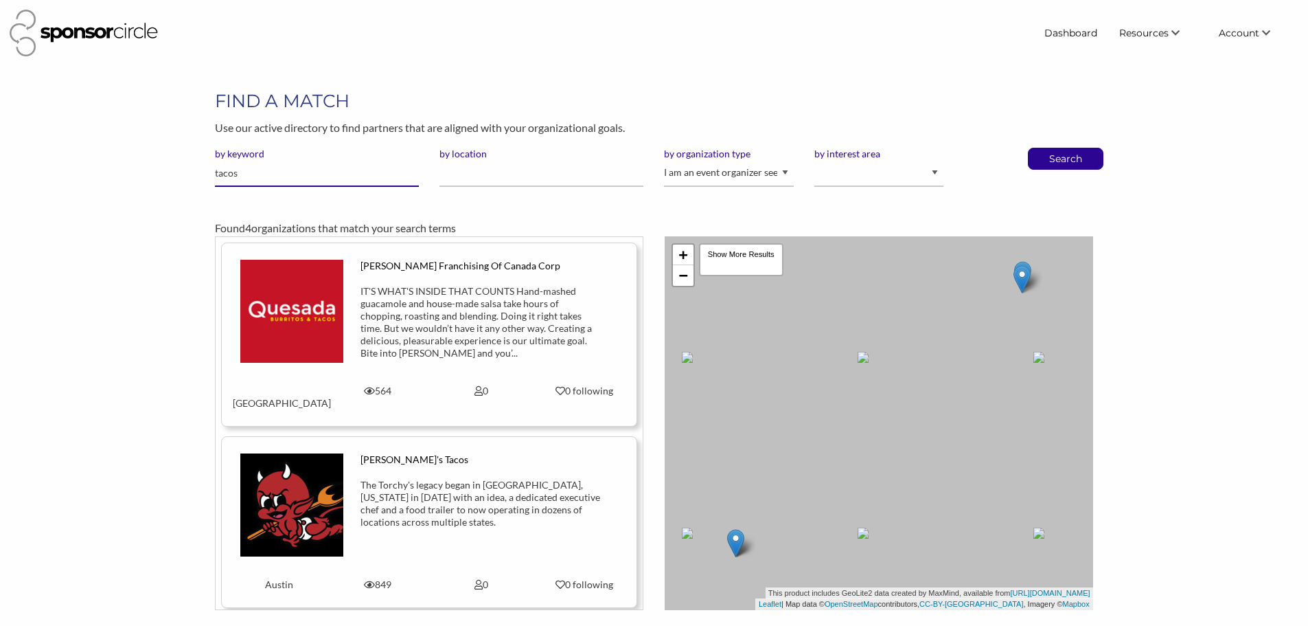
click at [291, 170] on input "tacos" at bounding box center [317, 173] width 204 height 27
type input "taco"
click at [1043, 148] on button "Search" at bounding box center [1065, 158] width 45 height 21
click at [248, 179] on input "taco" at bounding box center [317, 173] width 204 height 27
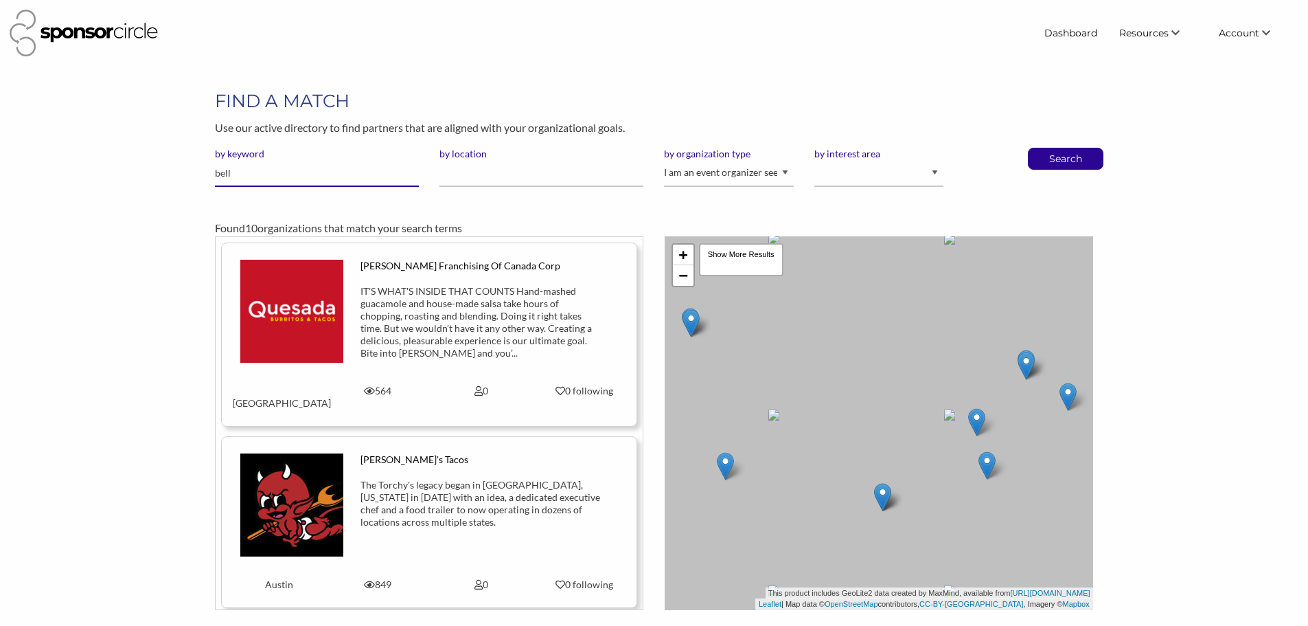
type input "bell"
click at [1043, 148] on button "Search" at bounding box center [1065, 158] width 45 height 21
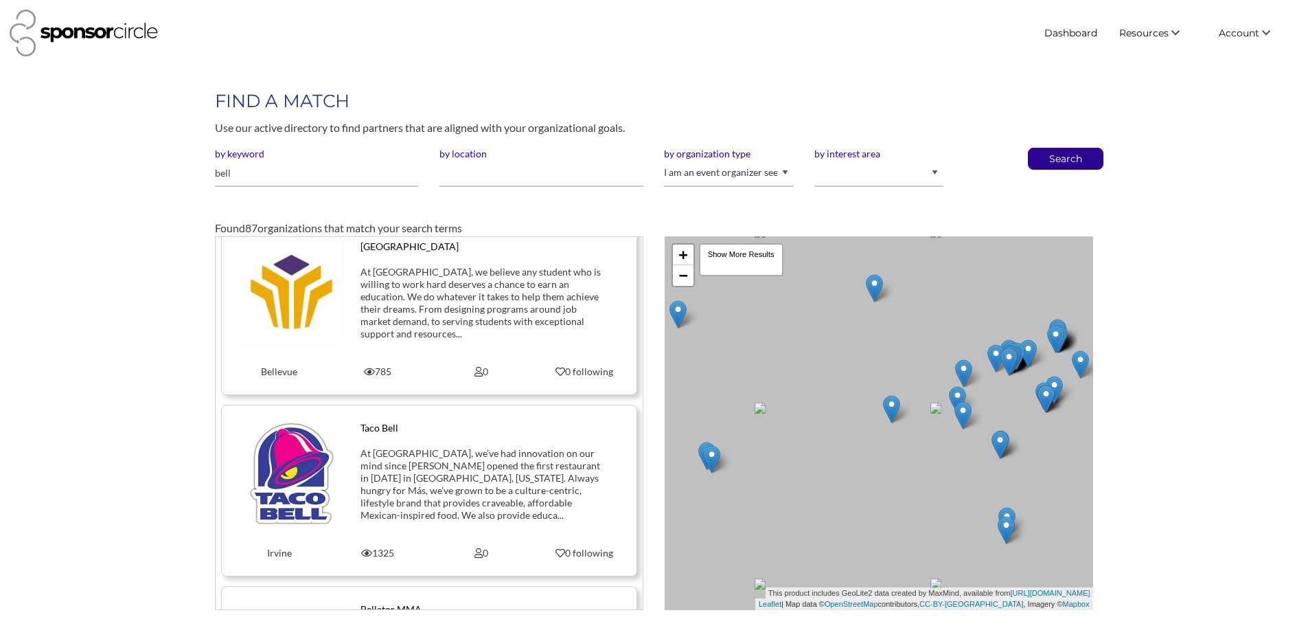
scroll to position [2678, 0]
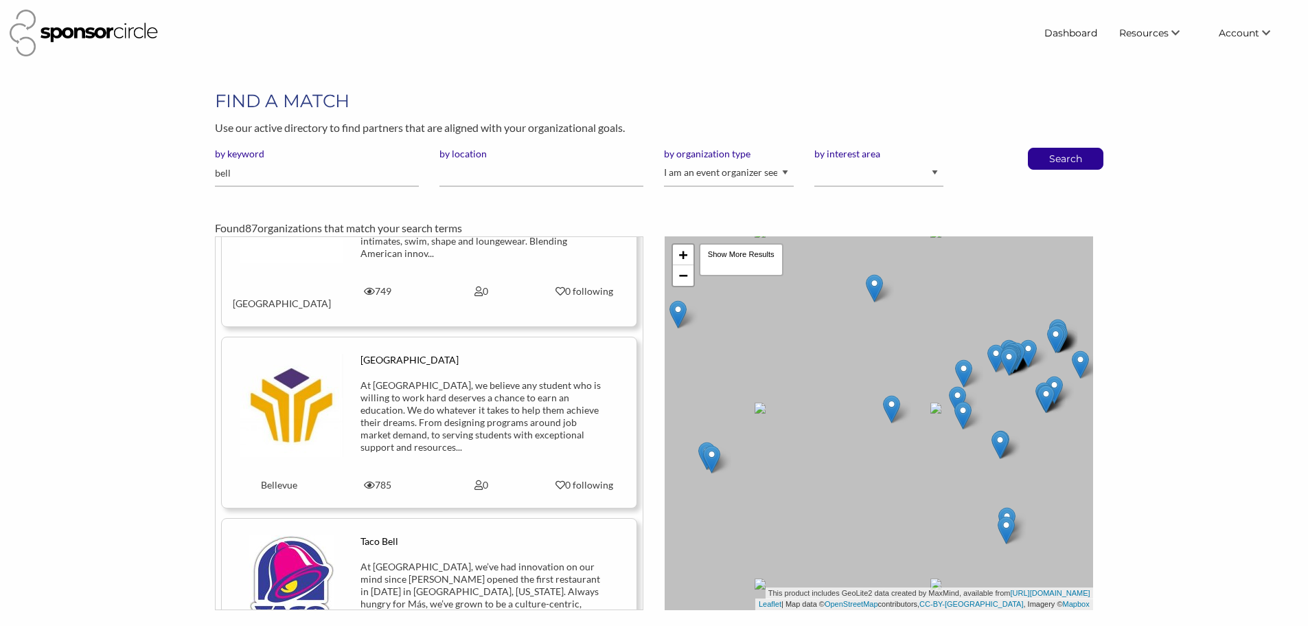
click at [456, 560] on div "At Taco Bell, we’ve had innovation on our mind since Glen Bell opened the first…" at bounding box center [480, 597] width 241 height 74
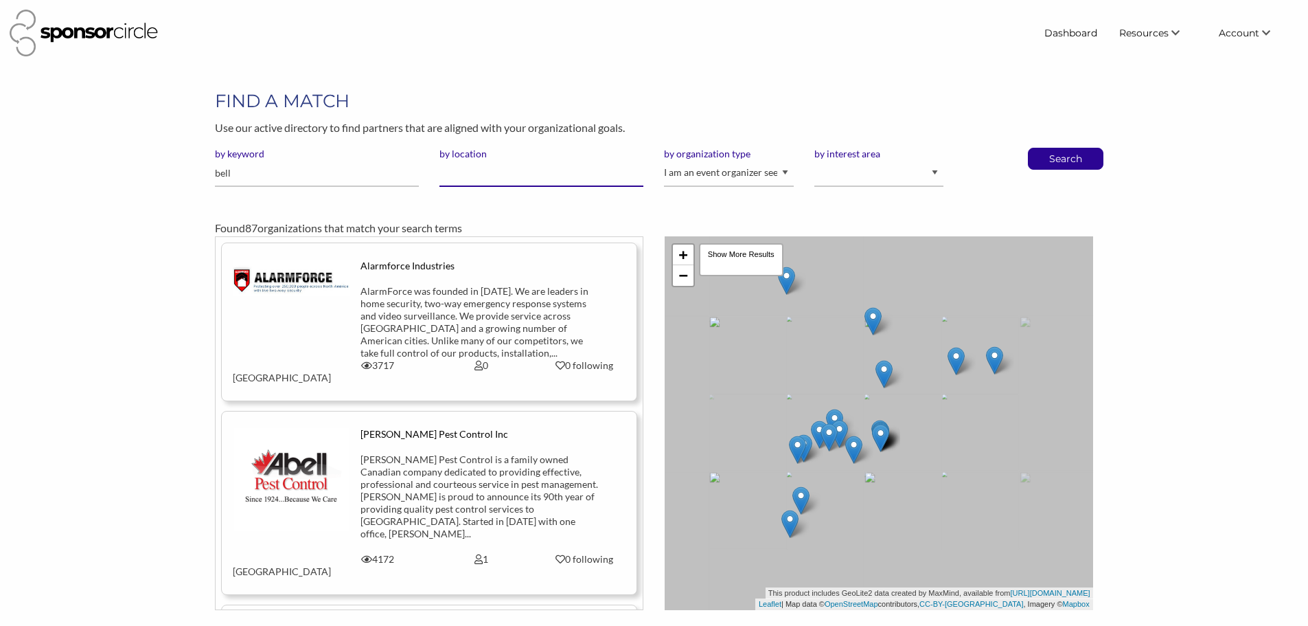
click at [529, 168] on input "by location" at bounding box center [541, 173] width 204 height 27
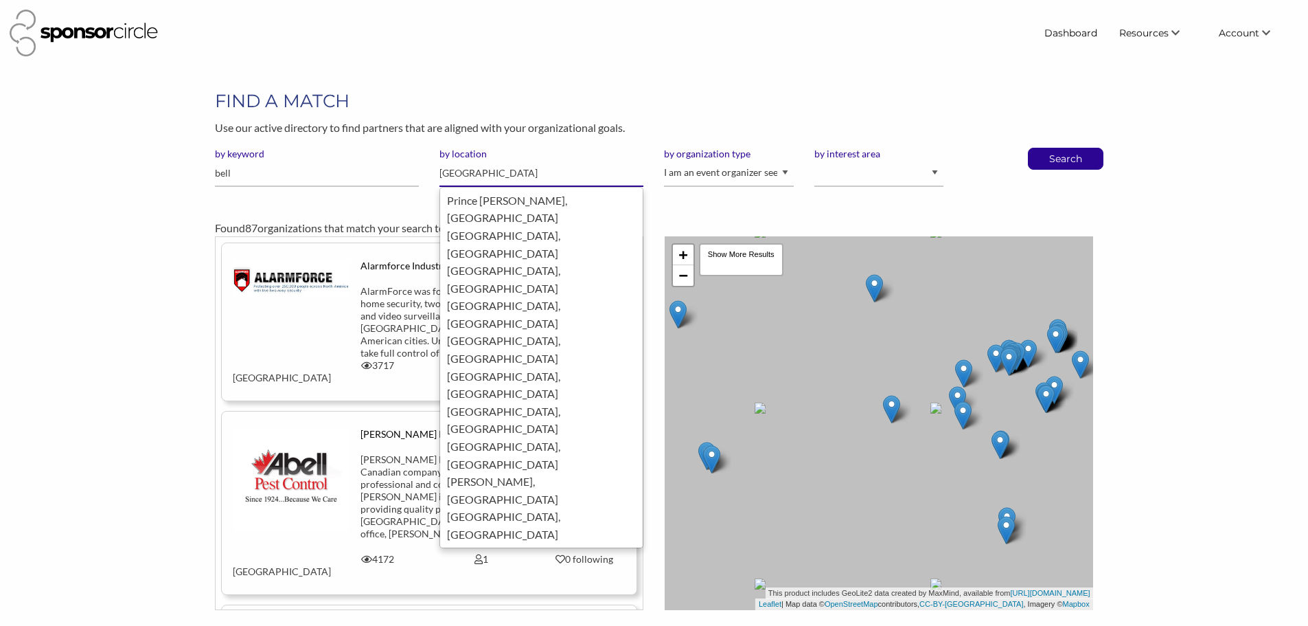
type input "[GEOGRAPHIC_DATA]"
click at [399, 198] on div "Found 87 organizations that match your search terms" at bounding box center [654, 217] width 898 height 38
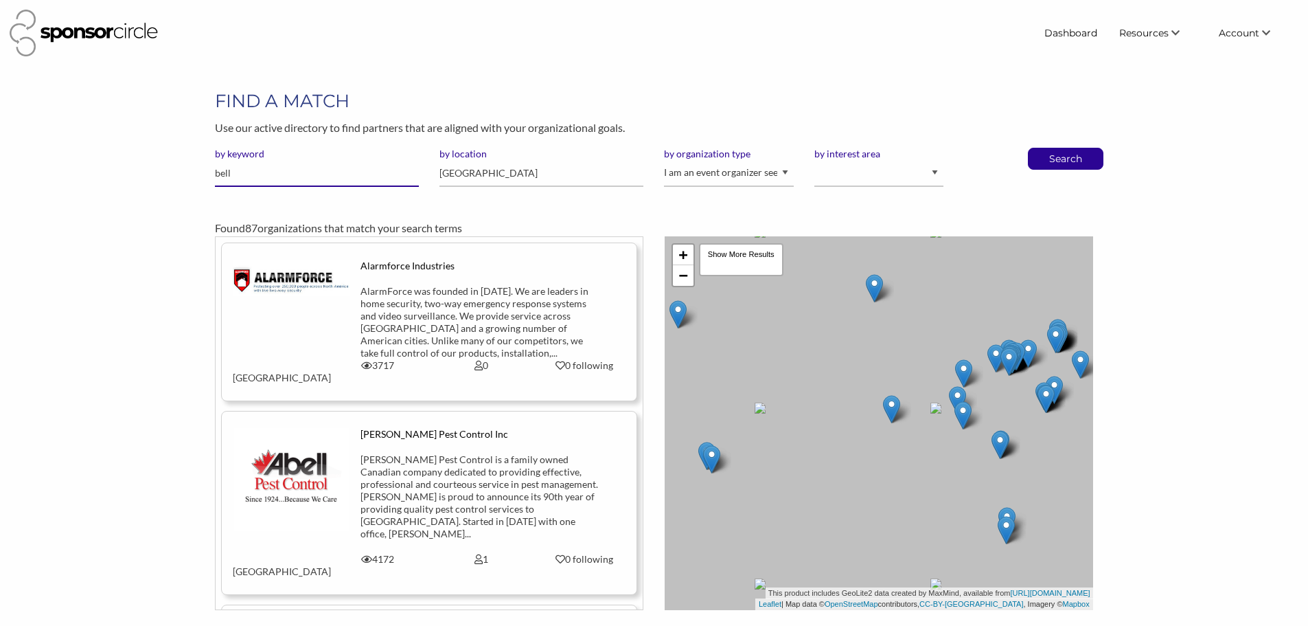
click at [305, 174] on input "bell" at bounding box center [317, 173] width 204 height 27
click at [734, 173] on select "I am an event organizer seeking new partnerships with suppliers, exhibitors or …" at bounding box center [728, 173] width 129 height 27
click at [664, 160] on select "I am an event organizer seeking new partnerships with suppliers, exhibitors or …" at bounding box center [728, 173] width 129 height 27
click at [330, 181] on input "text" at bounding box center [317, 173] width 204 height 27
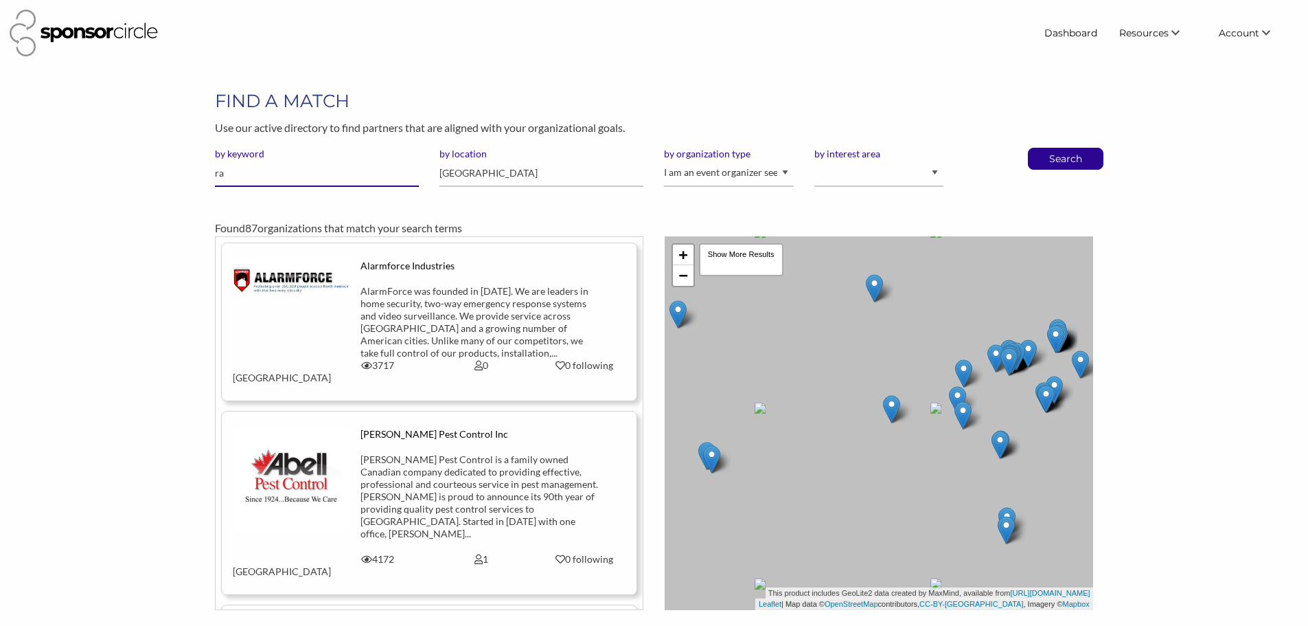
type input "r"
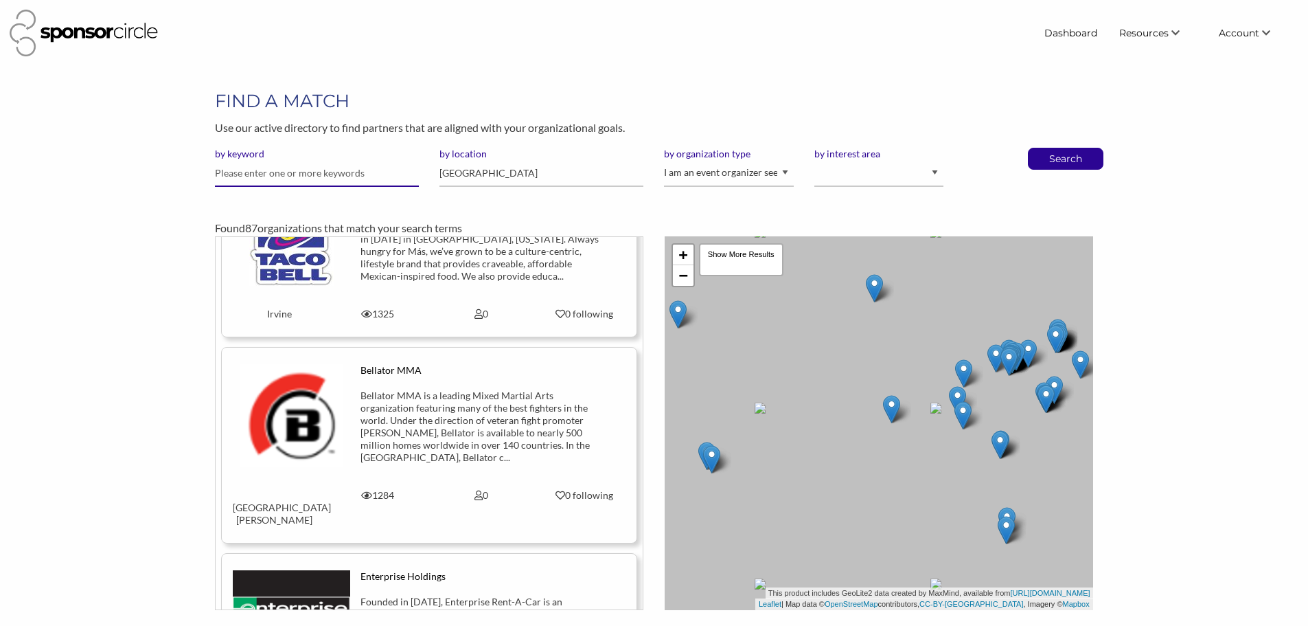
scroll to position [3021, 0]
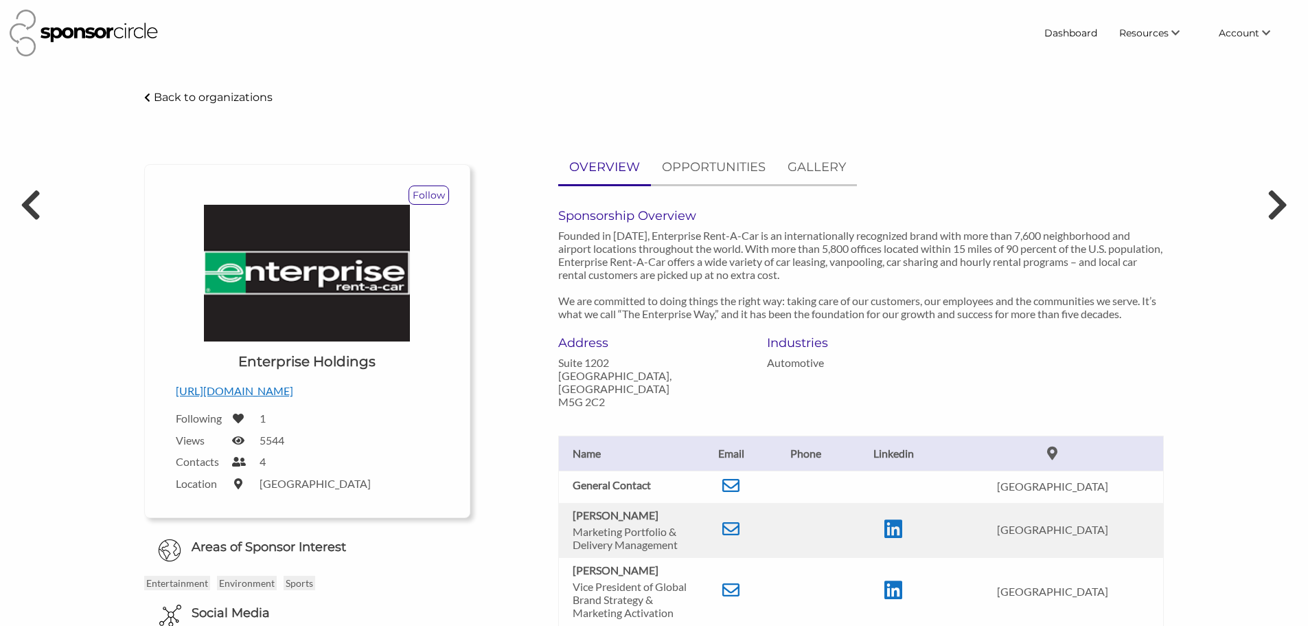
scroll to position [206, 0]
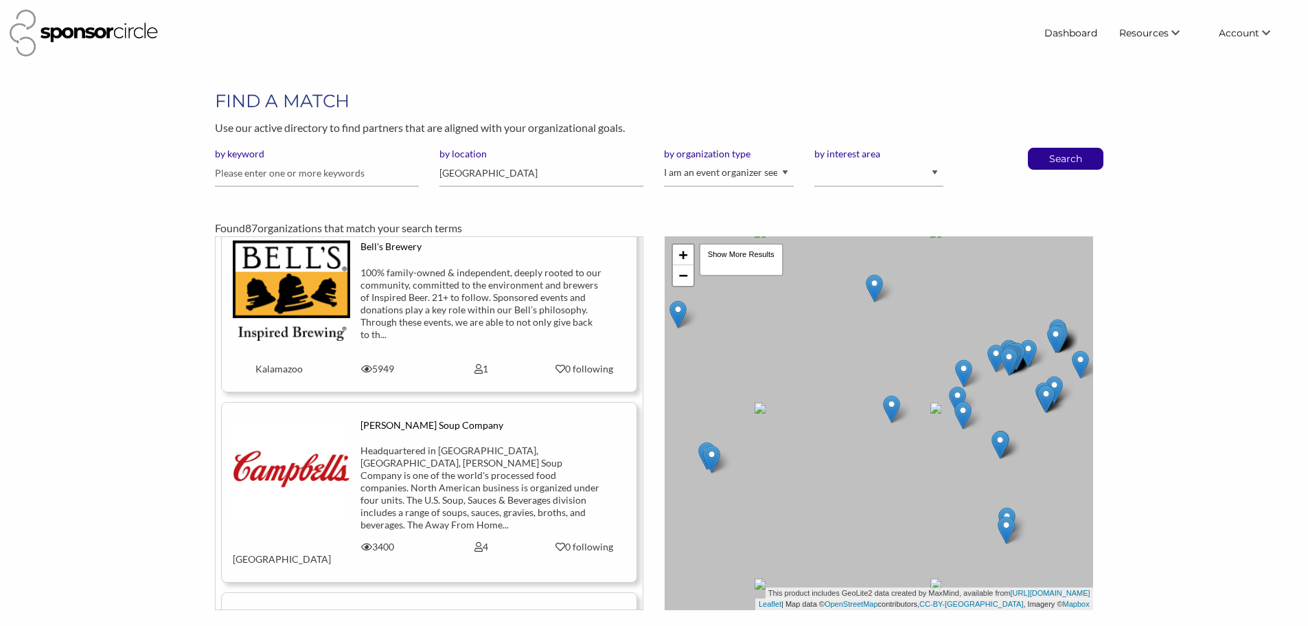
scroll to position [2197, 0]
